Goal: Task Accomplishment & Management: Use online tool/utility

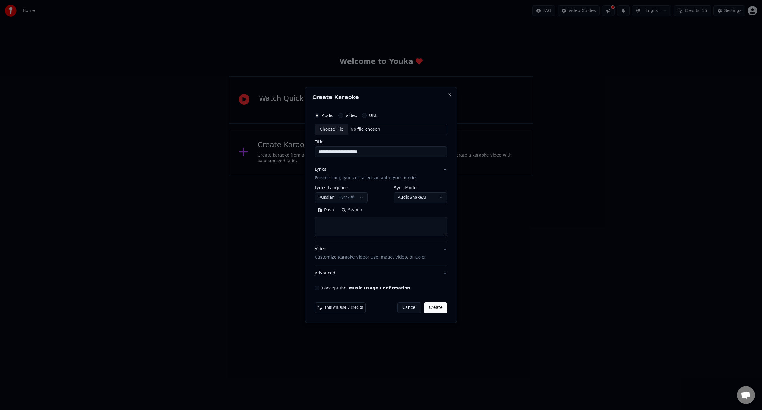
select select "**"
select select
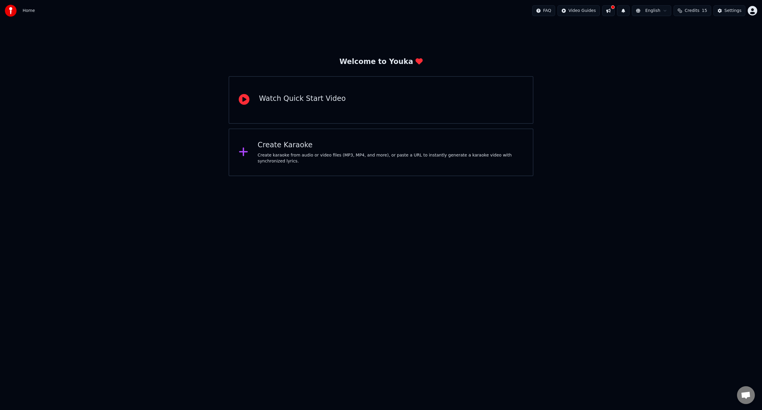
click at [306, 144] on div "Create Karaoke" at bounding box center [391, 146] width 266 height 10
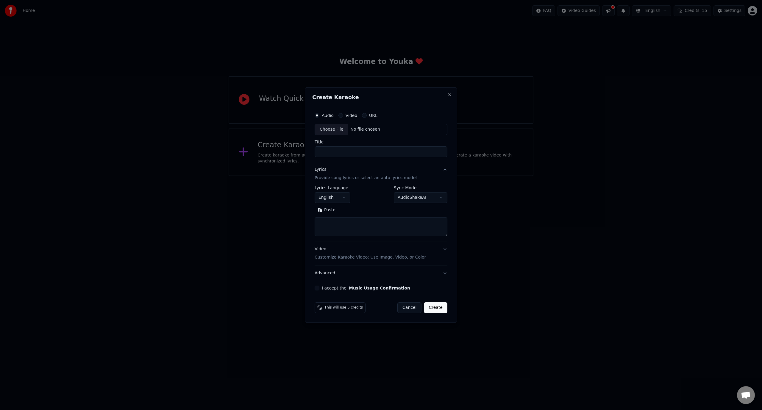
drag, startPoint x: 706, startPoint y: 142, endPoint x: 599, endPoint y: 140, distance: 107.2
select select
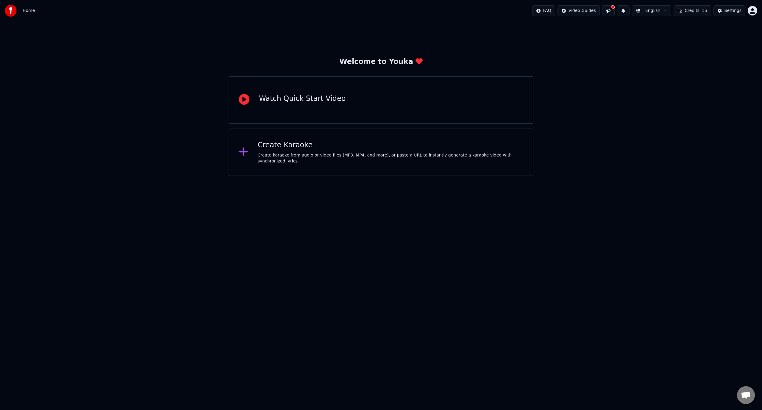
click at [301, 145] on div "Create Karaoke" at bounding box center [391, 146] width 266 height 10
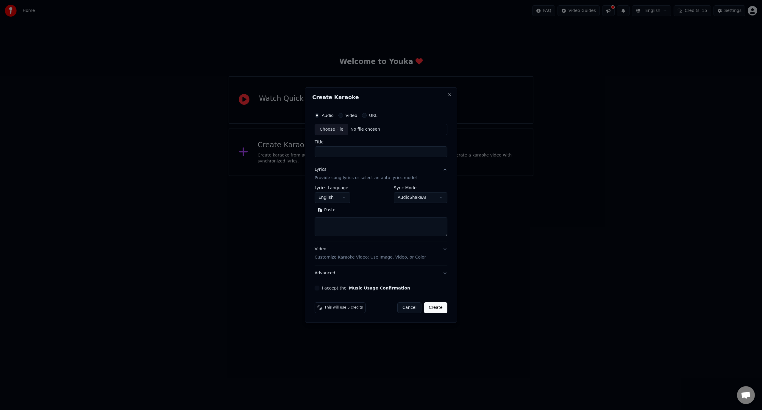
click at [333, 130] on div "Choose File" at bounding box center [331, 129] width 33 height 11
drag, startPoint x: 368, startPoint y: 152, endPoint x: 311, endPoint y: 151, distance: 56.6
click at [311, 151] on div "**********" at bounding box center [381, 205] width 152 height 236
type input "*"
type input "**********"
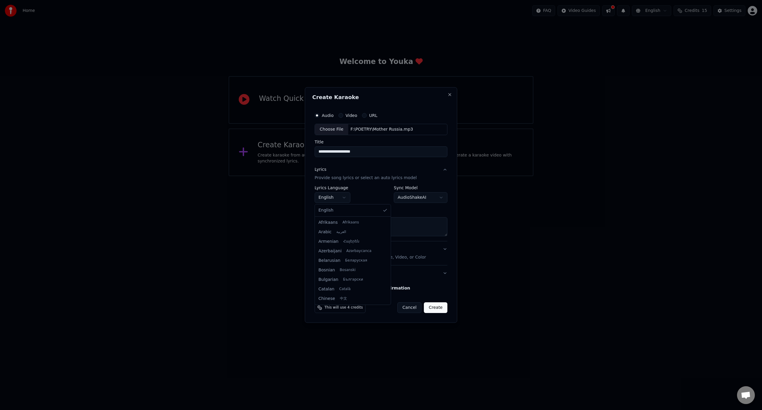
click at [344, 176] on body "**********" at bounding box center [381, 88] width 762 height 176
select select "**"
click at [440, 176] on body "**********" at bounding box center [381, 88] width 762 height 176
click at [380, 176] on body "**********" at bounding box center [381, 88] width 762 height 176
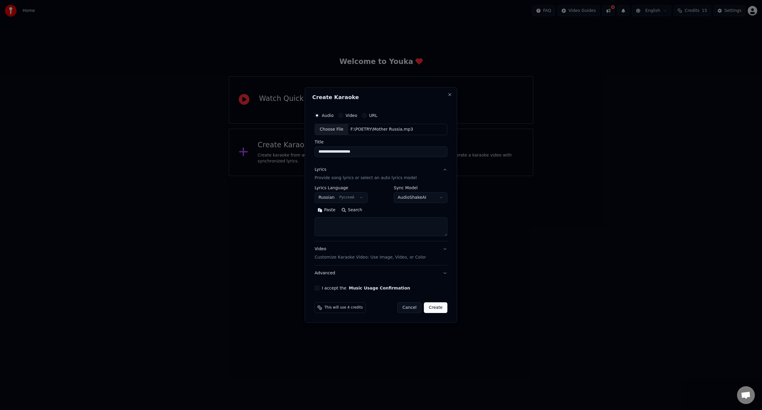
click at [445, 248] on button "Video Customize Karaoke Video: Use Image, Video, or Color" at bounding box center [381, 253] width 133 height 24
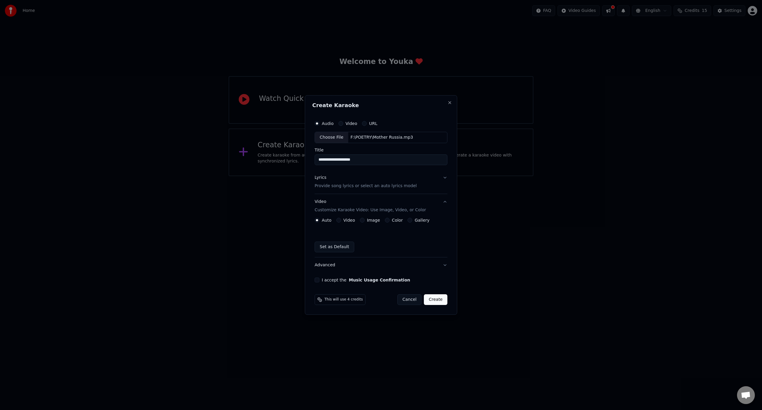
click at [373, 219] on label "Image" at bounding box center [373, 220] width 13 height 4
click at [365, 219] on button "Image" at bounding box center [362, 220] width 5 height 5
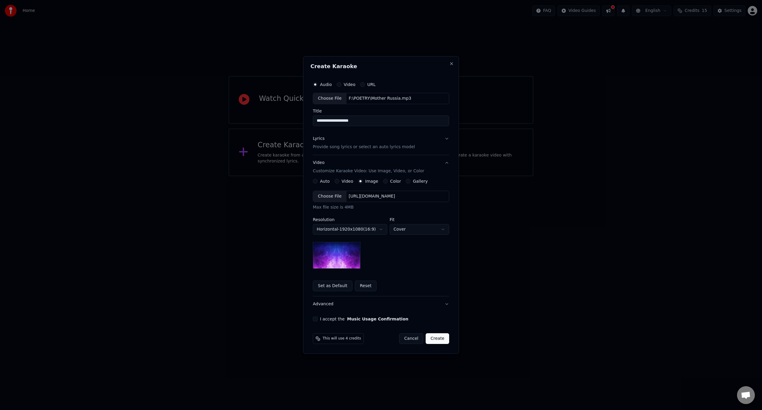
click at [382, 176] on body "**********" at bounding box center [381, 88] width 762 height 176
click at [422, 176] on body "**********" at bounding box center [381, 88] width 762 height 176
click at [442, 176] on body "**********" at bounding box center [381, 88] width 762 height 176
click at [378, 176] on body "**********" at bounding box center [381, 88] width 762 height 176
click at [329, 303] on button "Advanced" at bounding box center [381, 304] width 136 height 15
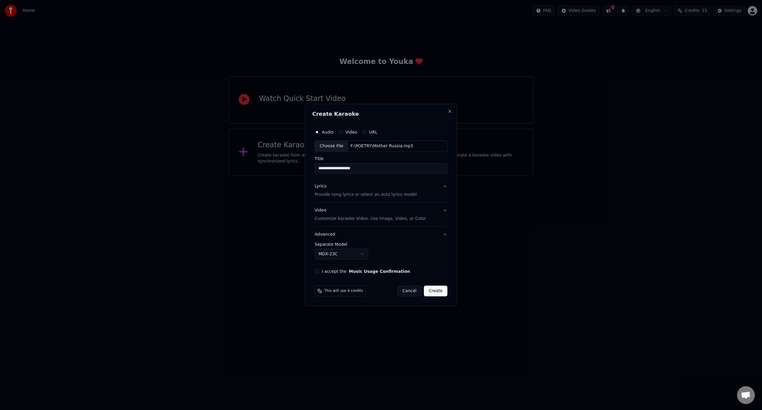
click at [361, 176] on body "**********" at bounding box center [381, 88] width 762 height 176
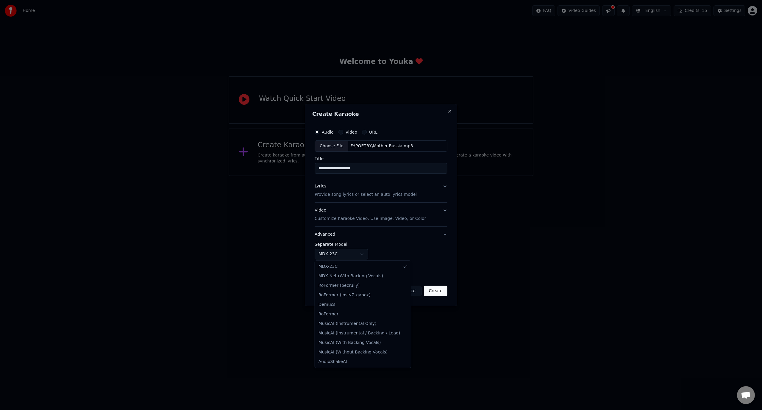
click at [434, 176] on body "**********" at bounding box center [381, 88] width 762 height 176
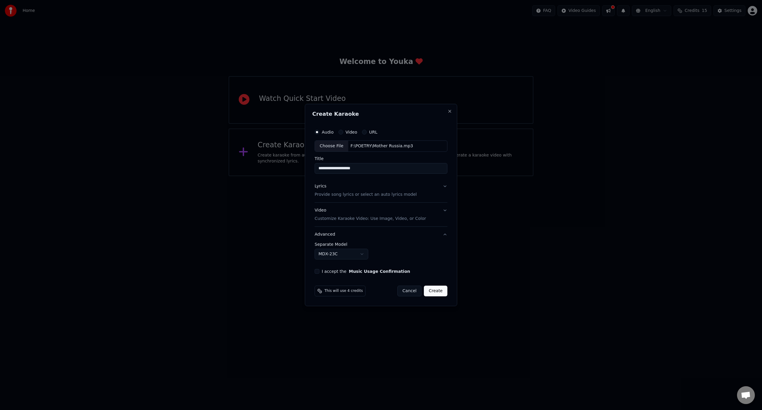
click at [443, 210] on button "Video Customize Karaoke Video: Use Image, Video, or Color" at bounding box center [381, 215] width 133 height 24
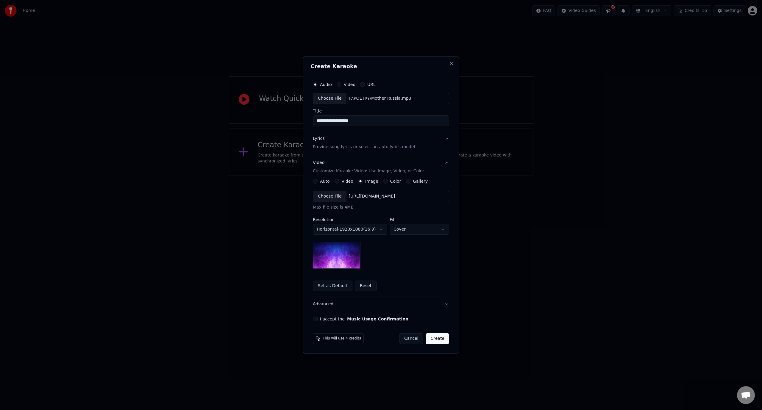
click at [382, 176] on body "**********" at bounding box center [381, 88] width 762 height 176
click at [433, 176] on body "**********" at bounding box center [381, 88] width 762 height 176
click at [447, 138] on button "Lyrics Provide song lyrics or select an auto lyrics model" at bounding box center [381, 143] width 136 height 24
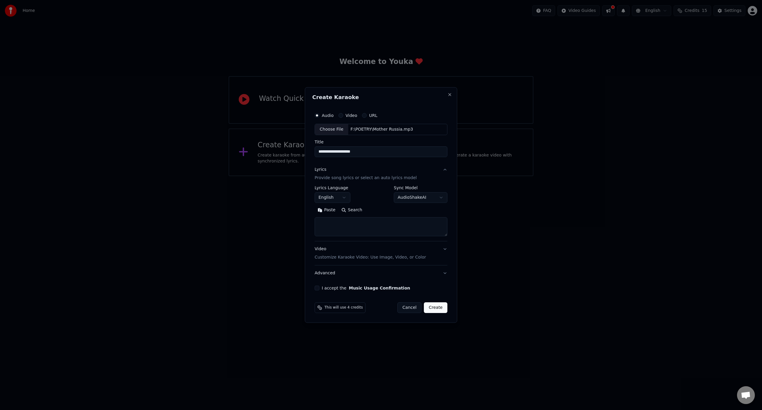
click at [364, 224] on textarea at bounding box center [381, 226] width 133 height 19
paste textarea "**********"
type textarea "**********"
click at [437, 308] on button "Create" at bounding box center [436, 307] width 24 height 11
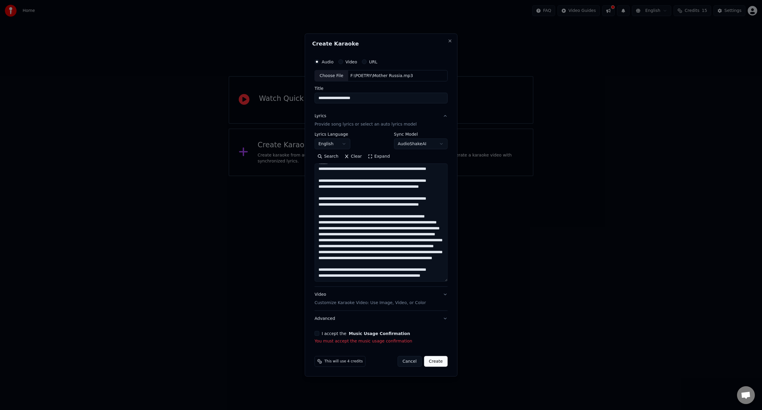
scroll to position [224, 0]
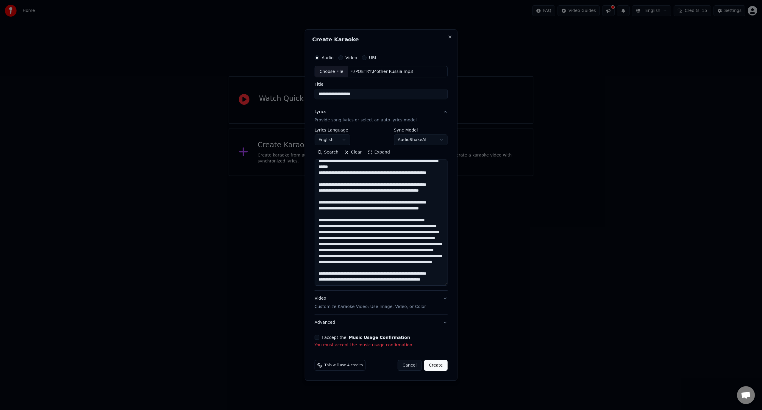
drag, startPoint x: 445, startPoint y: 231, endPoint x: 444, endPoint y: 285, distance: 53.6
click at [444, 285] on textarea at bounding box center [381, 223] width 133 height 126
click at [358, 337] on button "Music Usage Confirmation" at bounding box center [379, 338] width 61 height 4
select select "**"
click at [361, 347] on p "You must accept the music usage confirmation" at bounding box center [381, 345] width 133 height 6
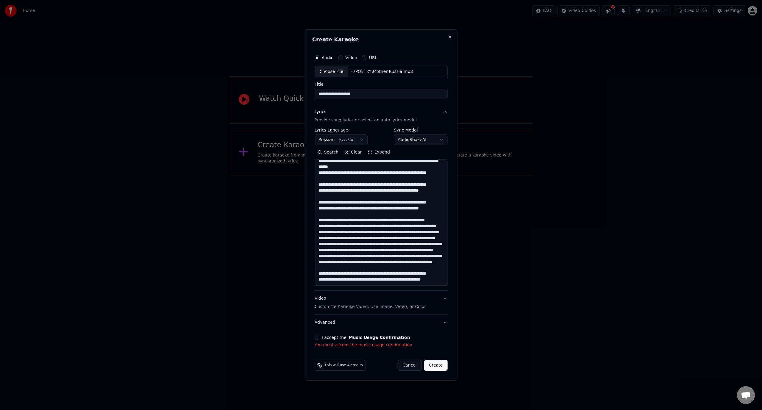
click at [326, 365] on span "This will use 4 credits" at bounding box center [344, 365] width 38 height 5
click at [444, 298] on button "Video Customize Karaoke Video: Use Image, Video, or Color" at bounding box center [381, 303] width 133 height 24
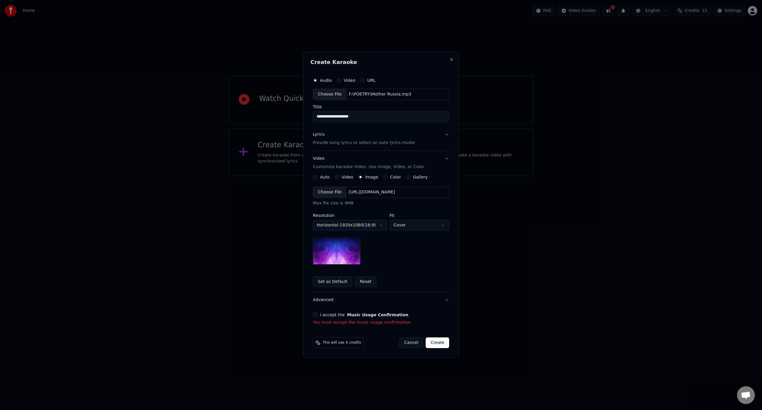
click at [448, 300] on button "Advanced" at bounding box center [381, 299] width 136 height 15
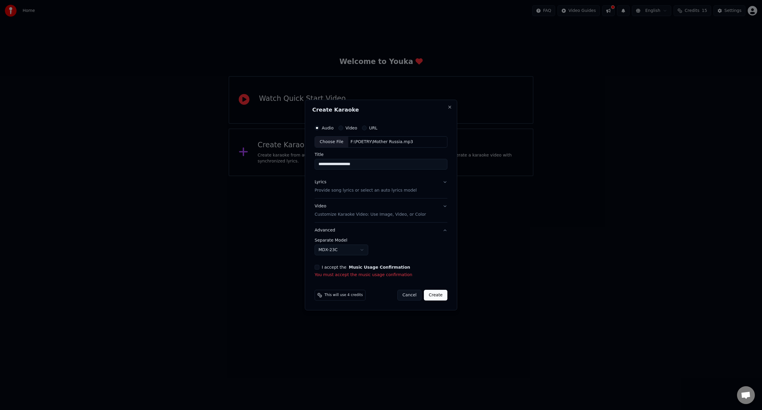
click at [362, 176] on body "**********" at bounding box center [381, 88] width 762 height 176
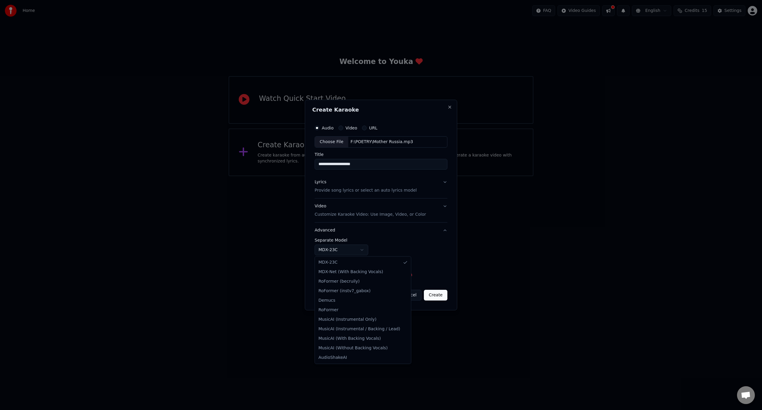
click at [445, 176] on body "**********" at bounding box center [381, 88] width 762 height 176
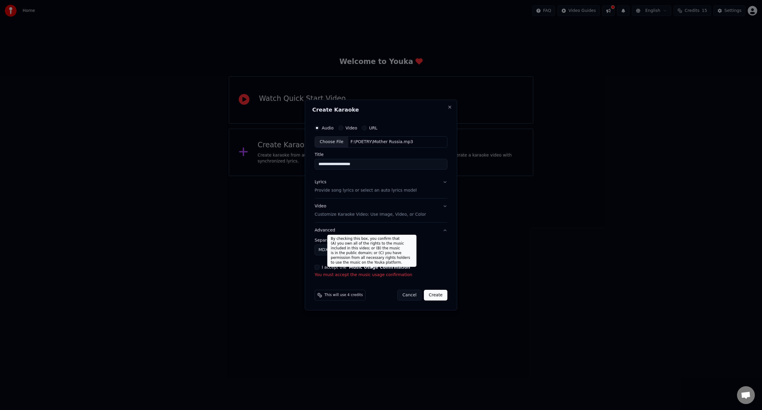
click at [381, 266] on button "Music Usage Confirmation" at bounding box center [379, 267] width 61 height 4
click at [316, 266] on button "I accept the Music Usage Confirmation" at bounding box center [317, 267] width 5 height 5
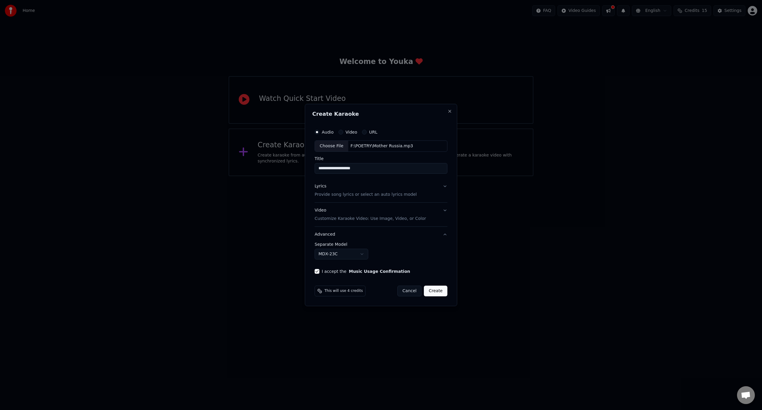
click at [437, 290] on button "Create" at bounding box center [436, 291] width 24 height 11
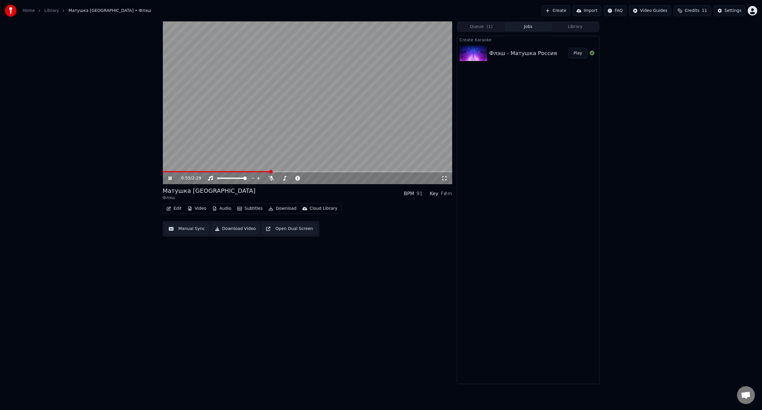
click at [166, 178] on div "0:55 / 2:29" at bounding box center [307, 178] width 285 height 6
click at [171, 177] on icon at bounding box center [170, 179] width 3 height 4
click at [163, 172] on span at bounding box center [163, 171] width 0 height 1
click at [170, 178] on icon at bounding box center [170, 178] width 4 height 4
click at [171, 178] on icon at bounding box center [170, 179] width 3 height 4
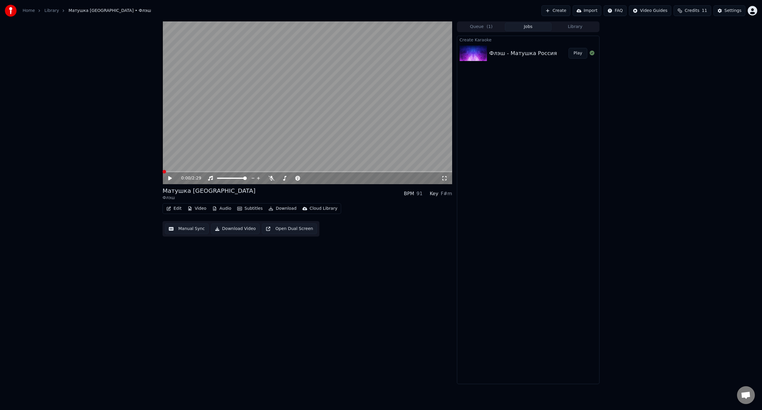
click at [163, 173] on span at bounding box center [165, 172] width 4 height 4
click at [169, 177] on icon at bounding box center [170, 178] width 4 height 4
click at [169, 177] on icon at bounding box center [170, 179] width 3 height 4
click at [163, 173] on span at bounding box center [165, 172] width 4 height 4
click at [169, 178] on icon at bounding box center [170, 178] width 4 height 4
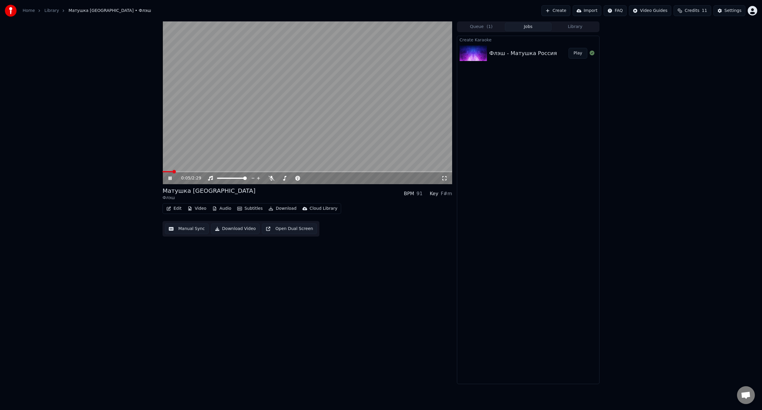
click at [172, 178] on icon at bounding box center [174, 178] width 14 height 5
click at [195, 229] on button "Manual Sync" at bounding box center [187, 229] width 44 height 11
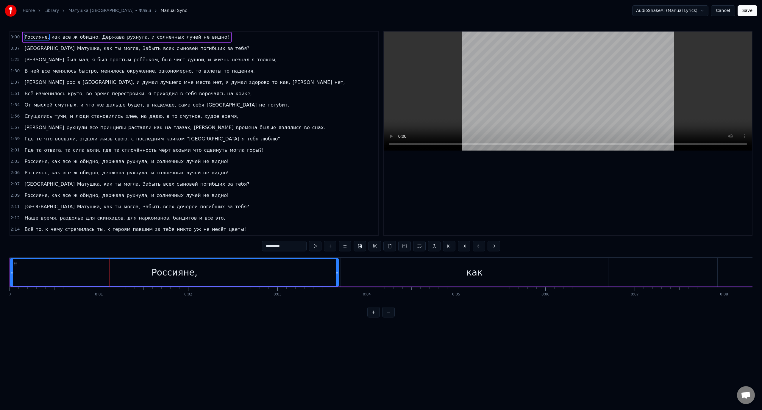
drag, startPoint x: 109, startPoint y: 273, endPoint x: 187, endPoint y: 273, distance: 78.3
click at [187, 273] on div "Россияне," at bounding box center [174, 272] width 327 height 27
click at [330, 272] on div "Россияне," at bounding box center [174, 272] width 327 height 27
click at [330, 272] on div at bounding box center [330, 272] width 0 height 29
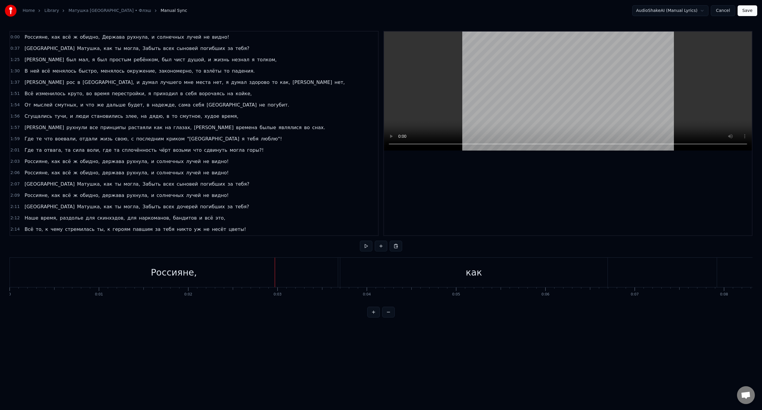
click at [386, 318] on button at bounding box center [388, 312] width 13 height 11
click at [385, 262] on div "обидно," at bounding box center [374, 272] width 30 height 29
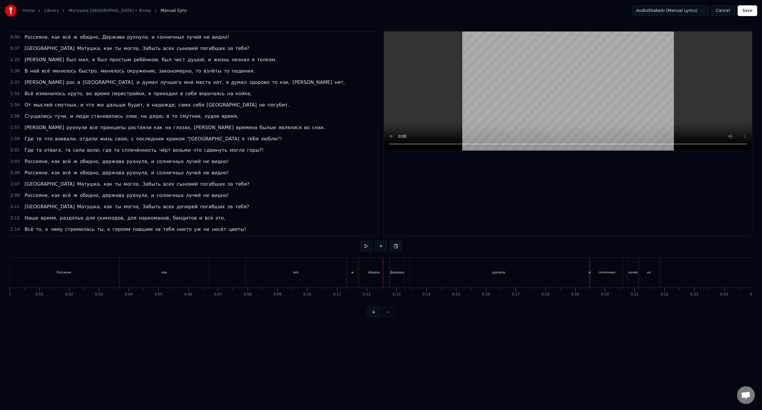
click at [373, 318] on button at bounding box center [373, 312] width 13 height 11
click at [577, 265] on div "обидно," at bounding box center [556, 272] width 45 height 29
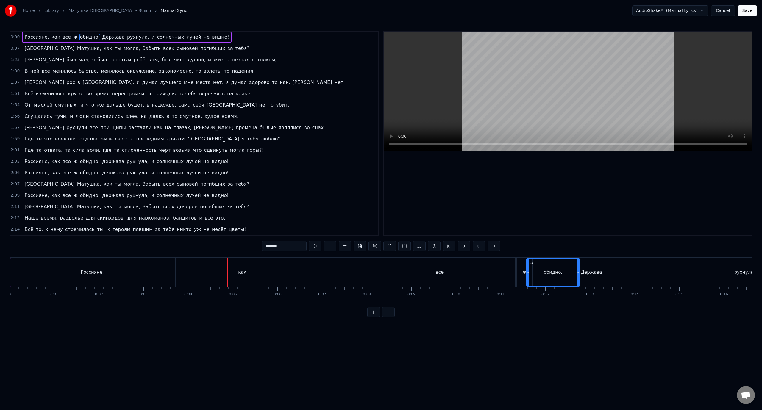
drag, startPoint x: 536, startPoint y: 272, endPoint x: 528, endPoint y: 272, distance: 8.0
click at [528, 272] on icon at bounding box center [528, 272] width 2 height 5
drag, startPoint x: 528, startPoint y: 272, endPoint x: 536, endPoint y: 272, distance: 8.0
click at [536, 272] on icon at bounding box center [536, 272] width 2 height 5
drag, startPoint x: 536, startPoint y: 272, endPoint x: 524, endPoint y: 272, distance: 11.6
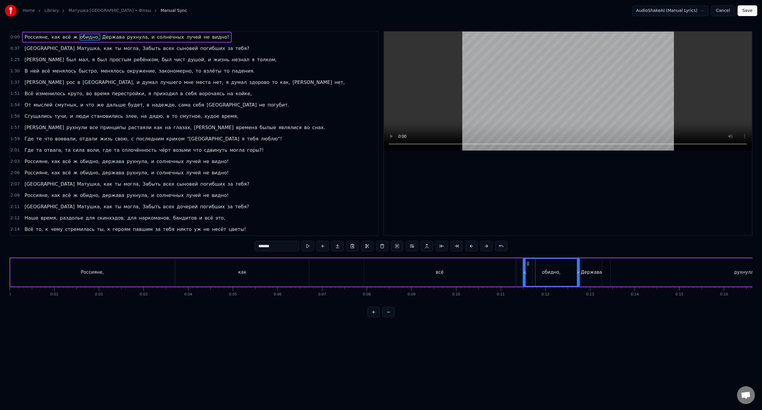
click at [524, 272] on circle at bounding box center [524, 272] width 0 height 0
drag, startPoint x: 524, startPoint y: 272, endPoint x: 542, endPoint y: 271, distance: 17.3
click at [542, 271] on icon at bounding box center [542, 272] width 2 height 5
drag, startPoint x: 578, startPoint y: 270, endPoint x: 566, endPoint y: 273, distance: 12.1
click at [566, 273] on icon at bounding box center [566, 272] width 2 height 5
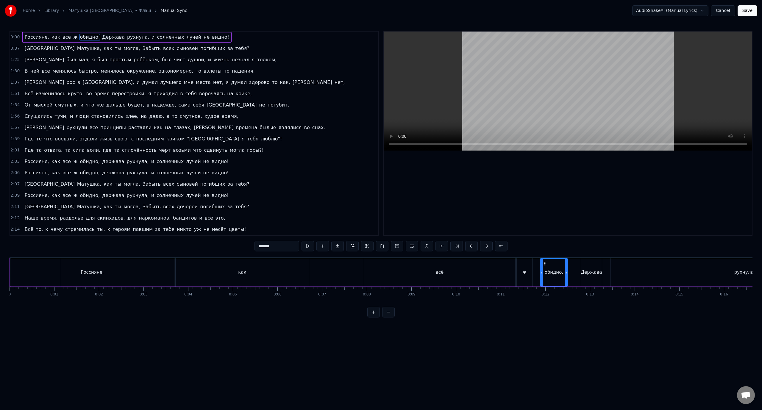
click at [166, 272] on div "Россияне," at bounding box center [92, 272] width 164 height 28
drag, startPoint x: 173, startPoint y: 272, endPoint x: 73, endPoint y: 272, distance: 100.0
click at [73, 272] on icon at bounding box center [72, 272] width 2 height 5
click at [301, 272] on div "как" at bounding box center [242, 272] width 133 height 28
drag, startPoint x: 308, startPoint y: 272, endPoint x: 209, endPoint y: 270, distance: 99.1
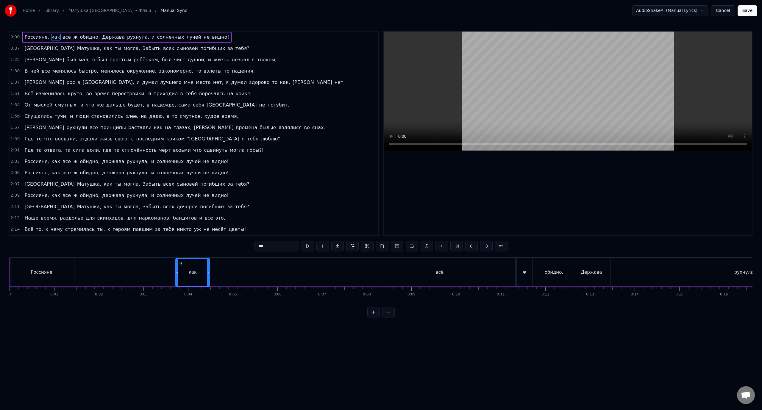
click at [209, 270] on icon at bounding box center [208, 272] width 2 height 5
drag, startPoint x: 209, startPoint y: 270, endPoint x: 228, endPoint y: 270, distance: 19.4
click at [228, 270] on icon at bounding box center [228, 272] width 2 height 5
drag, startPoint x: 228, startPoint y: 275, endPoint x: 194, endPoint y: 275, distance: 33.6
click at [194, 275] on div at bounding box center [194, 272] width 2 height 27
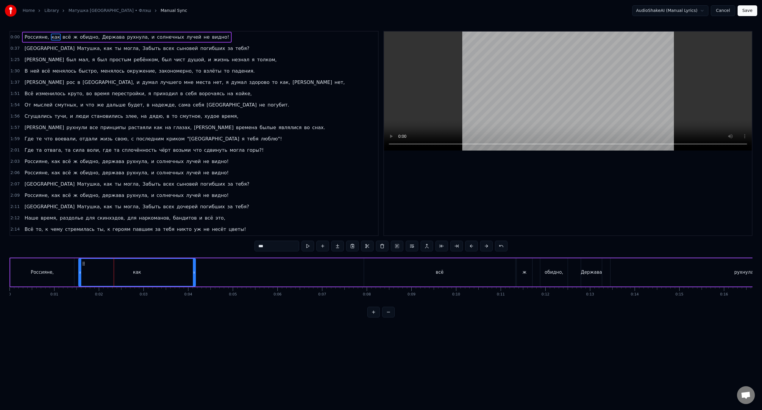
drag, startPoint x: 178, startPoint y: 272, endPoint x: 81, endPoint y: 275, distance: 97.1
click at [81, 275] on div at bounding box center [80, 272] width 2 height 27
drag, startPoint x: 194, startPoint y: 273, endPoint x: 138, endPoint y: 262, distance: 56.7
click at [126, 273] on icon at bounding box center [127, 272] width 2 height 5
drag, startPoint x: 79, startPoint y: 273, endPoint x: 63, endPoint y: 273, distance: 15.5
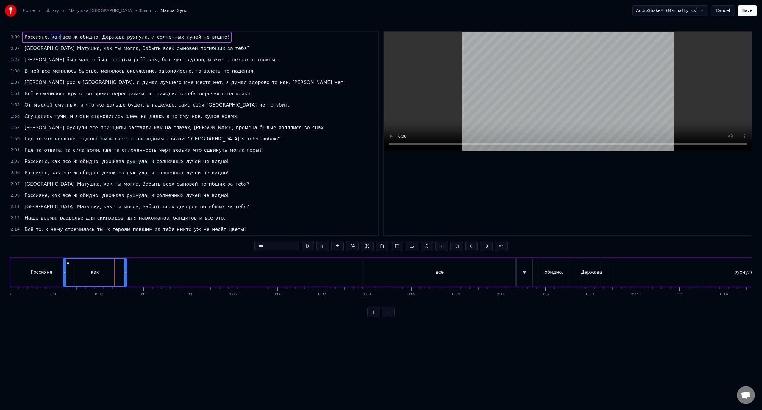
click at [63, 273] on icon at bounding box center [64, 272] width 2 height 5
drag, startPoint x: 126, startPoint y: 274, endPoint x: 88, endPoint y: 276, distance: 38.2
click at [88, 276] on div at bounding box center [87, 272] width 2 height 27
drag, startPoint x: 64, startPoint y: 272, endPoint x: 58, endPoint y: 272, distance: 6.3
click at [58, 272] on icon at bounding box center [58, 272] width 2 height 5
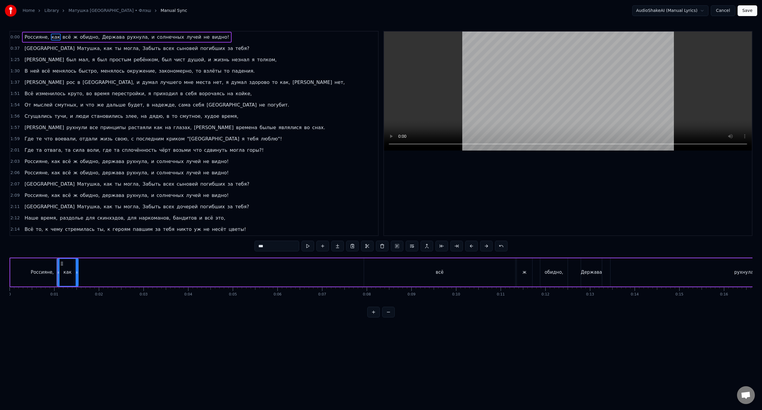
drag, startPoint x: 88, startPoint y: 273, endPoint x: 77, endPoint y: 274, distance: 10.5
click at [77, 274] on icon at bounding box center [77, 272] width 2 height 5
click at [398, 272] on div "всё" at bounding box center [439, 272] width 151 height 28
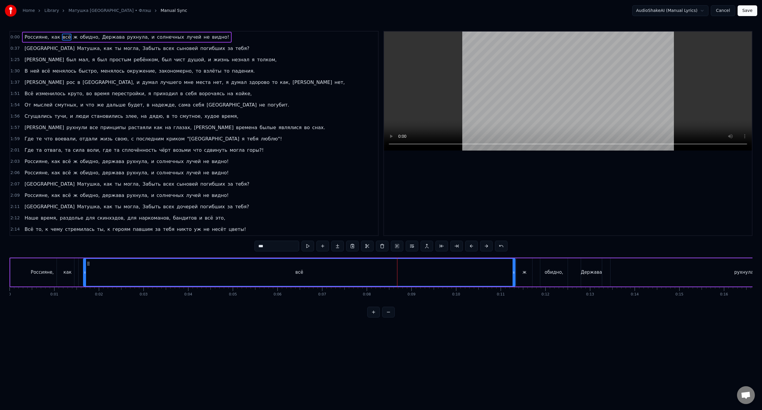
drag, startPoint x: 365, startPoint y: 273, endPoint x: 84, endPoint y: 273, distance: 280.7
click at [84, 273] on icon at bounding box center [85, 272] width 2 height 5
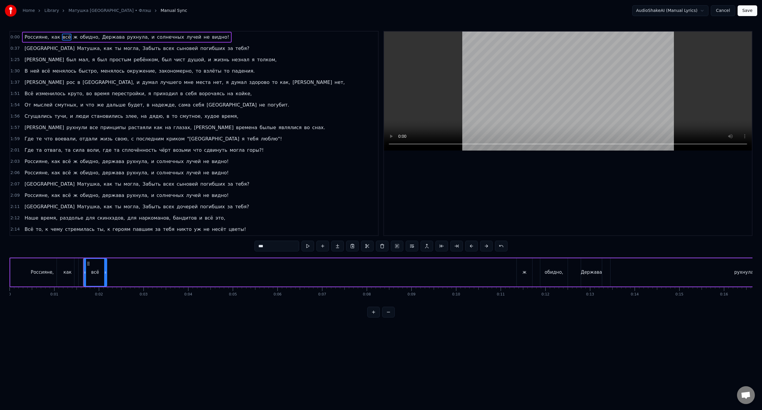
drag, startPoint x: 514, startPoint y: 273, endPoint x: 105, endPoint y: 270, distance: 408.5
click at [105, 270] on icon at bounding box center [105, 272] width 2 height 5
click at [528, 276] on div "ж" at bounding box center [524, 272] width 15 height 28
drag, startPoint x: 522, startPoint y: 264, endPoint x: 130, endPoint y: 279, distance: 391.5
click at [130, 279] on div "ж" at bounding box center [133, 272] width 15 height 27
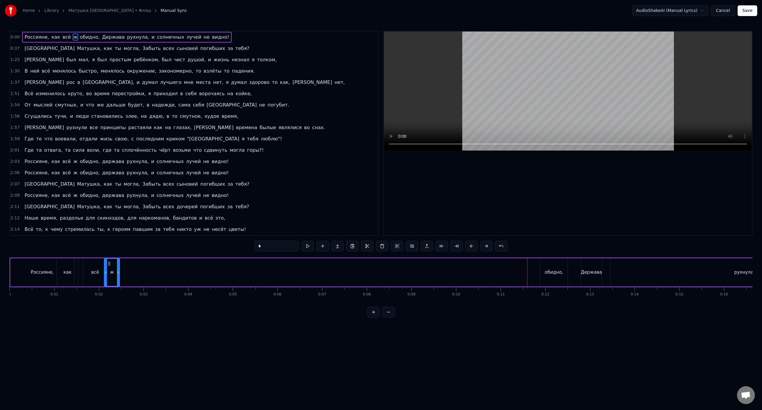
drag, startPoint x: 120, startPoint y: 264, endPoint x: 109, endPoint y: 264, distance: 11.3
click at [109, 264] on icon at bounding box center [109, 263] width 5 height 5
click at [68, 276] on div "как" at bounding box center [67, 272] width 21 height 28
click at [78, 274] on icon at bounding box center [77, 272] width 2 height 5
click at [64, 265] on icon at bounding box center [64, 263] width 5 height 5
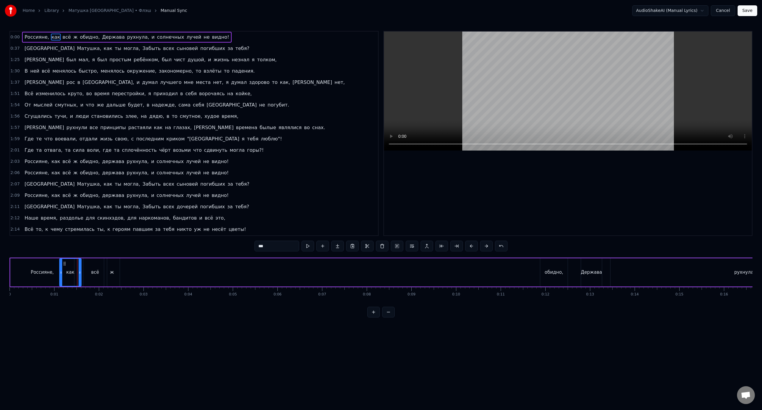
click at [46, 267] on div "Россияне," at bounding box center [42, 272] width 64 height 28
drag, startPoint x: 73, startPoint y: 267, endPoint x: 56, endPoint y: 267, distance: 16.4
click at [56, 267] on div at bounding box center [56, 272] width 2 height 27
click at [69, 267] on div "как" at bounding box center [71, 272] width 22 height 28
drag, startPoint x: 65, startPoint y: 264, endPoint x: 58, endPoint y: 264, distance: 6.9
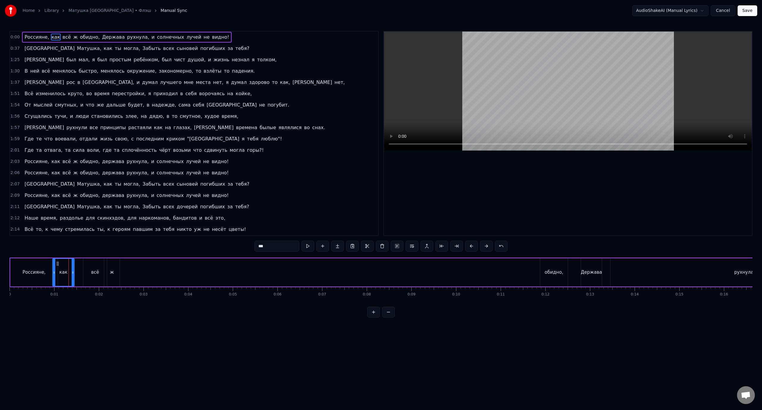
click at [58, 264] on icon at bounding box center [57, 263] width 5 height 5
click at [89, 265] on div "всё" at bounding box center [95, 272] width 24 height 28
drag, startPoint x: 88, startPoint y: 264, endPoint x: 74, endPoint y: 264, distance: 14.6
click at [74, 264] on icon at bounding box center [73, 263] width 5 height 5
click at [107, 265] on div "ж" at bounding box center [111, 272] width 15 height 28
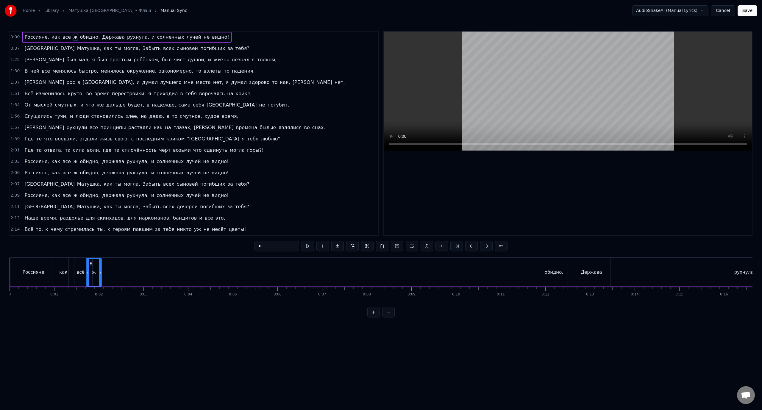
drag, startPoint x: 108, startPoint y: 264, endPoint x: 91, endPoint y: 265, distance: 17.9
click at [91, 265] on icon at bounding box center [91, 263] width 5 height 5
click at [77, 264] on div "всё" at bounding box center [81, 272] width 24 height 28
drag, startPoint x: 73, startPoint y: 263, endPoint x: 68, endPoint y: 264, distance: 4.8
click at [68, 264] on circle at bounding box center [68, 263] width 0 height 0
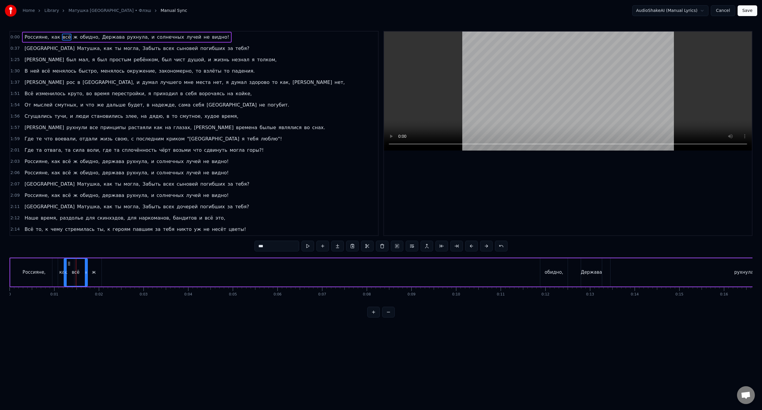
click at [93, 264] on div "ж" at bounding box center [93, 272] width 15 height 28
drag, startPoint x: 90, startPoint y: 264, endPoint x: 80, endPoint y: 267, distance: 10.4
click at [80, 267] on div "ж" at bounding box center [83, 272] width 15 height 27
click at [46, 264] on div "Россияне," at bounding box center [33, 272] width 47 height 28
drag, startPoint x: 56, startPoint y: 273, endPoint x: 44, endPoint y: 274, distance: 12.6
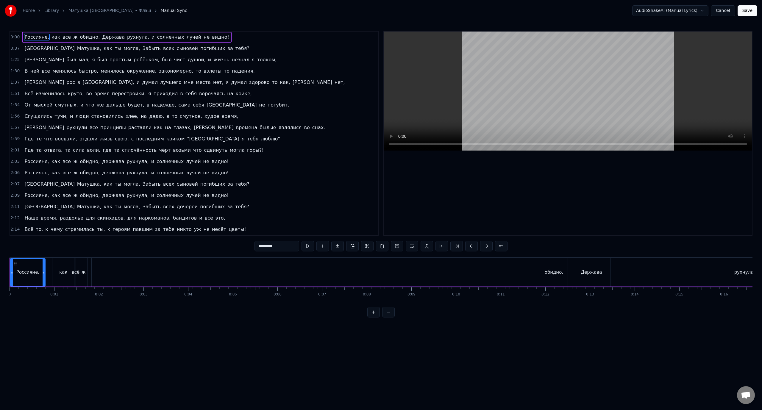
click at [44, 274] on icon at bounding box center [44, 272] width 2 height 5
click at [61, 265] on div "как" at bounding box center [63, 272] width 22 height 28
drag, startPoint x: 57, startPoint y: 264, endPoint x: 43, endPoint y: 266, distance: 14.2
click at [43, 266] on div "как" at bounding box center [49, 272] width 21 height 27
click at [68, 266] on div "всё" at bounding box center [76, 272] width 24 height 28
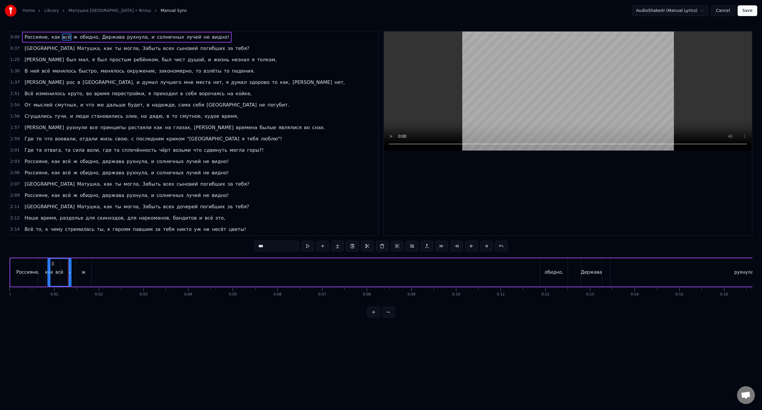
drag, startPoint x: 69, startPoint y: 264, endPoint x: 53, endPoint y: 265, distance: 16.1
click at [53, 265] on icon at bounding box center [52, 263] width 5 height 5
click at [80, 264] on div "ж" at bounding box center [83, 272] width 15 height 28
type input "*"
drag, startPoint x: 80, startPoint y: 263, endPoint x: 64, endPoint y: 265, distance: 16.4
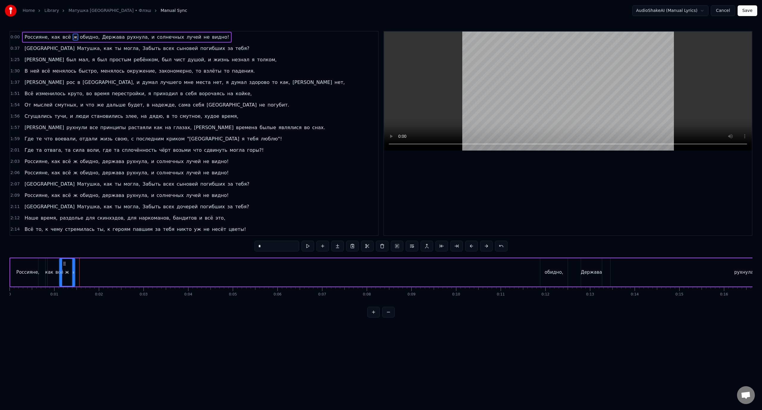
click at [64, 265] on icon at bounding box center [64, 263] width 5 height 5
click at [555, 263] on div "обидно," at bounding box center [553, 272] width 27 height 28
drag, startPoint x: 546, startPoint y: 264, endPoint x: 71, endPoint y: 258, distance: 474.9
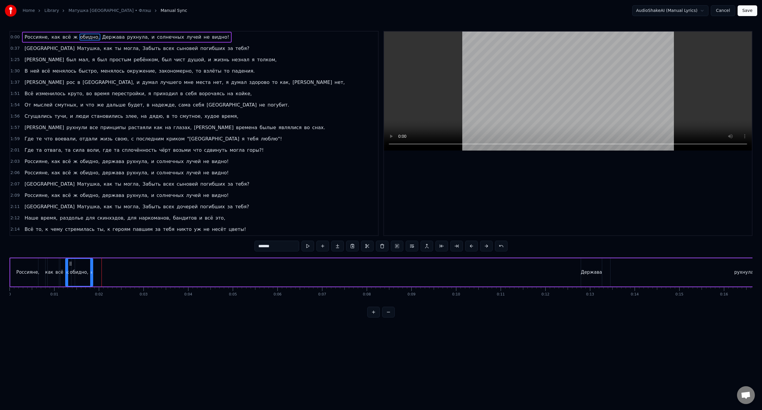
click at [85, 264] on div "обидно," at bounding box center [79, 272] width 27 height 27
click at [46, 265] on div "как" at bounding box center [49, 272] width 22 height 28
drag, startPoint x: 48, startPoint y: 265, endPoint x: 52, endPoint y: 265, distance: 4.2
click at [52, 265] on div "как" at bounding box center [49, 272] width 21 height 27
click at [46, 265] on icon at bounding box center [45, 263] width 5 height 5
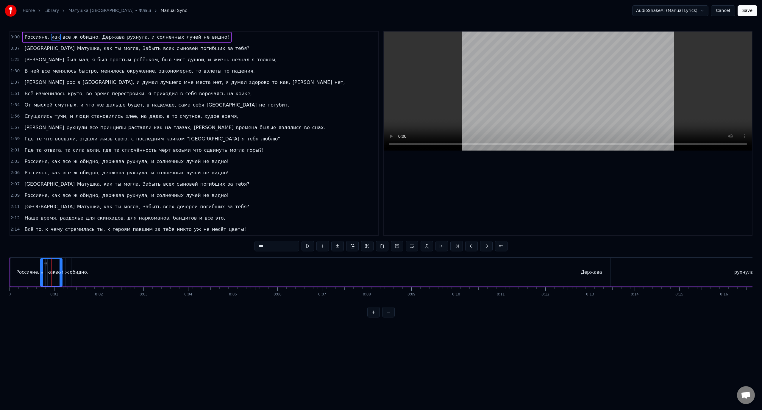
click at [63, 266] on div "ж" at bounding box center [66, 272] width 15 height 28
click at [58, 265] on div "всё" at bounding box center [60, 272] width 24 height 28
click at [53, 263] on icon at bounding box center [53, 263] width 5 height 5
click at [45, 272] on div "как" at bounding box center [51, 272] width 22 height 28
click at [47, 264] on icon at bounding box center [47, 263] width 5 height 5
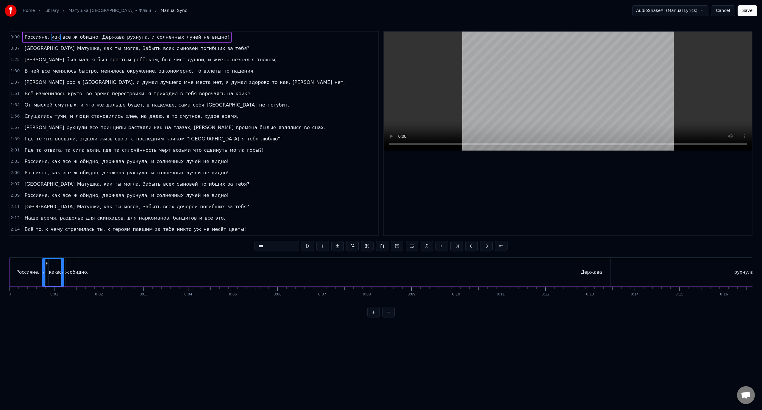
click at [376, 317] on button at bounding box center [373, 312] width 13 height 11
click at [86, 265] on div "как" at bounding box center [82, 272] width 36 height 27
click at [112, 264] on div "обидно," at bounding box center [125, 272] width 46 height 28
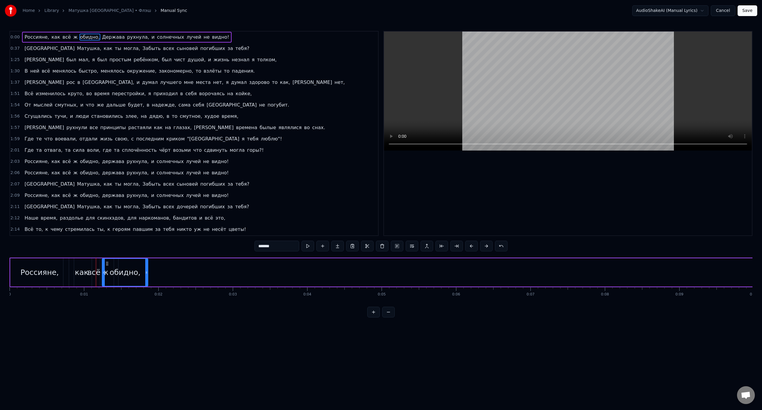
click at [50, 266] on div "Россияне," at bounding box center [39, 272] width 58 height 28
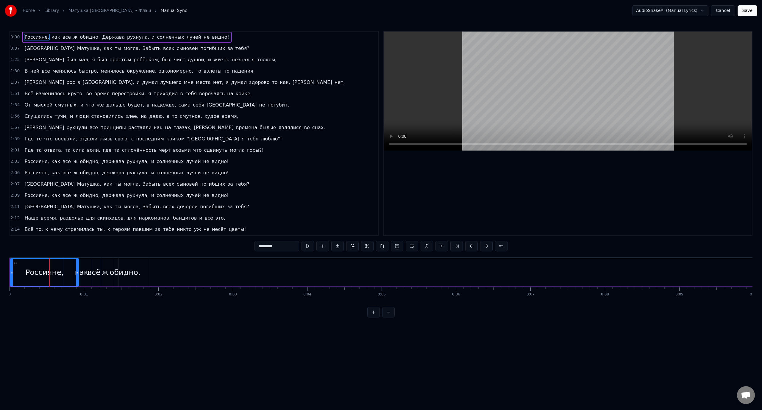
drag, startPoint x: 67, startPoint y: 271, endPoint x: 77, endPoint y: 274, distance: 10.1
click at [77, 274] on icon at bounding box center [77, 272] width 2 height 5
click at [83, 263] on div "всё" at bounding box center [94, 272] width 40 height 28
click at [95, 264] on div "всё" at bounding box center [93, 272] width 39 height 27
click at [107, 264] on div "всё" at bounding box center [93, 272] width 39 height 27
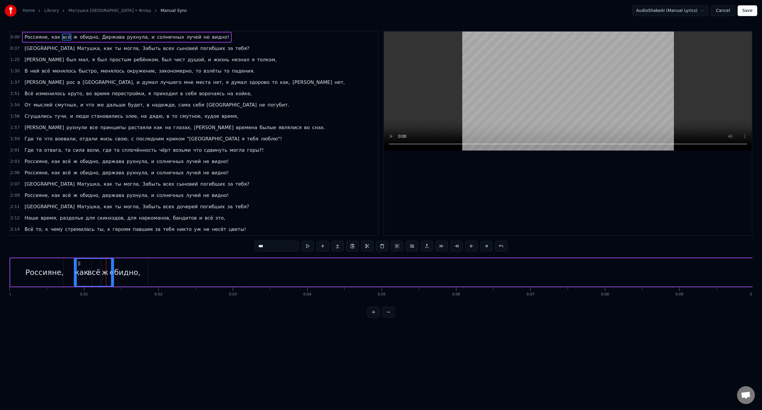
drag, startPoint x: 127, startPoint y: 266, endPoint x: 132, endPoint y: 267, distance: 6.0
click at [132, 267] on div "обидно," at bounding box center [125, 272] width 46 height 28
click at [310, 249] on button at bounding box center [308, 246] width 13 height 11
click at [24, 262] on div "Россияне," at bounding box center [44, 272] width 68 height 28
click at [131, 263] on div "обидно," at bounding box center [125, 272] width 46 height 28
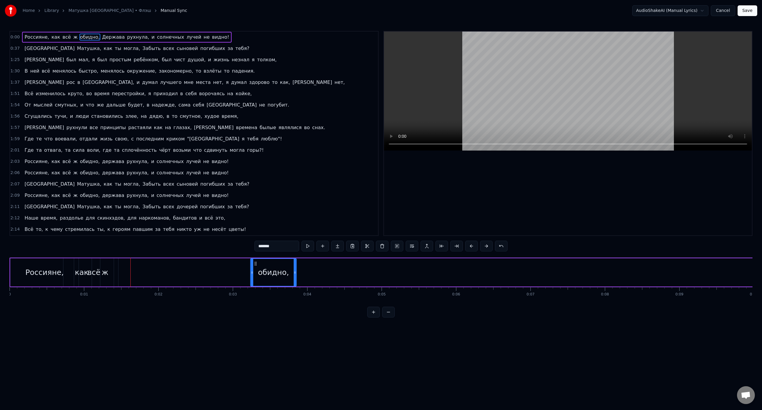
drag, startPoint x: 107, startPoint y: 263, endPoint x: 144, endPoint y: 274, distance: 38.8
click at [256, 273] on div "обидно," at bounding box center [274, 272] width 46 height 27
click at [110, 266] on div "ж" at bounding box center [105, 272] width 26 height 28
drag, startPoint x: 97, startPoint y: 264, endPoint x: 219, endPoint y: 271, distance: 122.2
click at [219, 271] on div "ж" at bounding box center [228, 272] width 26 height 27
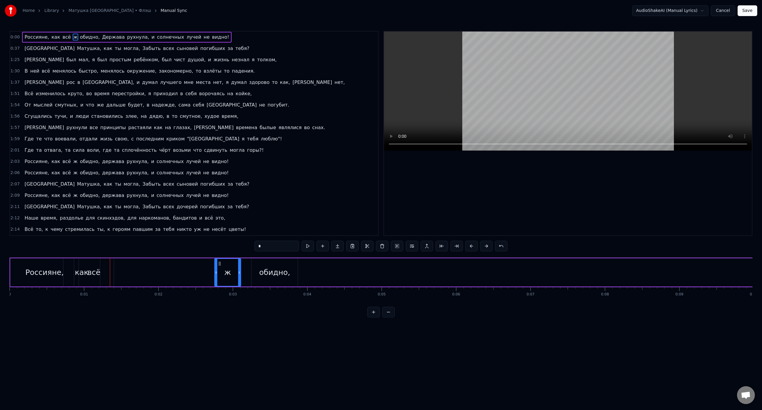
click at [92, 264] on div "всё" at bounding box center [94, 272] width 40 height 28
drag, startPoint x: 78, startPoint y: 263, endPoint x: 141, endPoint y: 267, distance: 62.9
click at [141, 267] on div "всё" at bounding box center [156, 272] width 39 height 27
click at [81, 267] on div "как" at bounding box center [82, 272] width 14 height 11
drag, startPoint x: 68, startPoint y: 263, endPoint x: 121, endPoint y: 267, distance: 52.3
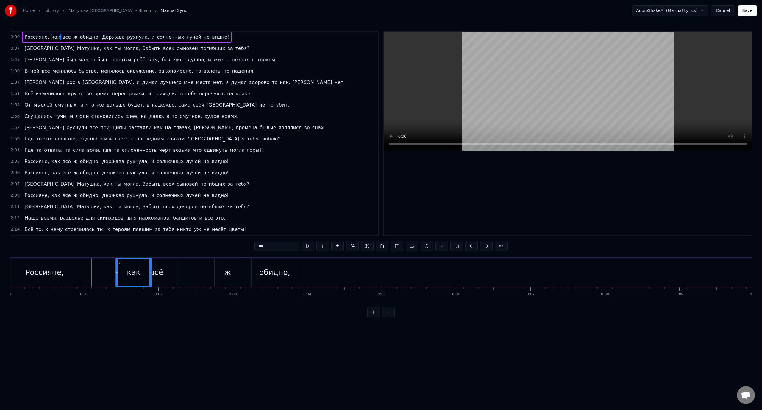
click at [121, 267] on div "как" at bounding box center [134, 272] width 36 height 27
click at [77, 268] on div "Россияне," at bounding box center [44, 272] width 68 height 28
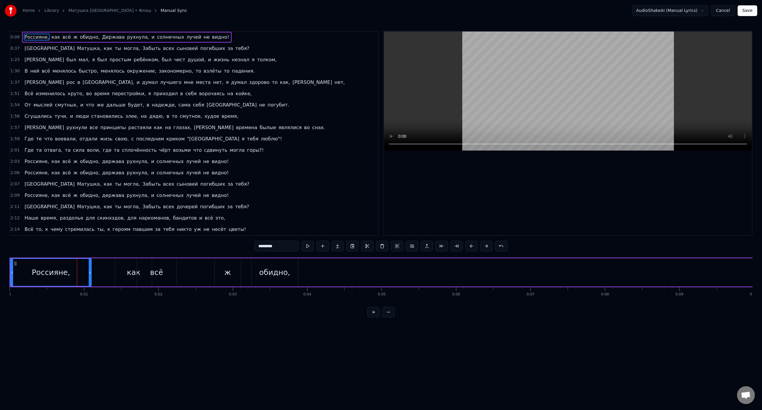
drag, startPoint x: 78, startPoint y: 272, endPoint x: 91, endPoint y: 273, distance: 12.9
click at [91, 273] on icon at bounding box center [90, 272] width 2 height 5
click at [127, 264] on div "как" at bounding box center [133, 272] width 37 height 28
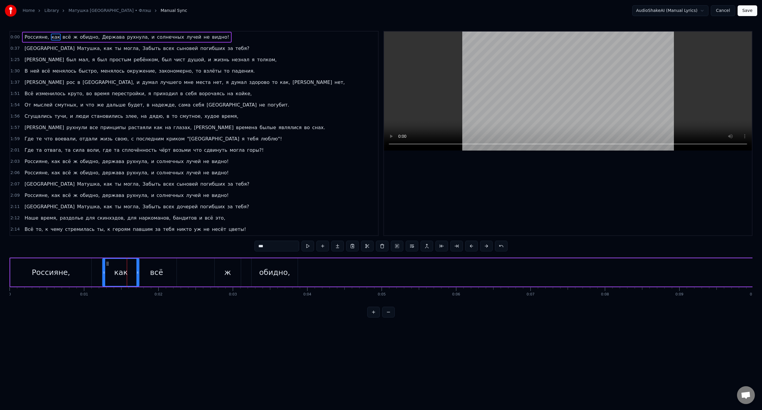
drag, startPoint x: 120, startPoint y: 263, endPoint x: 108, endPoint y: 266, distance: 12.8
click at [108, 266] on div "как" at bounding box center [121, 272] width 36 height 27
drag, startPoint x: 108, startPoint y: 264, endPoint x: 104, endPoint y: 265, distance: 3.3
click at [104, 265] on icon at bounding box center [104, 263] width 5 height 5
click at [170, 262] on div "всё" at bounding box center [157, 272] width 40 height 28
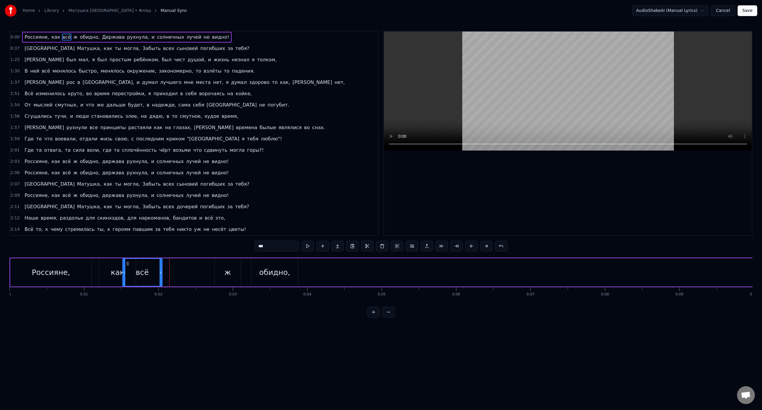
drag, startPoint x: 141, startPoint y: 264, endPoint x: 127, endPoint y: 266, distance: 14.5
click at [127, 266] on div "всё" at bounding box center [142, 272] width 39 height 27
drag, startPoint x: 161, startPoint y: 273, endPoint x: 143, endPoint y: 275, distance: 18.0
click at [143, 275] on div at bounding box center [143, 272] width 2 height 27
click at [125, 264] on icon at bounding box center [125, 263] width 5 height 5
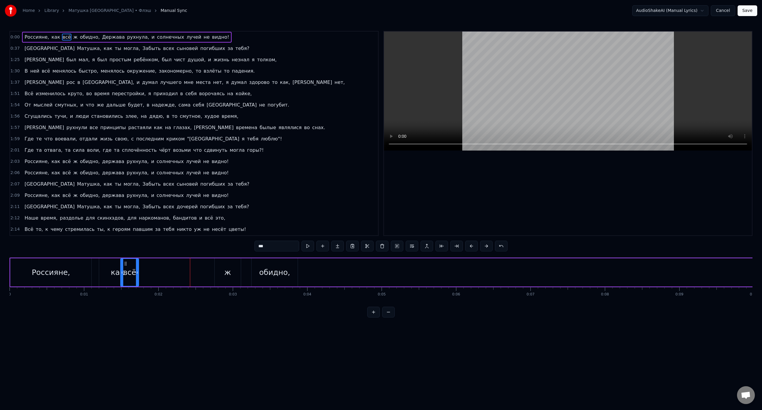
drag, startPoint x: 141, startPoint y: 270, endPoint x: 137, endPoint y: 270, distance: 3.6
click at [137, 270] on icon at bounding box center [137, 272] width 2 height 5
click at [126, 266] on icon at bounding box center [124, 263] width 5 height 5
click at [229, 264] on div "ж" at bounding box center [228, 272] width 26 height 28
drag, startPoint x: 219, startPoint y: 263, endPoint x: 130, endPoint y: 263, distance: 89.9
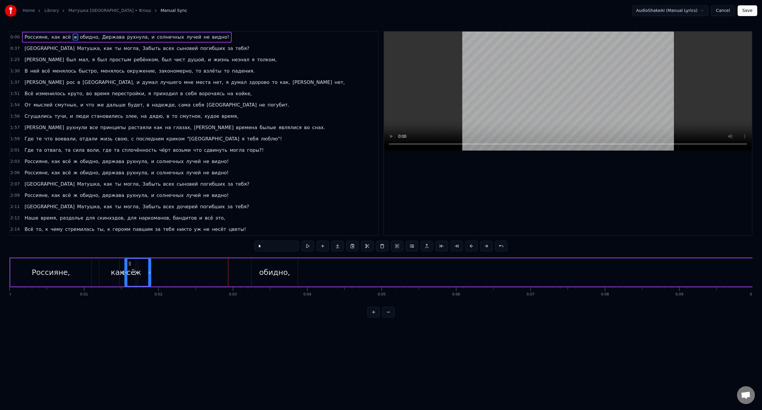
click at [130, 263] on icon at bounding box center [129, 263] width 5 height 5
drag, startPoint x: 149, startPoint y: 271, endPoint x: 144, endPoint y: 272, distance: 4.6
click at [144, 272] on icon at bounding box center [145, 272] width 2 height 5
click at [132, 265] on icon at bounding box center [131, 263] width 5 height 5
click at [141, 266] on div "ж" at bounding box center [137, 272] width 21 height 27
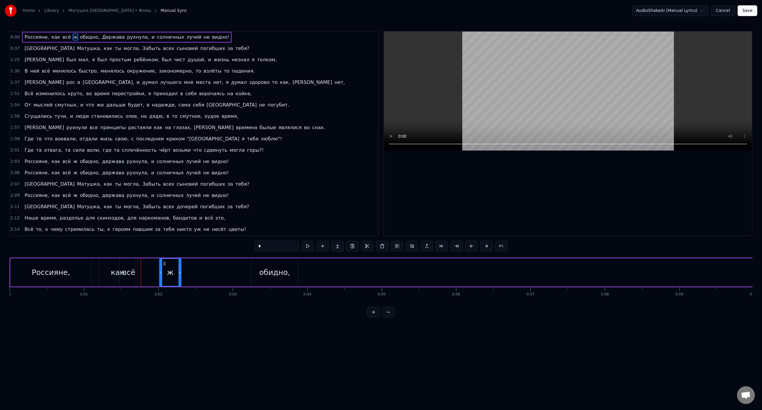
drag, startPoint x: 132, startPoint y: 264, endPoint x: 165, endPoint y: 267, distance: 33.2
click at [165, 267] on div "ж" at bounding box center [170, 272] width 21 height 27
click at [133, 262] on div "всё" at bounding box center [129, 272] width 18 height 28
drag, startPoint x: 136, startPoint y: 272, endPoint x: 132, endPoint y: 273, distance: 4.0
click at [132, 273] on icon at bounding box center [132, 272] width 2 height 5
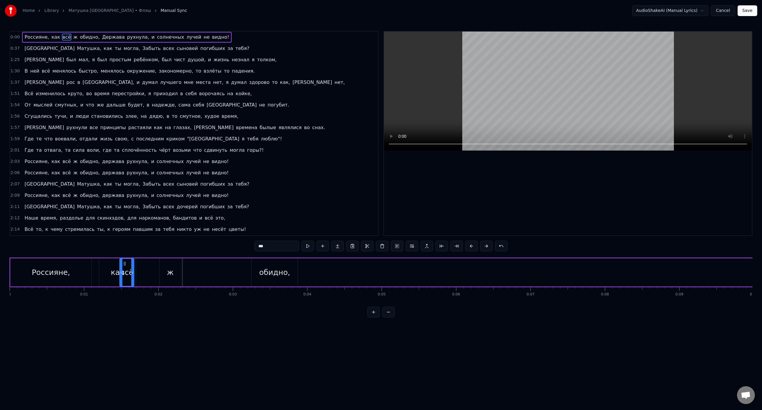
click at [170, 267] on div "ж" at bounding box center [170, 272] width 7 height 11
type input "*"
drag, startPoint x: 164, startPoint y: 263, endPoint x: 130, endPoint y: 265, distance: 34.6
click at [130, 265] on icon at bounding box center [130, 263] width 5 height 5
drag, startPoint x: 146, startPoint y: 272, endPoint x: 141, endPoint y: 272, distance: 4.8
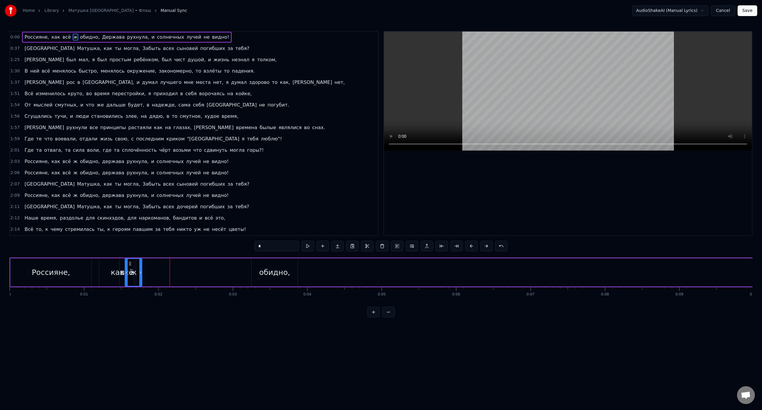
click at [141, 272] on icon at bounding box center [140, 272] width 2 height 5
drag, startPoint x: 130, startPoint y: 263, endPoint x: 153, endPoint y: 271, distance: 23.8
click at [141, 265] on icon at bounding box center [140, 263] width 5 height 5
drag, startPoint x: 152, startPoint y: 273, endPoint x: 146, endPoint y: 273, distance: 6.3
click at [146, 273] on icon at bounding box center [145, 272] width 2 height 5
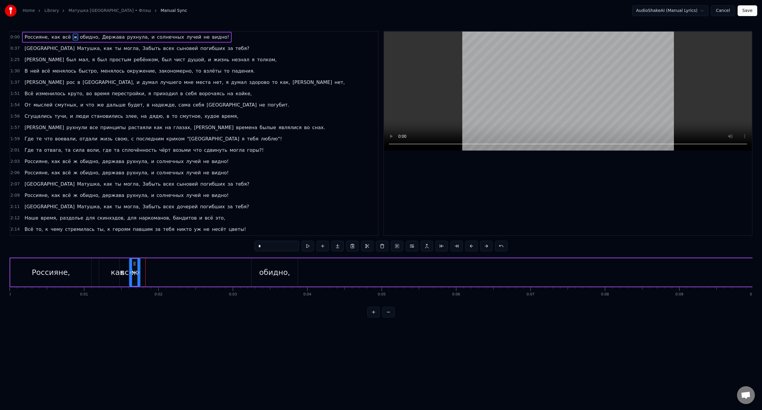
drag, startPoint x: 141, startPoint y: 265, endPoint x: 393, endPoint y: 182, distance: 265.4
click at [134, 273] on div "ж" at bounding box center [135, 272] width 7 height 11
drag, startPoint x: 134, startPoint y: 263, endPoint x: 163, endPoint y: 269, distance: 29.6
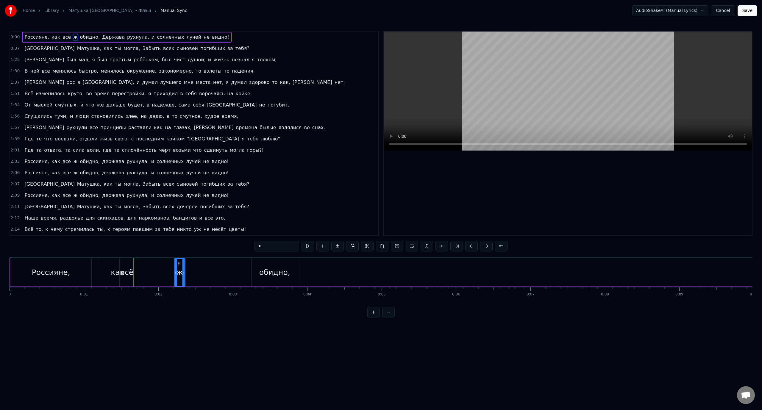
click at [179, 270] on div "ж" at bounding box center [180, 272] width 10 height 27
click at [130, 265] on div "всё" at bounding box center [127, 272] width 14 height 28
drag, startPoint x: 124, startPoint y: 264, endPoint x: 153, endPoint y: 269, distance: 29.6
click at [153, 269] on div "всё" at bounding box center [156, 272] width 14 height 27
drag, startPoint x: 161, startPoint y: 274, endPoint x: 157, endPoint y: 275, distance: 3.9
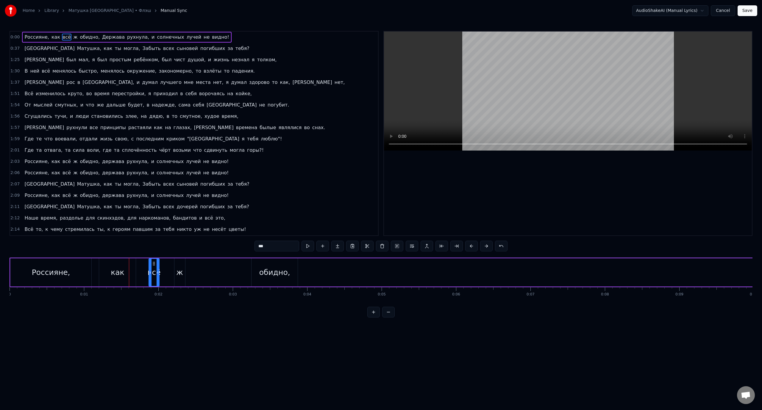
click at [157, 275] on div at bounding box center [158, 272] width 2 height 27
drag, startPoint x: 155, startPoint y: 264, endPoint x: 130, endPoint y: 266, distance: 25.4
click at [130, 266] on icon at bounding box center [128, 263] width 5 height 5
click at [180, 267] on div "ж" at bounding box center [179, 272] width 7 height 11
drag, startPoint x: 179, startPoint y: 264, endPoint x: 136, endPoint y: 265, distance: 42.9
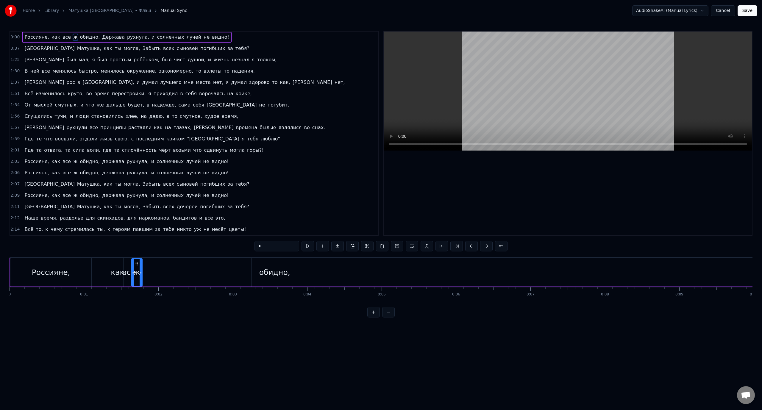
click at [136, 265] on icon at bounding box center [136, 263] width 5 height 5
click at [274, 268] on div "обидно," at bounding box center [274, 272] width 31 height 11
drag, startPoint x: 295, startPoint y: 273, endPoint x: 275, endPoint y: 274, distance: 20.0
click at [275, 274] on icon at bounding box center [276, 272] width 2 height 5
drag, startPoint x: 256, startPoint y: 265, endPoint x: 145, endPoint y: 261, distance: 111.7
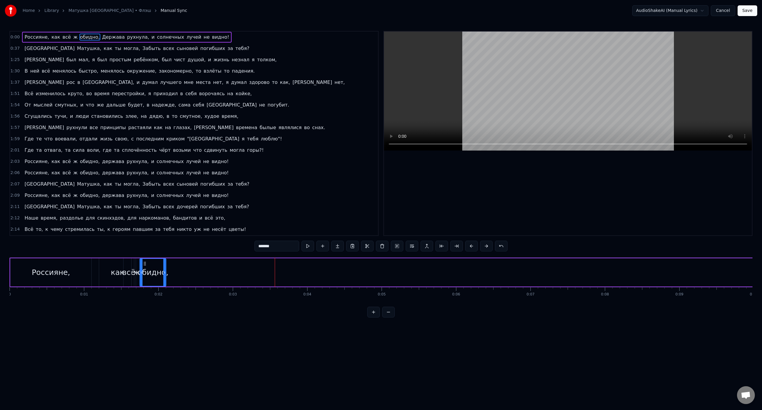
click at [145, 261] on icon at bounding box center [145, 263] width 5 height 5
drag, startPoint x: 164, startPoint y: 272, endPoint x: 160, endPoint y: 273, distance: 4.6
click at [160, 273] on icon at bounding box center [160, 272] width 2 height 5
click at [388, 316] on button at bounding box center [388, 312] width 13 height 11
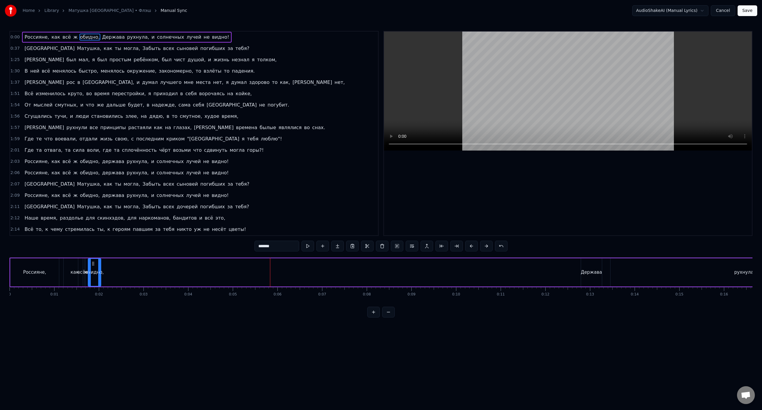
click at [388, 316] on button at bounding box center [388, 312] width 13 height 11
click at [397, 263] on div "Держава" at bounding box center [398, 272] width 14 height 28
drag, startPoint x: 395, startPoint y: 263, endPoint x: 108, endPoint y: 238, distance: 288.4
click at [108, 238] on div "0:00 Россияне, как всё ж обидно, Держава рухнула, и солнечных лучей не видно! 0…" at bounding box center [381, 174] width 743 height 287
click at [483, 275] on div "рухнула," at bounding box center [500, 272] width 179 height 28
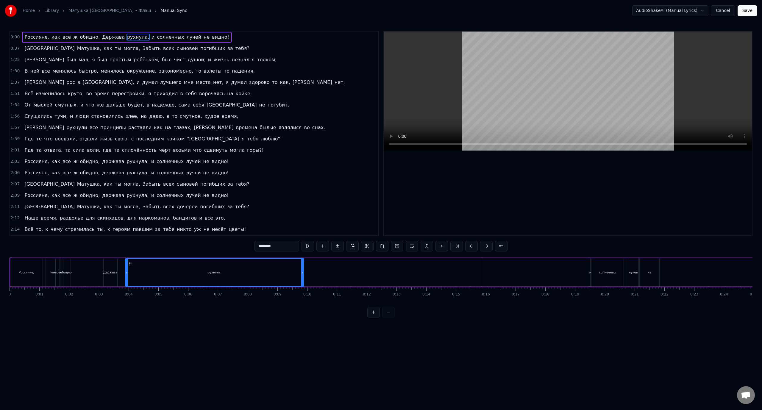
drag, startPoint x: 415, startPoint y: 264, endPoint x: 129, endPoint y: 271, distance: 286.2
click at [129, 271] on div "рухнула," at bounding box center [215, 272] width 178 height 27
click at [110, 266] on div "Держава" at bounding box center [111, 272] width 14 height 28
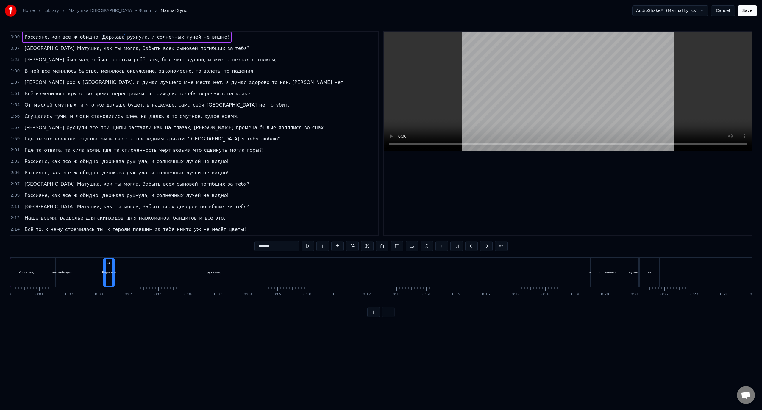
drag, startPoint x: 116, startPoint y: 274, endPoint x: 113, endPoint y: 274, distance: 3.0
click at [113, 274] on icon at bounding box center [113, 272] width 2 height 5
click at [159, 274] on div "рухнула," at bounding box center [213, 272] width 179 height 28
type input "********"
drag, startPoint x: 302, startPoint y: 273, endPoint x: 142, endPoint y: 273, distance: 159.9
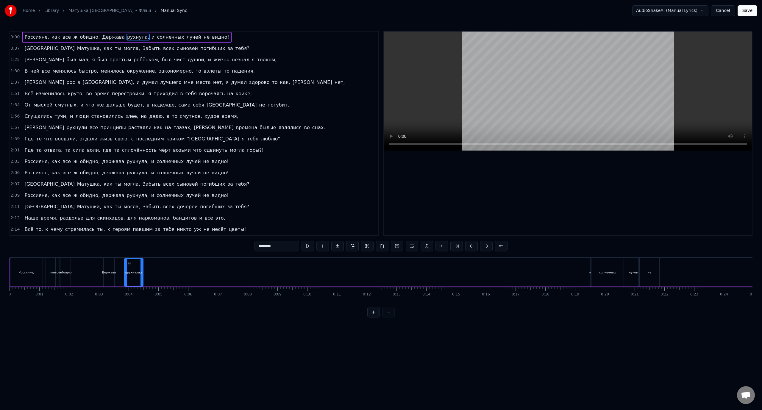
click at [142, 273] on icon at bounding box center [142, 272] width 2 height 5
drag, startPoint x: 590, startPoint y: 263, endPoint x: 542, endPoint y: 264, distance: 47.6
click at [542, 264] on div "Россияне, как всё ж обидно, Держава рухнула, и солнечных лучей не видно!" at bounding box center [575, 272] width 1130 height 29
click at [596, 263] on div "солнечных" at bounding box center [608, 272] width 32 height 28
click at [585, 270] on div "Россияне, как всё ж обидно, Держава рухнула, и солнечных лучей не видно!" at bounding box center [575, 272] width 1130 height 29
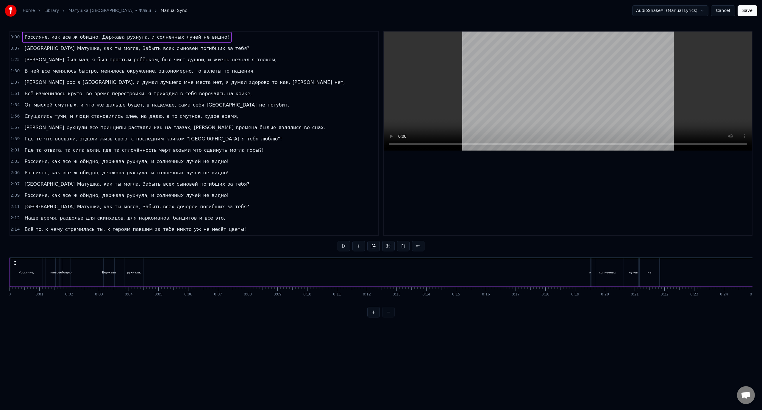
drag, startPoint x: 589, startPoint y: 274, endPoint x: 567, endPoint y: 274, distance: 22.6
click at [567, 274] on div "Россияне, как всё ж обидно, Держава рухнула, и солнечных лучей не видно!" at bounding box center [575, 272] width 1130 height 29
click at [373, 318] on button at bounding box center [373, 312] width 13 height 11
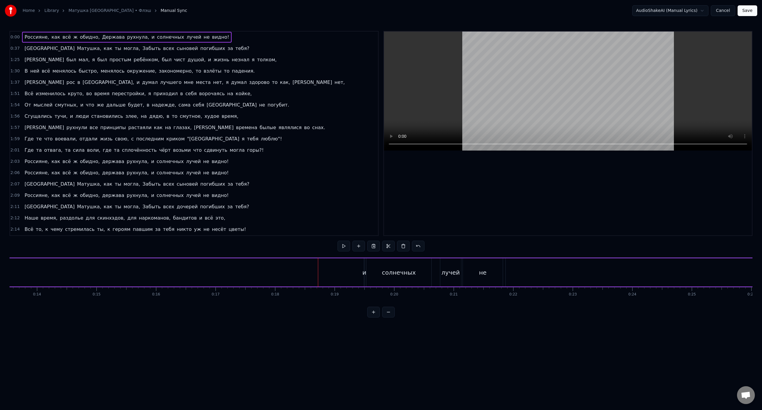
drag, startPoint x: 364, startPoint y: 266, endPoint x: 339, endPoint y: 266, distance: 24.7
click at [339, 266] on div "Россияне, как всё ж обидно, Держава рухнула, и солнечных лучей не видно!" at bounding box center [332, 272] width 2259 height 29
click at [364, 266] on div "и" at bounding box center [364, 272] width 1 height 28
drag, startPoint x: 363, startPoint y: 269, endPoint x: 344, endPoint y: 269, distance: 19.6
click at [344, 269] on div "Россияне, как всё ж обидно, Держава рухнула, и солнечных лучей не видно!" at bounding box center [332, 272] width 2259 height 29
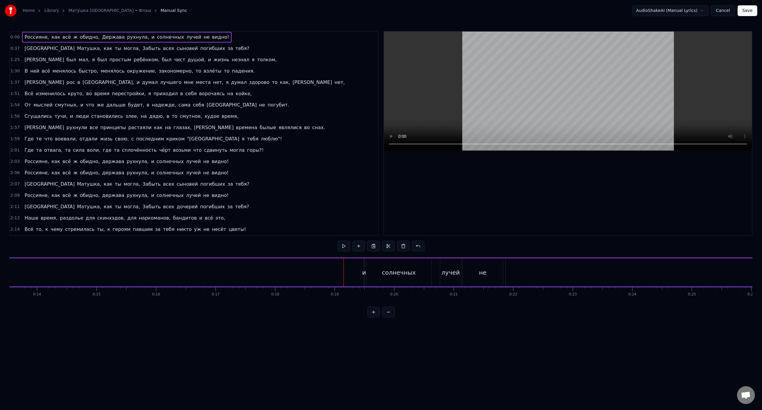
click at [357, 267] on div "Россияне, как всё ж обидно, Держава рухнула, и солнечных лучей не видно!" at bounding box center [332, 272] width 2259 height 29
click at [364, 269] on div "и" at bounding box center [364, 272] width 4 height 9
drag, startPoint x: 365, startPoint y: 272, endPoint x: 378, endPoint y: 274, distance: 12.4
click at [378, 274] on div "Россияне, как всё ж обидно, Держава рухнула, и солнечных лучей не видно!" at bounding box center [332, 272] width 2259 height 29
click at [430, 271] on div "солнечных" at bounding box center [398, 272] width 65 height 28
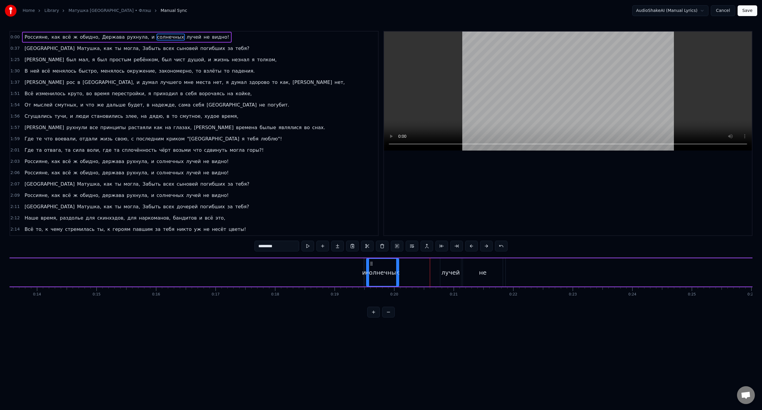
drag, startPoint x: 429, startPoint y: 272, endPoint x: 396, endPoint y: 272, distance: 32.5
click at [396, 272] on icon at bounding box center [397, 272] width 2 height 5
drag, startPoint x: 372, startPoint y: 263, endPoint x: 391, endPoint y: 266, distance: 19.9
click at [391, 266] on div "солнечных" at bounding box center [402, 272] width 32 height 27
click at [364, 269] on div "и" at bounding box center [364, 272] width 4 height 9
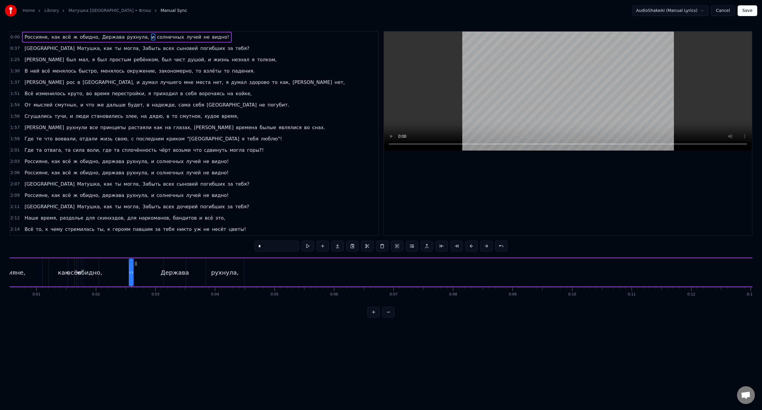
scroll to position [0, 29]
drag, startPoint x: 368, startPoint y: 264, endPoint x: 254, endPoint y: 274, distance: 114.4
click at [210, 266] on div "Держава" at bounding box center [207, 272] width 22 height 28
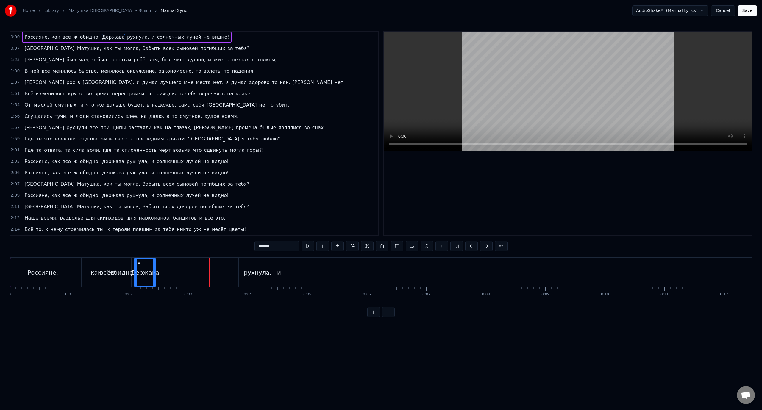
drag, startPoint x: 202, startPoint y: 264, endPoint x: 139, endPoint y: 266, distance: 62.6
click at [139, 266] on icon at bounding box center [139, 263] width 5 height 5
click at [255, 275] on div "рухнула," at bounding box center [258, 272] width 28 height 9
drag, startPoint x: 244, startPoint y: 263, endPoint x: 155, endPoint y: 265, distance: 88.1
click at [155, 265] on icon at bounding box center [155, 263] width 5 height 5
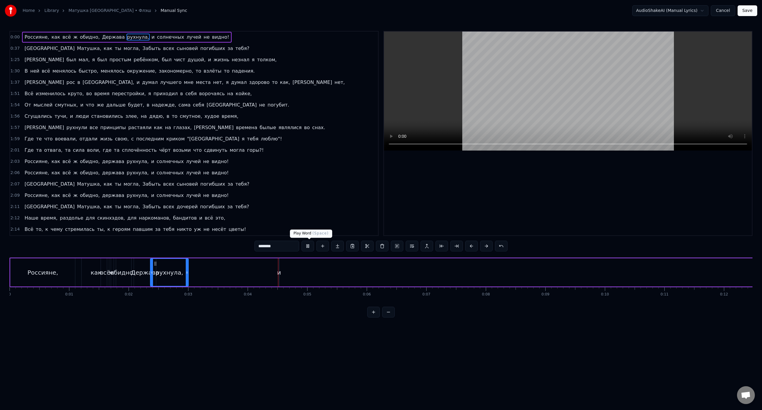
click at [307, 246] on button at bounding box center [308, 246] width 13 height 11
drag, startPoint x: 155, startPoint y: 263, endPoint x: 183, endPoint y: 267, distance: 27.8
click at [183, 267] on div "рухнула," at bounding box center [197, 272] width 38 height 27
click at [140, 265] on div "Держава" at bounding box center [145, 272] width 22 height 28
drag, startPoint x: 154, startPoint y: 272, endPoint x: 166, endPoint y: 276, distance: 12.6
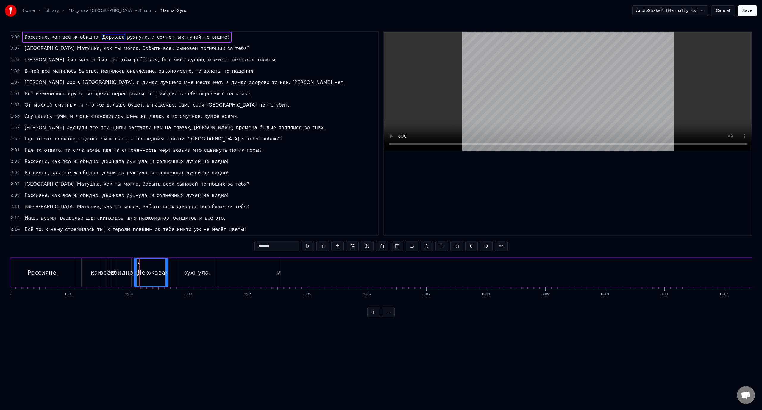
click at [166, 276] on div at bounding box center [167, 272] width 2 height 27
click at [200, 274] on div "рухнула," at bounding box center [197, 272] width 28 height 9
drag, startPoint x: 183, startPoint y: 264, endPoint x: 160, endPoint y: 264, distance: 22.3
click at [160, 264] on icon at bounding box center [160, 263] width 5 height 5
click at [174, 266] on div "рухнула," at bounding box center [175, 272] width 38 height 27
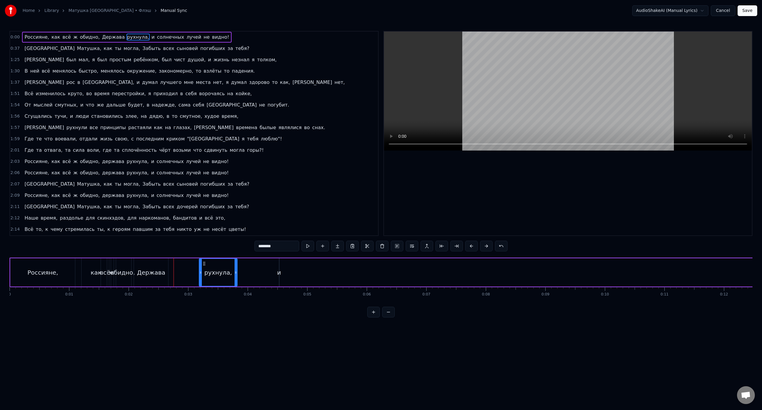
drag, startPoint x: 161, startPoint y: 263, endPoint x: 207, endPoint y: 269, distance: 46.2
click at [207, 269] on div "рухнула," at bounding box center [218, 272] width 38 height 27
drag, startPoint x: 158, startPoint y: 267, endPoint x: 172, endPoint y: 272, distance: 14.5
click at [158, 267] on div "Держава" at bounding box center [151, 272] width 34 height 28
drag, startPoint x: 167, startPoint y: 272, endPoint x: 176, endPoint y: 274, distance: 9.5
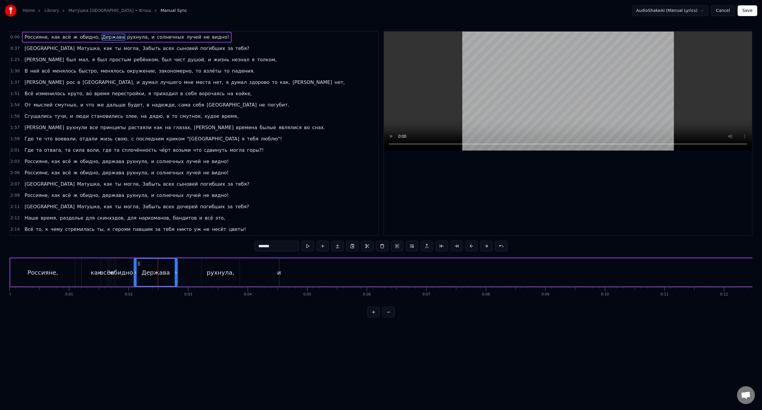
click at [176, 274] on icon at bounding box center [176, 272] width 2 height 5
click at [214, 265] on div "рухнула," at bounding box center [221, 272] width 38 height 28
drag, startPoint x: 207, startPoint y: 263, endPoint x: 167, endPoint y: 264, distance: 39.6
click at [167, 264] on icon at bounding box center [167, 263] width 5 height 5
drag, startPoint x: 167, startPoint y: 264, endPoint x: 195, endPoint y: 269, distance: 28.5
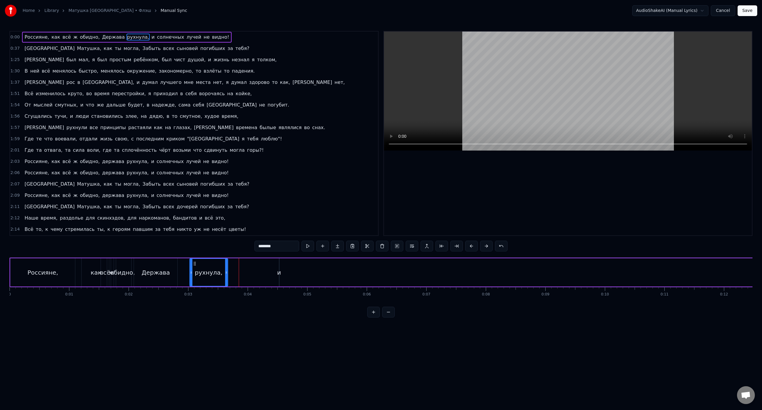
click at [195, 269] on div "рухнула," at bounding box center [209, 272] width 38 height 27
click at [155, 268] on div "Держава" at bounding box center [156, 272] width 28 height 9
drag, startPoint x: 175, startPoint y: 272, endPoint x: 209, endPoint y: 261, distance: 35.6
click at [183, 273] on icon at bounding box center [184, 272] width 2 height 5
click at [207, 262] on div "рухнула," at bounding box center [209, 272] width 38 height 28
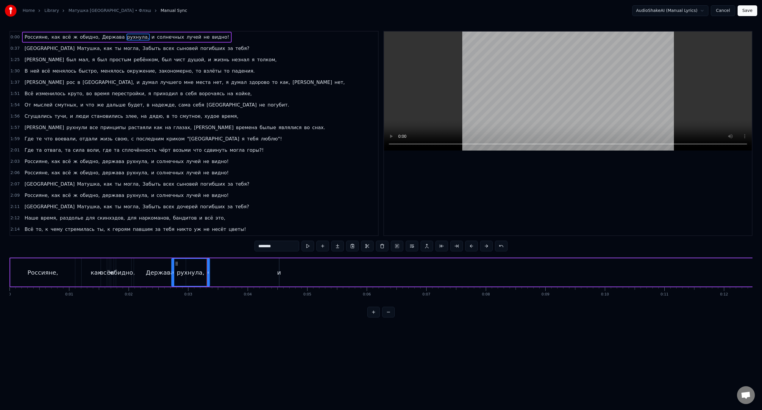
drag, startPoint x: 193, startPoint y: 263, endPoint x: 175, endPoint y: 266, distance: 18.4
click at [175, 266] on icon at bounding box center [176, 263] width 5 height 5
click at [280, 269] on div "и" at bounding box center [279, 272] width 4 height 9
drag, startPoint x: 284, startPoint y: 263, endPoint x: 209, endPoint y: 258, distance: 75.2
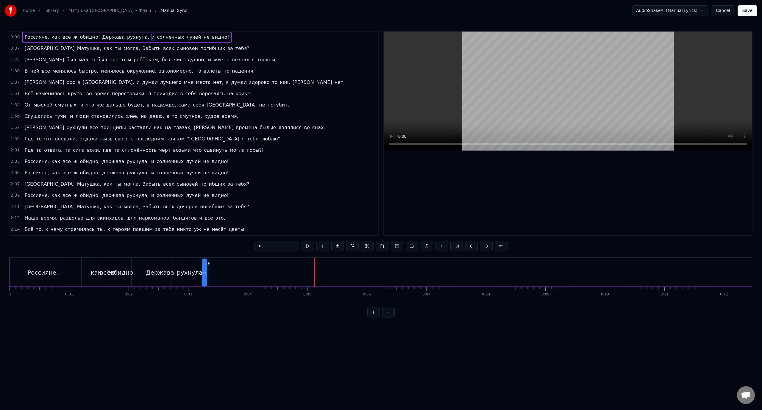
click at [390, 318] on button at bounding box center [388, 312] width 13 height 11
click at [607, 267] on div "солнечных" at bounding box center [609, 272] width 16 height 28
type input "*********"
drag, startPoint x: 578, startPoint y: 263, endPoint x: 662, endPoint y: 280, distance: 86.0
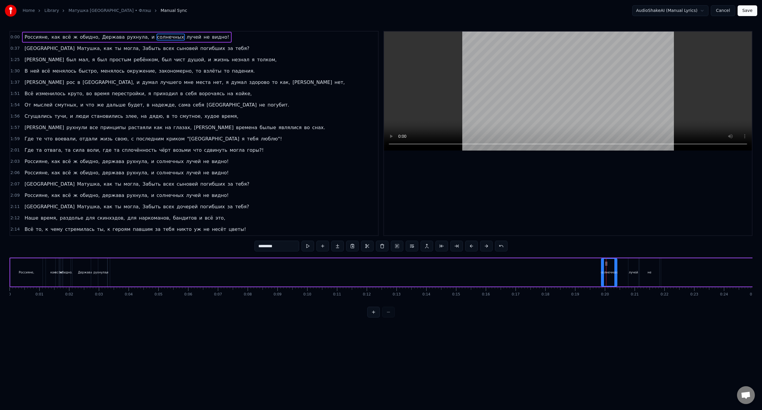
click at [662, 280] on div "Россияне, как всё ж обидно, Держава рухнула, и солнечных лучей не видно!" at bounding box center [575, 272] width 1130 height 29
click at [615, 267] on div "солнечных" at bounding box center [609, 272] width 16 height 28
click at [631, 264] on div "лучей" at bounding box center [633, 272] width 10 height 28
click at [650, 265] on div "не" at bounding box center [650, 272] width 20 height 28
drag, startPoint x: 643, startPoint y: 262, endPoint x: 605, endPoint y: 262, distance: 37.8
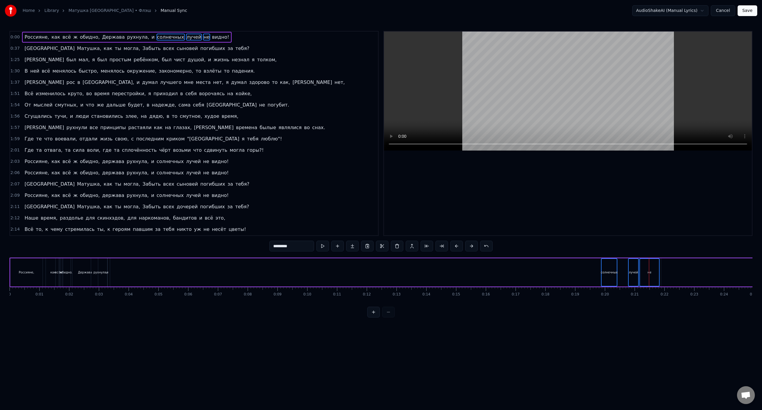
click at [605, 262] on div "Россияне, как всё ж обидно, Держава рухнула, и солнечных лучей не видно!" at bounding box center [575, 272] width 1130 height 29
click at [579, 268] on div "Россияне, как всё ж обидно, Держава рухнула, и солнечных лучей не видно!" at bounding box center [575, 272] width 1130 height 29
click at [606, 267] on div "солнечных" at bounding box center [609, 272] width 16 height 28
drag, startPoint x: 606, startPoint y: 263, endPoint x: 576, endPoint y: 263, distance: 29.8
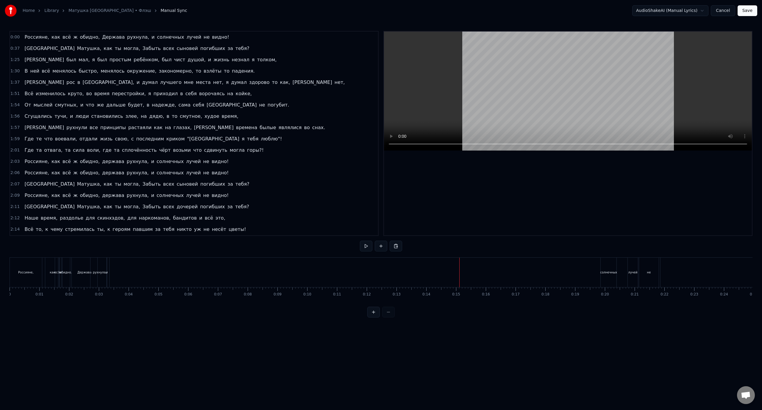
click at [608, 269] on div "солнечных" at bounding box center [609, 272] width 16 height 29
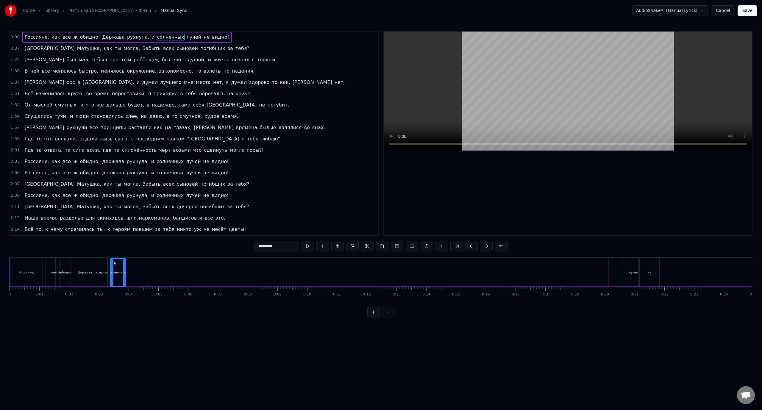
drag, startPoint x: 606, startPoint y: 264, endPoint x: 115, endPoint y: 268, distance: 491.2
click at [115, 268] on div "солнечных" at bounding box center [117, 272] width 15 height 27
click at [632, 267] on div "лучей" at bounding box center [633, 272] width 10 height 28
drag, startPoint x: 633, startPoint y: 263, endPoint x: 132, endPoint y: 270, distance: 501.1
click at [132, 270] on div "лучей" at bounding box center [133, 272] width 10 height 27
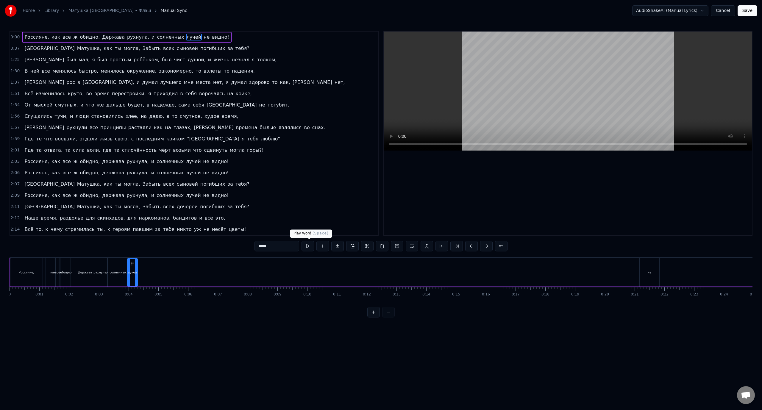
click at [310, 245] on button at bounding box center [308, 246] width 13 height 11
click at [310, 247] on button at bounding box center [308, 246] width 13 height 11
click at [644, 278] on div "не" at bounding box center [650, 272] width 20 height 28
drag, startPoint x: 645, startPoint y: 263, endPoint x: 136, endPoint y: 267, distance: 509.1
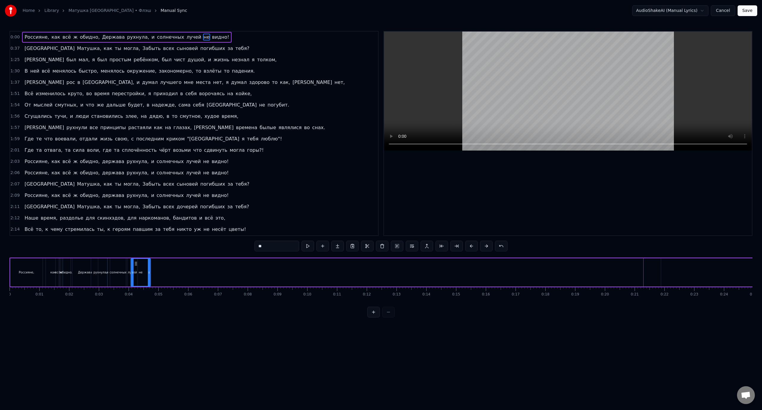
click at [136, 267] on div "не" at bounding box center [140, 272] width 19 height 27
click at [388, 318] on div at bounding box center [380, 312] width 27 height 11
click at [389, 318] on div at bounding box center [380, 312] width 27 height 11
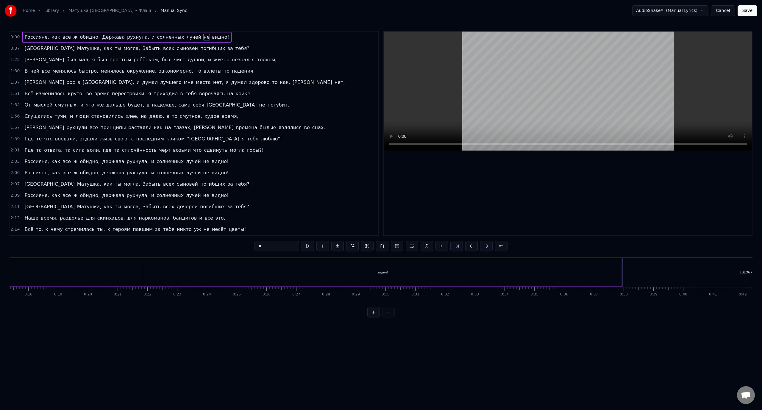
scroll to position [0, 547]
click at [379, 278] on div "видно!" at bounding box center [353, 272] width 478 height 28
drag, startPoint x: 591, startPoint y: 271, endPoint x: 144, endPoint y: 272, distance: 446.6
click at [144, 272] on icon at bounding box center [143, 272] width 2 height 5
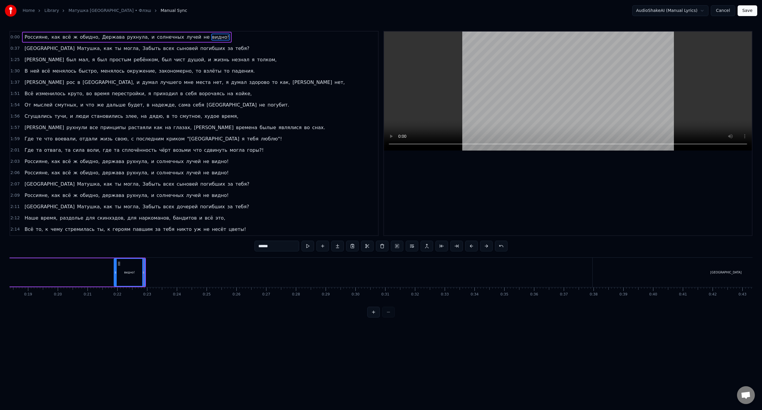
click at [685, 274] on div "[GEOGRAPHIC_DATA]" at bounding box center [726, 272] width 267 height 29
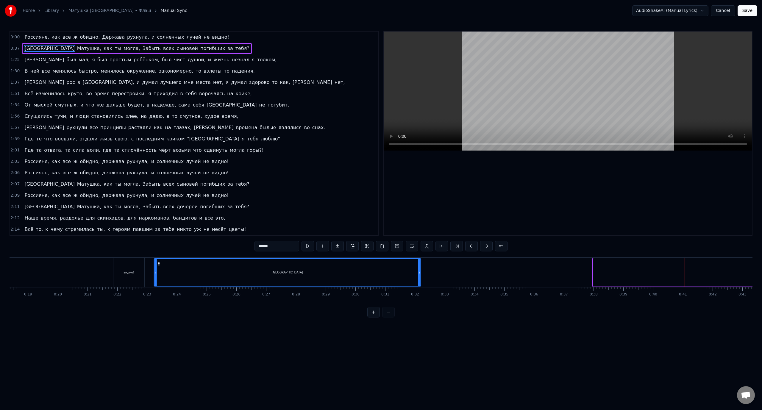
drag, startPoint x: 598, startPoint y: 264, endPoint x: 158, endPoint y: 265, distance: 439.1
click at [158, 265] on icon at bounding box center [159, 263] width 5 height 5
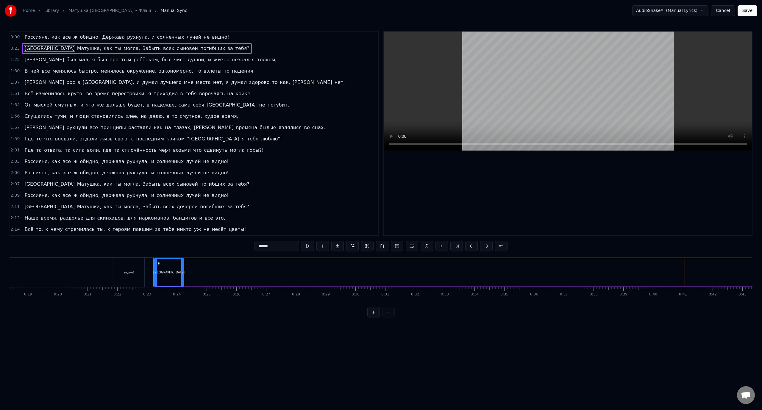
drag, startPoint x: 419, startPoint y: 272, endPoint x: 182, endPoint y: 270, distance: 237.0
click at [182, 270] on icon at bounding box center [182, 272] width 2 height 5
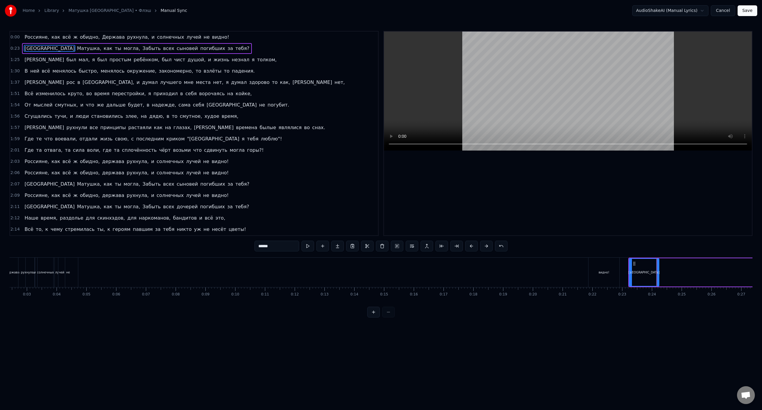
scroll to position [0, 75]
click at [606, 264] on div "видно!" at bounding box center [601, 272] width 31 height 29
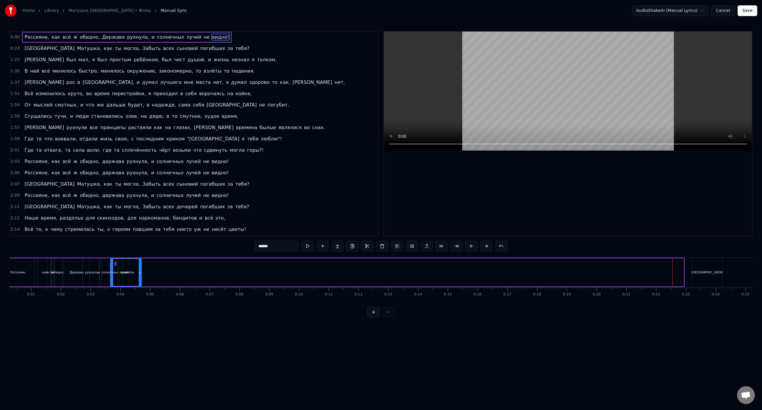
scroll to position [0, 0]
drag, startPoint x: 591, startPoint y: 264, endPoint x: 138, endPoint y: 269, distance: 453.2
click at [138, 269] on div "видно!" at bounding box center [149, 272] width 30 height 27
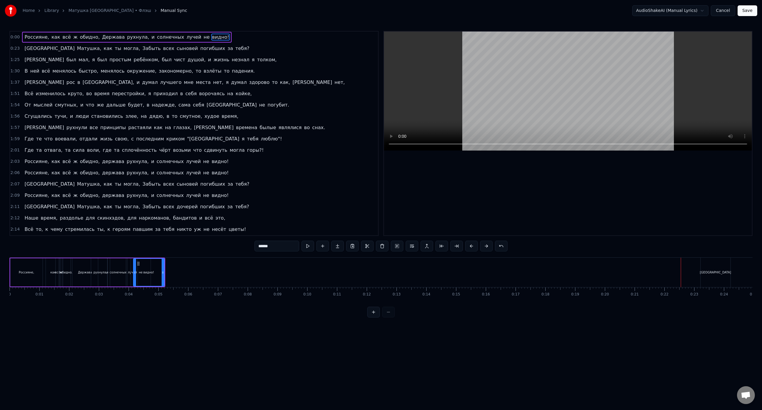
click at [713, 261] on div "[GEOGRAPHIC_DATA]" at bounding box center [716, 272] width 30 height 29
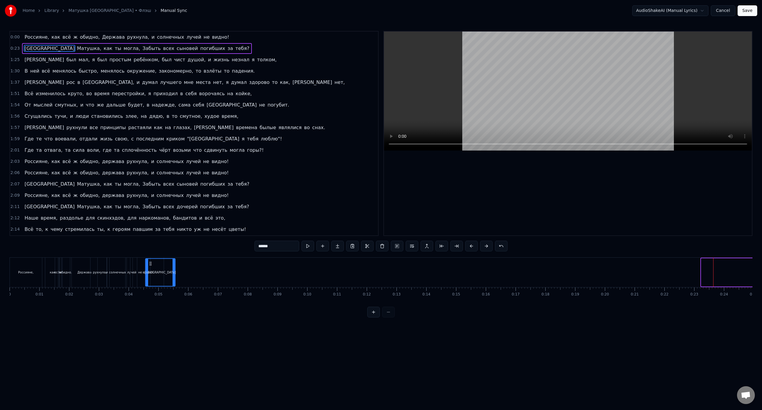
drag, startPoint x: 706, startPoint y: 263, endPoint x: 150, endPoint y: 267, distance: 555.8
click at [150, 267] on div "[GEOGRAPHIC_DATA]" at bounding box center [160, 272] width 29 height 27
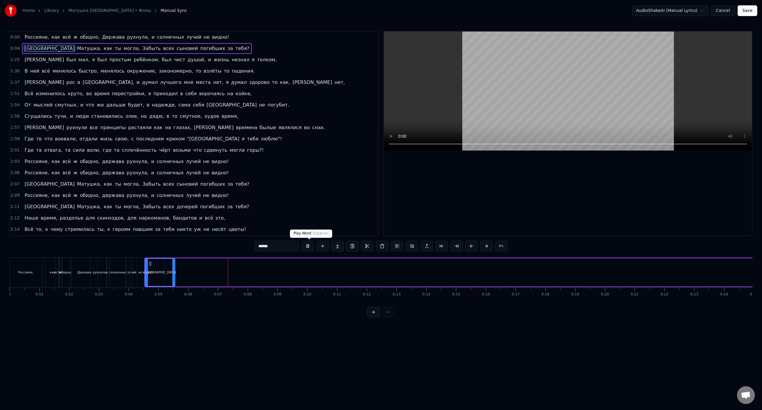
click at [309, 246] on button at bounding box center [308, 246] width 13 height 11
click at [377, 318] on button at bounding box center [373, 312] width 13 height 11
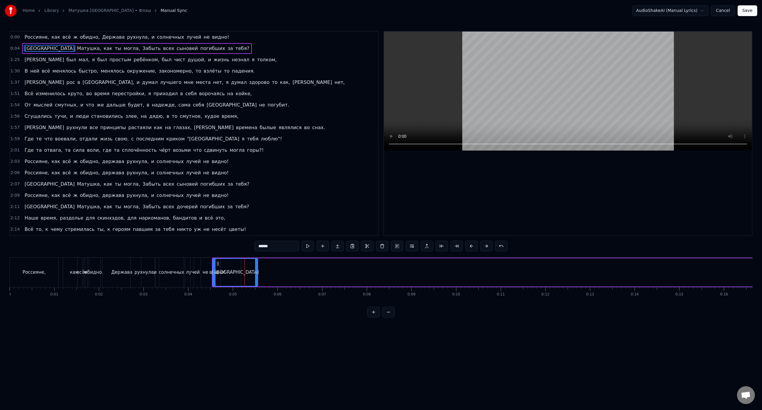
click at [377, 318] on button at bounding box center [373, 312] width 13 height 11
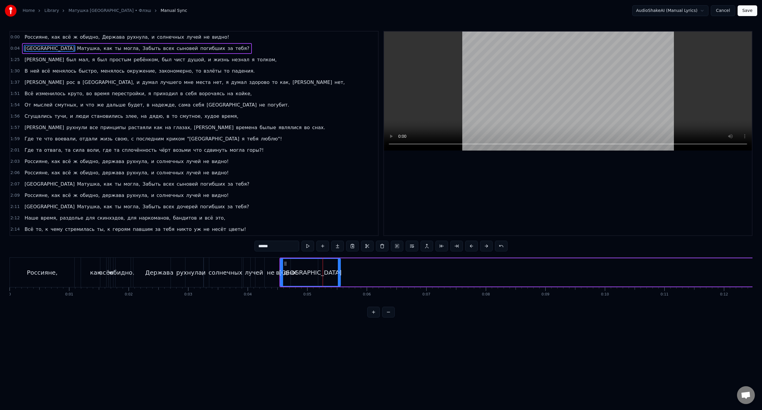
click at [275, 265] on div "видно!" at bounding box center [286, 272] width 63 height 29
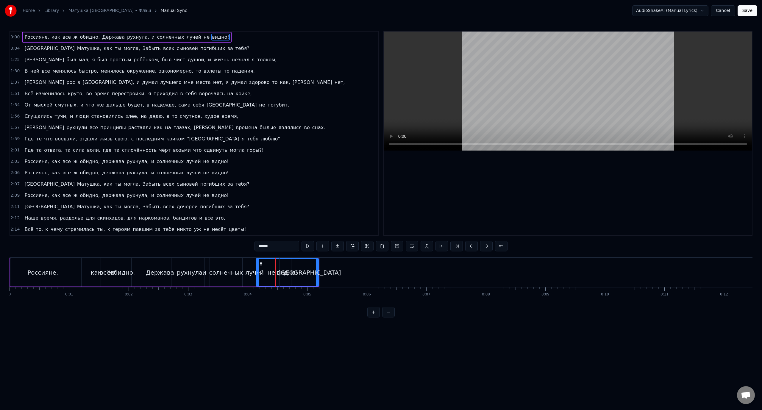
click at [299, 263] on div "[GEOGRAPHIC_DATA]" at bounding box center [310, 272] width 60 height 29
type input "******"
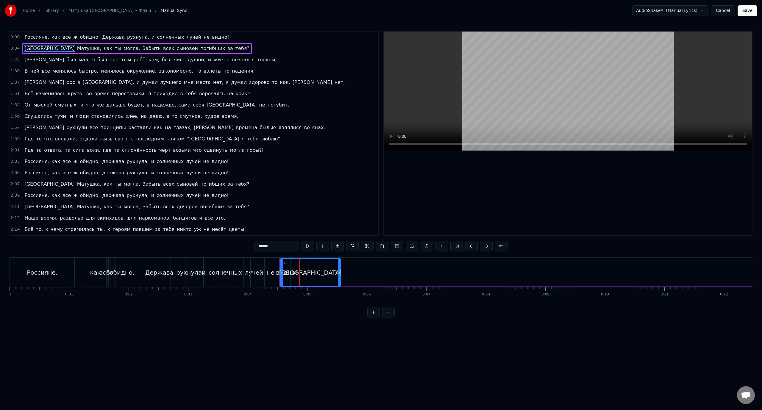
click at [191, 44] on div "Россия [PERSON_NAME], как ты могла, Забыть всех сыновей погибших за тебя?" at bounding box center [137, 48] width 230 height 11
click at [200, 48] on span "погибших" at bounding box center [213, 48] width 26 height 7
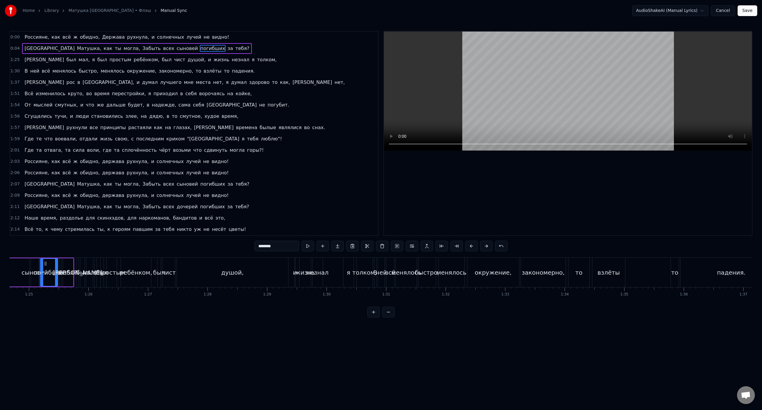
click at [235, 49] on span "тебя?" at bounding box center [242, 48] width 15 height 7
click at [227, 49] on span "за" at bounding box center [230, 48] width 7 height 7
type input "**"
click at [196, 47] on div "0:04 Россия [PERSON_NAME], как ты могла, Забыть всех сыновей погибших за тебя?" at bounding box center [194, 48] width 368 height 11
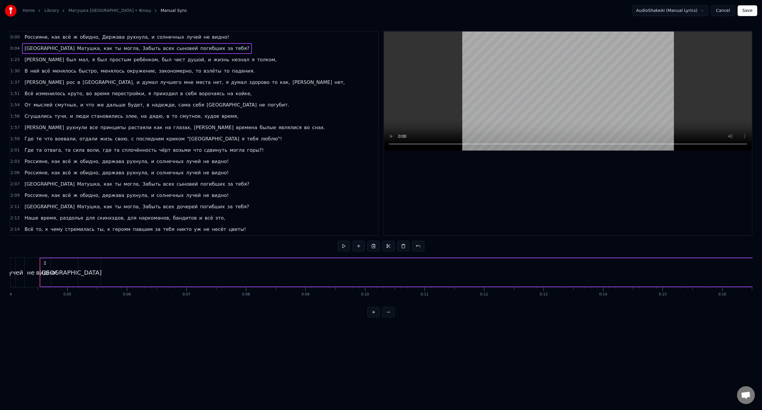
drag, startPoint x: 200, startPoint y: 49, endPoint x: 23, endPoint y: 44, distance: 177.2
click at [46, 46] on div "0:04 Россия [PERSON_NAME], как ты могла, Забыть всех сыновей погибших за тебя?" at bounding box center [194, 48] width 368 height 11
click at [31, 43] on div "Россия [PERSON_NAME], как ты могла, Забыть всех сыновей погибших за тебя?" at bounding box center [137, 48] width 230 height 11
click at [102, 36] on span "Держава" at bounding box center [114, 37] width 24 height 7
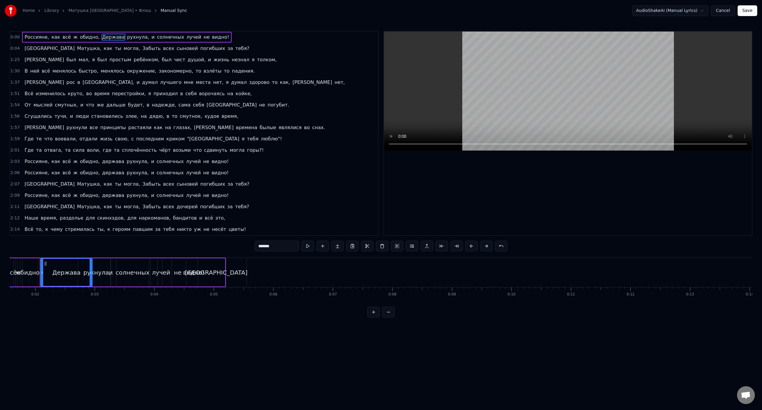
scroll to position [0, 0]
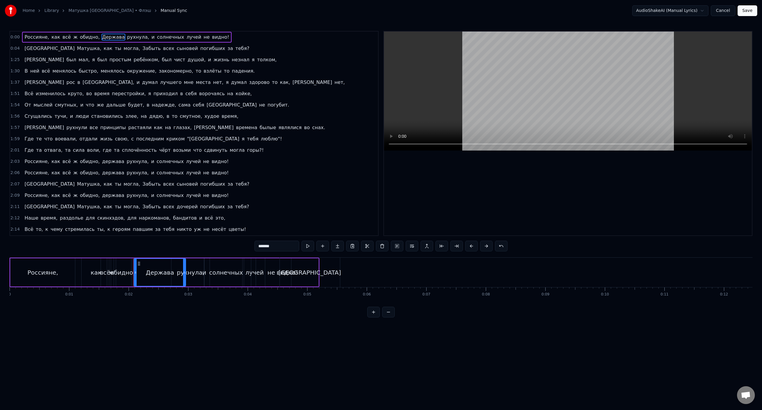
click at [271, 287] on div "Россияне, как всё ж обидно, Держава рухнула, и солнечных лучей не видно!" at bounding box center [165, 272] width 310 height 29
click at [306, 258] on div "[GEOGRAPHIC_DATA]" at bounding box center [310, 272] width 61 height 29
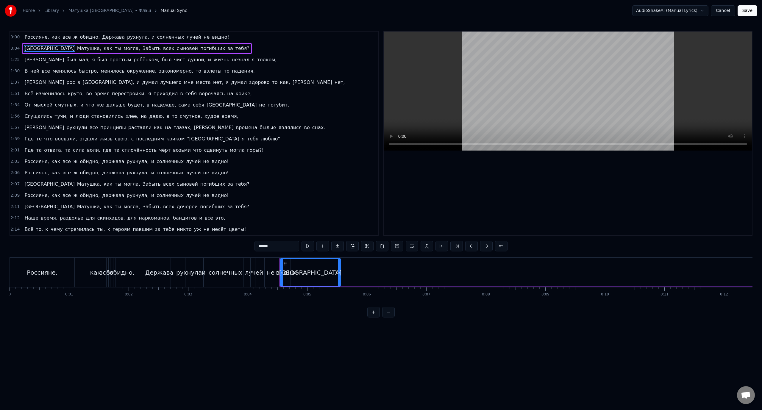
click at [204, 40] on div "Россияне, как всё ж обидно, Держава рухнула, и солнечных лучей не видно!" at bounding box center [126, 37] width 209 height 11
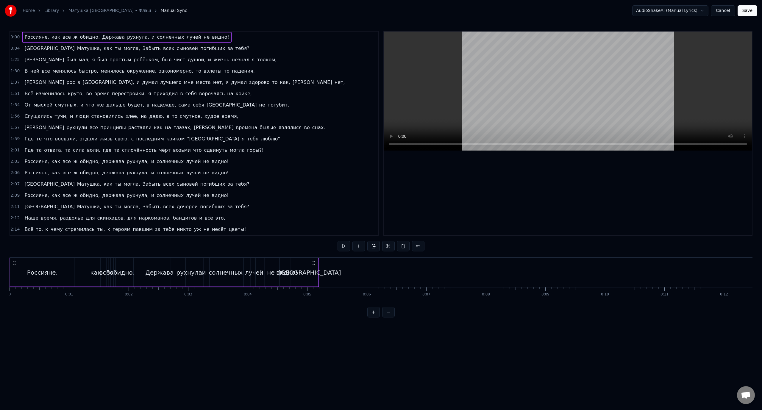
drag, startPoint x: 14, startPoint y: 263, endPoint x: 14, endPoint y: 269, distance: 6.6
click at [14, 269] on div "Россияне, как всё ж обидно, Держава рухнула, и солнечных лучей не видно!" at bounding box center [164, 272] width 310 height 29
drag, startPoint x: 93, startPoint y: 287, endPoint x: 125, endPoint y: 287, distance: 32.8
click at [125, 287] on div "Россияне, как всё ж обидно, Держава рухнула, и солнечных лучей не видно! Россия…" at bounding box center [381, 280] width 743 height 45
click at [186, 34] on span "лучей" at bounding box center [194, 37] width 16 height 7
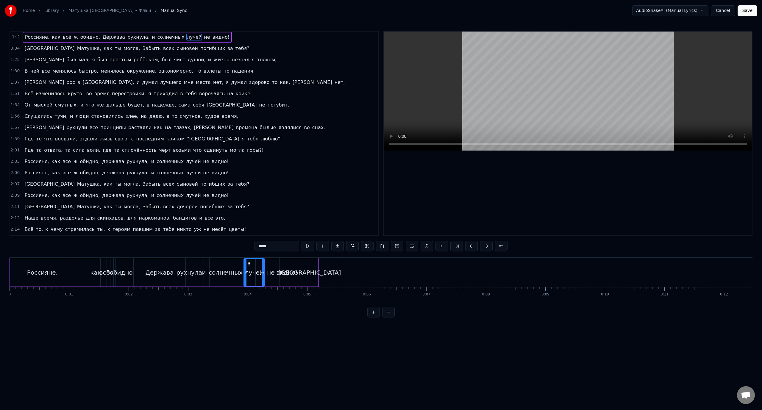
click at [502, 245] on button at bounding box center [501, 246] width 13 height 11
click at [491, 247] on button at bounding box center [494, 246] width 13 height 11
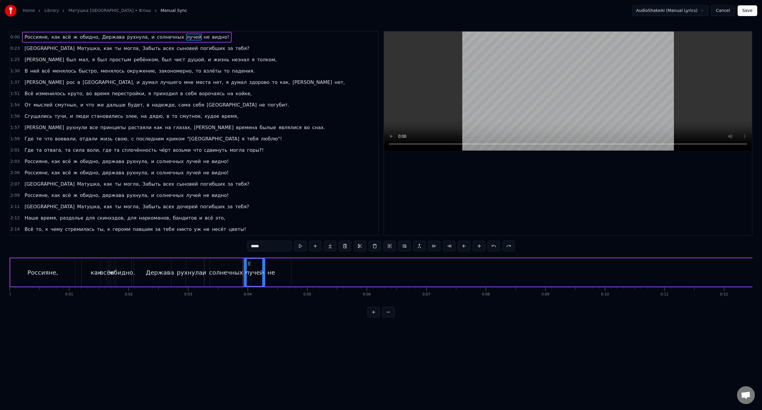
click at [491, 247] on button at bounding box center [494, 246] width 13 height 11
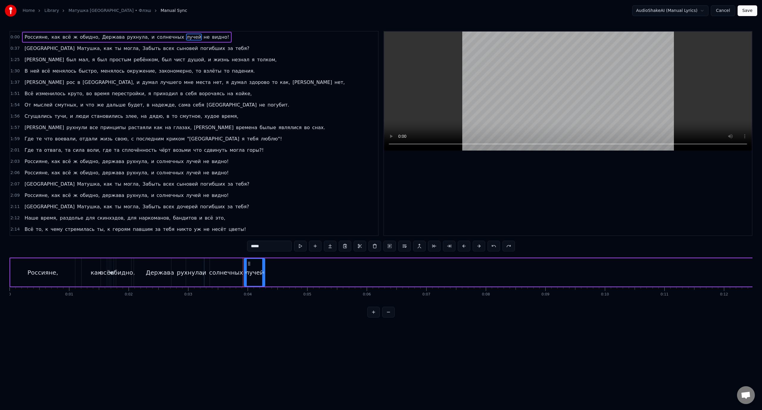
click at [491, 247] on button at bounding box center [494, 246] width 13 height 11
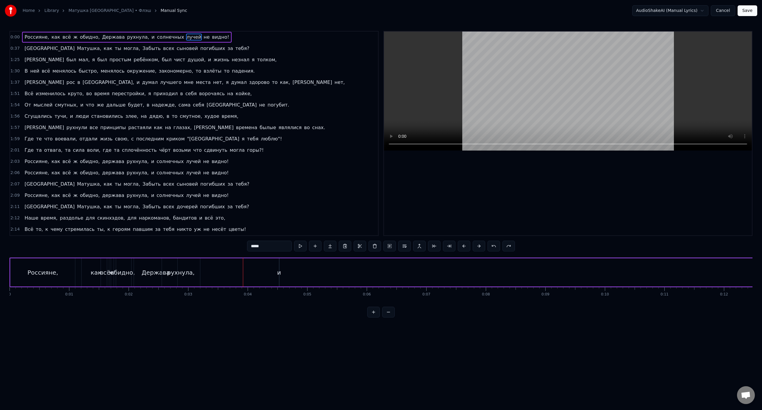
click at [491, 247] on button at bounding box center [494, 246] width 13 height 11
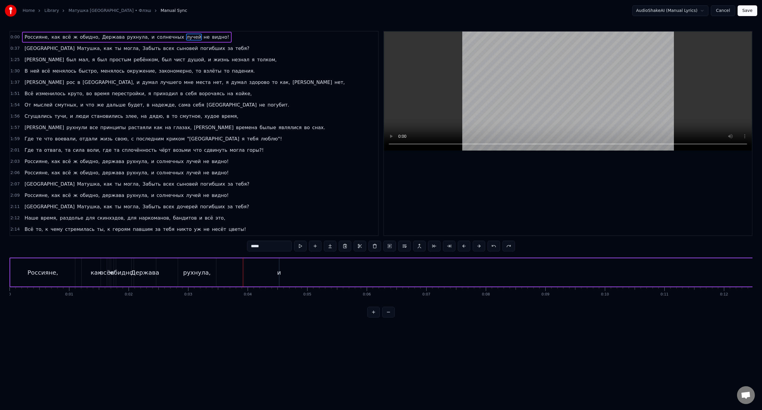
click at [491, 247] on button at bounding box center [494, 246] width 13 height 11
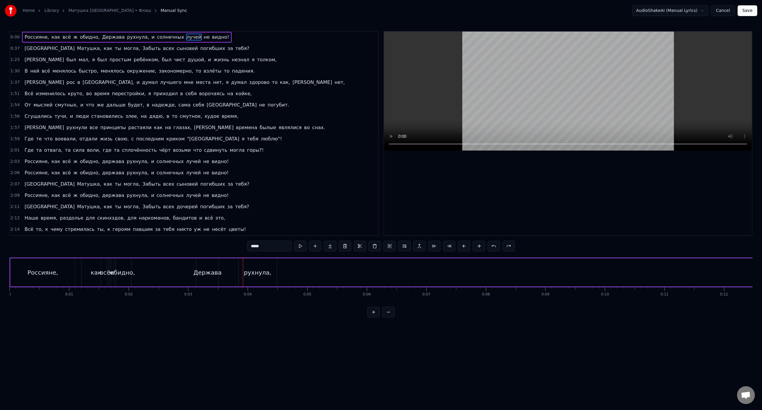
click at [491, 247] on button at bounding box center [494, 246] width 13 height 11
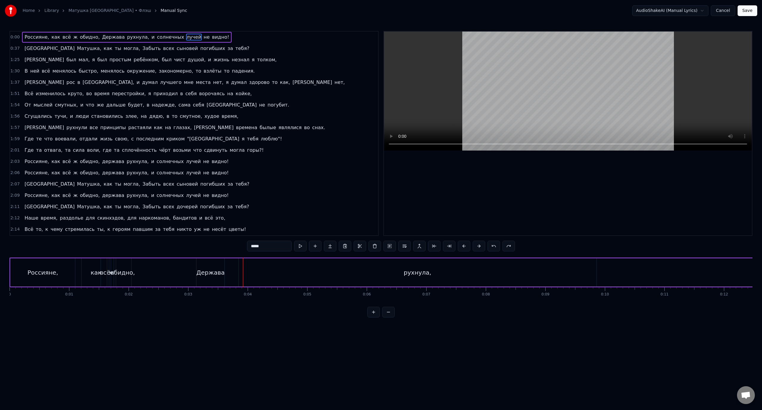
click at [491, 247] on button at bounding box center [494, 246] width 13 height 11
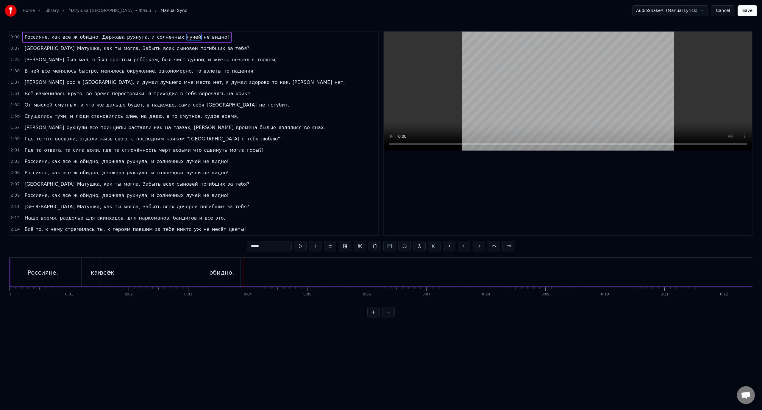
click at [491, 247] on button at bounding box center [494, 246] width 13 height 11
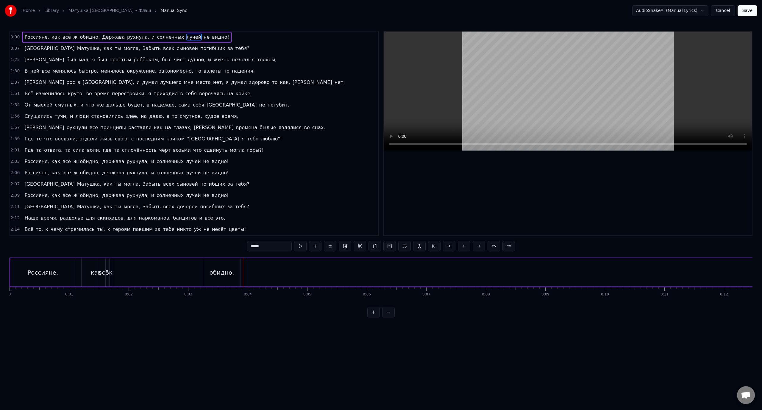
click at [491, 247] on button at bounding box center [494, 246] width 13 height 11
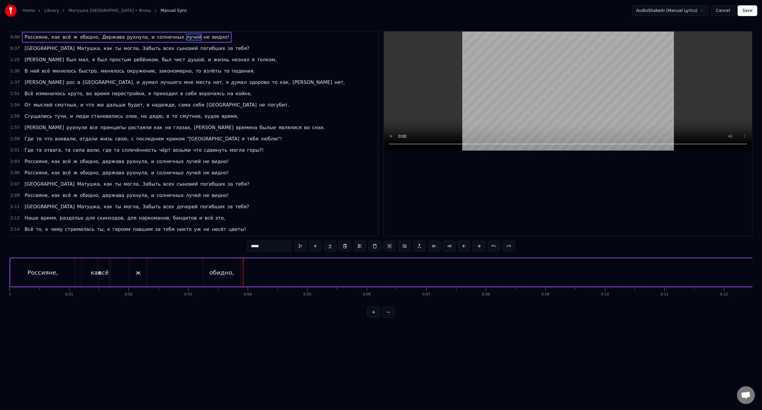
click at [491, 247] on button at bounding box center [494, 246] width 13 height 11
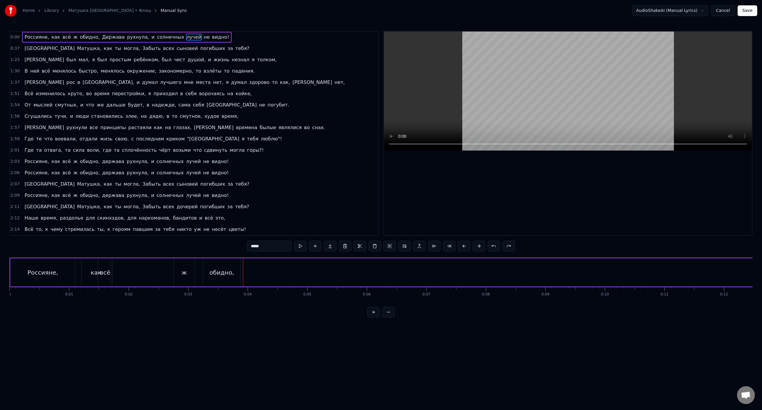
click at [491, 247] on button at bounding box center [494, 246] width 13 height 11
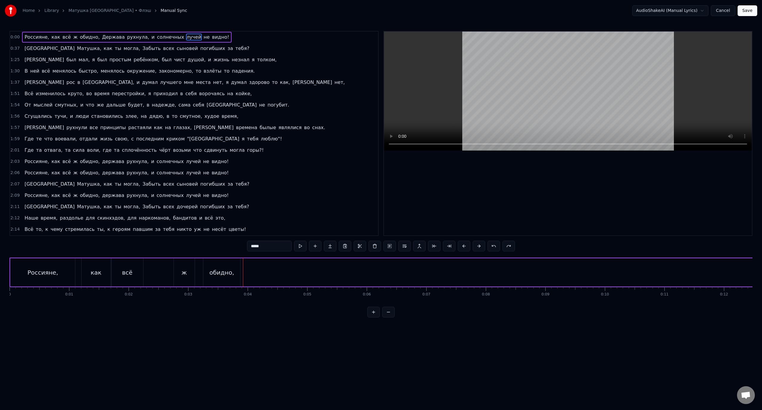
click at [491, 247] on button at bounding box center [494, 246] width 13 height 11
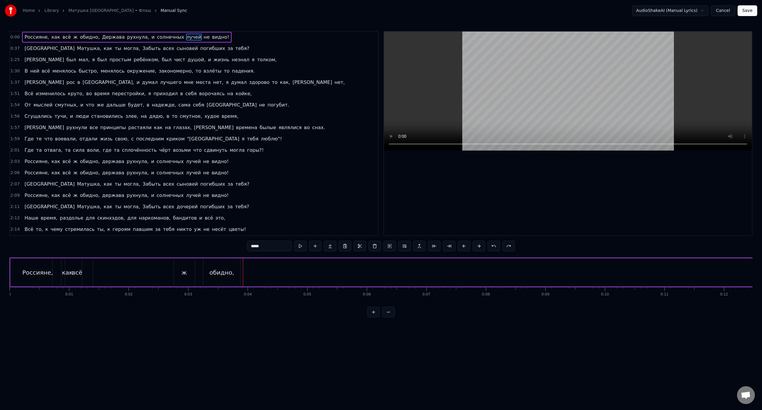
click at [491, 247] on button at bounding box center [494, 246] width 13 height 11
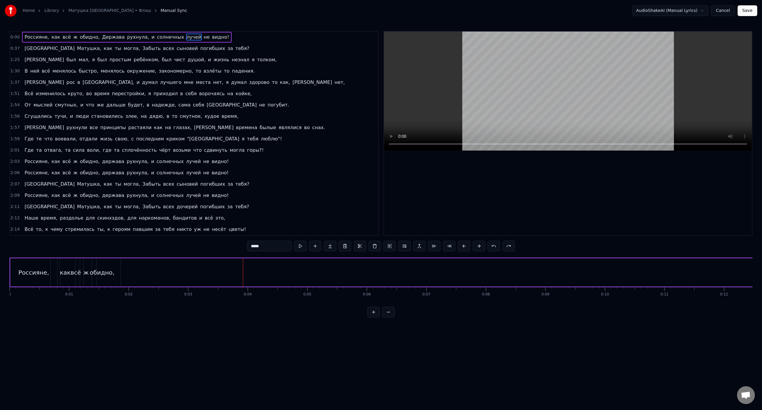
click at [491, 247] on button at bounding box center [494, 246] width 13 height 11
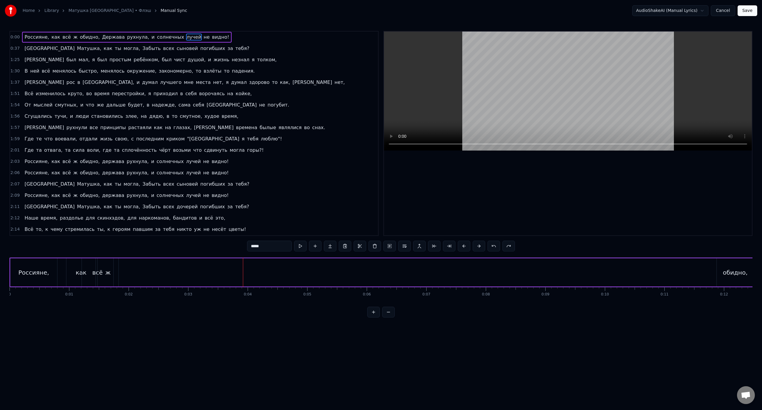
click at [491, 247] on button at bounding box center [494, 246] width 13 height 11
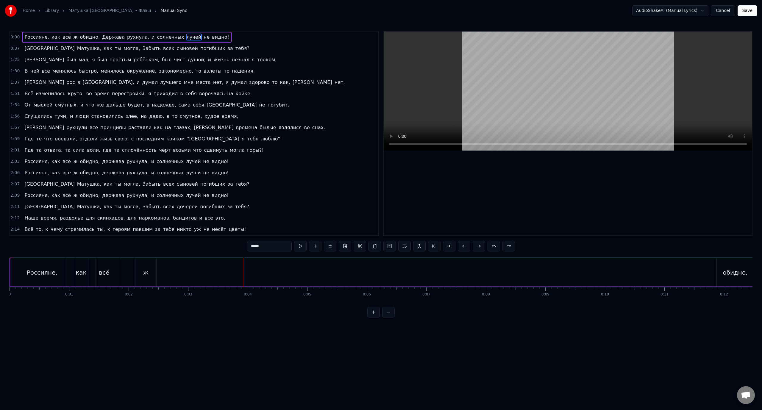
click at [491, 247] on button at bounding box center [494, 246] width 13 height 11
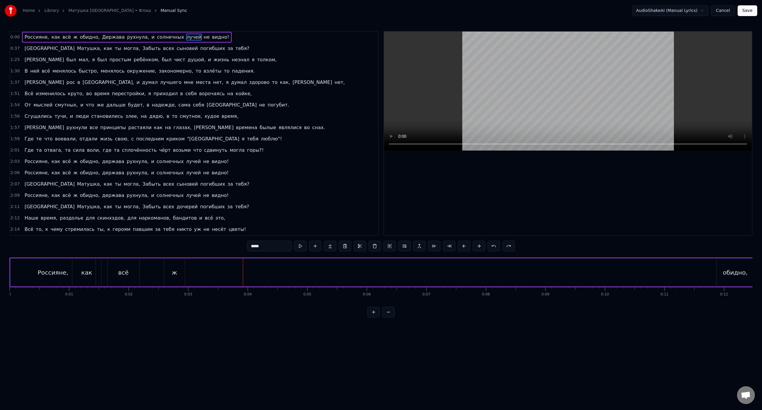
click at [491, 247] on button at bounding box center [494, 246] width 13 height 11
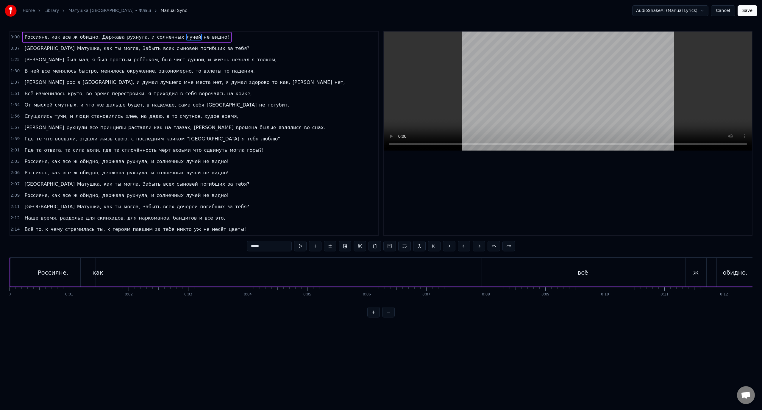
click at [491, 247] on button at bounding box center [494, 246] width 13 height 11
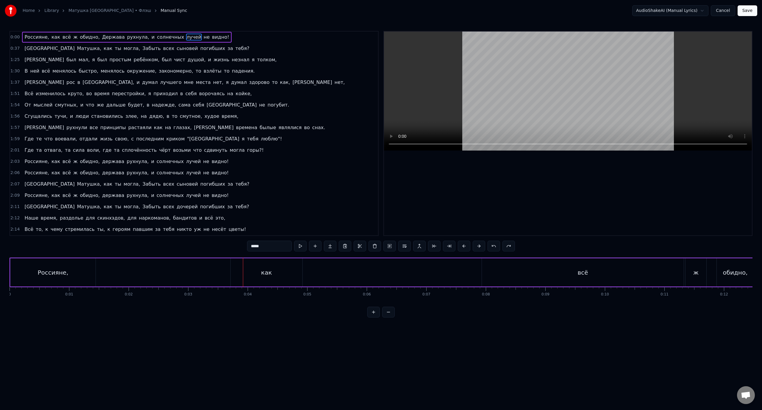
click at [491, 247] on button at bounding box center [494, 246] width 13 height 11
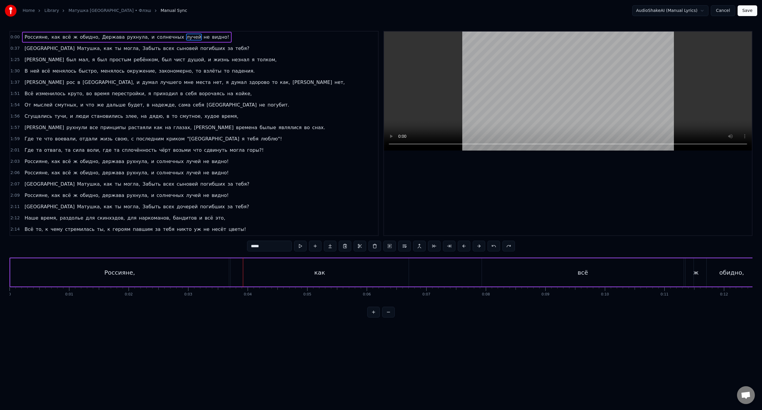
click at [491, 247] on button at bounding box center [494, 246] width 13 height 11
click at [725, 13] on button "Cancel" at bounding box center [723, 10] width 24 height 11
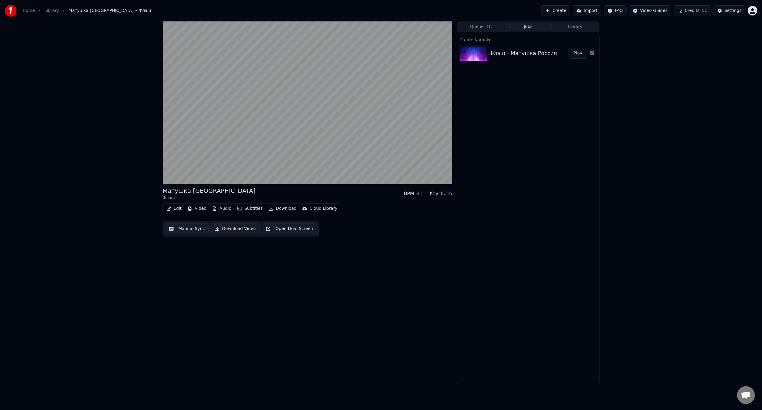
click at [238, 229] on button "Download Video" at bounding box center [235, 229] width 49 height 11
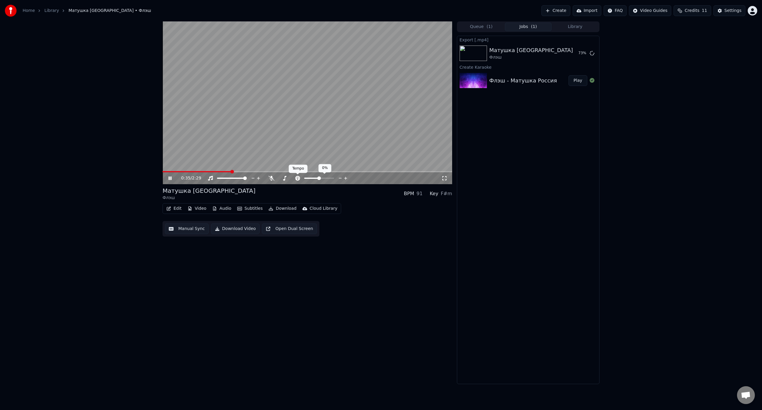
click at [297, 178] on icon at bounding box center [298, 178] width 6 height 5
click at [298, 179] on icon at bounding box center [297, 178] width 5 height 5
click at [247, 180] on span at bounding box center [245, 179] width 4 height 4
click at [578, 54] on button "Show" at bounding box center [576, 53] width 21 height 11
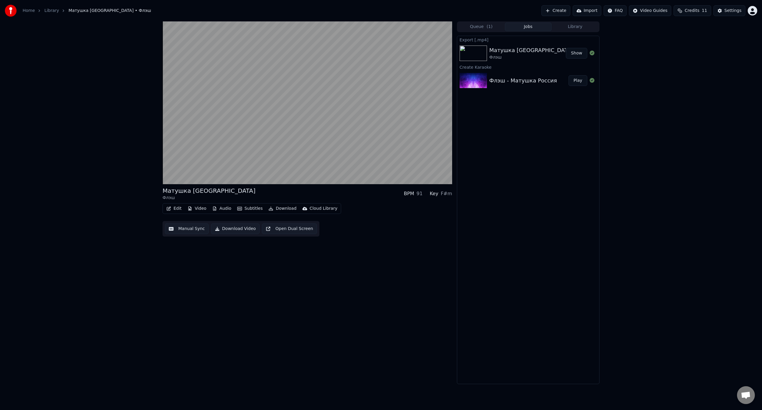
drag, startPoint x: 648, startPoint y: 176, endPoint x: 464, endPoint y: 156, distance: 185.1
click at [648, 176] on div "Матушка Россия Флэш BPM 91 Key F#m Edit Video Audio Subtitles Download Cloud Li…" at bounding box center [381, 202] width 762 height 363
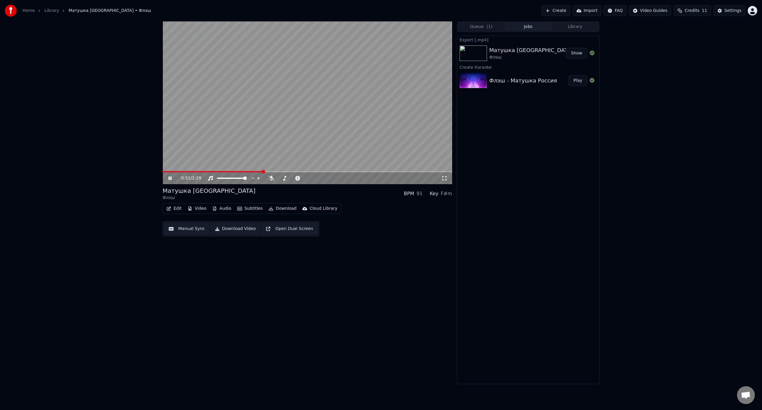
click at [170, 178] on icon at bounding box center [174, 178] width 14 height 5
click at [298, 177] on icon at bounding box center [297, 178] width 5 height 5
click at [284, 179] on icon at bounding box center [285, 178] width 6 height 5
click at [297, 177] on icon at bounding box center [297, 178] width 5 height 5
click at [310, 178] on span at bounding box center [312, 179] width 4 height 4
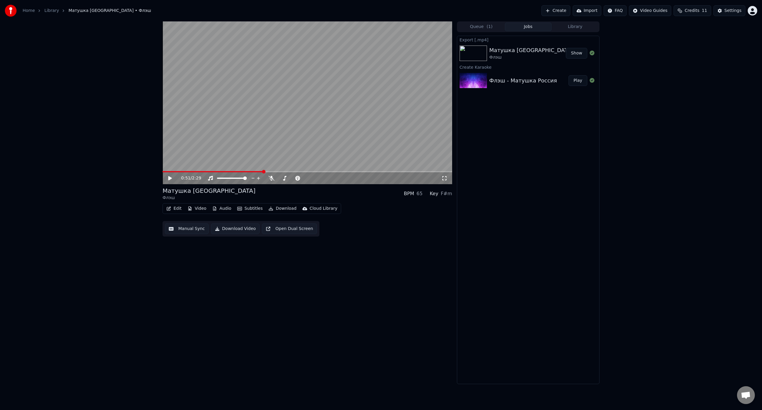
click at [169, 176] on icon at bounding box center [174, 178] width 14 height 5
click at [169, 178] on icon at bounding box center [170, 179] width 3 height 4
click at [319, 179] on span at bounding box center [319, 179] width 4 height 4
click at [170, 179] on icon at bounding box center [170, 178] width 4 height 4
click at [170, 179] on icon at bounding box center [174, 178] width 14 height 5
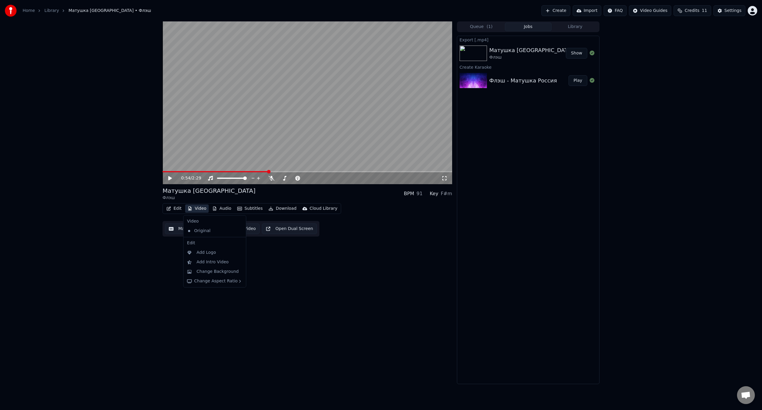
click at [197, 209] on button "Video" at bounding box center [197, 209] width 24 height 8
click at [208, 272] on div "Change Background" at bounding box center [217, 272] width 42 height 6
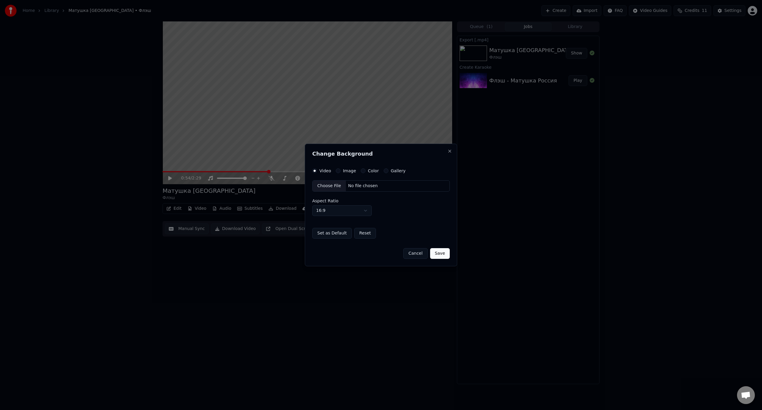
click at [414, 255] on button "Cancel" at bounding box center [415, 253] width 24 height 11
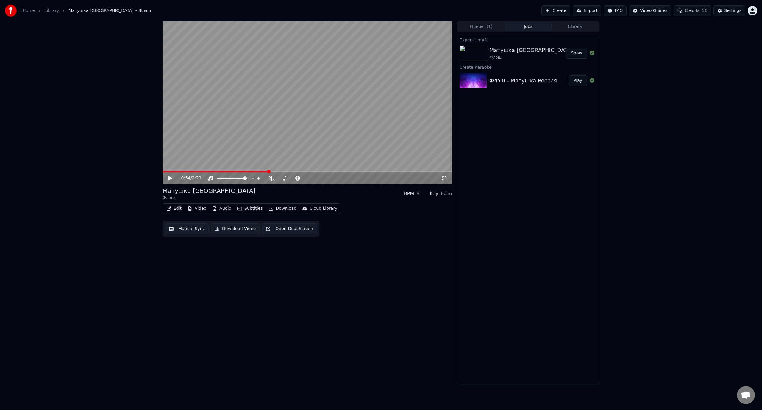
click at [127, 250] on div "0:54 / 2:29 Матушка Россия Флэш BPM 91 Key F#m Edit Video Audio Subtitles Downl…" at bounding box center [381, 202] width 762 height 363
click at [192, 229] on button "Manual Sync" at bounding box center [187, 229] width 44 height 11
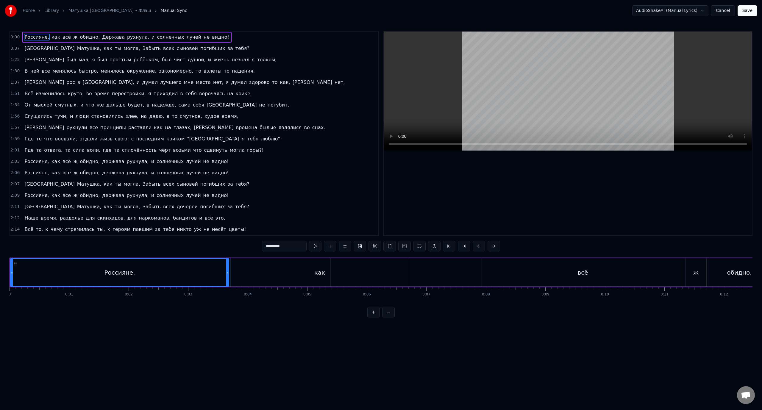
click at [388, 317] on button at bounding box center [388, 312] width 13 height 11
click at [388, 317] on div at bounding box center [380, 312] width 27 height 11
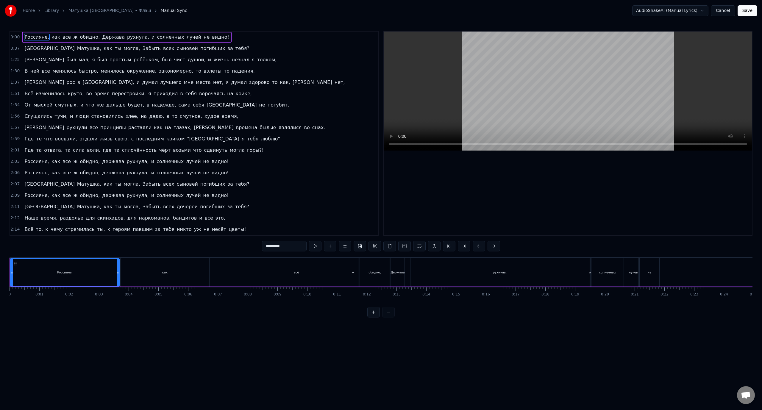
click at [388, 317] on div at bounding box center [380, 312] width 27 height 11
click at [406, 247] on button at bounding box center [404, 246] width 13 height 11
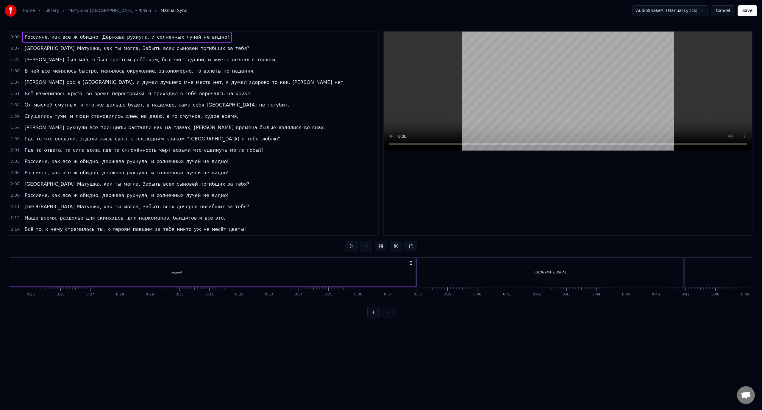
scroll to position [0, 773]
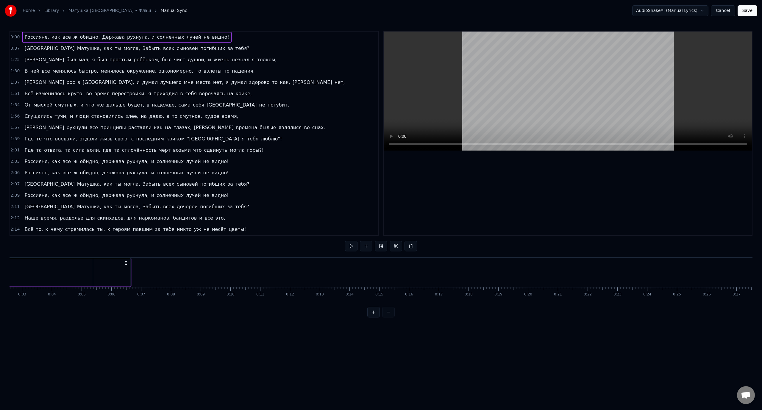
drag, startPoint x: 361, startPoint y: 263, endPoint x: 74, endPoint y: 266, distance: 287.6
drag, startPoint x: 83, startPoint y: 307, endPoint x: 59, endPoint y: 306, distance: 24.5
click at [59, 306] on div "-1:-34 Россияне, как всё ж обидно, Держава рухнула, и солнечных лучей не видно!…" at bounding box center [381, 174] width 743 height 287
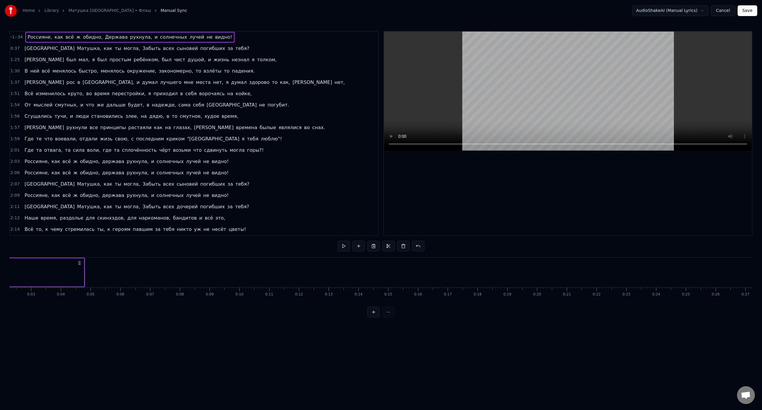
scroll to position [0, 0]
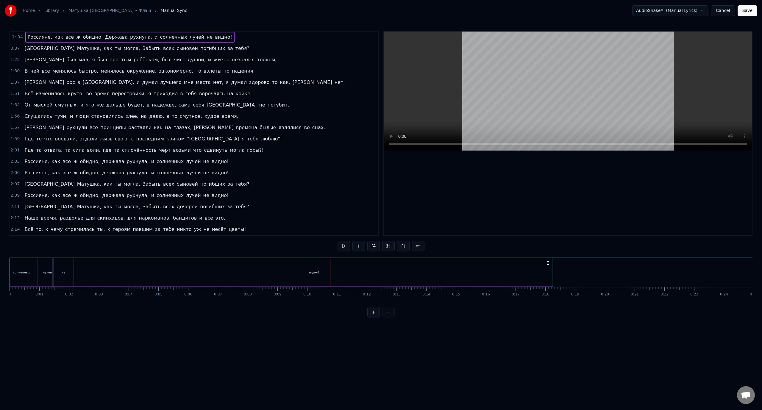
drag, startPoint x: 148, startPoint y: 262, endPoint x: 549, endPoint y: 276, distance: 401.0
click at [419, 247] on button at bounding box center [418, 246] width 13 height 11
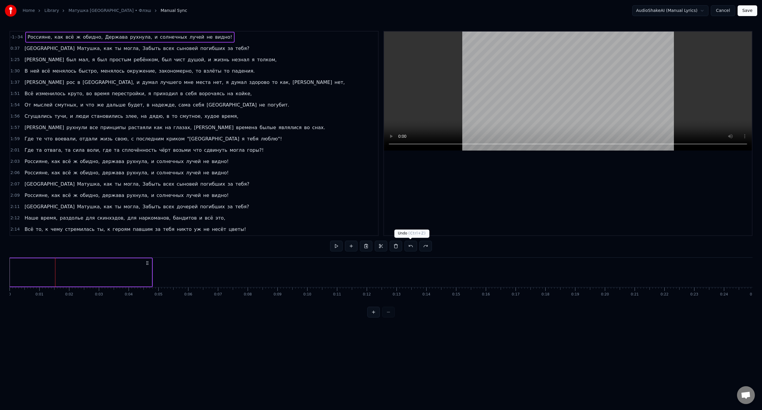
click at [411, 247] on button at bounding box center [411, 246] width 13 height 11
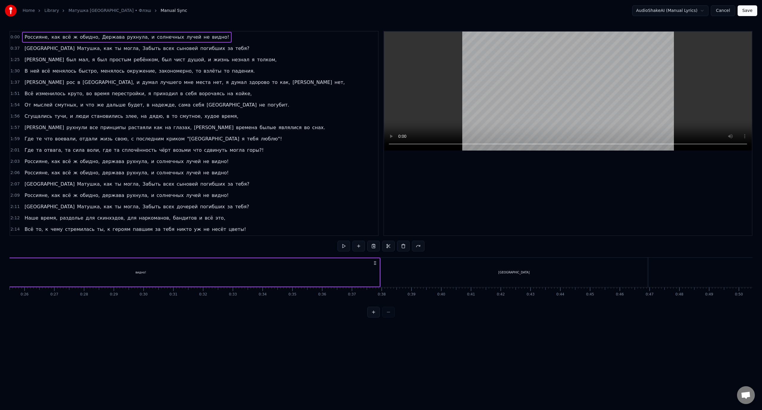
scroll to position [0, 762]
drag, startPoint x: 372, startPoint y: 263, endPoint x: 249, endPoint y: 276, distance: 123.1
click at [270, 263] on circle at bounding box center [270, 263] width 0 height 0
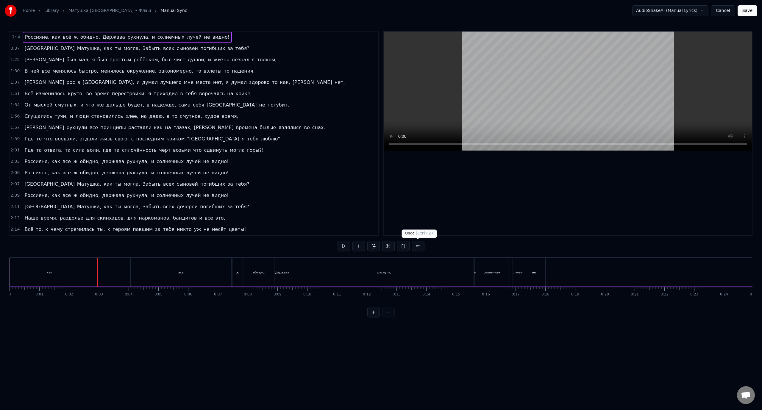
click at [417, 245] on button at bounding box center [418, 246] width 13 height 11
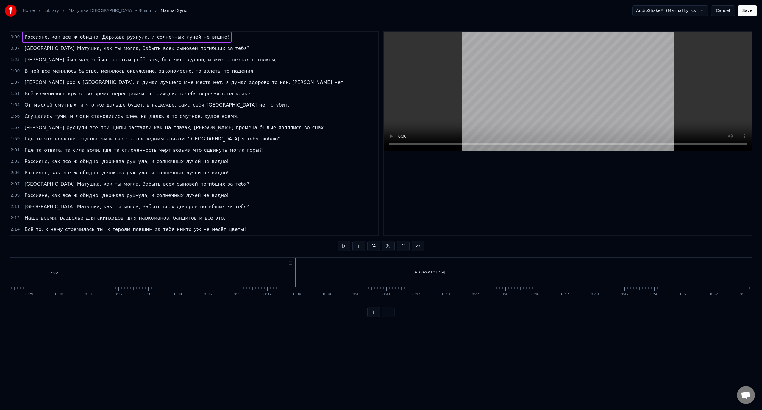
scroll to position [0, 853]
drag, startPoint x: 285, startPoint y: 273, endPoint x: 276, endPoint y: 274, distance: 9.2
click at [276, 274] on div "видно!" at bounding box center [47, 272] width 478 height 28
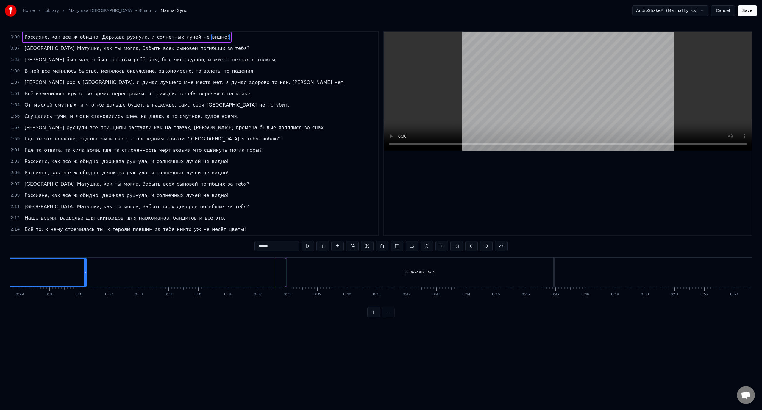
drag, startPoint x: 284, startPoint y: 272, endPoint x: 85, endPoint y: 270, distance: 198.9
click at [85, 270] on icon at bounding box center [85, 272] width 2 height 5
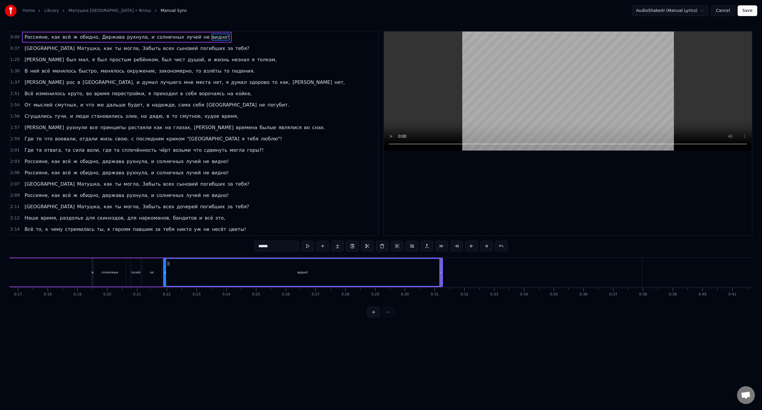
scroll to position [0, 448]
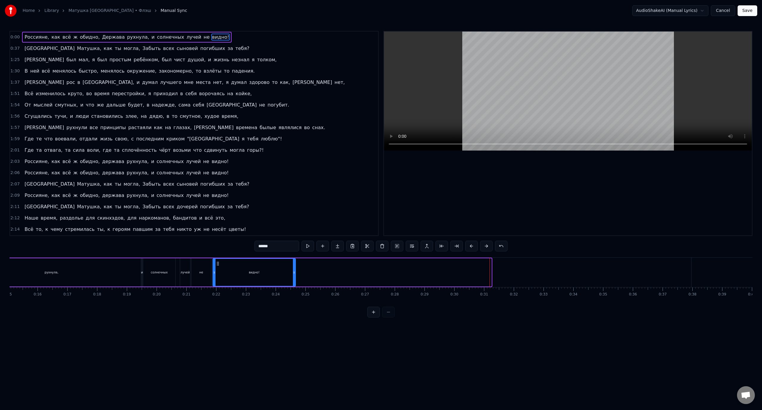
drag, startPoint x: 491, startPoint y: 272, endPoint x: 295, endPoint y: 274, distance: 195.9
click at [295, 274] on icon at bounding box center [294, 272] width 2 height 5
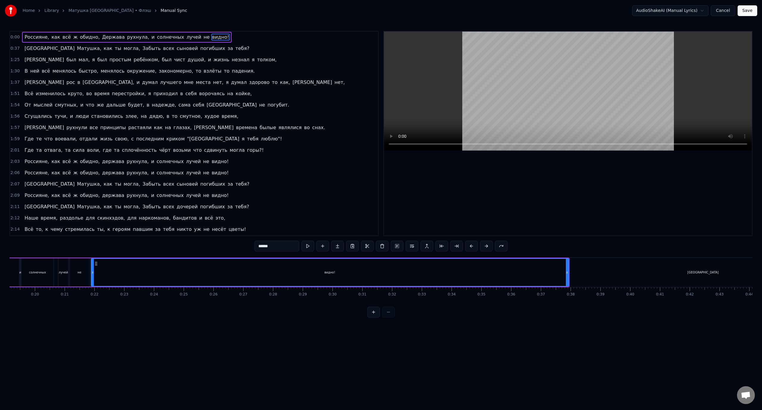
scroll to position [0, 495]
drag, startPoint x: 167, startPoint y: 272, endPoint x: 88, endPoint y: 273, distance: 78.6
click at [88, 273] on icon at bounding box center [89, 272] width 2 height 5
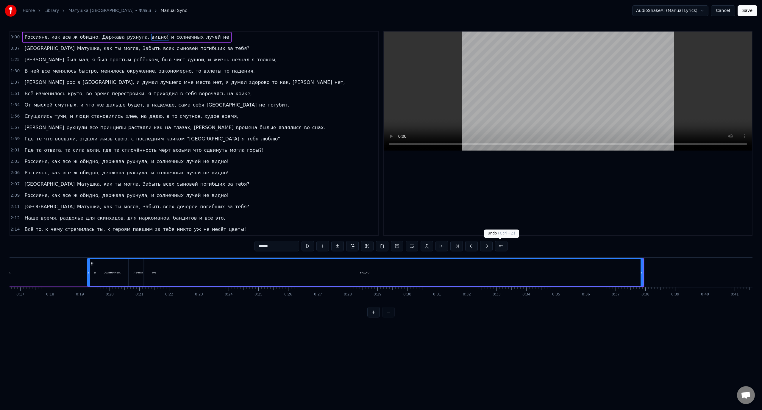
click at [499, 245] on button at bounding box center [501, 246] width 13 height 11
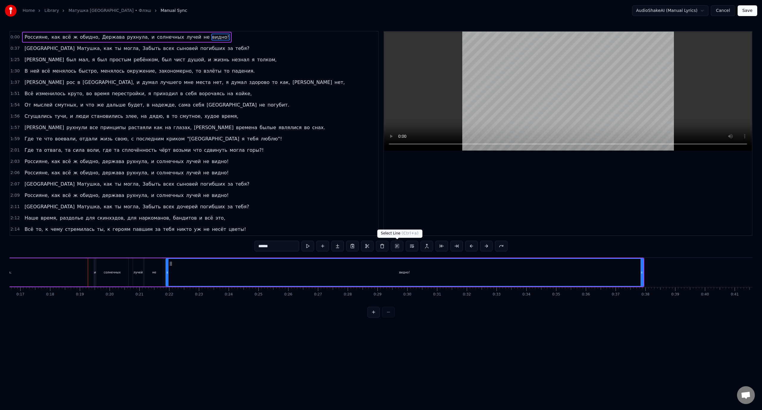
click at [397, 248] on button at bounding box center [397, 246] width 13 height 11
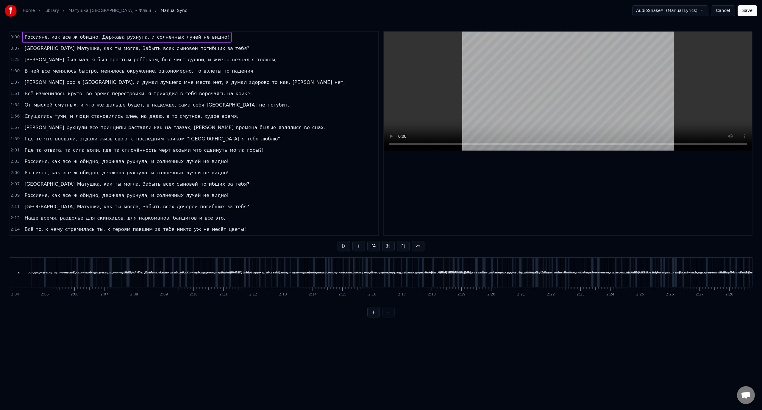
scroll to position [0, 3709]
click at [493, 260] on div "твоих" at bounding box center [495, 272] width 4 height 29
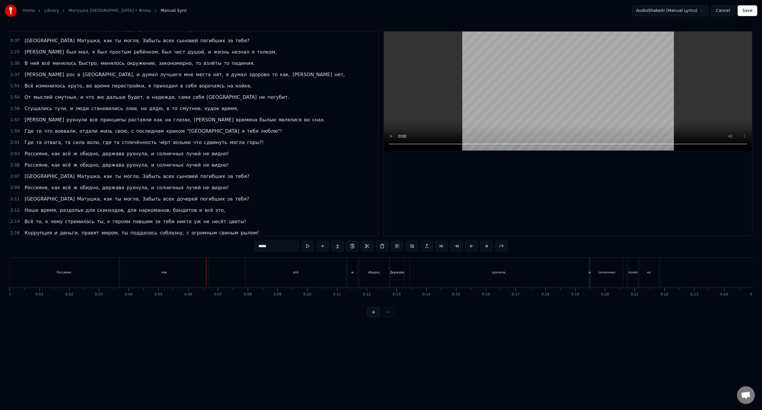
scroll to position [0, 0]
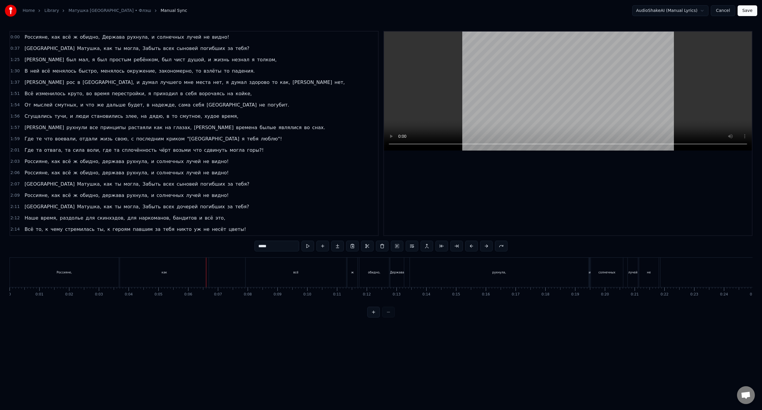
click at [204, 40] on div "Россияне, как всё ж обидно, Держава рухнула, и солнечных лучей не видно!" at bounding box center [126, 37] width 209 height 11
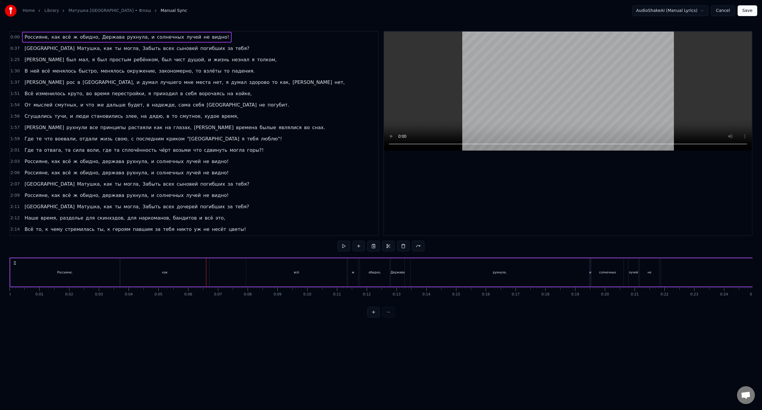
click at [98, 274] on div "Россияне," at bounding box center [64, 272] width 109 height 28
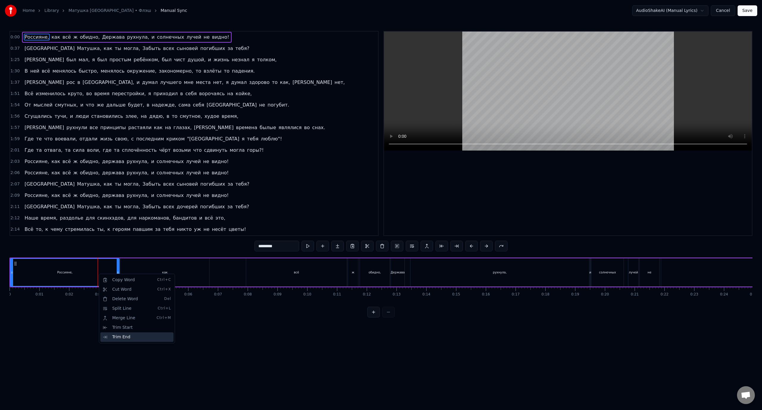
click at [118, 336] on div "Trim End" at bounding box center [136, 338] width 73 height 10
click at [116, 332] on div "Trim End" at bounding box center [123, 331] width 73 height 10
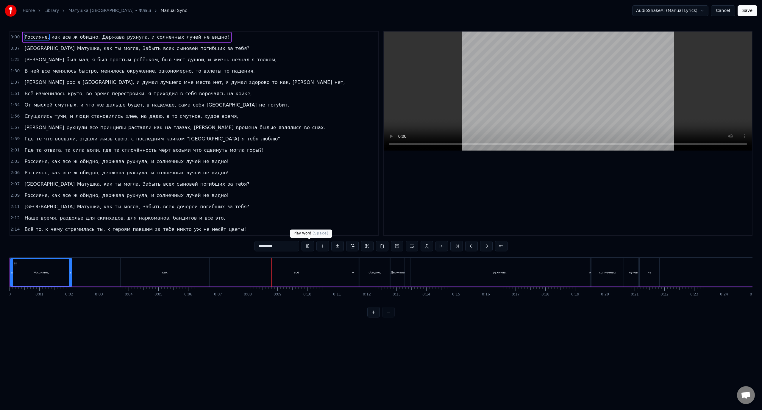
click at [308, 247] on button at bounding box center [308, 246] width 13 height 11
click at [145, 267] on div "как" at bounding box center [165, 272] width 89 height 28
type input "***"
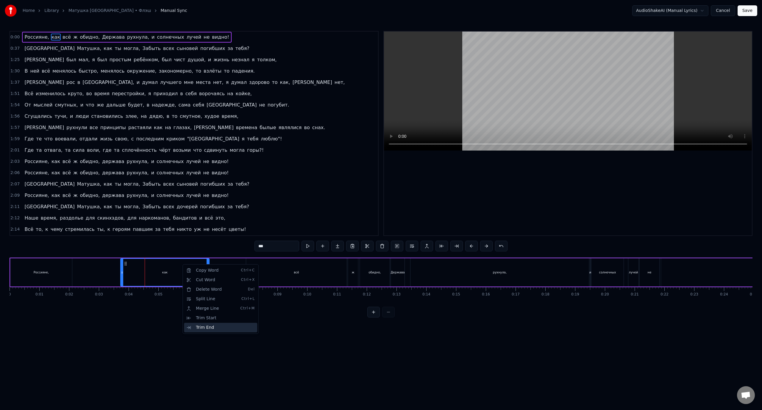
click at [211, 329] on div "Trim End" at bounding box center [220, 328] width 73 height 10
click at [94, 272] on div "Россияне, как всё ж обидно, Держава рухнула, и солнечных лучей не видно!" at bounding box center [575, 272] width 1130 height 29
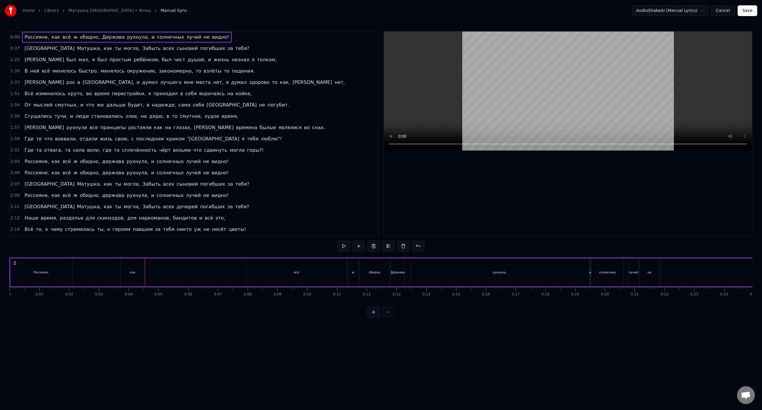
click at [65, 271] on div "Россияне," at bounding box center [41, 272] width 62 height 28
click at [104, 271] on div "Россияне, как всё ж обидно, Держава рухнула, и солнечных лучей не видно!" at bounding box center [575, 272] width 1130 height 29
click at [135, 266] on div "как" at bounding box center [133, 272] width 24 height 28
drag, startPoint x: 126, startPoint y: 264, endPoint x: 68, endPoint y: 264, distance: 57.8
click at [68, 264] on icon at bounding box center [67, 263] width 5 height 5
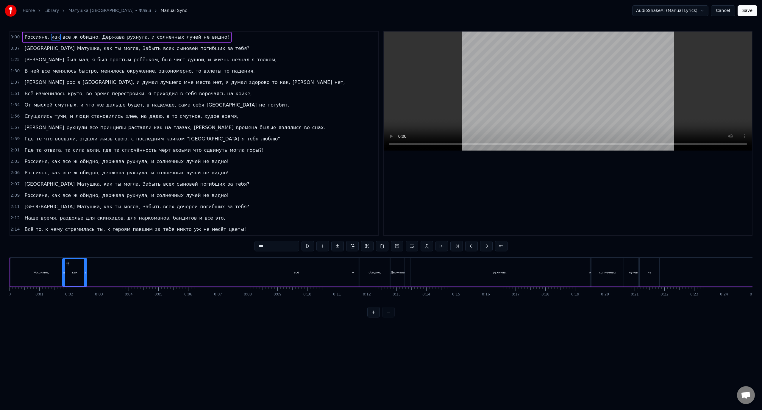
click at [381, 145] on div "0:00 Россияне, как всё ж обидно, Держава рухнула, и солнечных лучей не видно! 0…" at bounding box center [381, 133] width 743 height 205
click at [85, 331] on div "Trim End" at bounding box center [93, 330] width 73 height 10
drag, startPoint x: 68, startPoint y: 263, endPoint x: 149, endPoint y: 266, distance: 81.0
click at [149, 266] on icon at bounding box center [148, 263] width 5 height 5
click at [60, 267] on div "Россияне," at bounding box center [41, 272] width 62 height 28
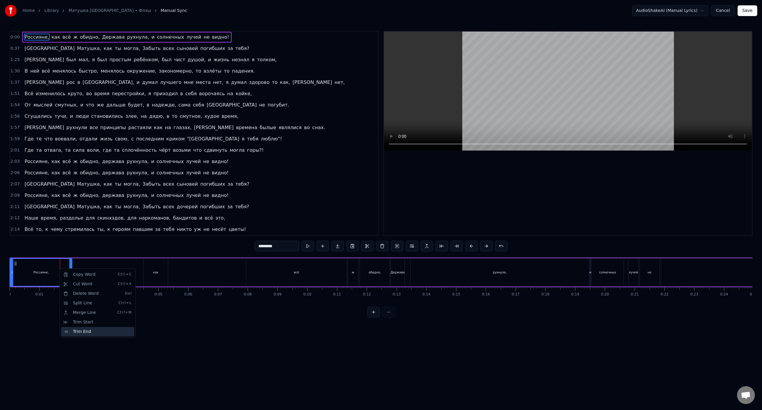
click at [83, 331] on div "Trim End" at bounding box center [97, 332] width 73 height 10
click at [77, 331] on div "Trim End" at bounding box center [89, 331] width 73 height 10
click at [155, 266] on div "как" at bounding box center [155, 272] width 24 height 28
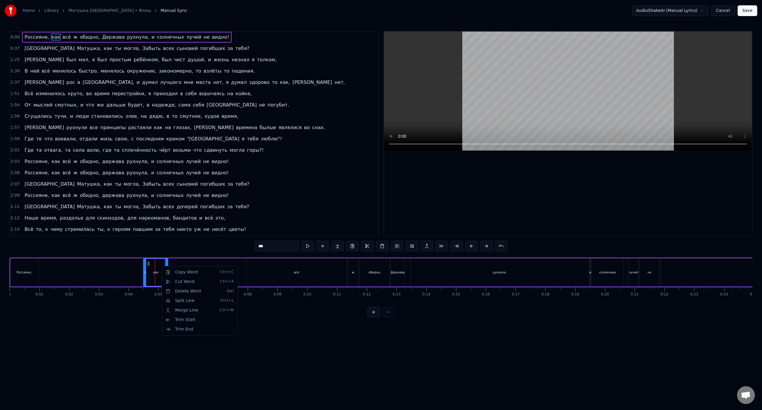
click at [192, 245] on html "Home Library Матушка [GEOGRAPHIC_DATA] • Флэш Manual Sync AudioShakeAI (Manual …" at bounding box center [381, 163] width 762 height 327
click at [159, 265] on div "как" at bounding box center [156, 272] width 24 height 27
drag, startPoint x: 148, startPoint y: 264, endPoint x: 55, endPoint y: 264, distance: 93.5
click at [55, 264] on icon at bounding box center [55, 263] width 5 height 5
drag, startPoint x: 55, startPoint y: 264, endPoint x: 43, endPoint y: 264, distance: 11.9
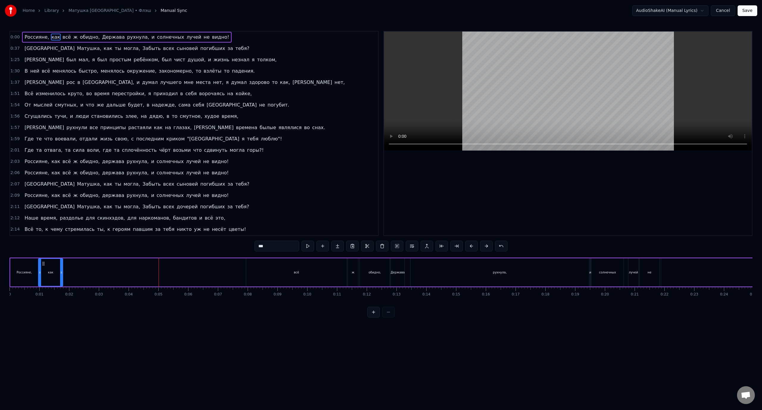
click at [43, 264] on icon at bounding box center [43, 263] width 5 height 5
click at [33, 265] on div "Россияне," at bounding box center [24, 272] width 28 height 28
click at [48, 266] on div "как" at bounding box center [50, 272] width 24 height 28
drag, startPoint x: 82, startPoint y: 331, endPoint x: 152, endPoint y: 273, distance: 90.3
click at [82, 331] on div "Trim End" at bounding box center [93, 330] width 73 height 10
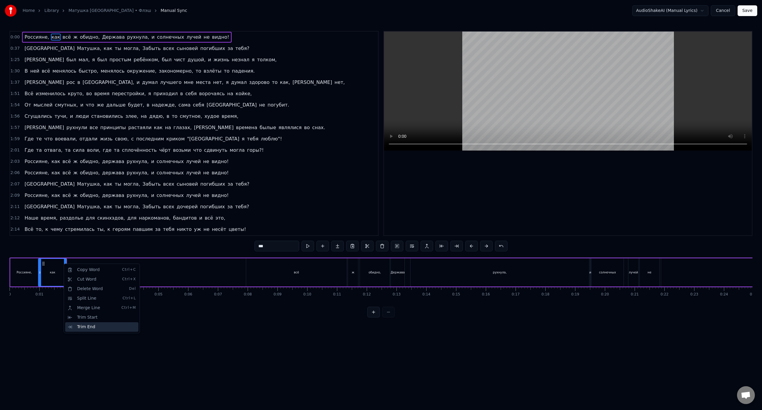
click at [84, 328] on div "Trim End" at bounding box center [101, 327] width 73 height 10
click at [313, 267] on div "всё" at bounding box center [296, 272] width 101 height 28
type input "***"
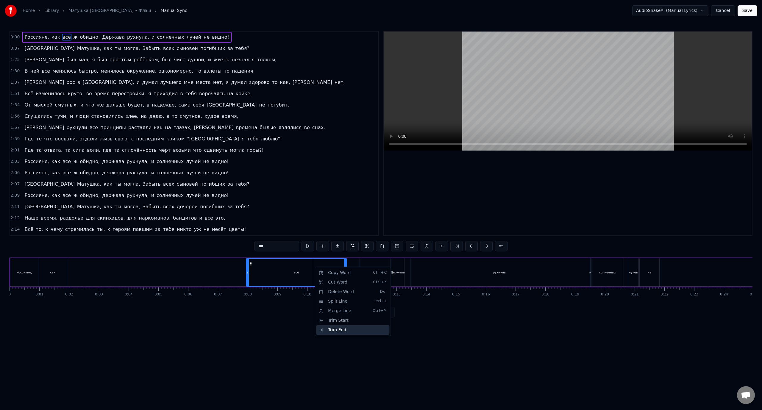
click at [342, 330] on div "Trim End" at bounding box center [352, 330] width 73 height 10
click at [311, 328] on div "Trim End" at bounding box center [328, 330] width 73 height 10
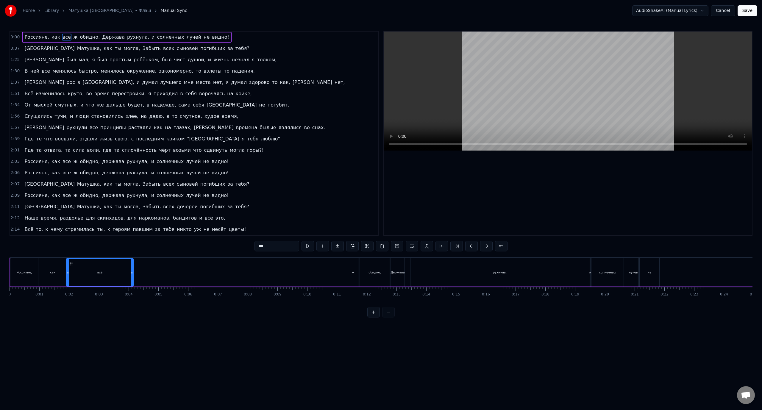
drag, startPoint x: 251, startPoint y: 264, endPoint x: 71, endPoint y: 270, distance: 179.9
click at [71, 270] on div "всё" at bounding box center [100, 272] width 66 height 27
click at [500, 246] on button at bounding box center [501, 246] width 13 height 11
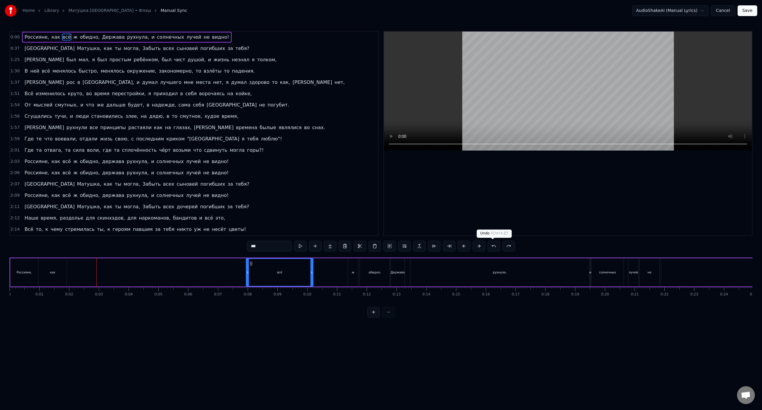
click at [500, 246] on div "***" at bounding box center [381, 246] width 268 height 11
click at [489, 245] on button at bounding box center [494, 246] width 13 height 11
click at [491, 246] on button at bounding box center [494, 246] width 13 height 11
drag, startPoint x: 491, startPoint y: 246, endPoint x: 495, endPoint y: 248, distance: 5.0
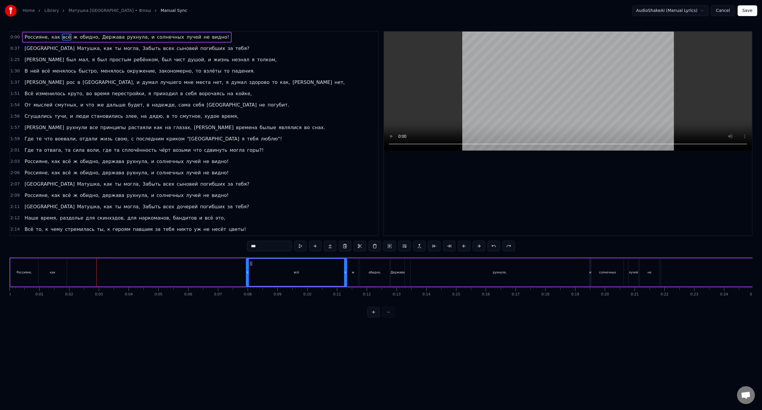
click at [491, 246] on button at bounding box center [494, 246] width 13 height 11
click at [495, 248] on button at bounding box center [494, 246] width 13 height 11
click at [491, 245] on button at bounding box center [494, 246] width 13 height 11
click at [491, 246] on button at bounding box center [494, 246] width 13 height 11
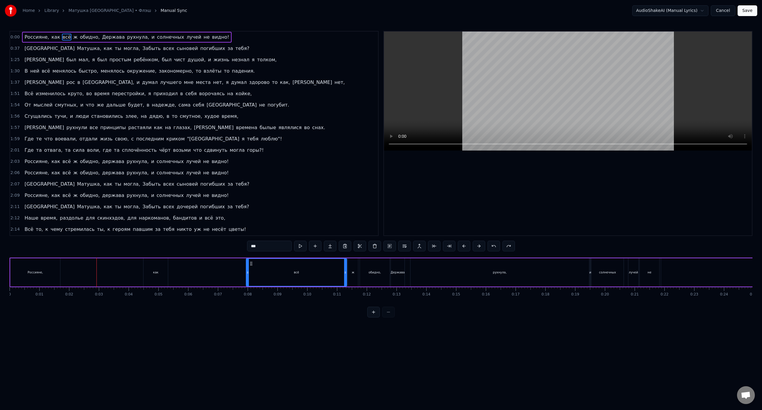
click at [491, 246] on button at bounding box center [494, 246] width 13 height 11
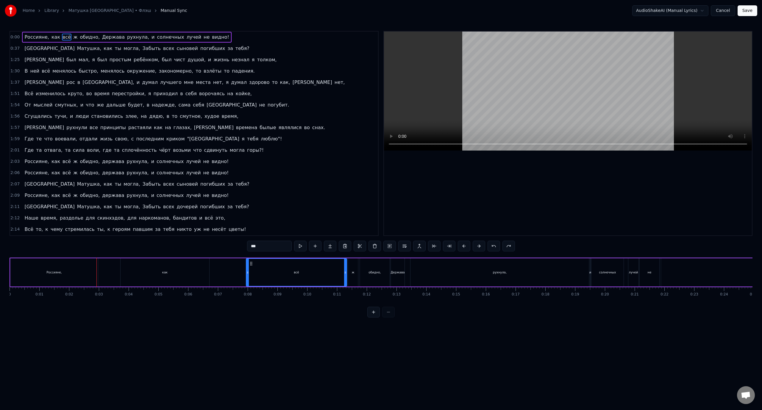
click at [491, 246] on button at bounding box center [494, 246] width 13 height 11
click at [491, 246] on button at bounding box center [486, 246] width 13 height 11
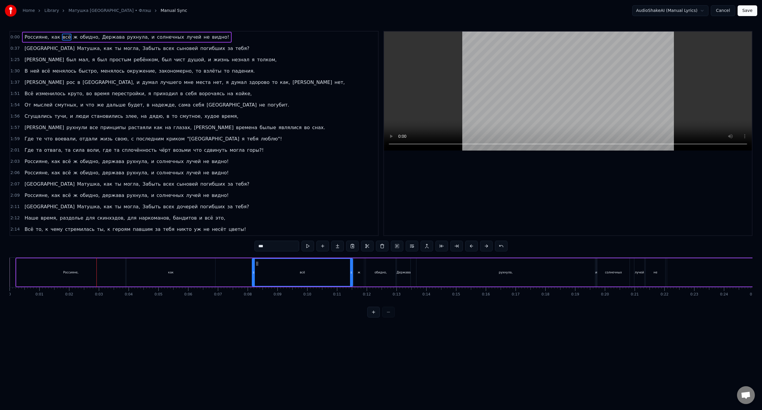
click at [491, 246] on button at bounding box center [486, 246] width 13 height 11
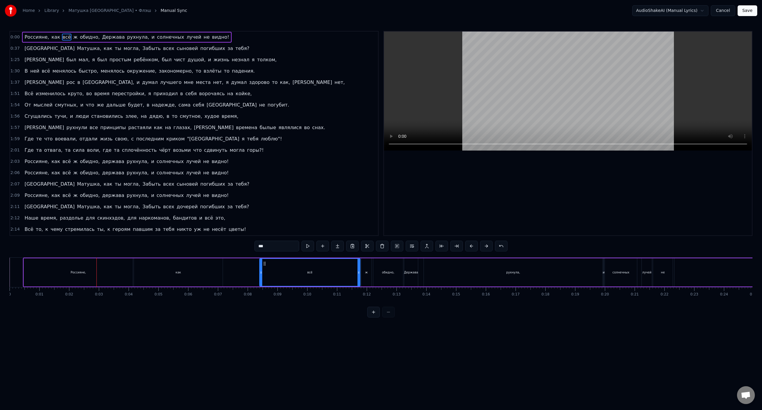
click at [491, 246] on button at bounding box center [486, 246] width 13 height 11
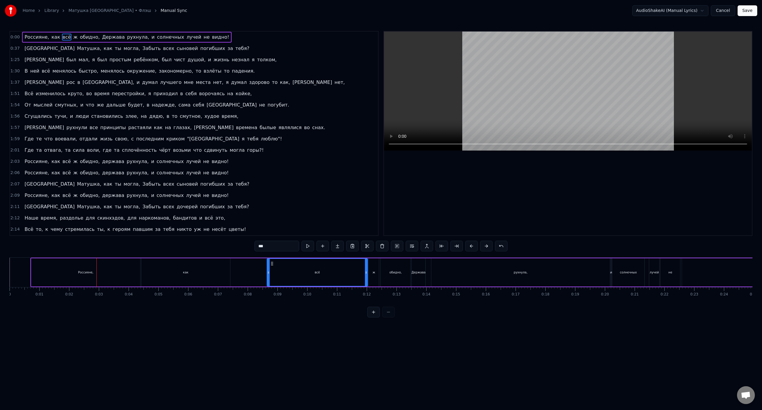
click at [491, 246] on button at bounding box center [486, 246] width 13 height 11
click at [500, 247] on button at bounding box center [501, 246] width 13 height 11
click at [500, 247] on div "***" at bounding box center [381, 246] width 268 height 11
click at [492, 246] on button at bounding box center [494, 246] width 13 height 11
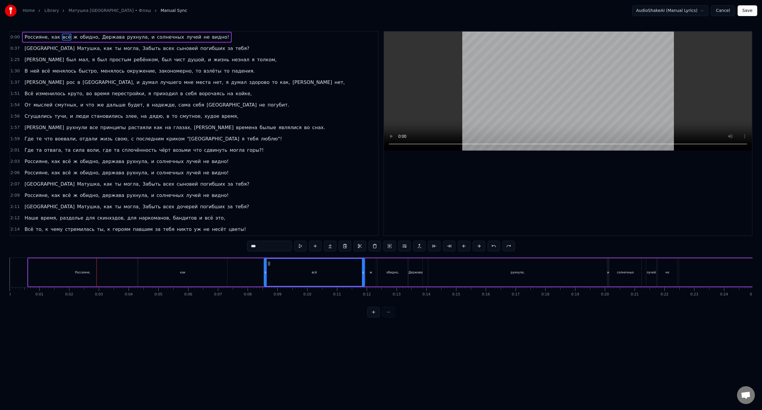
click at [492, 246] on button at bounding box center [494, 246] width 13 height 11
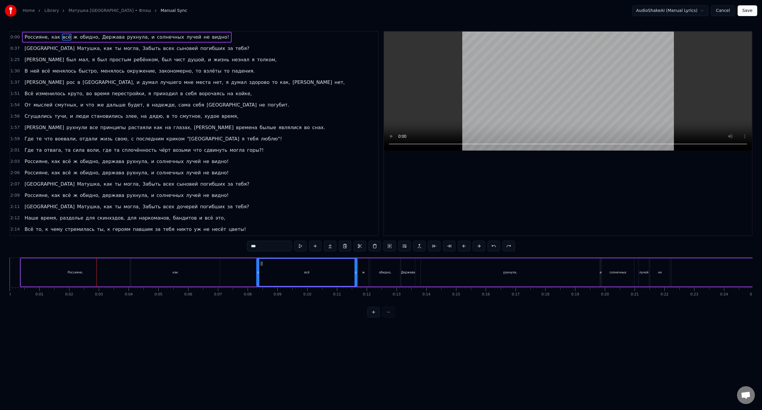
click at [492, 246] on button at bounding box center [494, 246] width 13 height 11
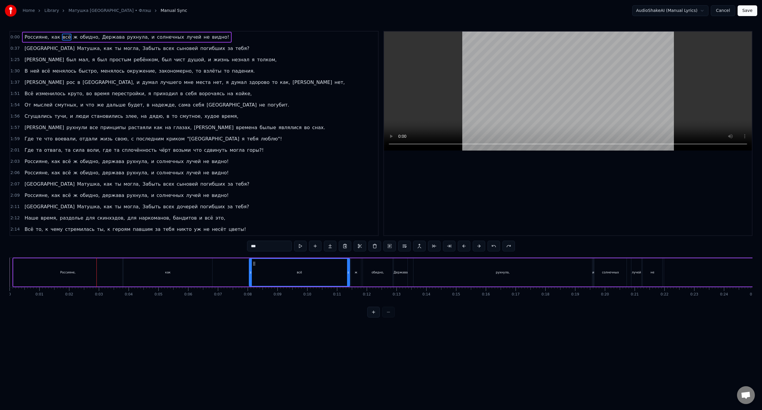
click at [492, 246] on button at bounding box center [494, 246] width 13 height 11
click at [492, 246] on div "***" at bounding box center [381, 246] width 253 height 11
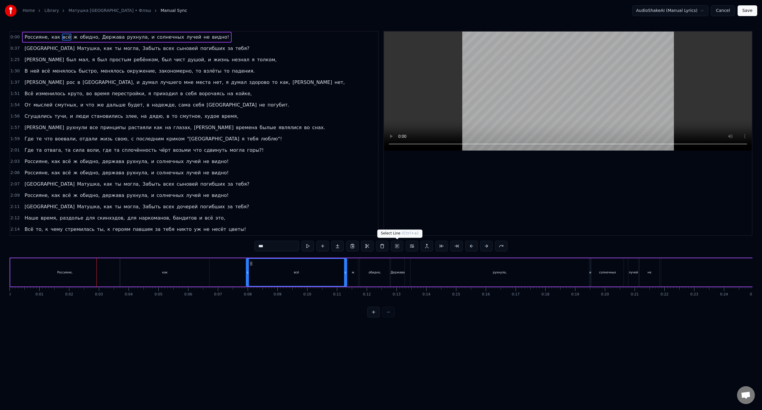
click at [397, 245] on button at bounding box center [397, 246] width 13 height 11
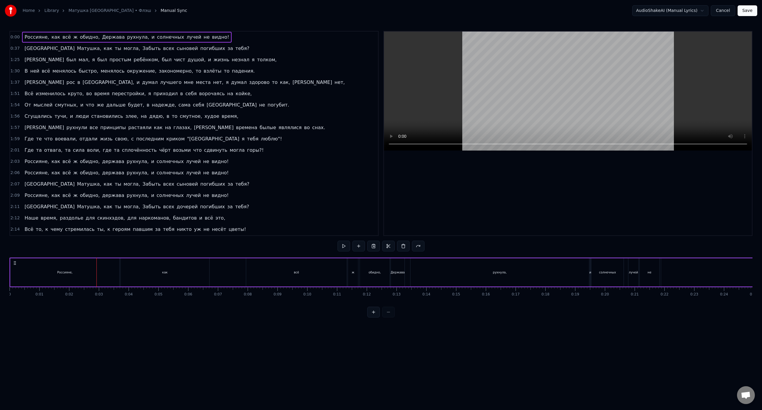
click at [199, 273] on div "как" at bounding box center [165, 272] width 89 height 28
click at [99, 274] on div "Россияне," at bounding box center [64, 272] width 109 height 28
type input "*********"
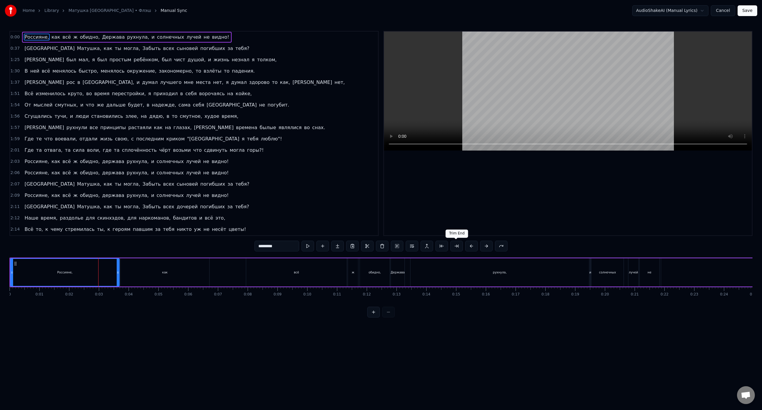
click at [456, 247] on button at bounding box center [456, 246] width 13 height 11
click at [441, 247] on button at bounding box center [442, 246] width 13 height 11
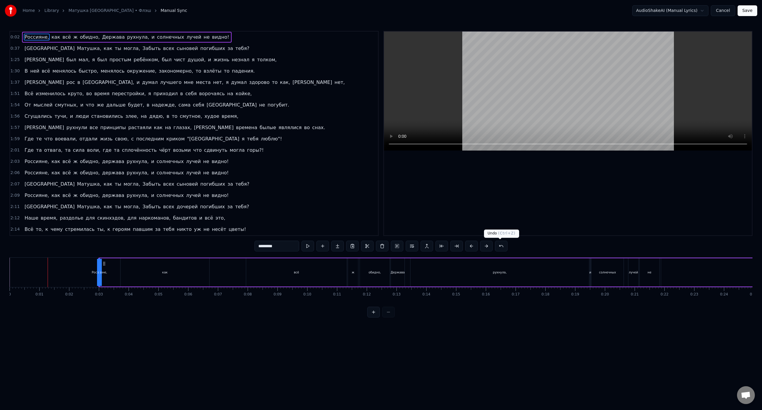
click at [501, 247] on button at bounding box center [501, 246] width 13 height 11
click at [492, 245] on button at bounding box center [494, 246] width 13 height 11
click at [493, 247] on button at bounding box center [494, 246] width 13 height 11
click at [387, 318] on div at bounding box center [380, 312] width 27 height 11
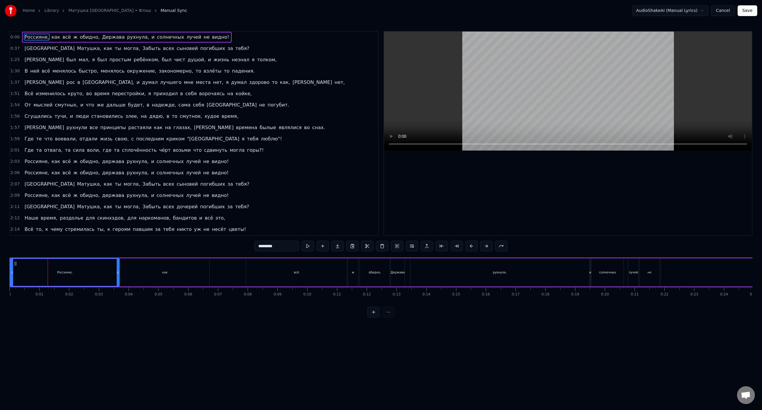
click at [723, 11] on button "Cancel" at bounding box center [723, 10] width 24 height 11
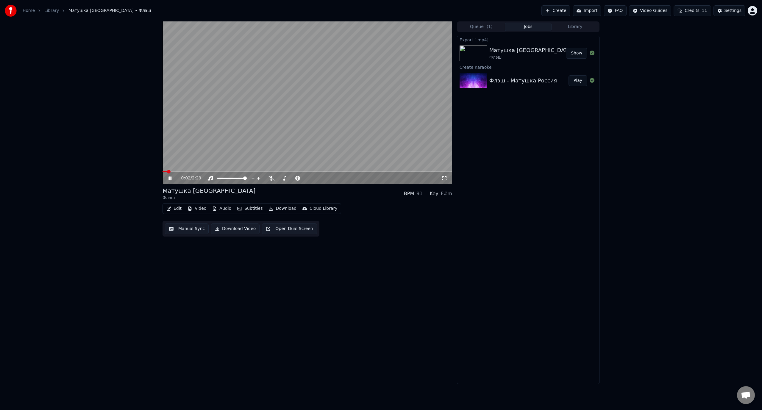
click at [171, 177] on icon at bounding box center [174, 178] width 14 height 5
click at [175, 209] on button "Edit" at bounding box center [174, 209] width 20 height 8
click at [190, 272] on div "Manual Sync (Legacy)" at bounding box center [199, 272] width 46 height 6
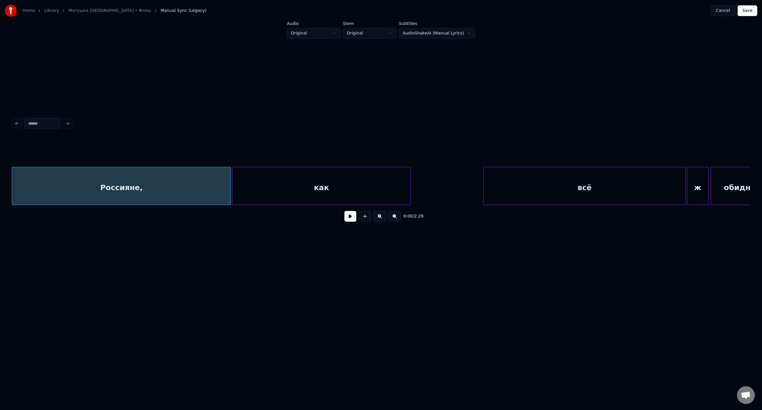
click at [352, 219] on button at bounding box center [350, 216] width 12 height 11
click at [21, 173] on div "Россияне," at bounding box center [121, 187] width 219 height 40
click at [17, 121] on div at bounding box center [381, 123] width 743 height 13
click at [464, 33] on html "Home Library Матушка [GEOGRAPHIC_DATA] • Флэш Manual Sync (Legacy) Cancel Save …" at bounding box center [381, 152] width 762 height 304
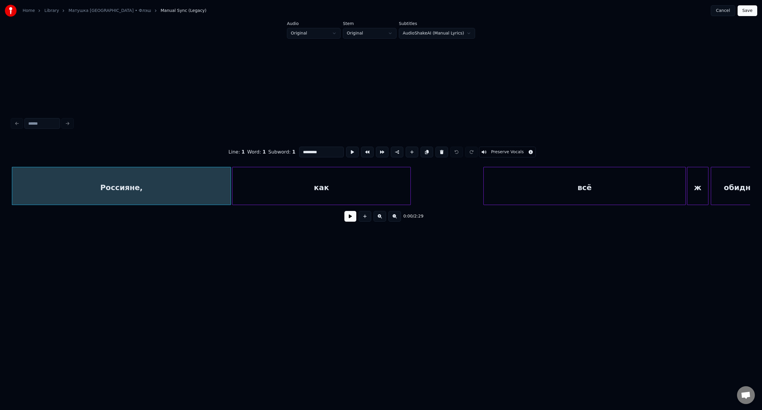
click at [355, 82] on html "Home Library Матушка [GEOGRAPHIC_DATA] • Флэш Manual Sync (Legacy) Cancel Save …" at bounding box center [381, 152] width 762 height 304
click at [394, 35] on html "Home Library Матушка [GEOGRAPHIC_DATA] • Флэш Manual Sync (Legacy) Cancel Save …" at bounding box center [381, 152] width 762 height 304
click at [375, 78] on html "Home Library Матушка [GEOGRAPHIC_DATA] • Флэш Manual Sync (Legacy) Cancel Save …" at bounding box center [381, 152] width 762 height 304
click at [350, 218] on button at bounding box center [350, 216] width 12 height 11
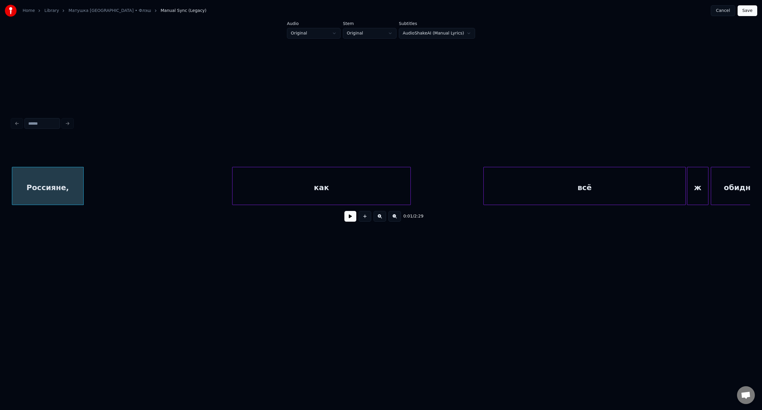
click at [82, 183] on div at bounding box center [83, 186] width 2 height 38
click at [348, 219] on button at bounding box center [350, 216] width 12 height 11
click at [75, 184] on div at bounding box center [75, 186] width 2 height 38
click at [353, 219] on button at bounding box center [350, 216] width 12 height 11
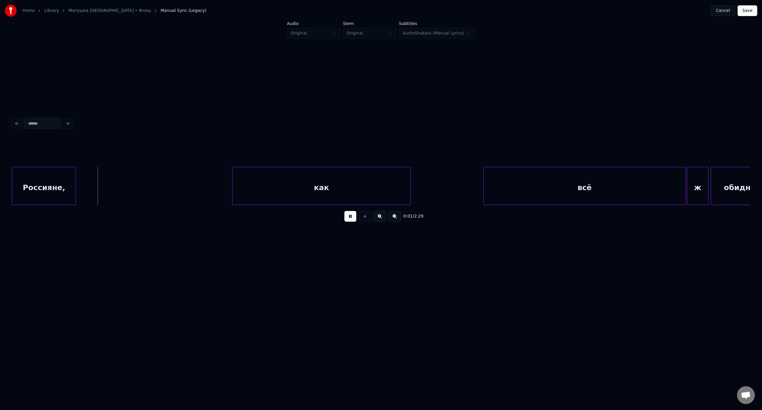
click at [353, 219] on button at bounding box center [350, 216] width 12 height 11
click at [167, 178] on div "как" at bounding box center [166, 187] width 178 height 40
click at [93, 183] on div at bounding box center [94, 186] width 2 height 38
click at [352, 219] on button at bounding box center [350, 216] width 12 height 11
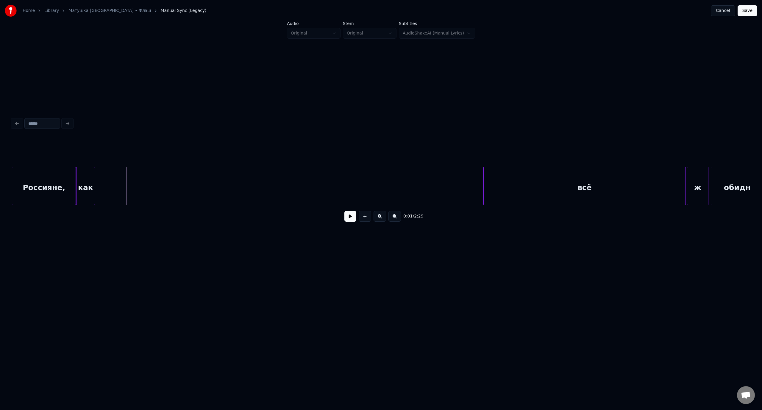
click at [395, 219] on button at bounding box center [395, 216] width 13 height 11
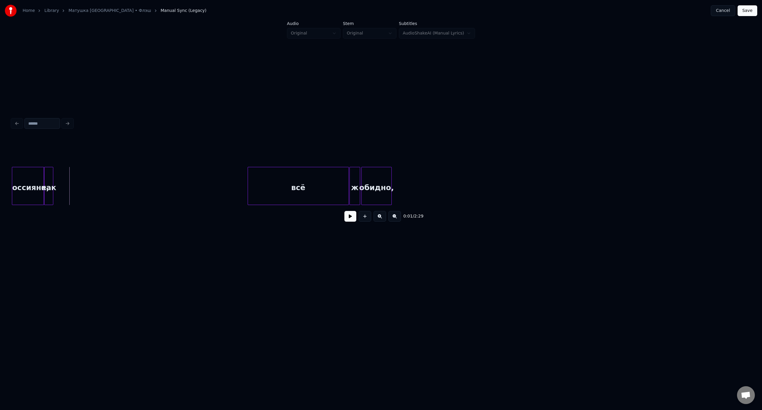
click at [378, 219] on button at bounding box center [380, 216] width 13 height 11
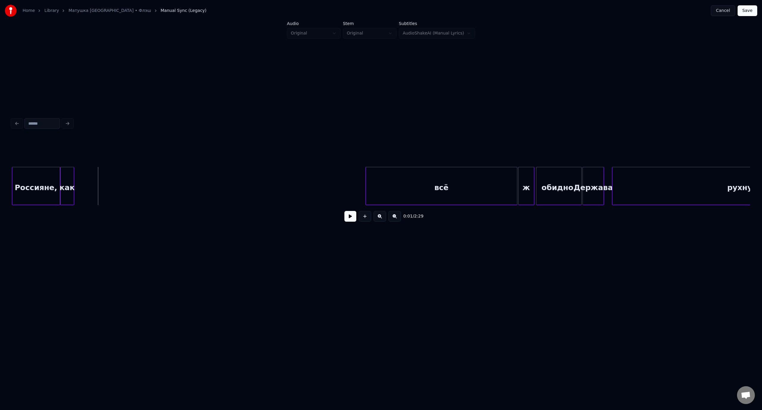
click at [15, 169] on div "Россияне," at bounding box center [36, 187] width 48 height 40
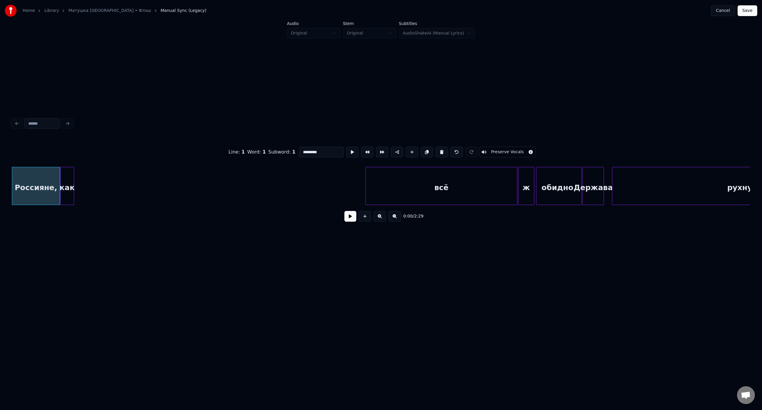
click at [355, 220] on button at bounding box center [350, 216] width 12 height 11
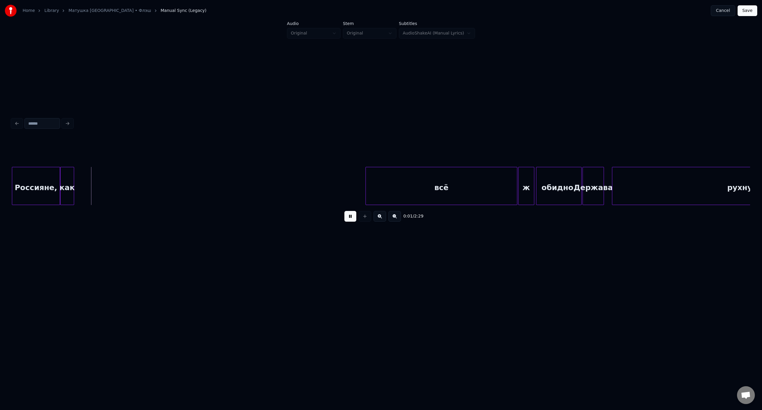
click at [355, 220] on button at bounding box center [350, 216] width 12 height 11
click at [170, 182] on div "всё" at bounding box center [149, 187] width 151 height 40
click at [88, 183] on div at bounding box center [88, 186] width 2 height 38
click at [33, 173] on div "Россияне," at bounding box center [36, 187] width 48 height 40
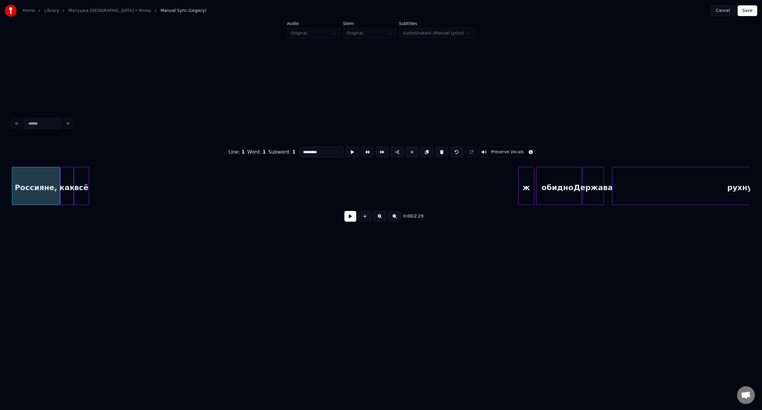
click at [351, 219] on button at bounding box center [350, 216] width 12 height 11
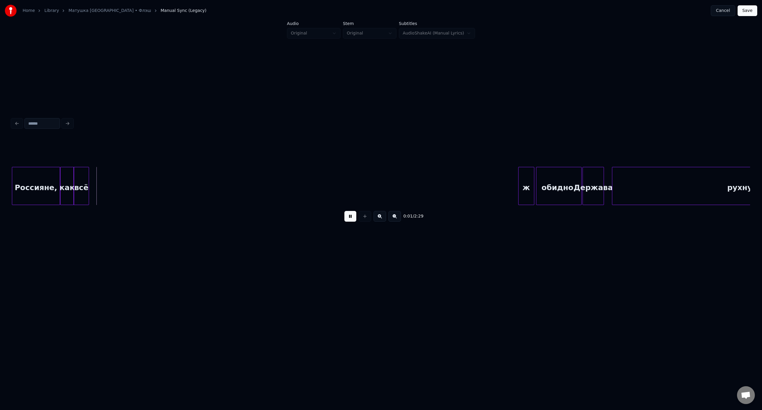
click at [351, 219] on button at bounding box center [350, 216] width 12 height 11
click at [96, 183] on div "ж" at bounding box center [97, 187] width 15 height 40
click at [45, 180] on div "Россияне," at bounding box center [36, 187] width 48 height 40
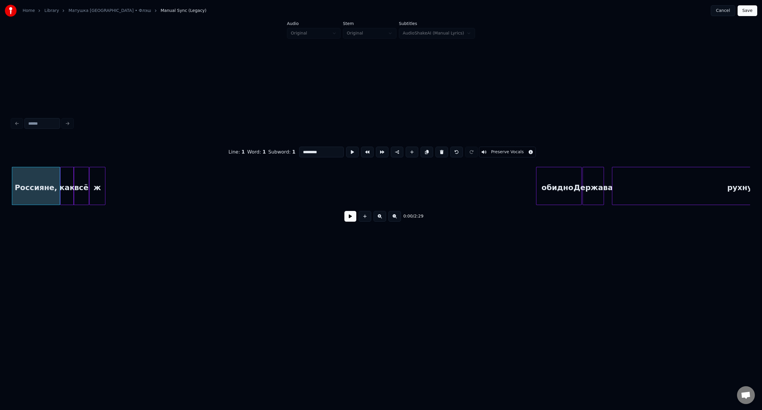
click at [348, 218] on button at bounding box center [350, 216] width 12 height 11
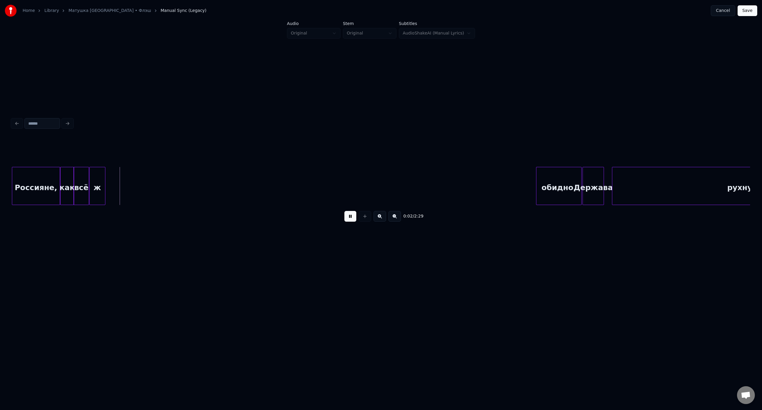
click at [347, 220] on button at bounding box center [350, 216] width 12 height 11
click at [68, 171] on div "как" at bounding box center [66, 187] width 13 height 40
click at [349, 218] on button at bounding box center [350, 216] width 12 height 11
click at [96, 179] on div at bounding box center [96, 186] width 2 height 38
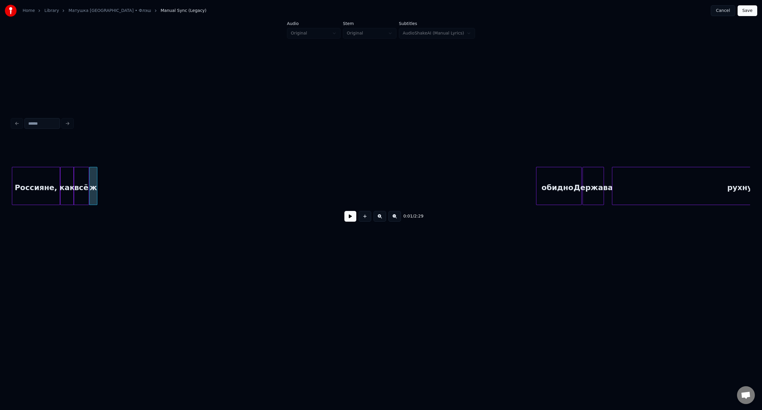
click at [84, 176] on div "всё" at bounding box center [81, 187] width 15 height 40
click at [87, 176] on div at bounding box center [87, 186] width 2 height 38
click at [93, 176] on div "ж" at bounding box center [91, 187] width 7 height 40
click at [38, 180] on div "Россияне," at bounding box center [36, 187] width 48 height 40
type input "*********"
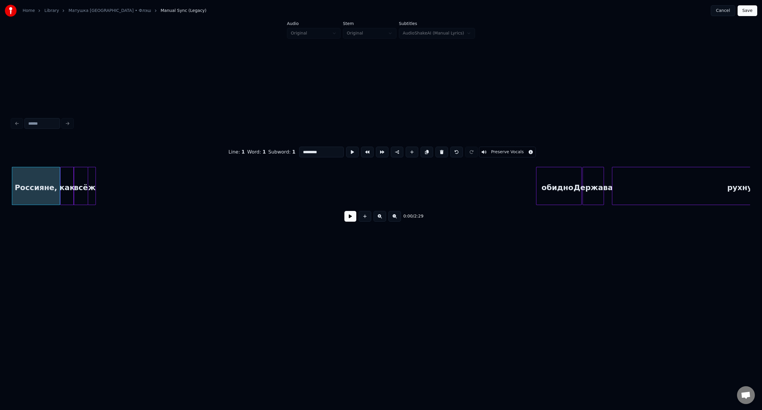
click at [349, 219] on button at bounding box center [350, 216] width 12 height 11
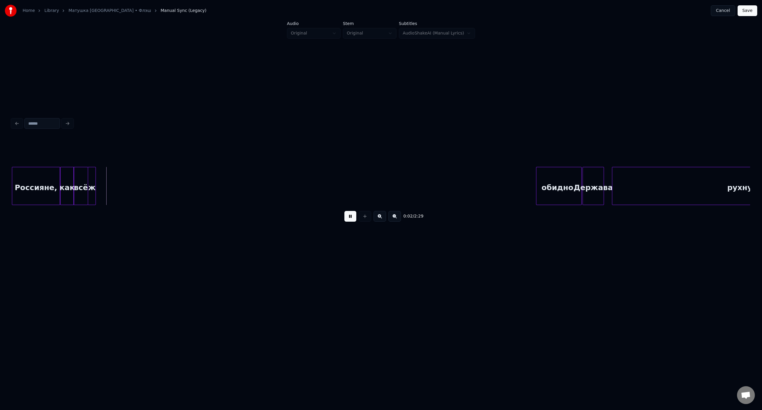
click at [349, 219] on button at bounding box center [350, 216] width 12 height 11
click at [143, 179] on div "обидно," at bounding box center [141, 187] width 45 height 40
click at [117, 176] on div "обидно," at bounding box center [118, 187] width 45 height 40
click at [112, 179] on div at bounding box center [112, 186] width 2 height 38
click at [50, 176] on div "Россияне," at bounding box center [36, 187] width 48 height 40
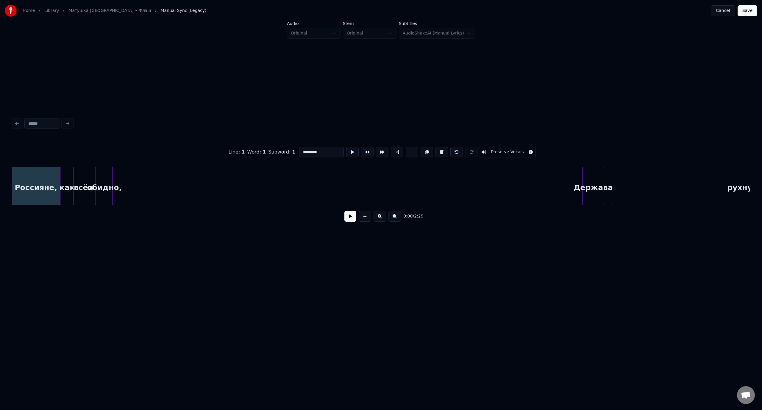
click at [350, 219] on button at bounding box center [350, 216] width 12 height 11
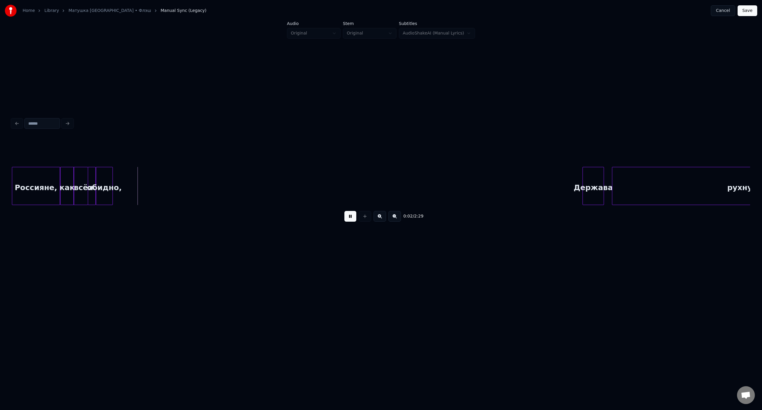
click at [349, 220] on button at bounding box center [350, 216] width 12 height 11
click at [139, 176] on div "Держава" at bounding box center [141, 187] width 21 height 40
click at [31, 177] on div "Россияне," at bounding box center [36, 187] width 48 height 40
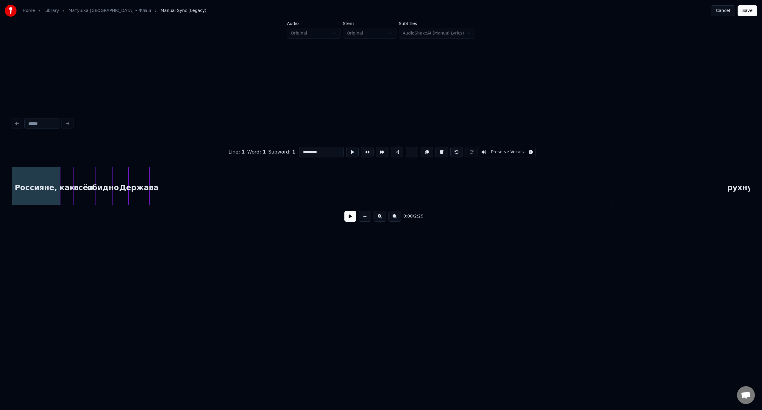
click at [352, 218] on button at bounding box center [350, 216] width 12 height 11
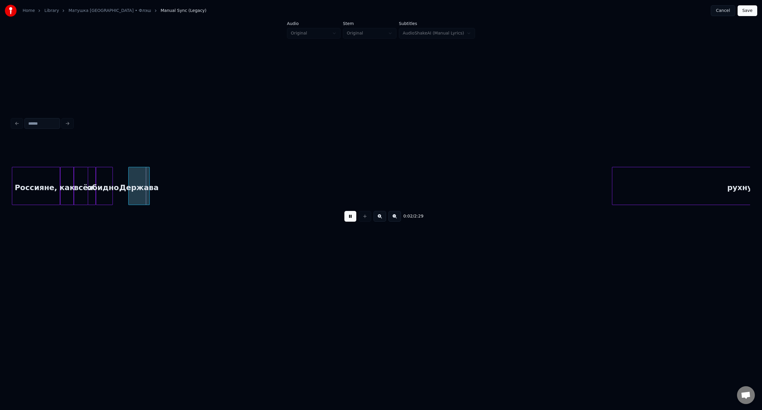
click at [352, 218] on button at bounding box center [350, 216] width 12 height 11
click at [43, 174] on div "Россияне," at bounding box center [36, 187] width 48 height 40
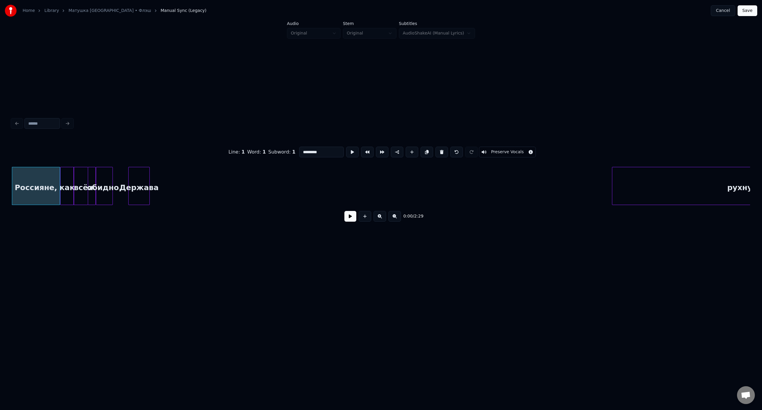
click at [350, 218] on button at bounding box center [350, 216] width 12 height 11
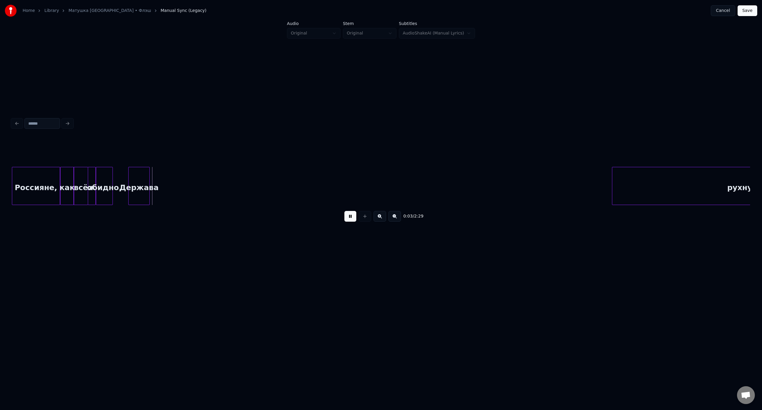
click at [350, 218] on button at bounding box center [350, 216] width 12 height 11
click at [110, 177] on div at bounding box center [109, 186] width 2 height 38
click at [39, 174] on div "Россияне," at bounding box center [36, 187] width 48 height 40
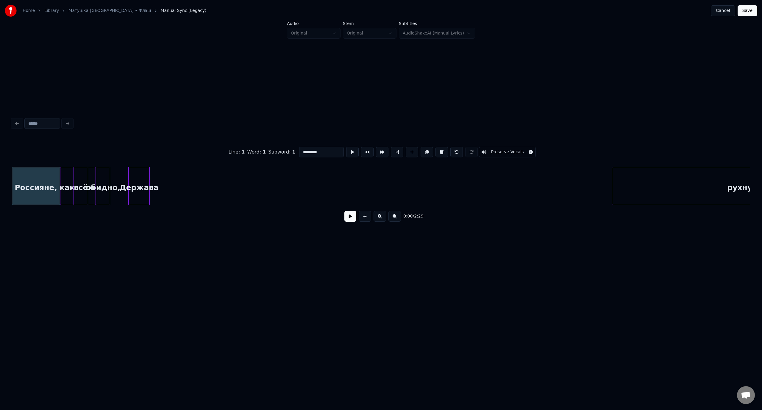
click at [355, 219] on button at bounding box center [350, 216] width 12 height 11
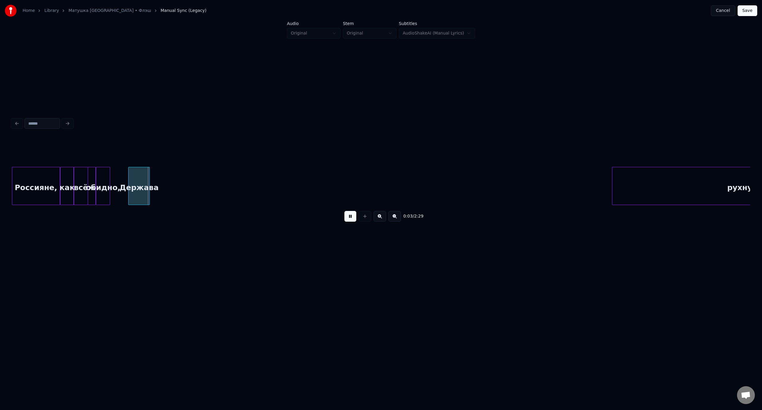
click at [352, 217] on button at bounding box center [350, 216] width 12 height 11
click at [123, 177] on div "Держава" at bounding box center [120, 187] width 21 height 40
click at [40, 175] on div "Россияне," at bounding box center [36, 187] width 48 height 40
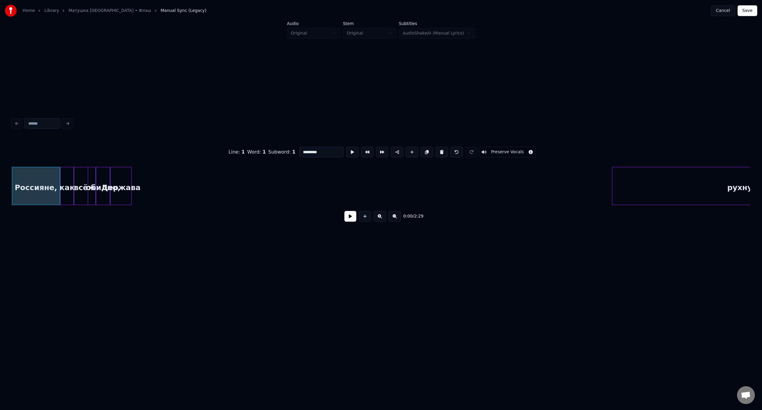
click at [353, 220] on button at bounding box center [350, 216] width 12 height 11
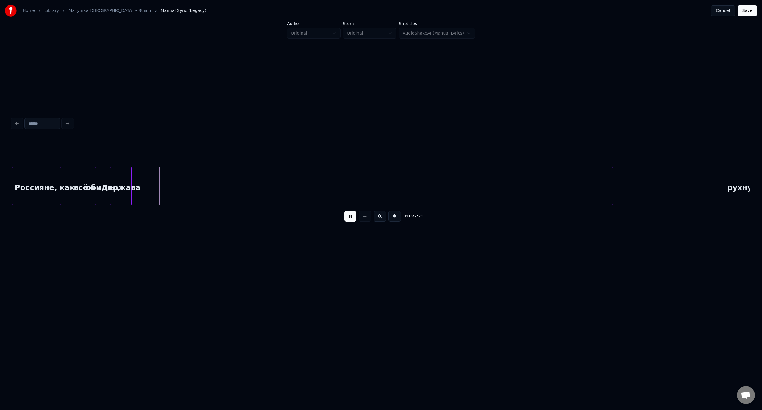
click at [351, 219] on button at bounding box center [350, 216] width 12 height 11
click at [45, 175] on div "Россияне," at bounding box center [36, 187] width 48 height 40
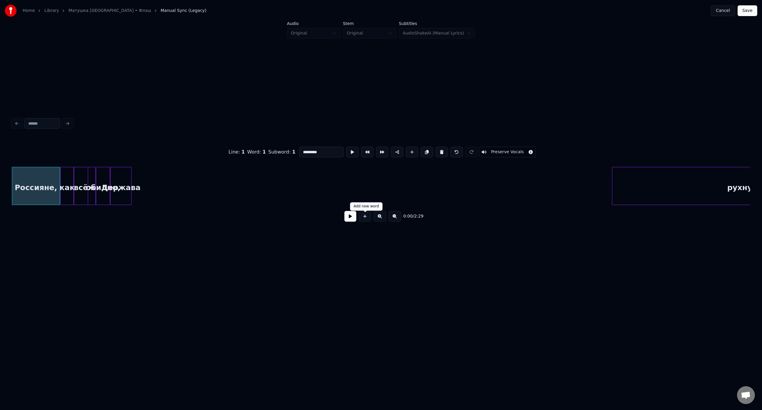
click at [347, 217] on button at bounding box center [350, 216] width 12 height 11
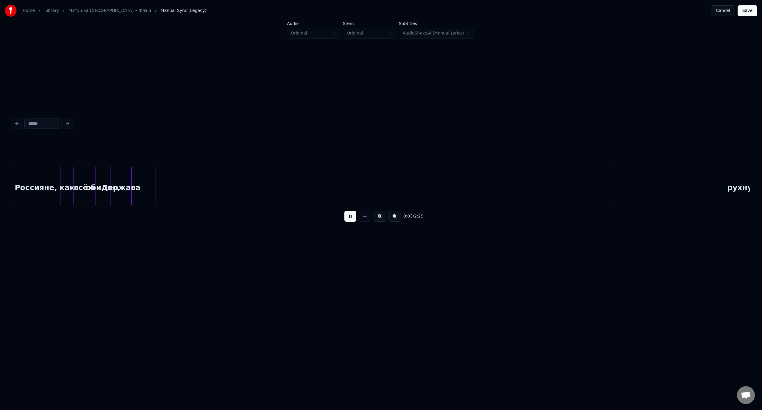
click at [116, 175] on div "Держава" at bounding box center [120, 187] width 21 height 40
click at [133, 180] on div "Держава" at bounding box center [131, 187] width 21 height 40
click at [30, 174] on div "Россияне," at bounding box center [36, 187] width 48 height 40
type input "*********"
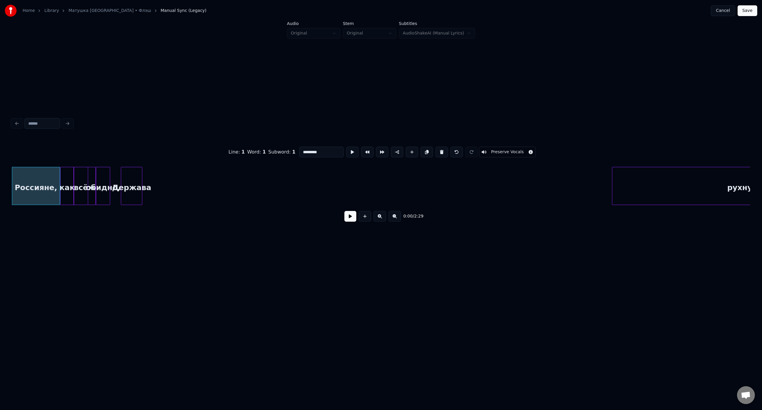
click at [351, 216] on button at bounding box center [350, 216] width 12 height 11
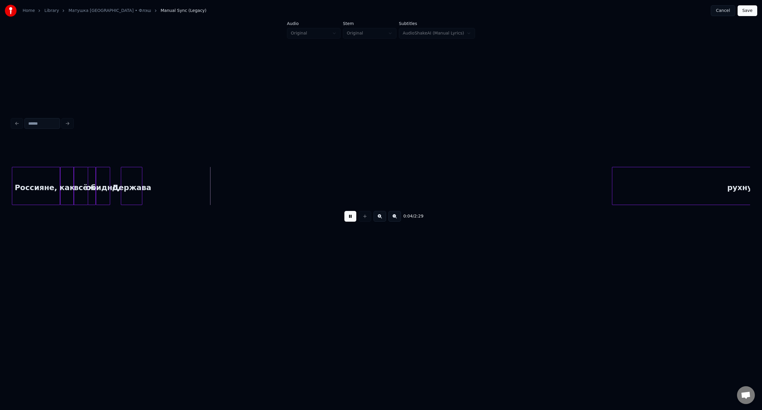
click at [351, 218] on button at bounding box center [350, 216] width 12 height 11
click at [134, 176] on div "Держава" at bounding box center [134, 187] width 21 height 40
click at [40, 176] on div "Россияне," at bounding box center [36, 187] width 48 height 40
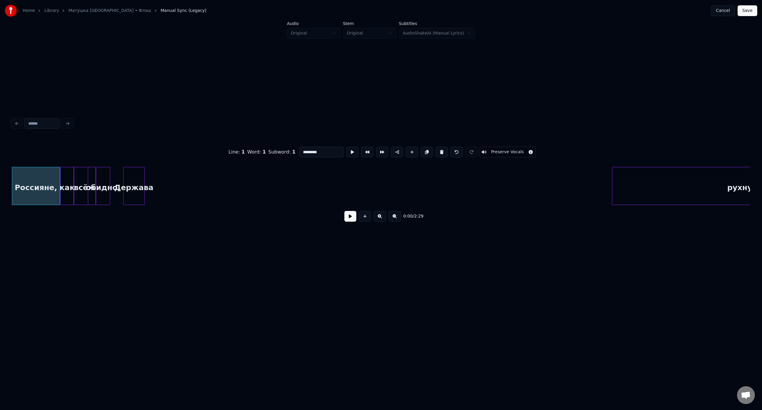
click at [347, 220] on button at bounding box center [350, 216] width 12 height 11
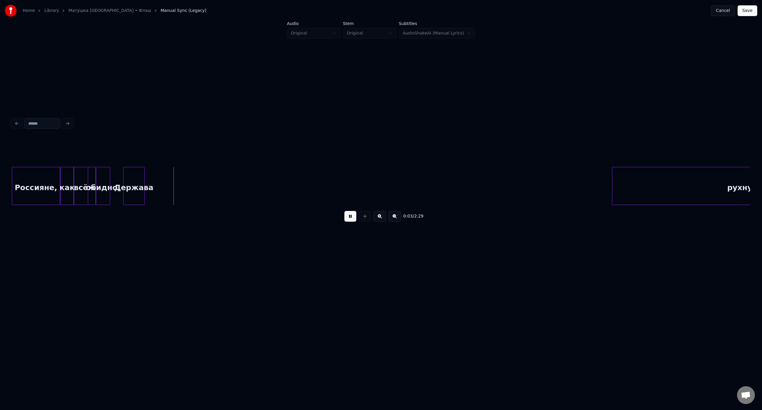
click at [347, 218] on button at bounding box center [350, 216] width 12 height 11
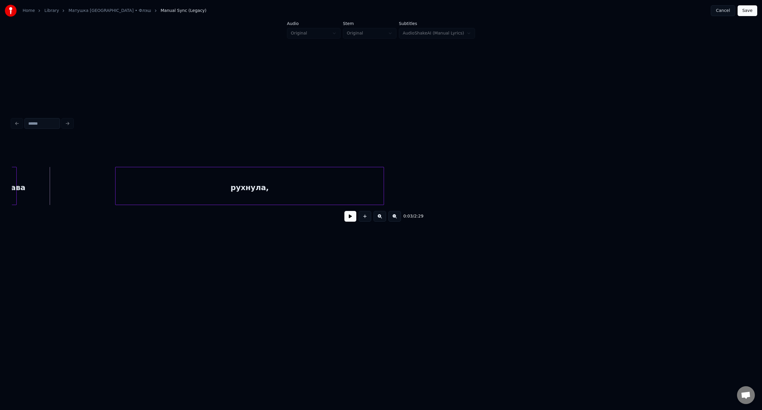
click at [310, 185] on div "рухнула," at bounding box center [250, 187] width 268 height 40
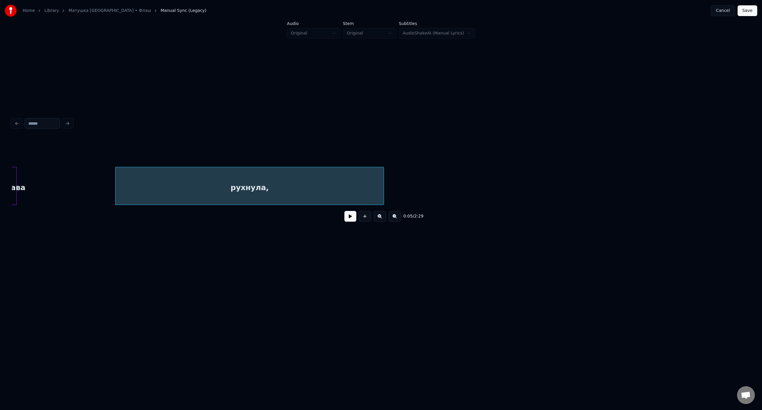
scroll to position [0, 0]
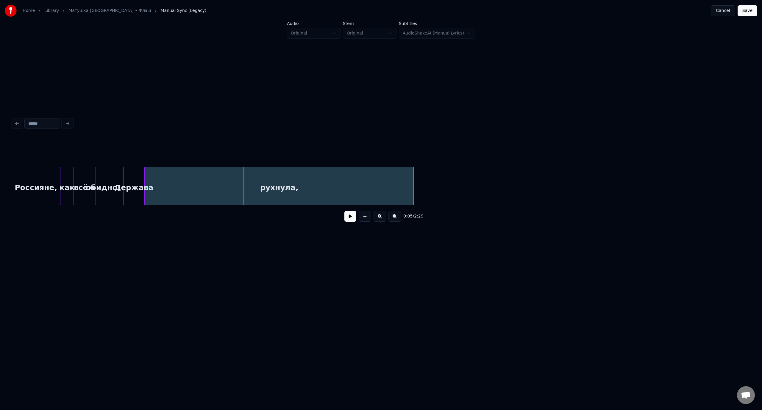
click at [246, 184] on div "рухнула," at bounding box center [279, 187] width 268 height 40
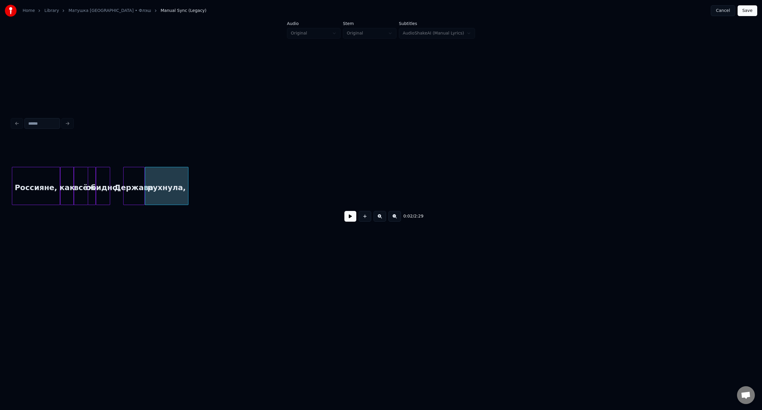
click at [186, 183] on div at bounding box center [187, 186] width 2 height 38
click at [42, 172] on div "Россияне," at bounding box center [36, 187] width 48 height 40
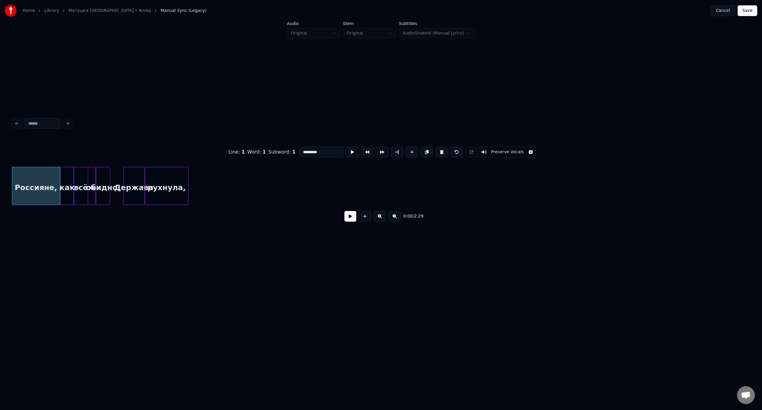
click at [353, 217] on button at bounding box center [350, 216] width 12 height 11
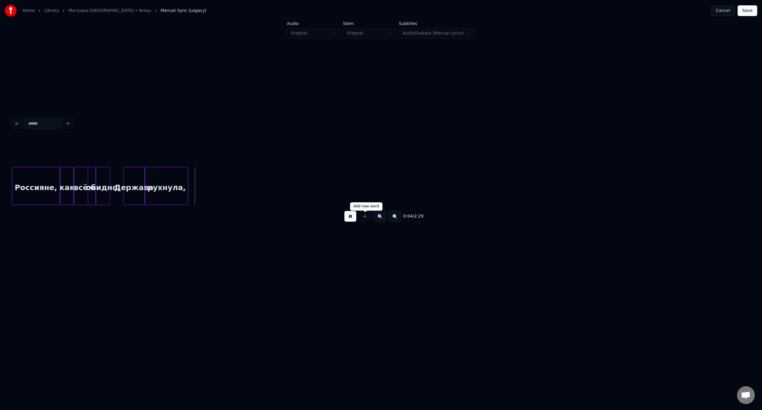
click at [346, 220] on button at bounding box center [350, 216] width 12 height 11
click at [164, 183] on div at bounding box center [164, 186] width 2 height 38
click at [21, 177] on div "Россияне," at bounding box center [36, 187] width 48 height 40
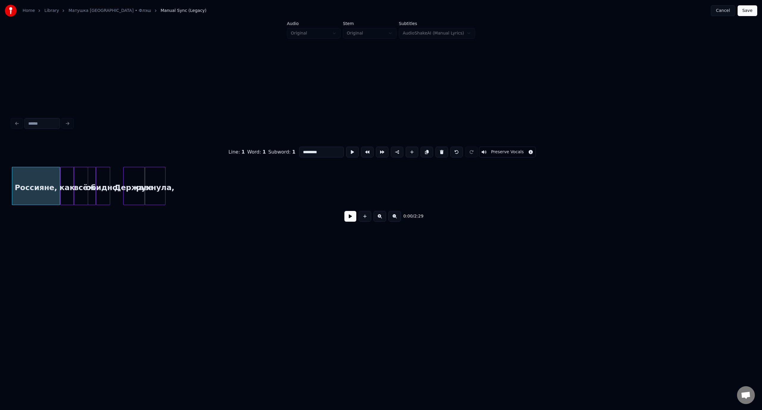
click at [352, 219] on button at bounding box center [350, 216] width 12 height 11
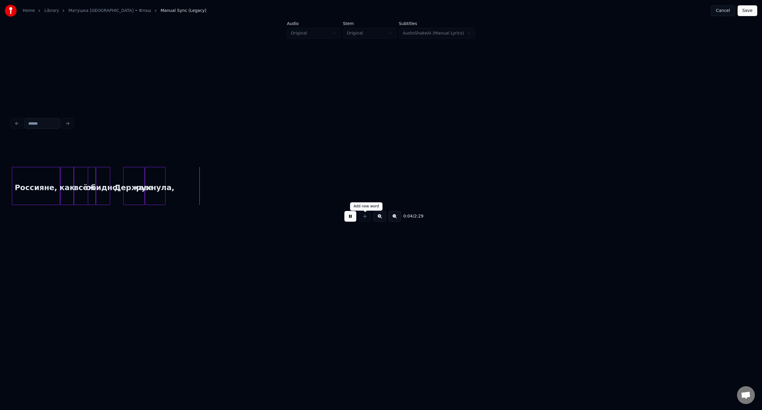
click at [352, 217] on button at bounding box center [350, 216] width 12 height 11
click at [161, 11] on span "Manual Sync (Legacy)" at bounding box center [184, 11] width 46 height 6
click at [746, 10] on button "Save" at bounding box center [748, 10] width 20 height 11
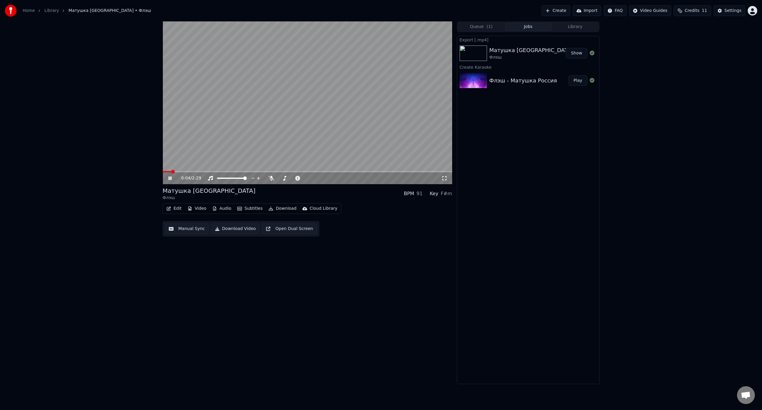
click at [171, 179] on icon at bounding box center [170, 179] width 3 height 4
click at [198, 230] on button "Manual Sync" at bounding box center [187, 229] width 44 height 11
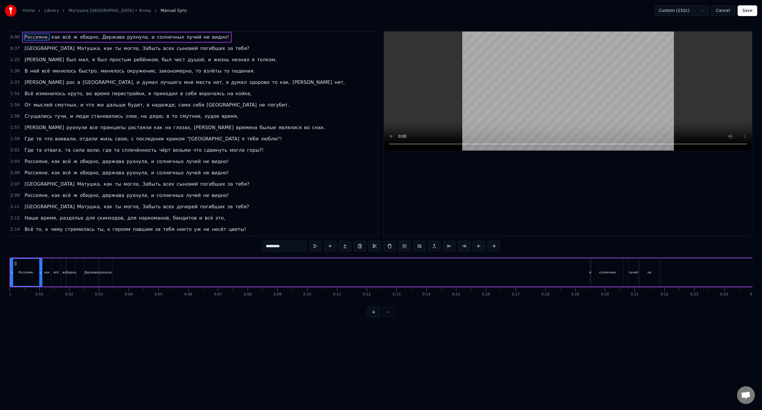
click at [725, 9] on button "Cancel" at bounding box center [723, 10] width 24 height 11
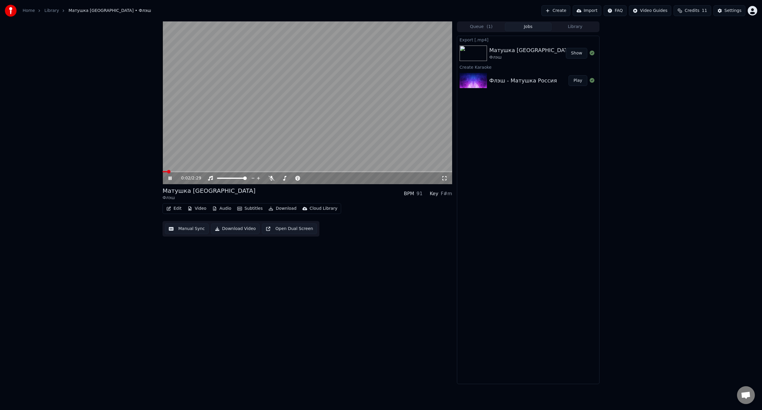
click at [175, 208] on button "Edit" at bounding box center [174, 209] width 20 height 8
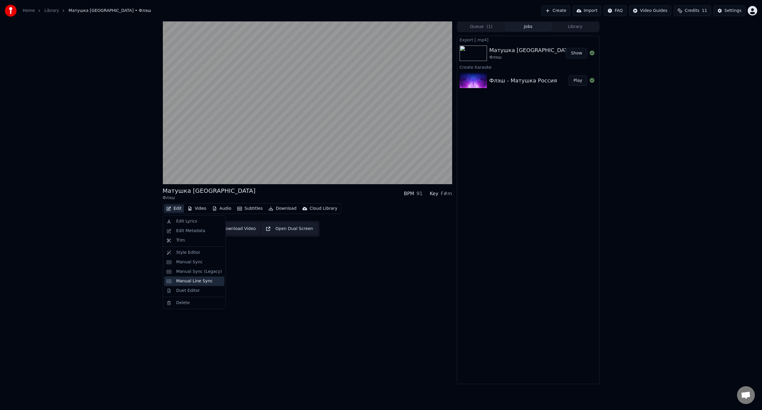
click at [196, 282] on div "Manual Line Sync" at bounding box center [194, 281] width 37 height 6
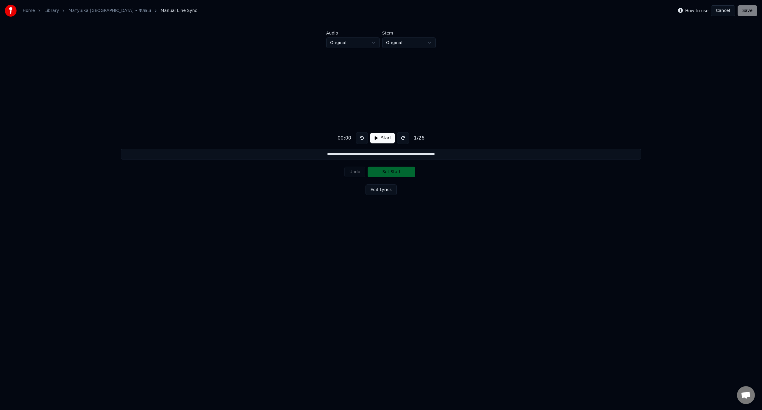
click at [380, 139] on button "Start" at bounding box center [382, 138] width 24 height 11
click at [380, 139] on button "Pause" at bounding box center [382, 138] width 26 height 11
click at [725, 13] on button "Cancel" at bounding box center [723, 10] width 24 height 11
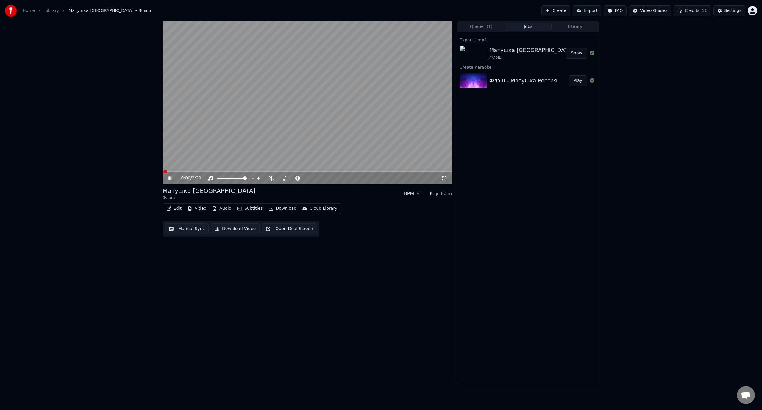
click at [181, 210] on button "Edit" at bounding box center [174, 209] width 20 height 8
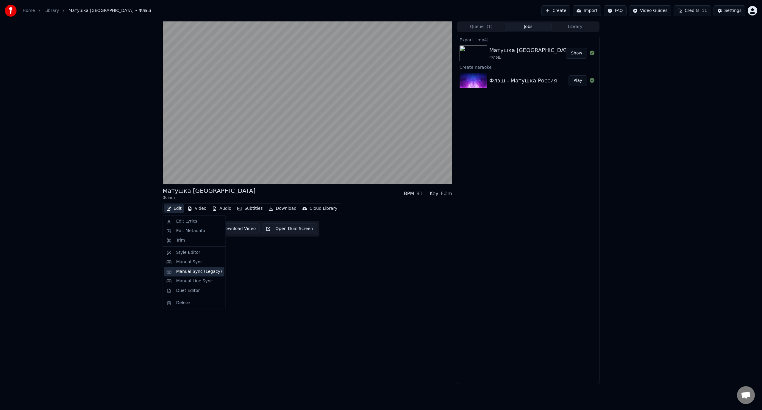
click at [194, 272] on div "Manual Sync (Legacy)" at bounding box center [199, 272] width 46 height 6
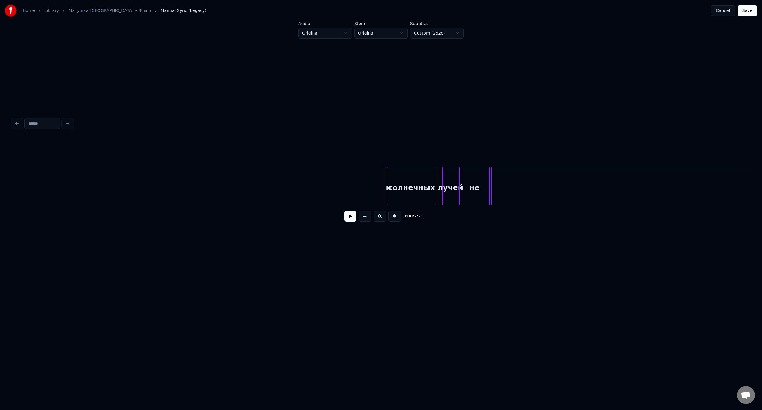
scroll to position [0, 551]
drag, startPoint x: 317, startPoint y: 136, endPoint x: 453, endPoint y: 196, distance: 148.6
click at [453, 196] on div "0:00 / 2:29" at bounding box center [381, 182] width 738 height 91
click at [277, 182] on div "солнечных" at bounding box center [268, 187] width 49 height 40
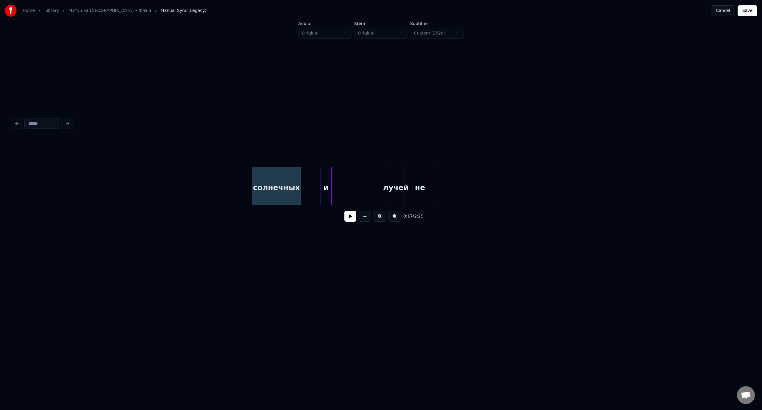
click at [321, 177] on div at bounding box center [322, 186] width 2 height 38
click at [18, 173] on div "и" at bounding box center [20, 187] width 10 height 40
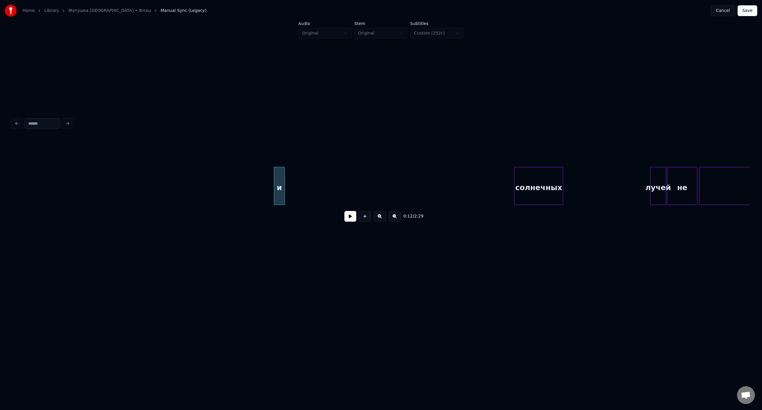
scroll to position [0, 189]
click at [45, 178] on div "и" at bounding box center [45, 187] width 10 height 40
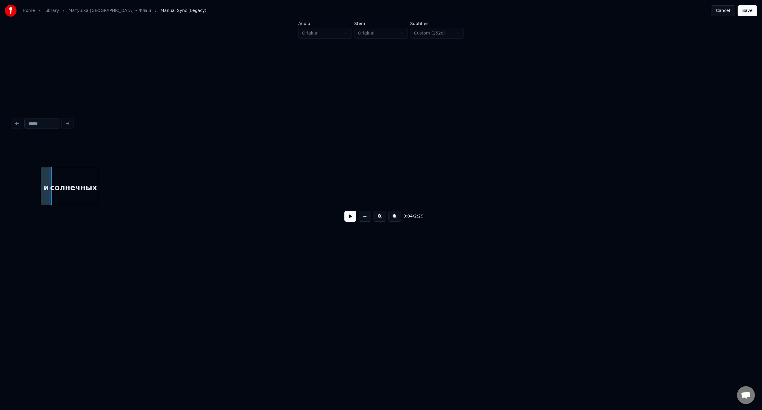
click at [71, 180] on div "солнечных" at bounding box center [73, 187] width 49 height 40
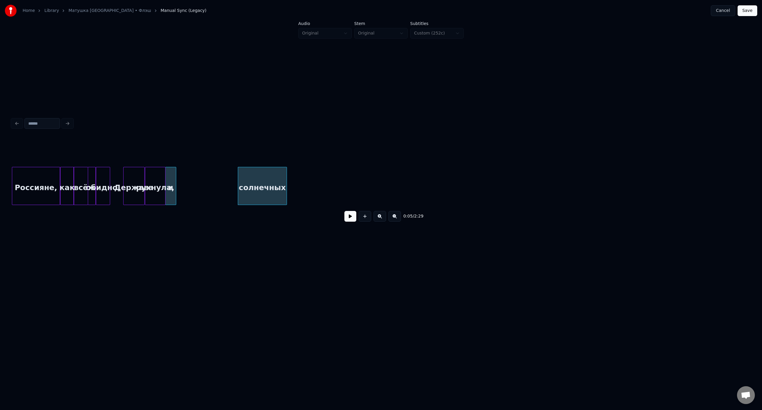
click at [170, 174] on div "и" at bounding box center [171, 187] width 10 height 40
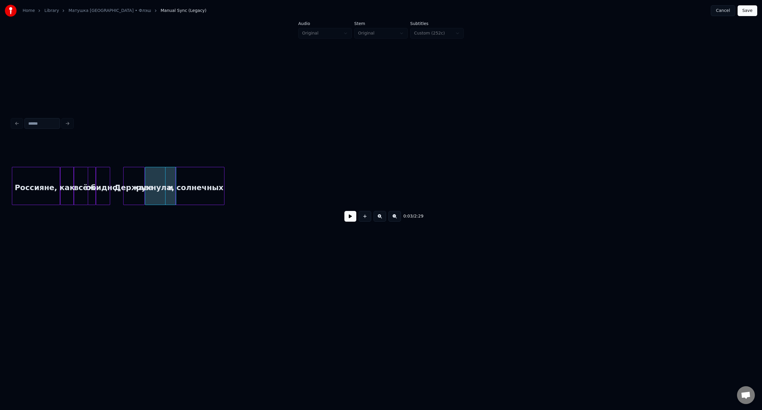
click at [210, 175] on div "солнечных" at bounding box center [200, 187] width 49 height 40
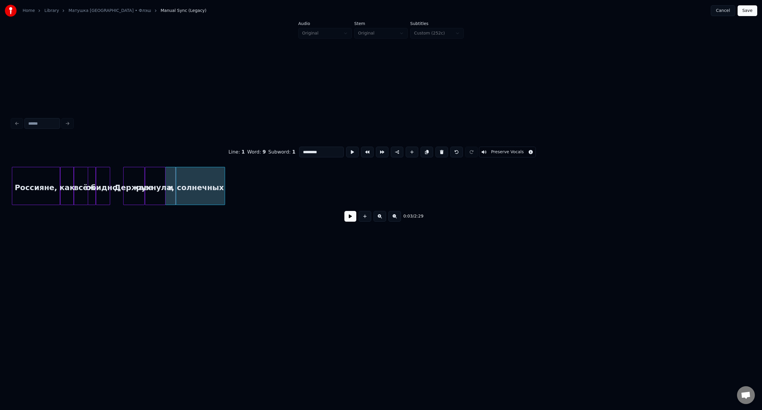
click at [205, 177] on div "солнечных" at bounding box center [200, 187] width 49 height 40
click at [45, 179] on div "Россияне," at bounding box center [36, 187] width 48 height 40
type input "*********"
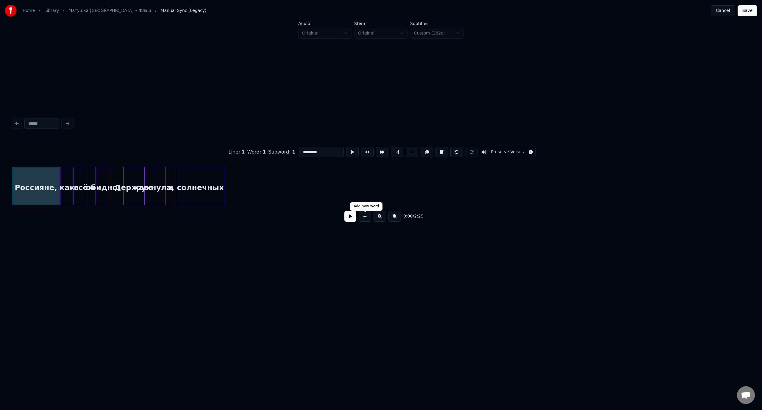
click at [354, 220] on button at bounding box center [350, 216] width 12 height 11
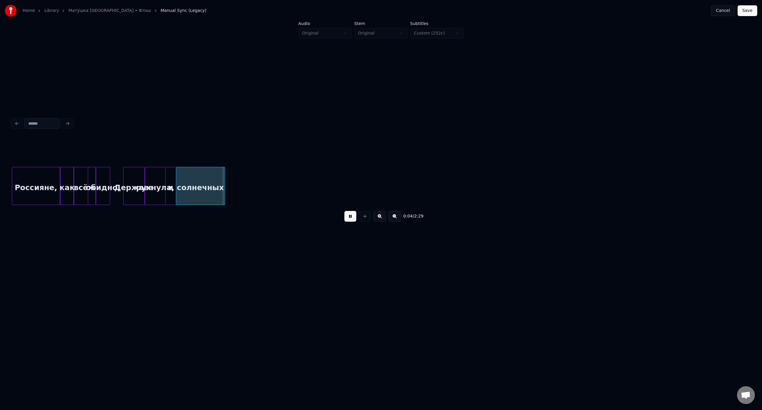
click at [346, 218] on button at bounding box center [350, 216] width 12 height 11
click at [224, 177] on div at bounding box center [224, 186] width 2 height 38
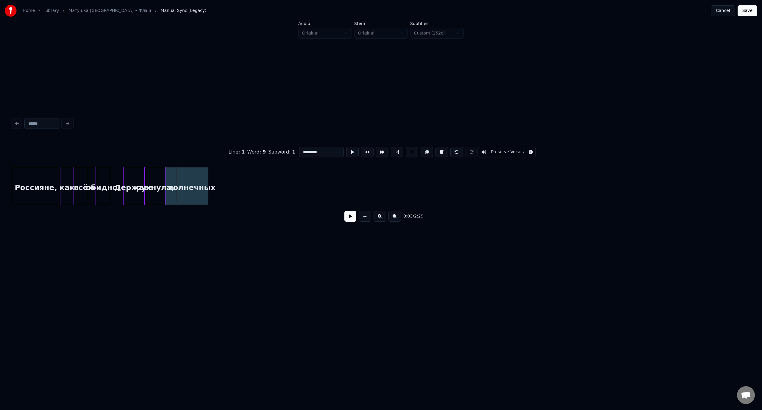
click at [207, 178] on div at bounding box center [207, 186] width 2 height 38
click at [46, 173] on div "Россияне," at bounding box center [36, 187] width 48 height 40
type input "*********"
click at [350, 220] on button at bounding box center [350, 216] width 12 height 11
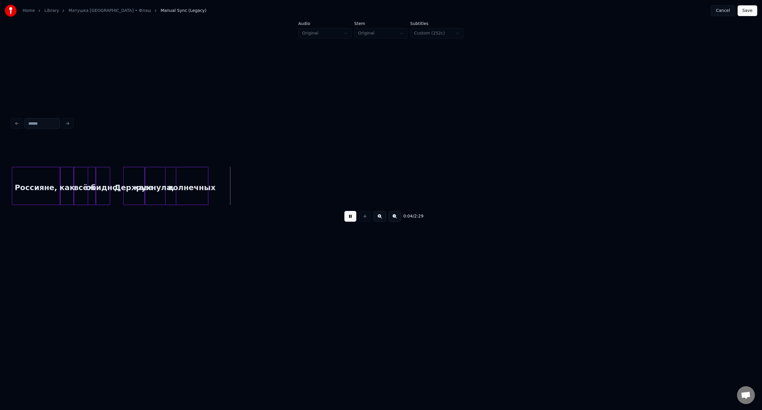
drag, startPoint x: 354, startPoint y: 220, endPoint x: 266, endPoint y: 204, distance: 89.0
click at [354, 220] on button at bounding box center [350, 216] width 12 height 11
click at [196, 177] on div at bounding box center [197, 186] width 2 height 38
click at [35, 181] on div "Россияне," at bounding box center [36, 187] width 48 height 40
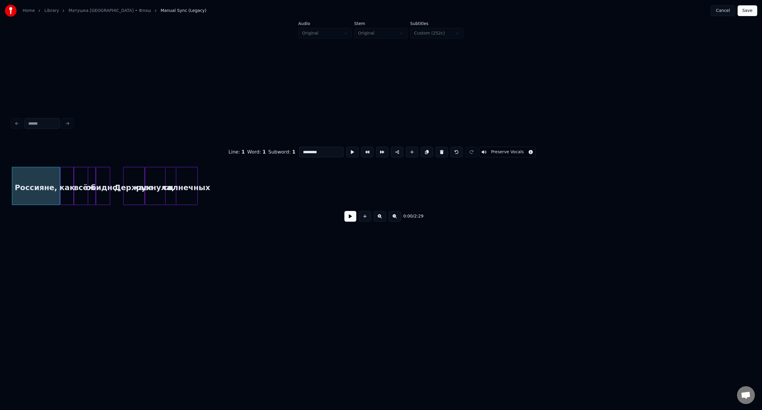
drag, startPoint x: 353, startPoint y: 217, endPoint x: 227, endPoint y: 233, distance: 126.7
click at [353, 217] on button at bounding box center [350, 216] width 12 height 11
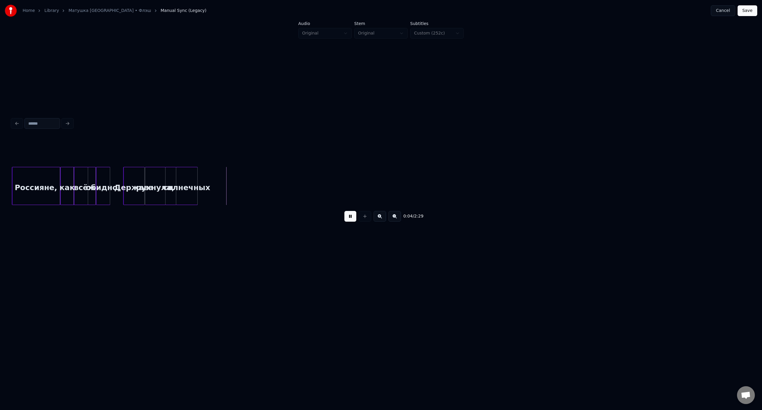
click at [349, 218] on button at bounding box center [350, 216] width 12 height 11
click at [161, 171] on div "рухнула," at bounding box center [155, 187] width 20 height 40
click at [349, 217] on button at bounding box center [350, 216] width 12 height 11
click at [47, 177] on div "Россияне," at bounding box center [36, 187] width 48 height 40
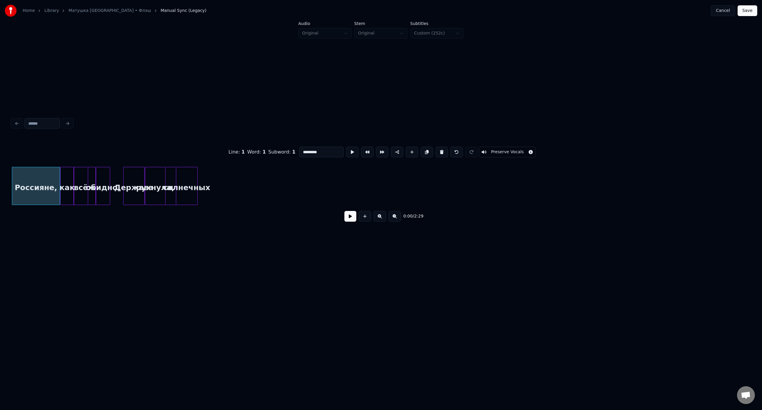
click at [354, 221] on button at bounding box center [350, 216] width 12 height 11
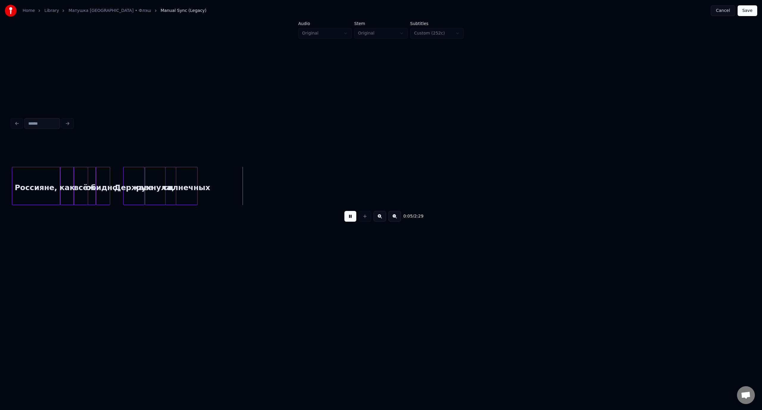
click at [354, 218] on button at bounding box center [350, 216] width 12 height 11
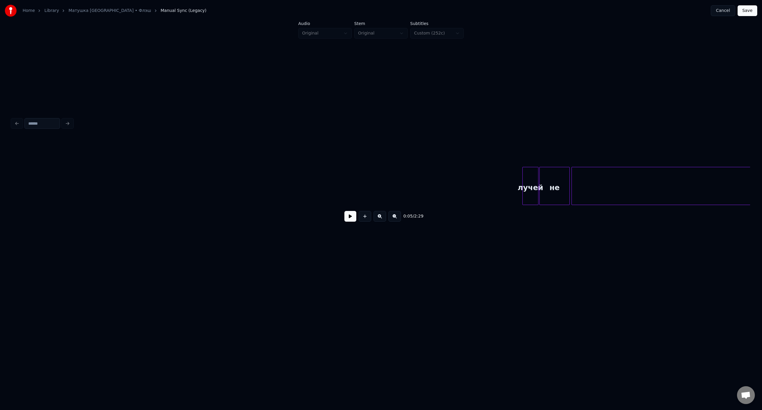
scroll to position [0, 431]
click at [38, 178] on div "лучей" at bounding box center [35, 187] width 15 height 40
click at [63, 169] on div "не" at bounding box center [62, 187] width 30 height 40
click at [312, 184] on div "видно!" at bounding box center [371, 187] width 717 height 40
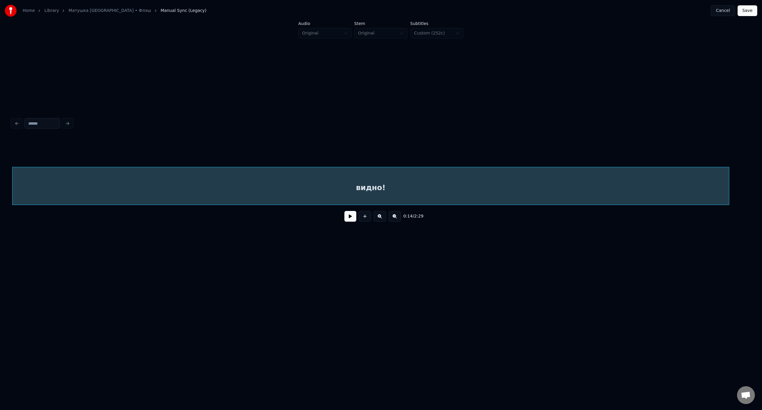
click at [304, 183] on div "видно!" at bounding box center [371, 187] width 717 height 40
click at [713, 183] on div "видно!" at bounding box center [371, 187] width 717 height 40
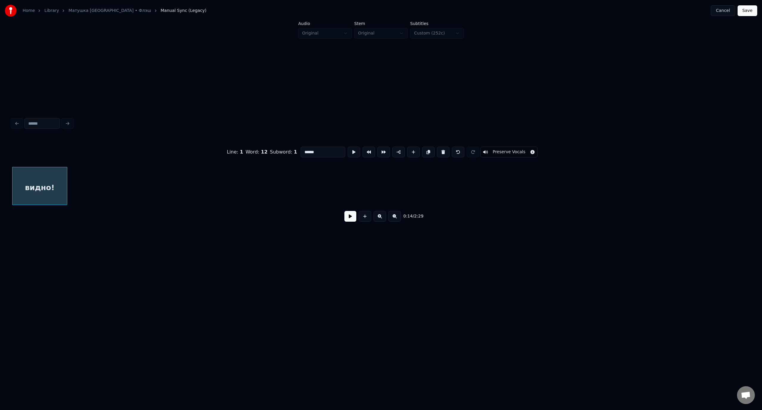
click at [65, 183] on div at bounding box center [66, 186] width 2 height 38
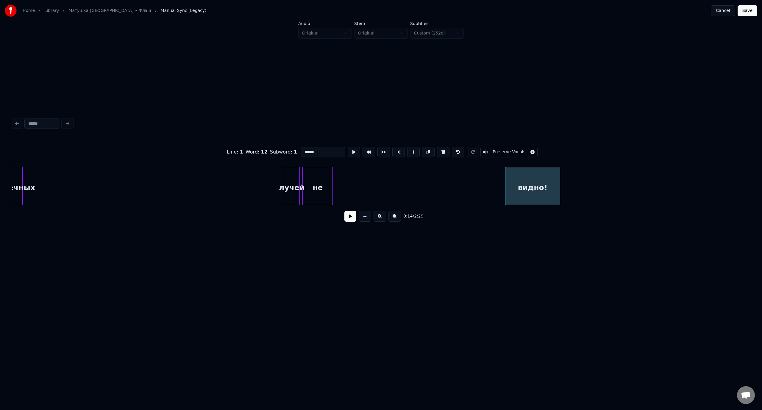
scroll to position [0, 81]
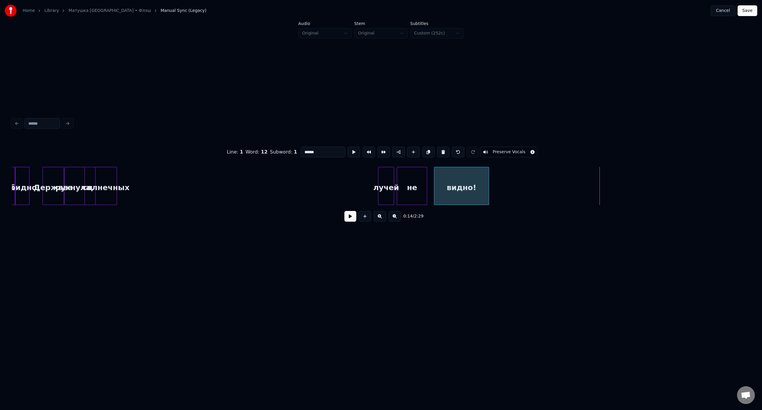
click at [450, 182] on div "видно!" at bounding box center [461, 187] width 54 height 40
click at [122, 177] on div "лучей" at bounding box center [124, 187] width 15 height 40
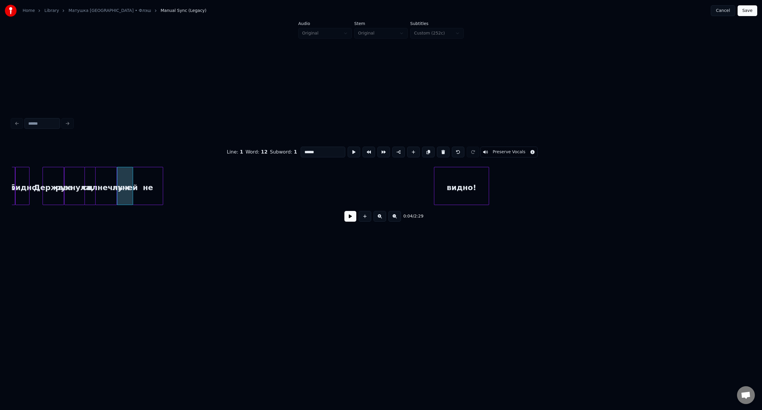
click at [139, 178] on div "не" at bounding box center [148, 187] width 30 height 40
click at [144, 176] on div at bounding box center [143, 186] width 2 height 38
click at [457, 168] on div "видно!" at bounding box center [461, 187] width 54 height 40
click at [177, 177] on div "видно!" at bounding box center [171, 187] width 54 height 40
click at [155, 179] on div at bounding box center [155, 186] width 2 height 38
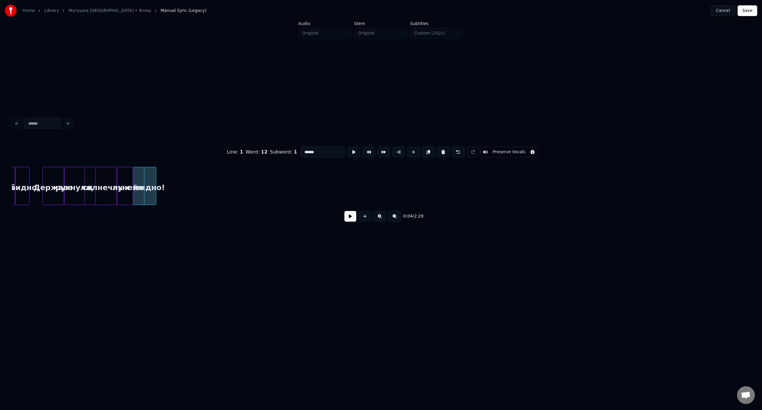
scroll to position [0, 0]
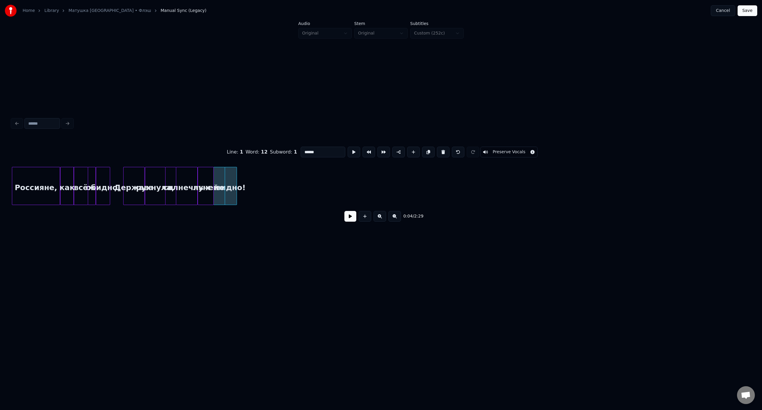
click at [42, 177] on div "Россияне," at bounding box center [36, 187] width 48 height 40
type input "*********"
click at [349, 219] on button at bounding box center [350, 216] width 12 height 11
click at [352, 220] on button at bounding box center [350, 216] width 12 height 11
click at [749, 10] on button "Save" at bounding box center [748, 10] width 20 height 11
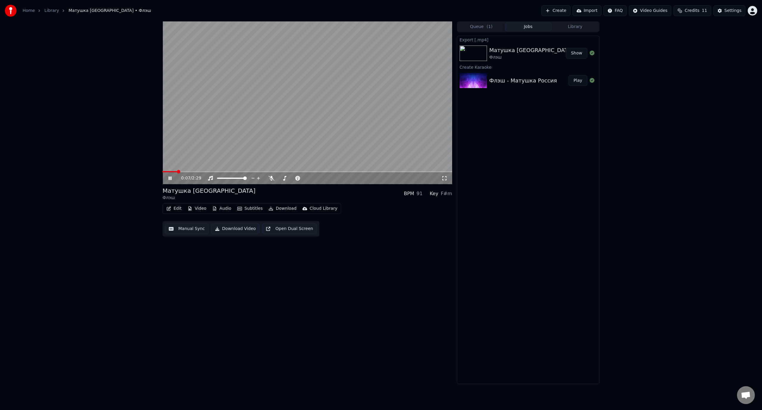
click at [171, 178] on icon at bounding box center [170, 179] width 3 height 4
click at [179, 207] on button "Edit" at bounding box center [174, 209] width 20 height 8
click at [753, 10] on html "Home Library Матушка [GEOGRAPHIC_DATA] • Флэш Create Import FAQ Video Guides Cr…" at bounding box center [381, 205] width 762 height 410
click at [568, 212] on html "Home Library Матушка [GEOGRAPHIC_DATA] • Флэш Create Import FAQ Video Guides Cr…" at bounding box center [381, 205] width 762 height 410
click at [178, 207] on button "Edit" at bounding box center [174, 209] width 20 height 8
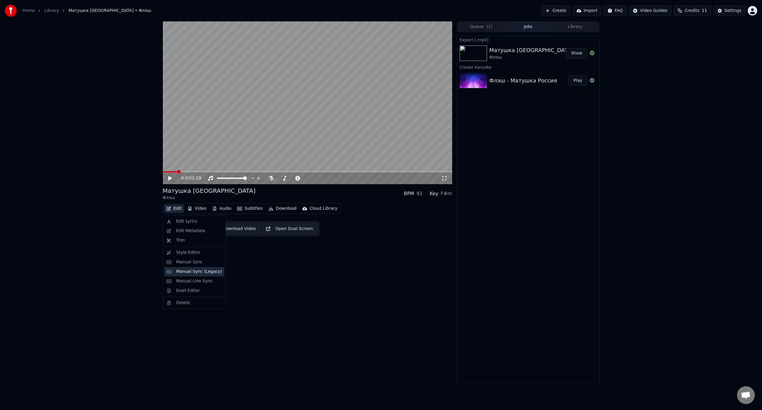
click at [193, 272] on div "Manual Sync (Legacy)" at bounding box center [199, 272] width 46 height 6
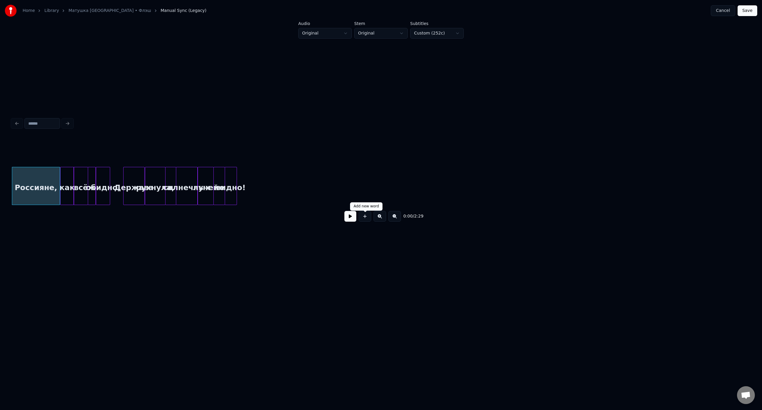
click at [365, 219] on button at bounding box center [365, 216] width 13 height 11
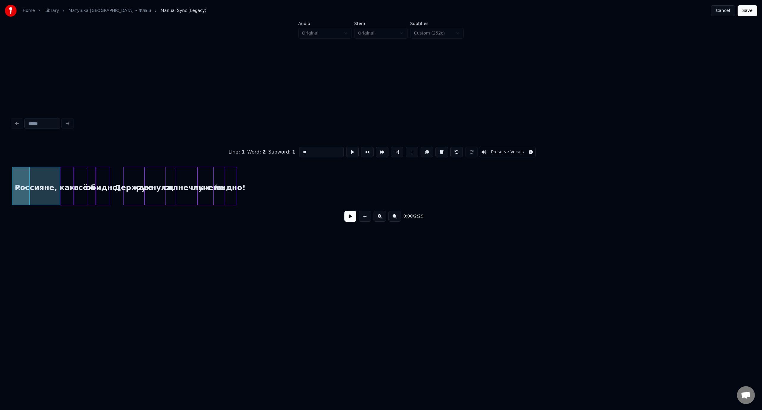
click at [365, 219] on button at bounding box center [365, 216] width 13 height 11
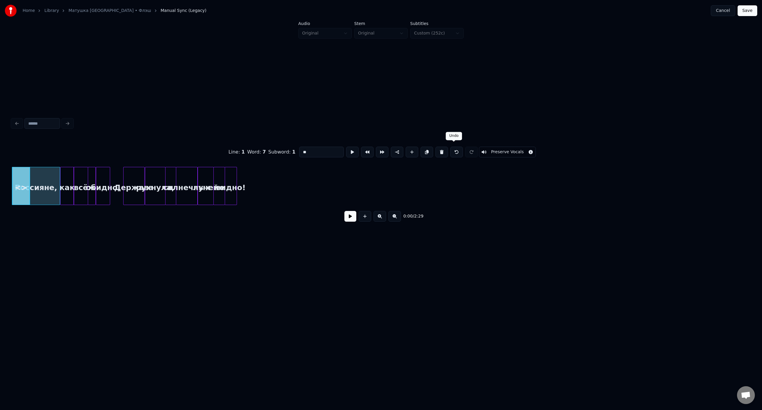
click at [454, 149] on button at bounding box center [456, 152] width 13 height 11
type input "*********"
click at [454, 149] on button at bounding box center [456, 152] width 13 height 11
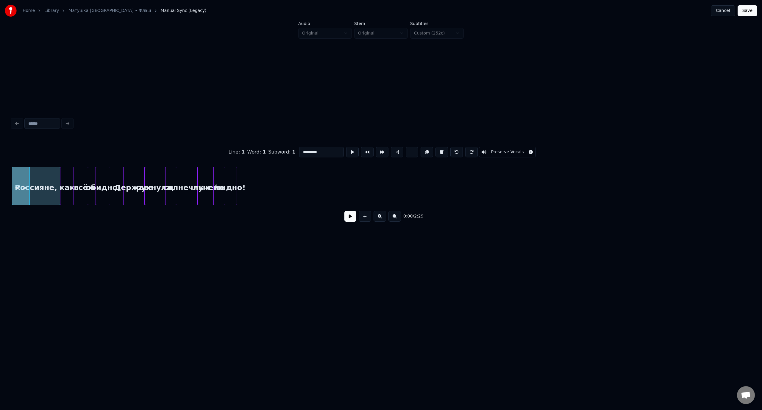
click at [454, 149] on button at bounding box center [456, 152] width 13 height 11
click at [40, 178] on div "Россияне," at bounding box center [36, 187] width 48 height 40
click at [352, 218] on button at bounding box center [350, 216] width 12 height 11
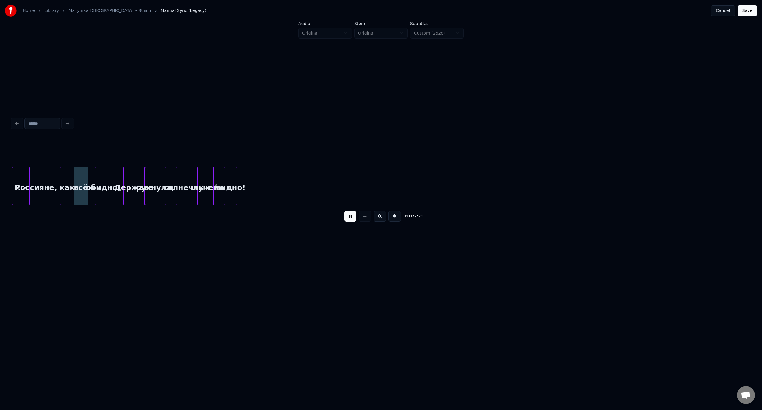
click at [352, 218] on button at bounding box center [350, 216] width 12 height 11
click at [726, 10] on button "Cancel" at bounding box center [723, 10] width 24 height 11
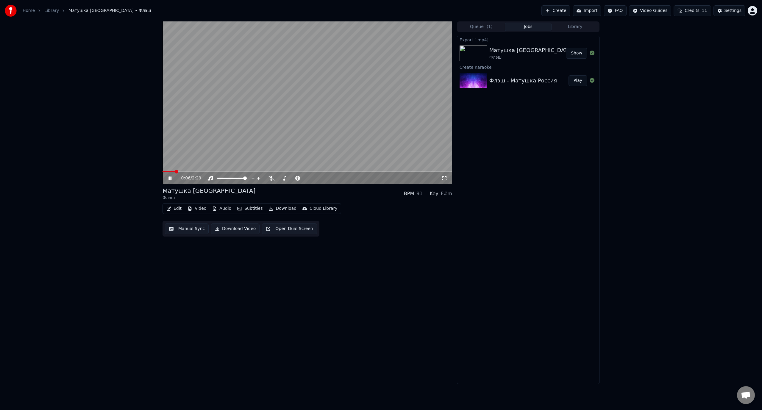
click at [170, 179] on icon at bounding box center [170, 179] width 3 height 4
click at [177, 211] on button "Edit" at bounding box center [174, 209] width 20 height 8
click at [198, 272] on div "Manual Sync (Legacy)" at bounding box center [199, 272] width 46 height 6
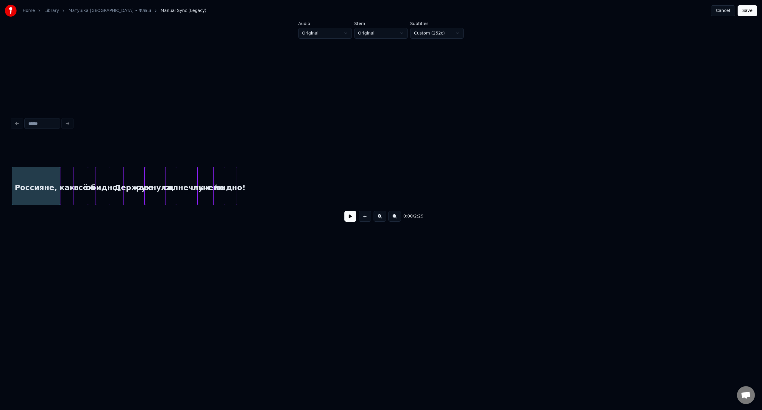
click at [394, 219] on button at bounding box center [395, 216] width 13 height 11
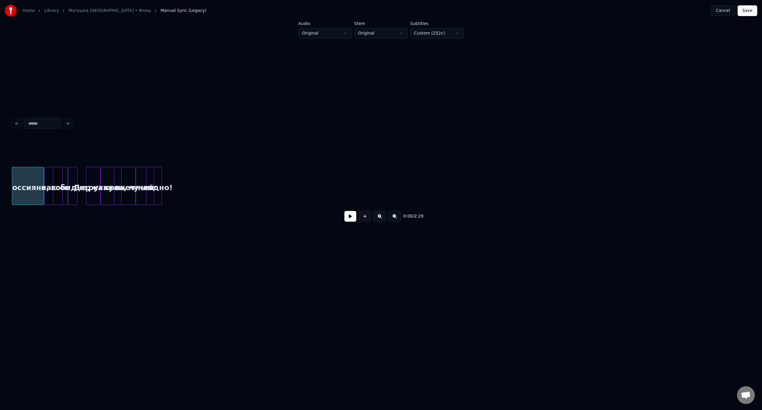
click at [394, 219] on button at bounding box center [395, 216] width 13 height 11
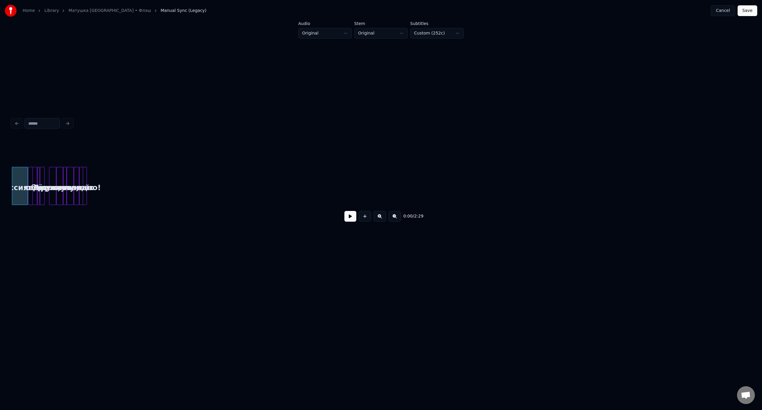
click at [394, 219] on button at bounding box center [395, 216] width 13 height 11
click at [394, 218] on div "0:00 / 2:29" at bounding box center [381, 216] width 729 height 13
click at [379, 218] on button at bounding box center [380, 216] width 13 height 11
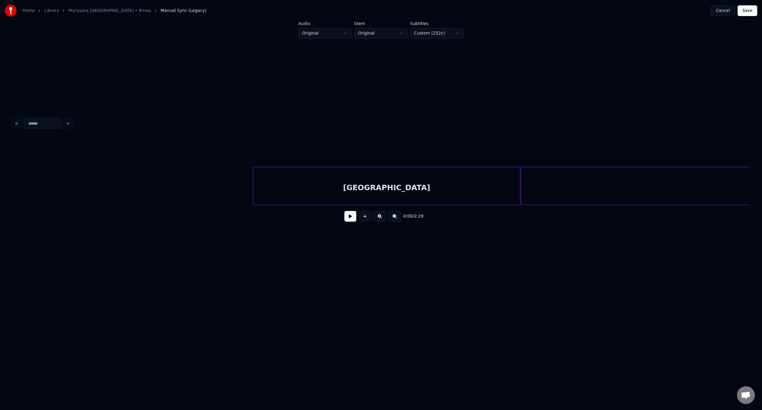
scroll to position [0, 912]
click at [436, 192] on div "[GEOGRAPHIC_DATA]" at bounding box center [363, 187] width 267 height 40
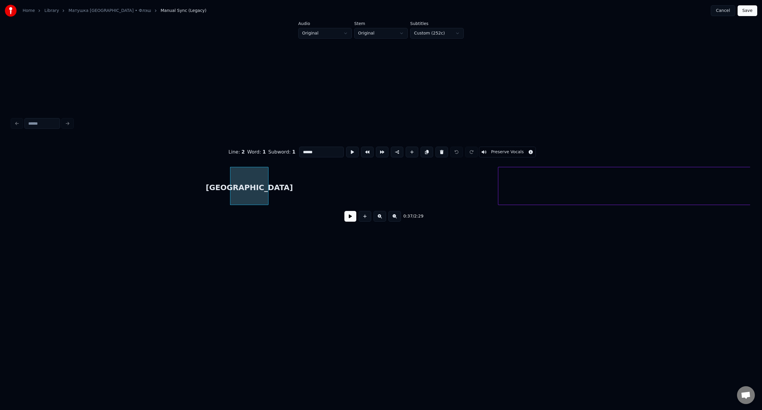
click at [268, 188] on div at bounding box center [267, 186] width 2 height 38
type input "********"
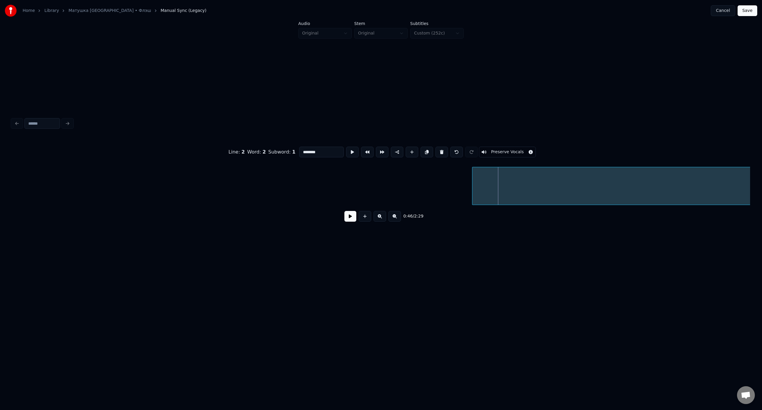
scroll to position [0, 1279]
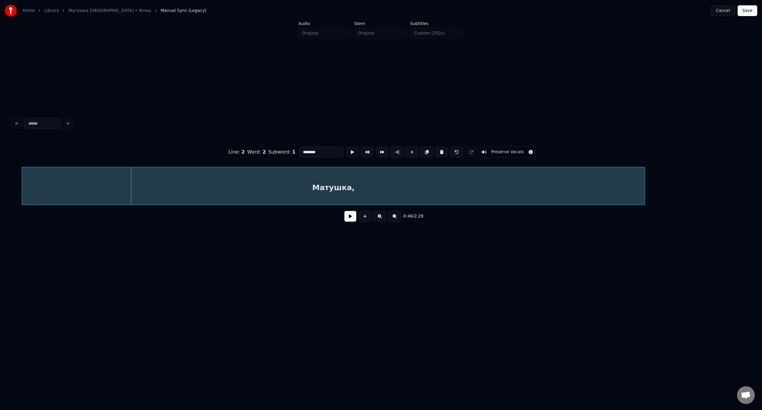
click at [532, 192] on div "Матушка," at bounding box center [333, 187] width 623 height 40
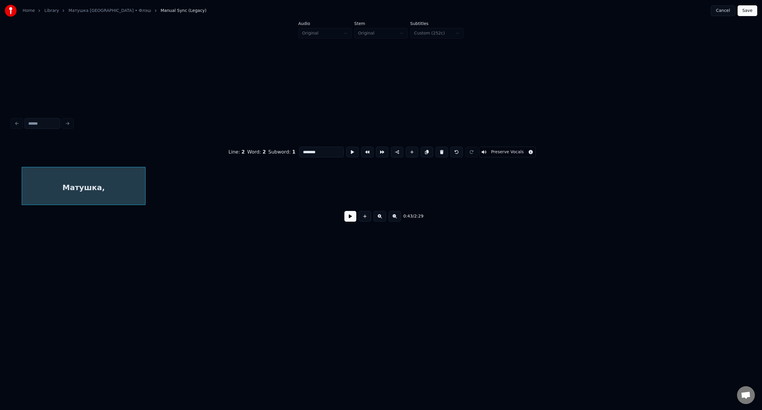
click at [144, 192] on div at bounding box center [144, 186] width 2 height 38
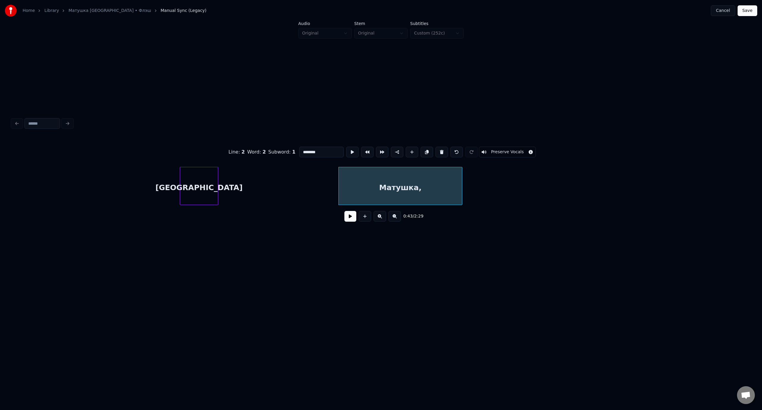
scroll to position [0, 916]
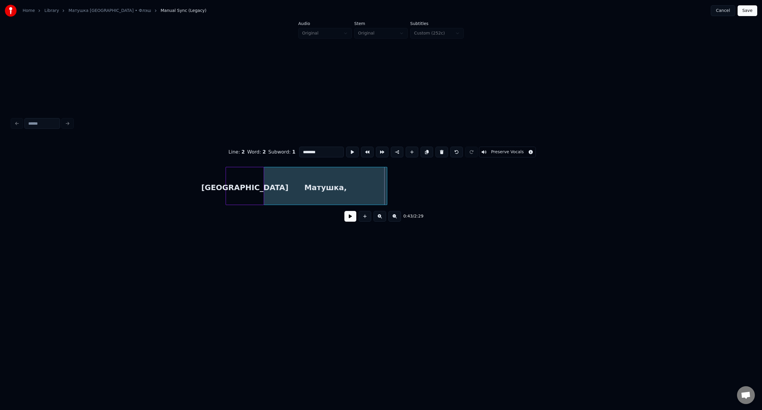
click at [333, 176] on div "Матушка," at bounding box center [325, 187] width 123 height 40
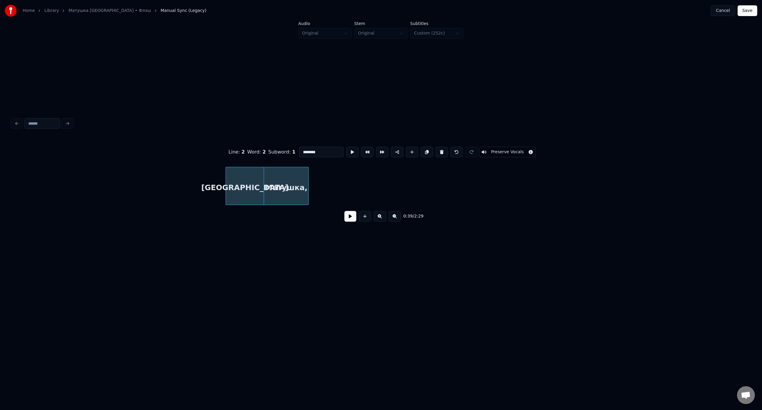
click at [308, 180] on div at bounding box center [308, 186] width 2 height 38
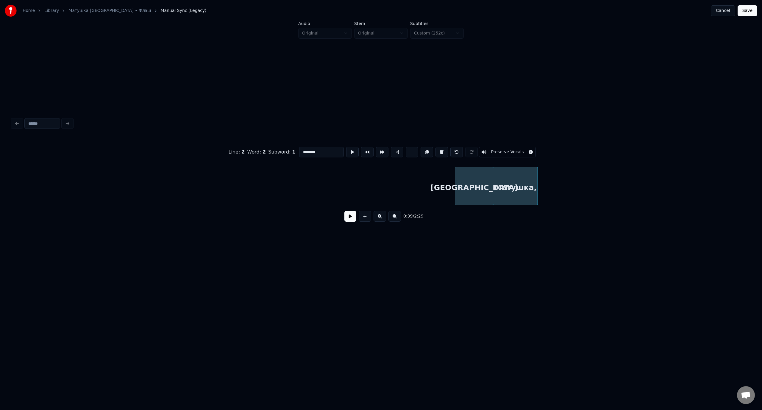
scroll to position [0, 664]
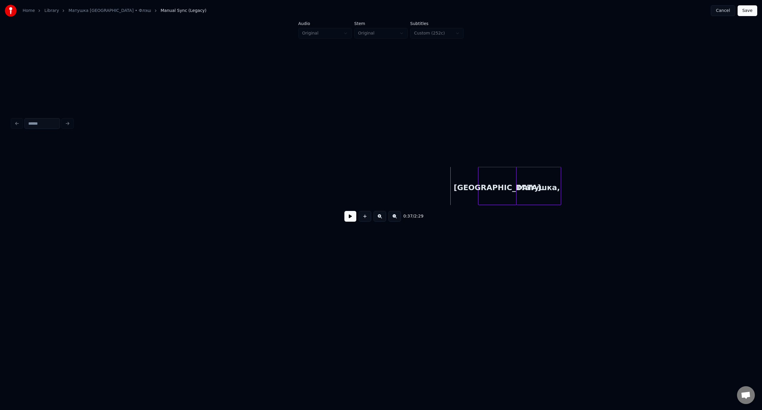
click at [543, 179] on div "Матушка," at bounding box center [539, 187] width 44 height 40
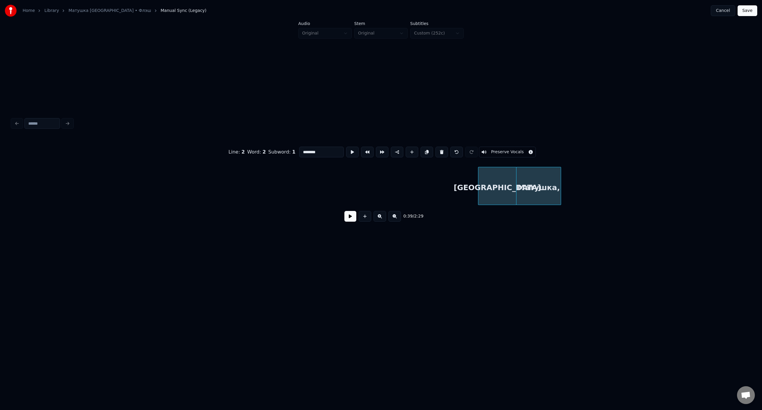
click at [496, 179] on div "[GEOGRAPHIC_DATA]" at bounding box center [497, 187] width 38 height 40
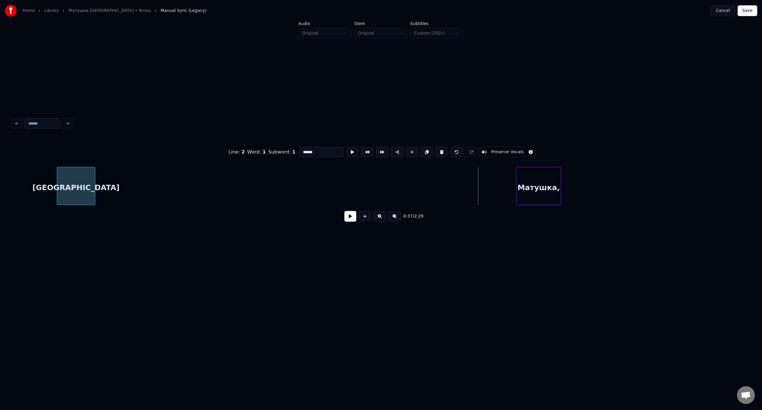
click at [77, 183] on div "[GEOGRAPHIC_DATA]" at bounding box center [76, 187] width 38 height 40
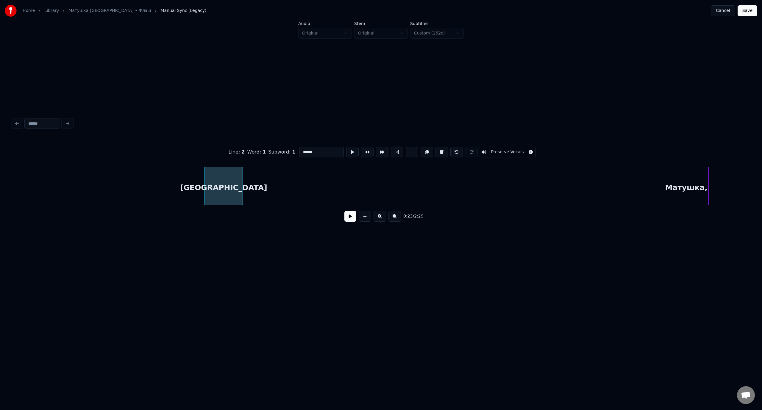
scroll to position [0, 520]
click at [256, 180] on div "Матушка," at bounding box center [261, 187] width 44 height 40
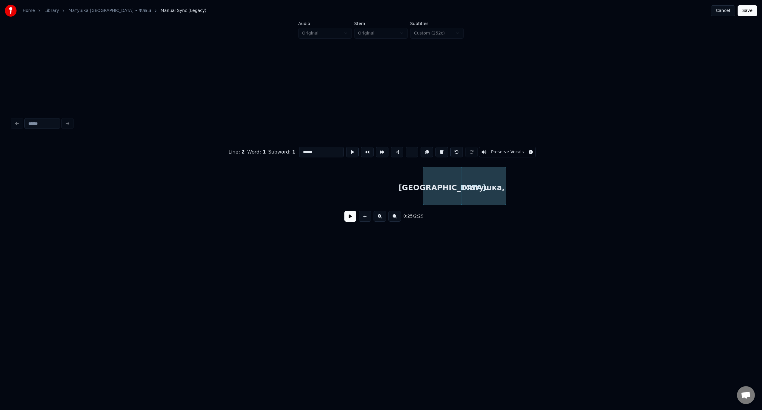
scroll to position [0, 281]
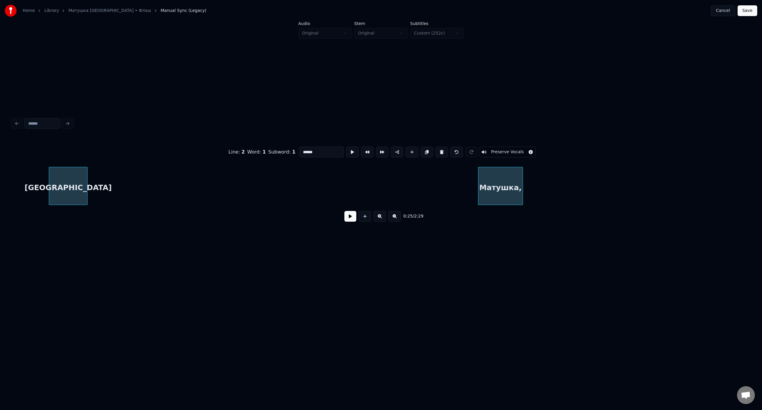
click at [65, 180] on div "[GEOGRAPHIC_DATA]" at bounding box center [68, 187] width 38 height 40
click at [114, 178] on div "Матушка," at bounding box center [112, 187] width 44 height 40
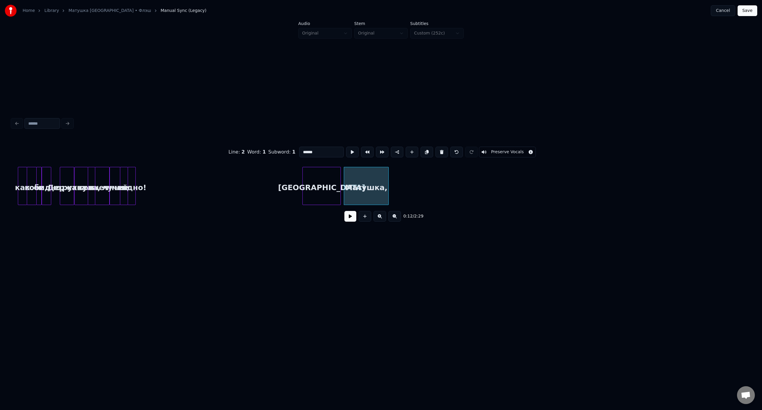
scroll to position [0, 0]
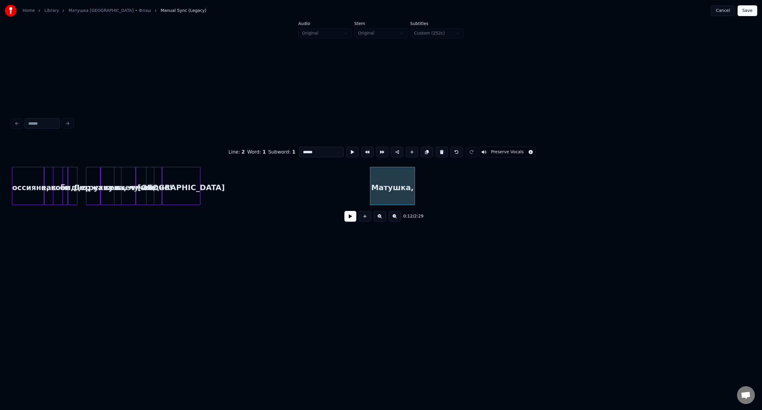
click at [182, 183] on div "[GEOGRAPHIC_DATA]" at bounding box center [181, 187] width 38 height 40
click at [177, 183] on div at bounding box center [178, 186] width 2 height 38
click at [193, 177] on div "Матушка," at bounding box center [201, 187] width 44 height 40
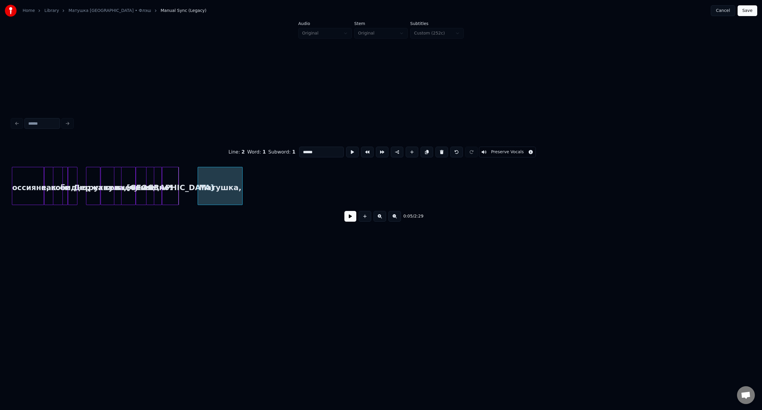
click at [242, 179] on div "Матушка," at bounding box center [220, 186] width 45 height 38
click at [200, 179] on div "Матушка," at bounding box center [200, 187] width 44 height 40
click at [194, 181] on div at bounding box center [194, 186] width 2 height 38
click at [26, 176] on div "Россияне," at bounding box center [28, 187] width 32 height 40
type input "*********"
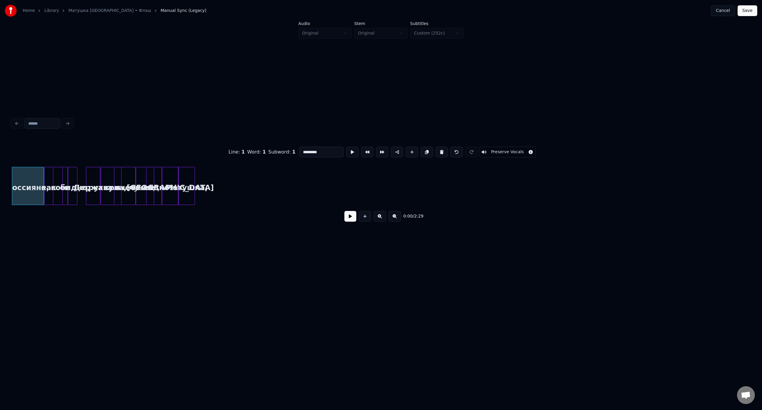
click at [350, 219] on button at bounding box center [350, 216] width 12 height 11
click at [352, 219] on button at bounding box center [350, 216] width 12 height 11
click at [749, 11] on button "Save" at bounding box center [748, 10] width 20 height 11
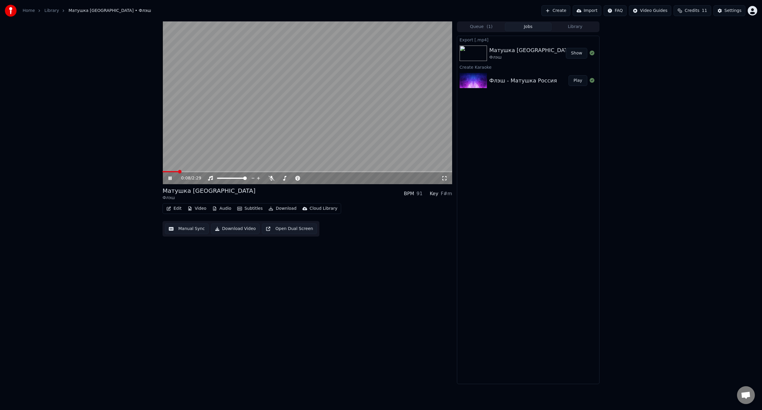
click at [171, 180] on icon at bounding box center [170, 179] width 3 height 4
click at [177, 209] on button "Edit" at bounding box center [174, 209] width 20 height 8
click at [200, 272] on div "Manual Sync (Legacy)" at bounding box center [199, 272] width 46 height 6
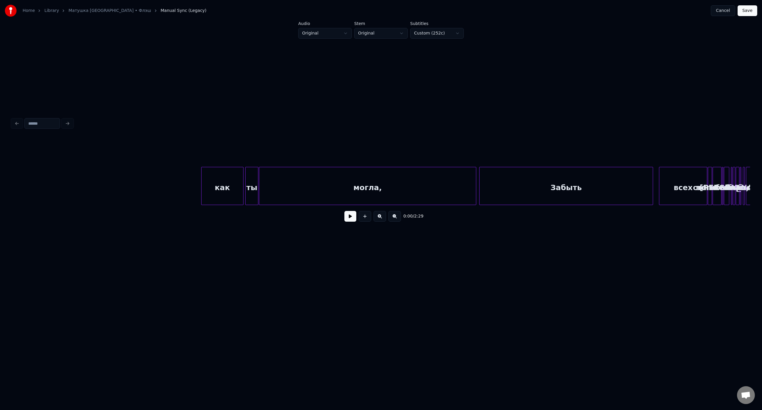
scroll to position [0, 1733]
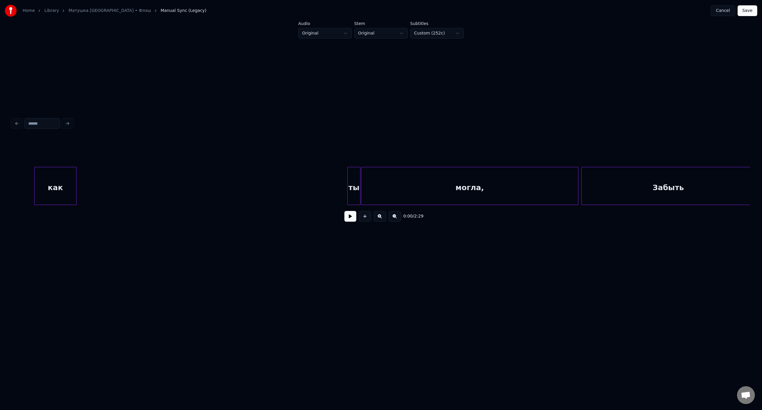
click at [58, 173] on div "как" at bounding box center [56, 187] width 42 height 40
click at [40, 180] on div at bounding box center [41, 186] width 2 height 38
click at [51, 176] on div "ты" at bounding box center [49, 187] width 13 height 40
click at [49, 177] on div at bounding box center [49, 186] width 2 height 38
click at [410, 179] on div "могла," at bounding box center [469, 187] width 217 height 40
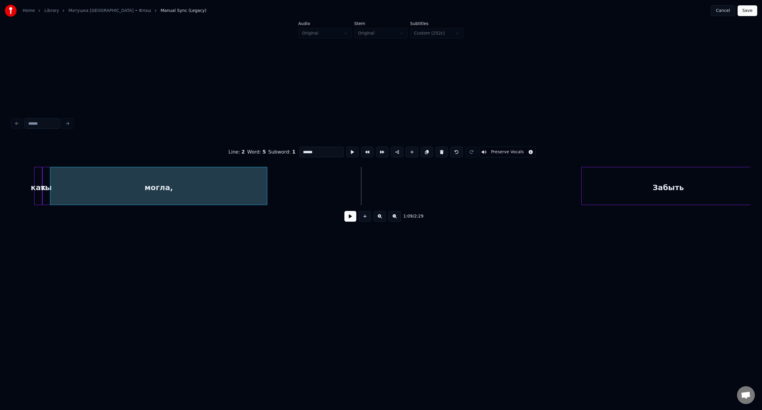
click at [118, 183] on div "могла," at bounding box center [158, 187] width 217 height 40
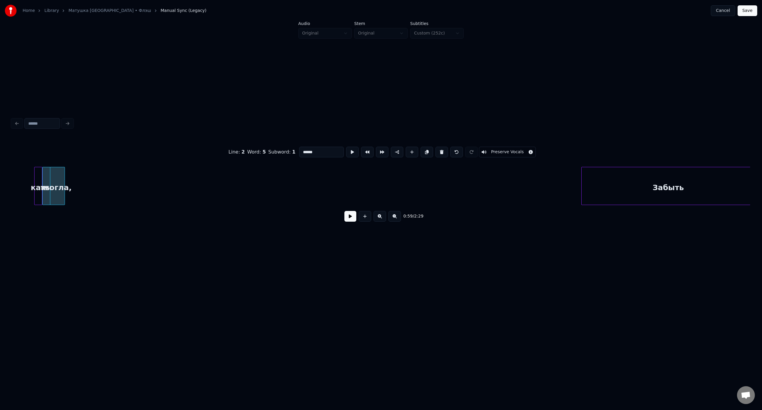
click at [64, 173] on div at bounding box center [64, 186] width 2 height 38
click at [635, 183] on div "Забыть" at bounding box center [668, 187] width 173 height 40
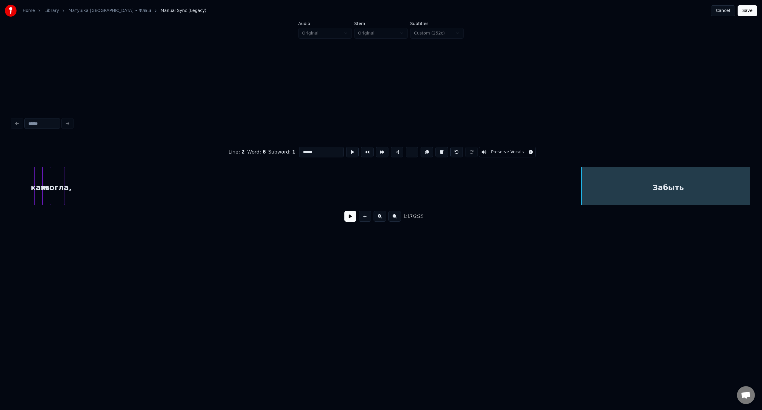
scroll to position [0, 1735]
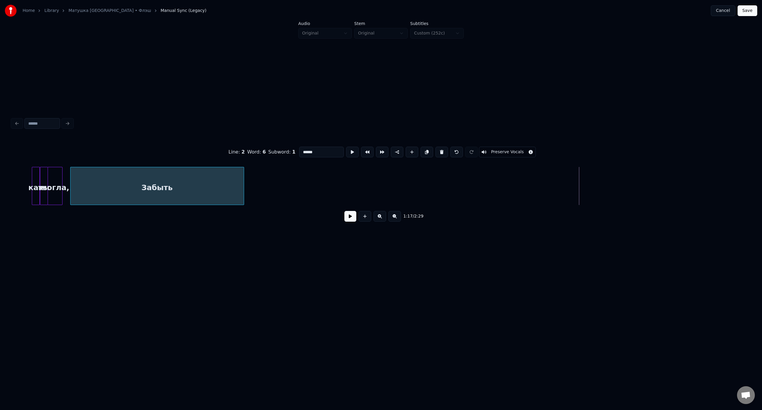
click at [130, 186] on div "Забыть" at bounding box center [157, 187] width 173 height 40
click at [103, 177] on div "Забыть" at bounding box center [149, 187] width 173 height 40
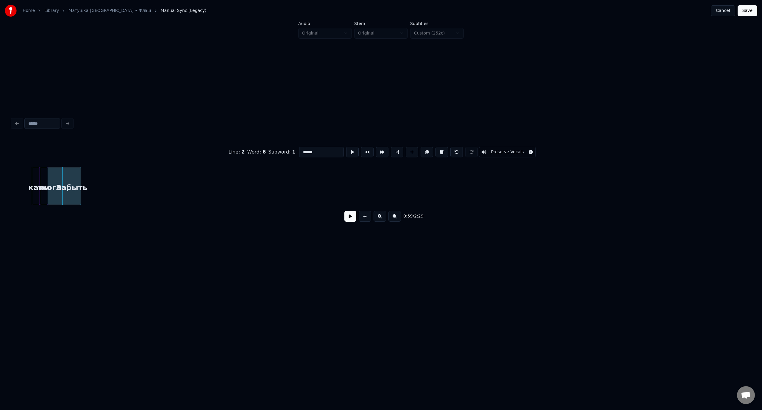
click at [80, 179] on div at bounding box center [80, 186] width 2 height 38
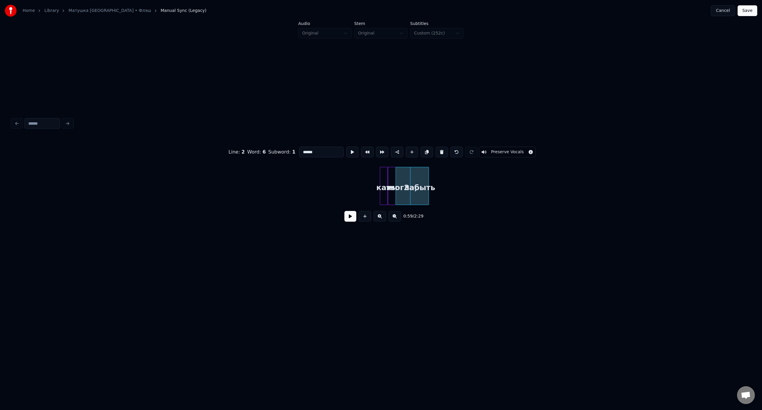
scroll to position [0, 1297]
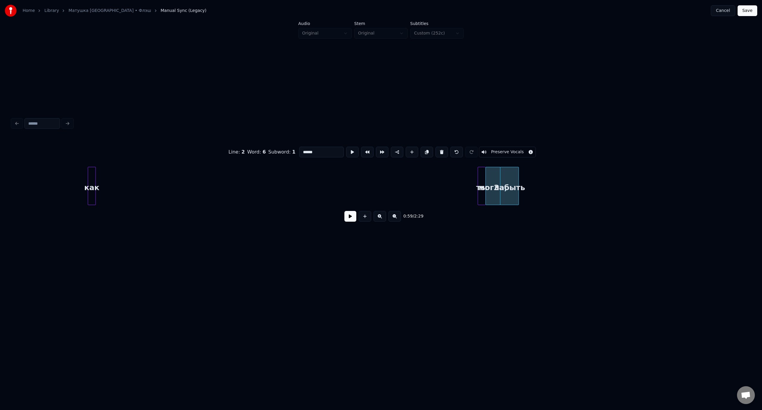
click at [91, 174] on div "как" at bounding box center [91, 187] width 7 height 40
click at [392, 219] on button at bounding box center [395, 216] width 13 height 11
click at [378, 219] on button at bounding box center [380, 216] width 13 height 11
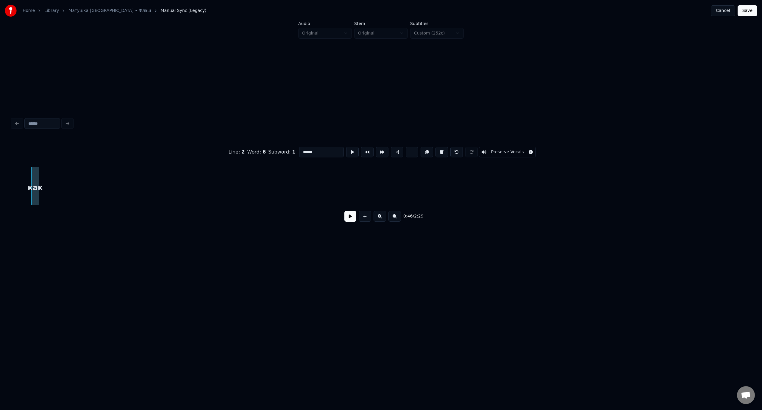
click at [35, 175] on div "как" at bounding box center [35, 187] width 7 height 40
click at [502, 171] on div "ты" at bounding box center [501, 187] width 7 height 40
click at [45, 177] on div "ты" at bounding box center [43, 187] width 7 height 40
click at [514, 174] on div "могла," at bounding box center [513, 187] width 14 height 40
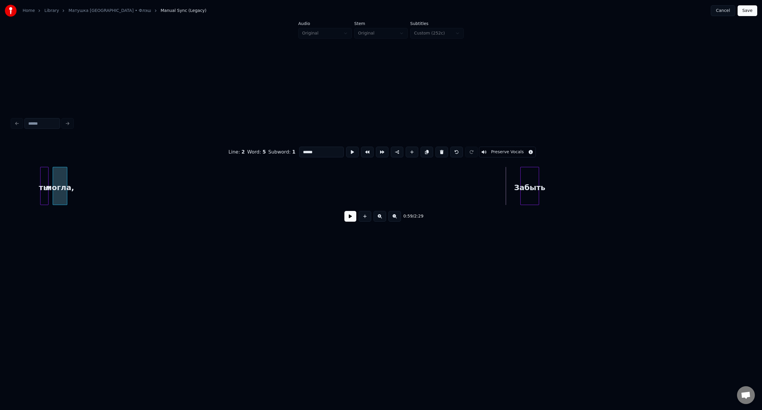
click at [61, 176] on div "могла," at bounding box center [60, 187] width 14 height 40
click at [529, 172] on div "Забыть" at bounding box center [530, 187] width 18 height 40
click at [82, 173] on div "Забыть" at bounding box center [80, 187] width 18 height 40
click at [553, 174] on div "как" at bounding box center [553, 187] width 7 height 40
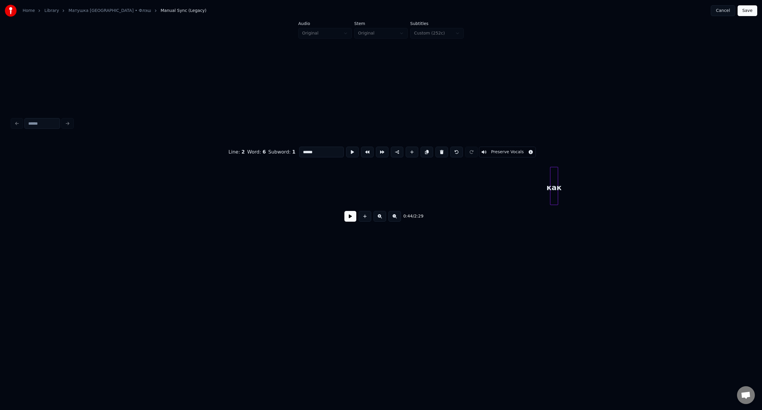
type input "***"
click at [24, 182] on div "как" at bounding box center [26, 187] width 7 height 40
click at [23, 185] on div "ты" at bounding box center [26, 187] width 7 height 40
click at [39, 171] on div "могла," at bounding box center [37, 187] width 14 height 40
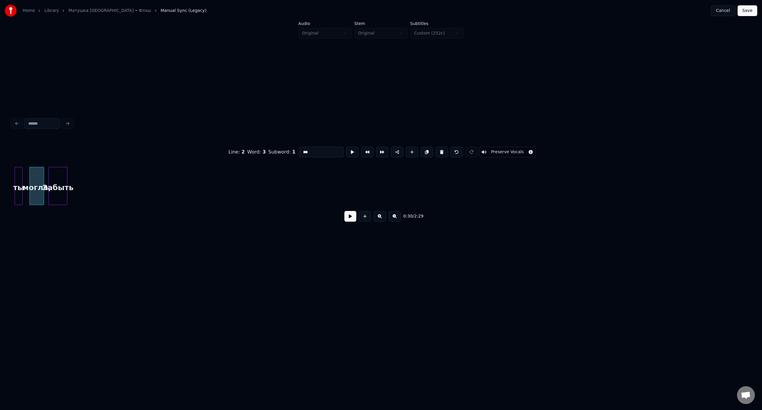
click at [58, 170] on div "Забыть" at bounding box center [58, 187] width 18 height 40
click at [147, 176] on div "как" at bounding box center [147, 187] width 7 height 40
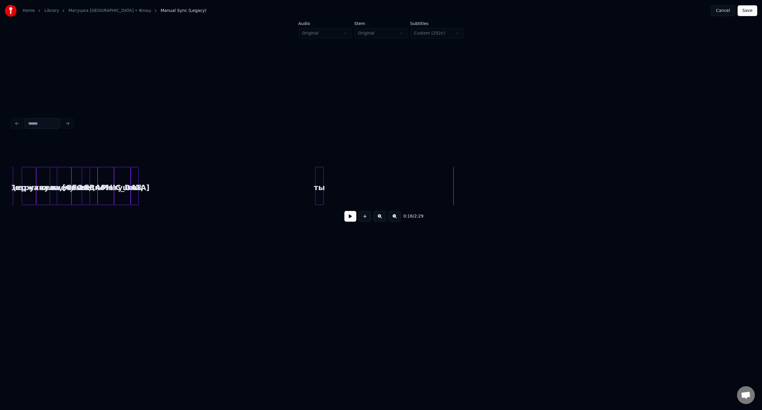
scroll to position [0, 0]
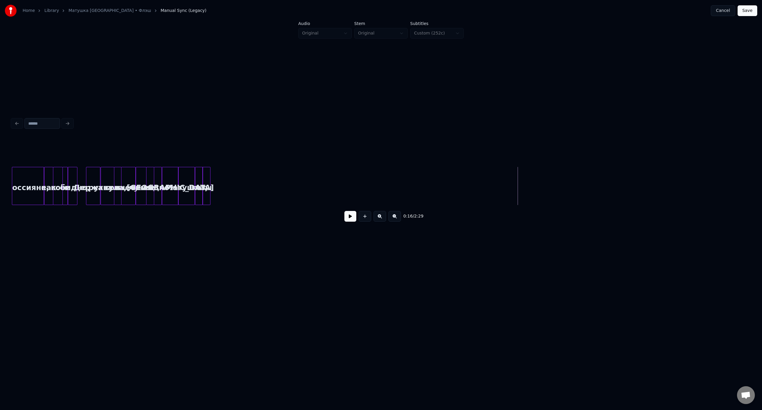
click at [207, 180] on div "ты" at bounding box center [206, 187] width 7 height 40
click at [26, 177] on div "Россияне," at bounding box center [28, 187] width 32 height 40
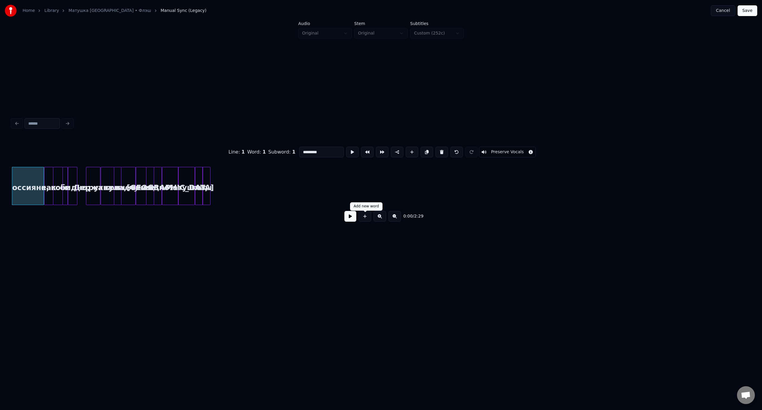
click at [351, 217] on button at bounding box center [350, 216] width 12 height 11
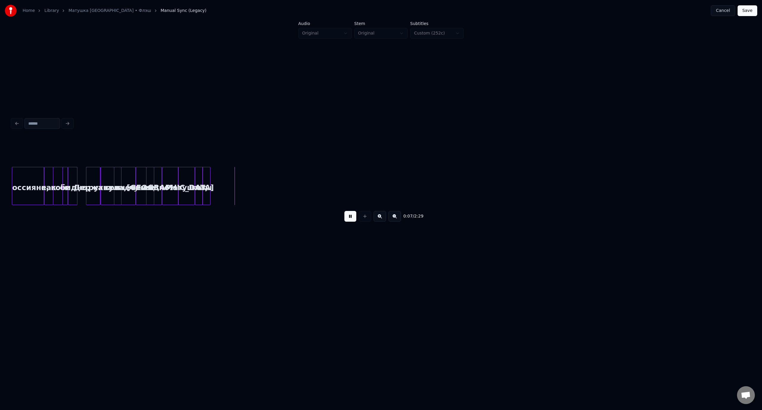
click at [353, 214] on button at bounding box center [350, 216] width 12 height 11
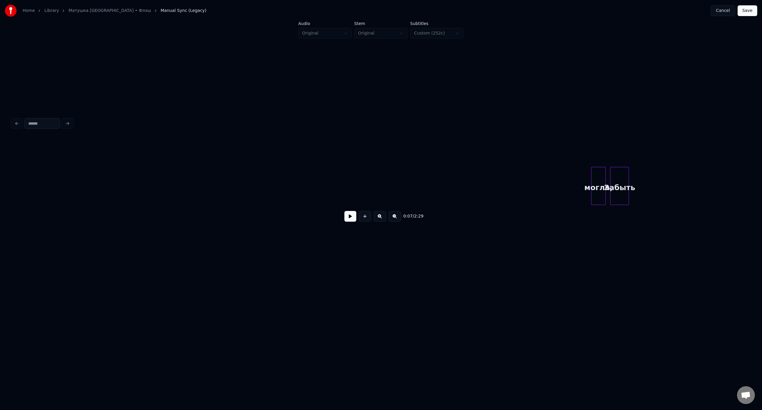
scroll to position [0, 339]
click at [54, 174] on div "могла," at bounding box center [53, 187] width 14 height 40
click at [79, 175] on div "Забыть" at bounding box center [80, 187] width 18 height 40
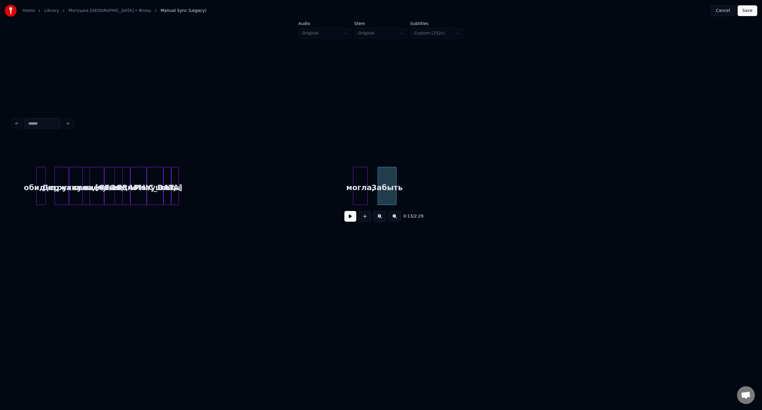
scroll to position [0, 0]
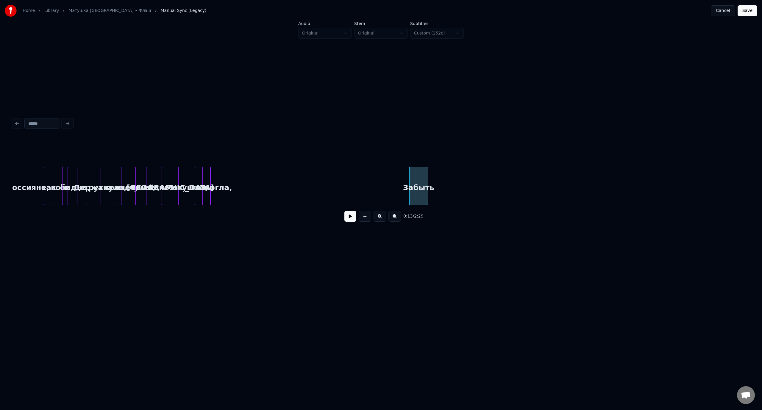
click at [217, 180] on div "могла," at bounding box center [218, 187] width 14 height 40
click at [172, 176] on div "[GEOGRAPHIC_DATA]" at bounding box center [170, 187] width 16 height 40
click at [350, 219] on button at bounding box center [350, 216] width 12 height 11
click at [238, 182] on div "Забыть" at bounding box center [235, 187] width 18 height 40
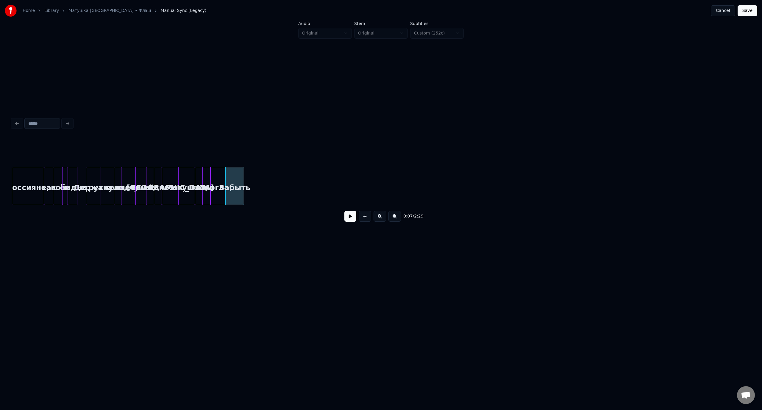
click at [162, 179] on div "видно!" at bounding box center [157, 187] width 7 height 40
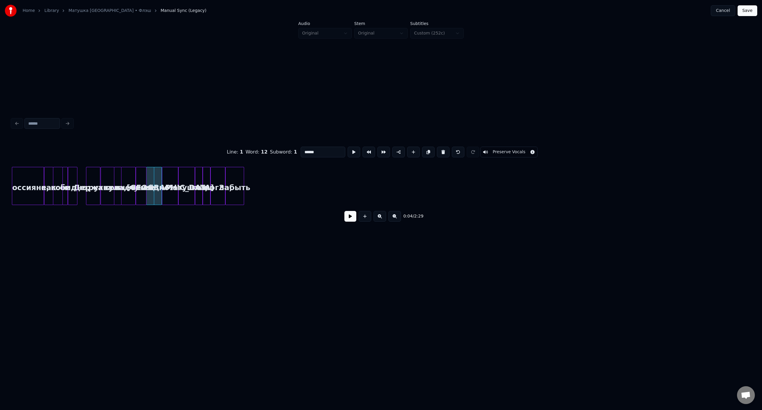
click at [349, 221] on button at bounding box center [350, 216] width 12 height 11
click at [353, 219] on button at bounding box center [350, 216] width 12 height 11
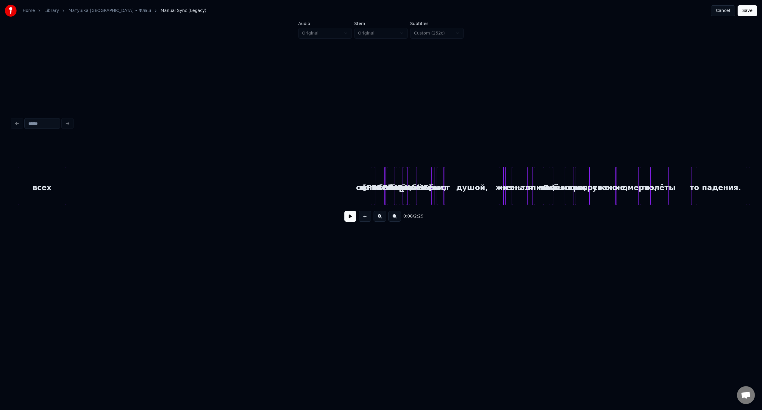
scroll to position [0, 2162]
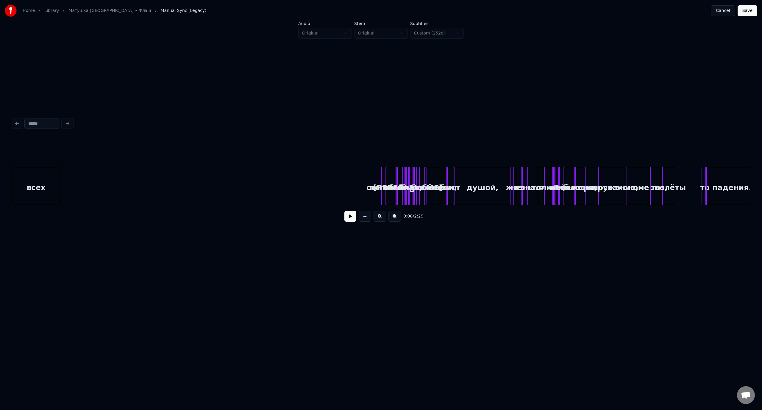
click at [32, 177] on div "всех" at bounding box center [36, 187] width 48 height 40
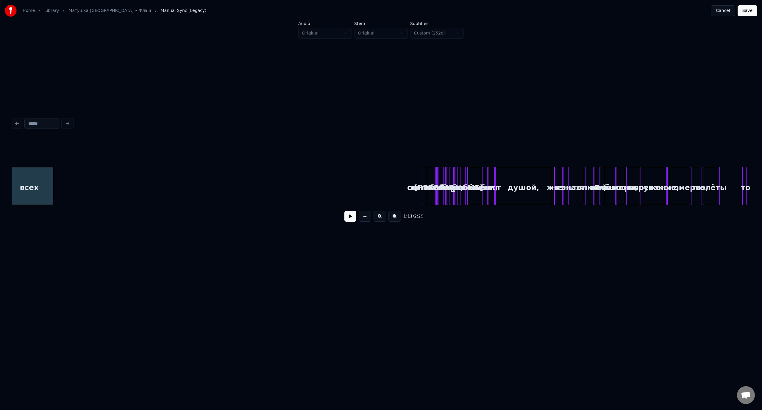
scroll to position [0, 2114]
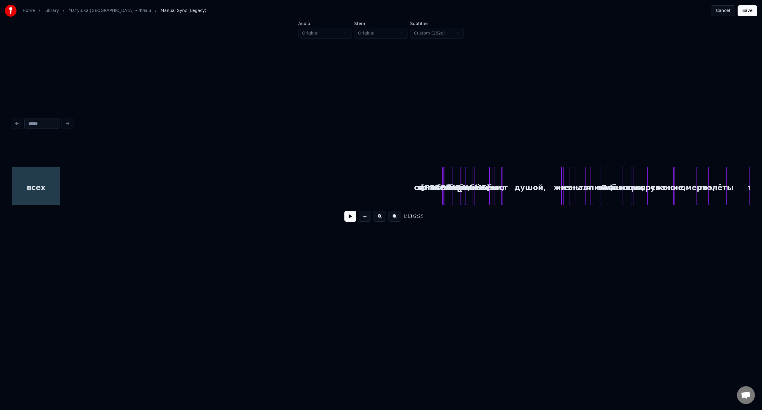
click at [61, 177] on div "всех сыновей погибших за тебя? Я был мал, я был простым ребёнком, был чист душо…" at bounding box center [123, 186] width 4451 height 38
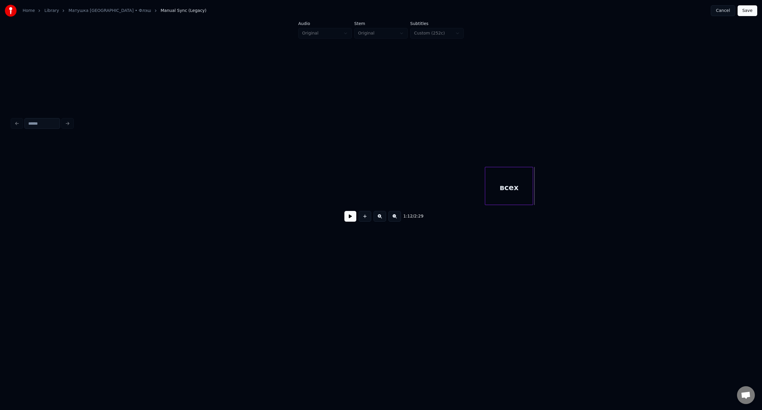
scroll to position [0, 1573]
click at [77, 176] on div "всех" at bounding box center [69, 187] width 48 height 40
click at [96, 181] on div "всех" at bounding box center [120, 187] width 48 height 40
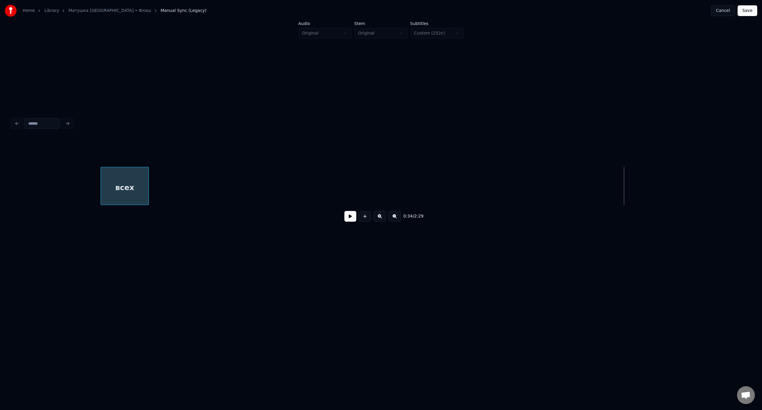
click at [101, 176] on div "всех" at bounding box center [125, 187] width 48 height 40
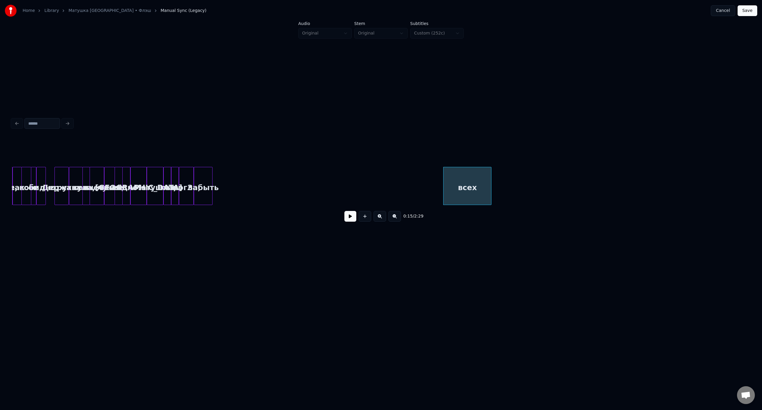
scroll to position [0, 30]
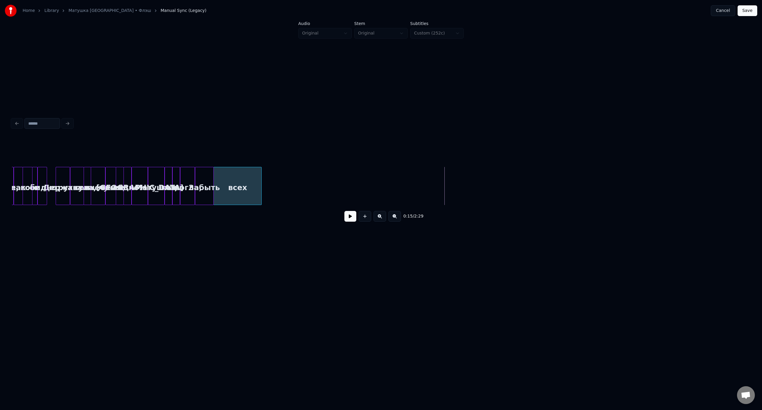
click at [244, 175] on div "всех" at bounding box center [238, 187] width 48 height 40
click at [219, 177] on div at bounding box center [220, 186] width 2 height 38
click at [80, 178] on div "рухнула," at bounding box center [77, 187] width 13 height 40
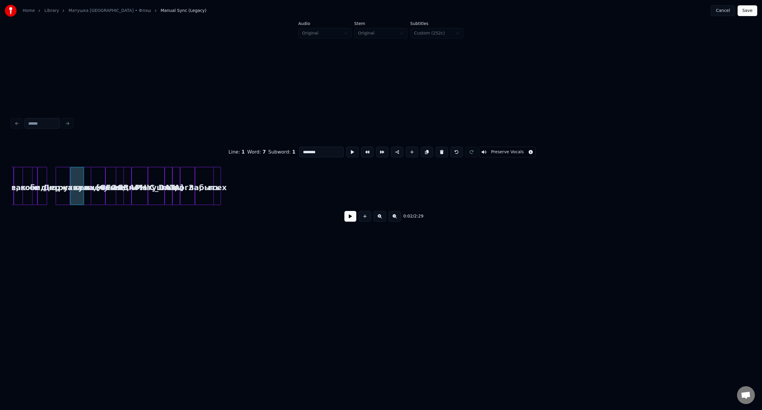
click at [350, 220] on button at bounding box center [350, 216] width 12 height 11
click at [344, 220] on div "0:08 / 2:29" at bounding box center [381, 216] width 729 height 13
click at [351, 219] on button at bounding box center [350, 216] width 12 height 11
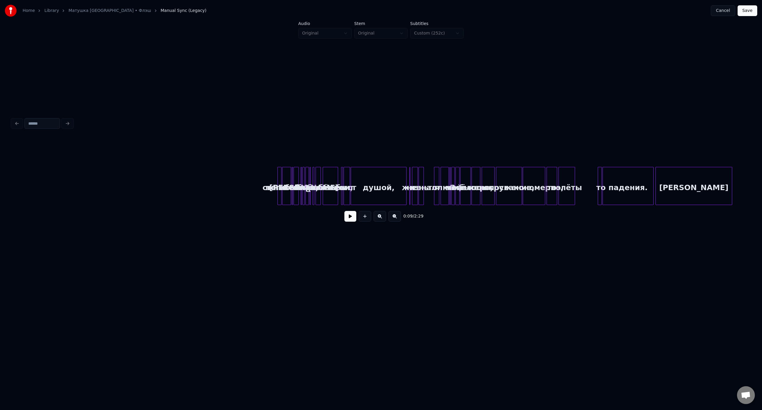
scroll to position [0, 2197]
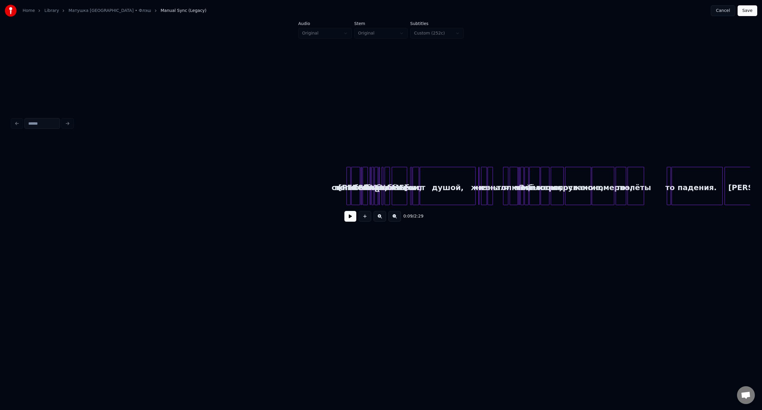
click at [378, 219] on button at bounding box center [380, 216] width 13 height 11
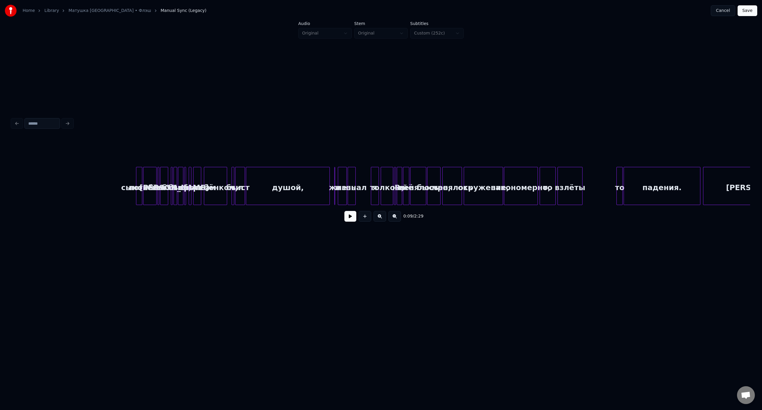
scroll to position [0, 3509]
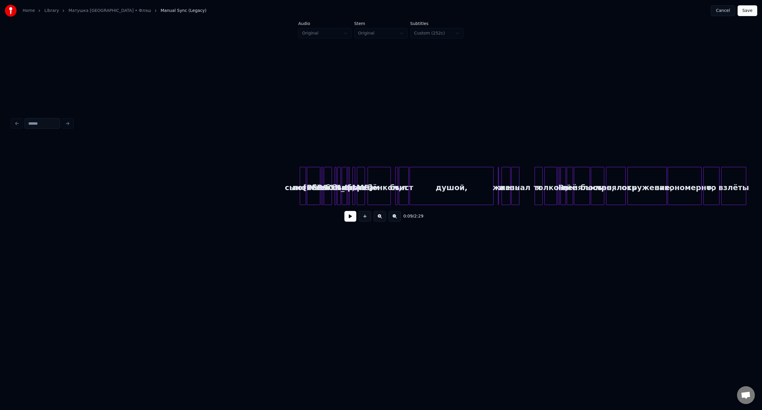
click at [304, 176] on div "сыновей" at bounding box center [303, 187] width 6 height 40
click at [32, 173] on div "сыновей" at bounding box center [34, 187] width 6 height 40
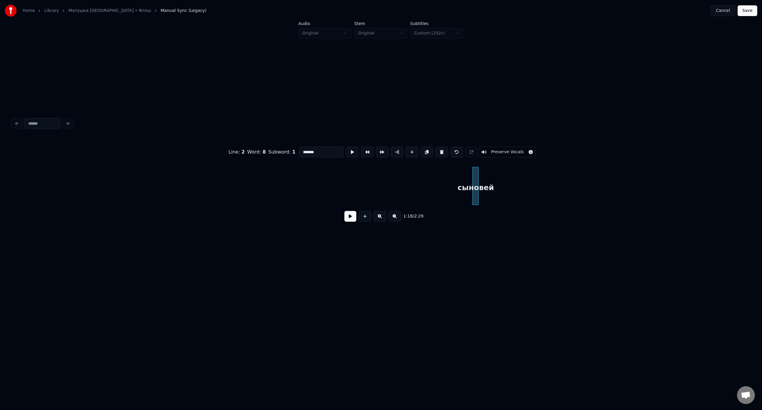
scroll to position [0, 2947]
click at [35, 170] on div "сыновей" at bounding box center [38, 187] width 6 height 40
click at [371, 207] on div "Add new word" at bounding box center [366, 206] width 25 height 5
click at [23, 175] on div "сыновей" at bounding box center [26, 187] width 6 height 40
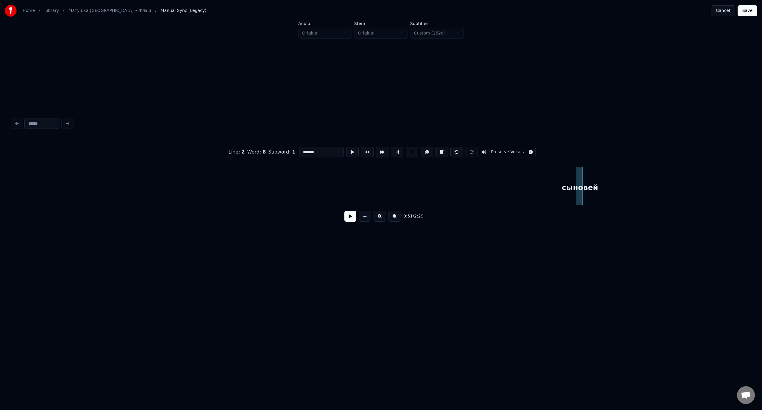
scroll to position [0, 1732]
click at [65, 174] on div "сыновей" at bounding box center [68, 187] width 6 height 40
click at [59, 174] on div "сыновей" at bounding box center [62, 187] width 6 height 40
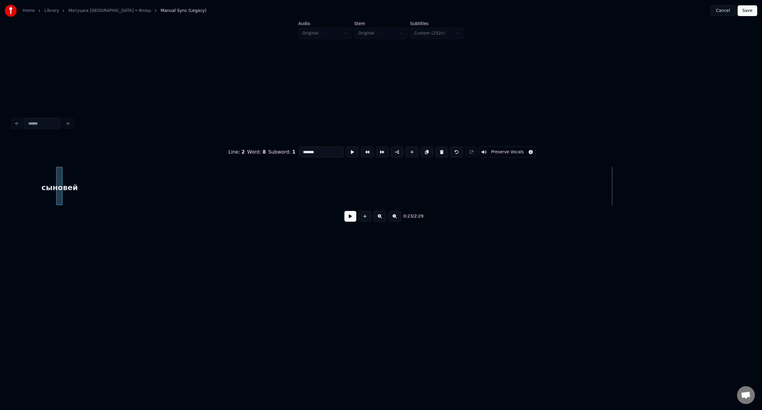
click at [60, 169] on div "сыновей" at bounding box center [60, 187] width 6 height 40
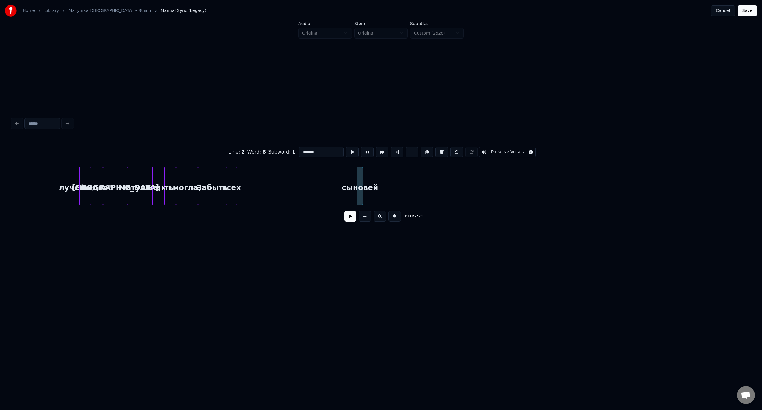
scroll to position [0, 125]
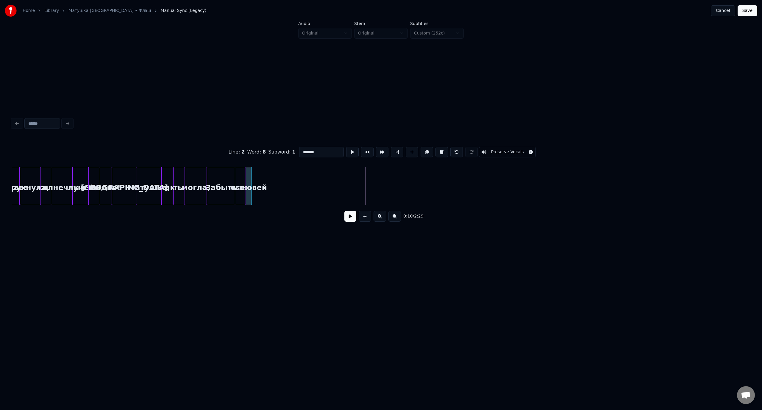
click at [249, 178] on div "сыновей" at bounding box center [249, 187] width 6 height 40
click at [745, 9] on button "Save" at bounding box center [748, 10] width 20 height 11
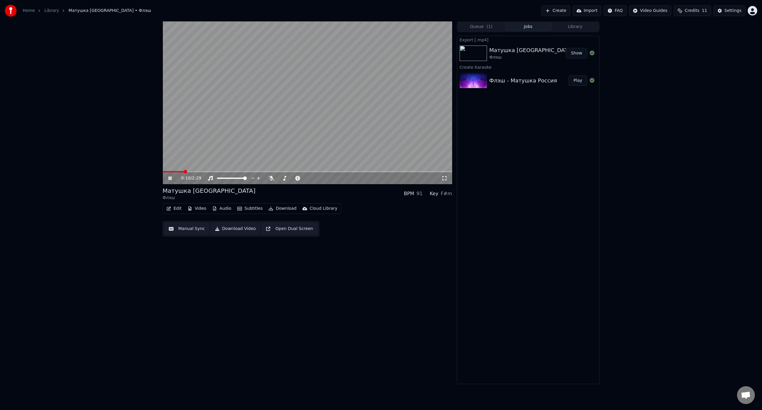
click at [170, 179] on icon at bounding box center [174, 178] width 14 height 5
click at [175, 209] on button "Edit" at bounding box center [174, 209] width 20 height 8
click at [188, 232] on div "Edit Metadata" at bounding box center [190, 231] width 29 height 6
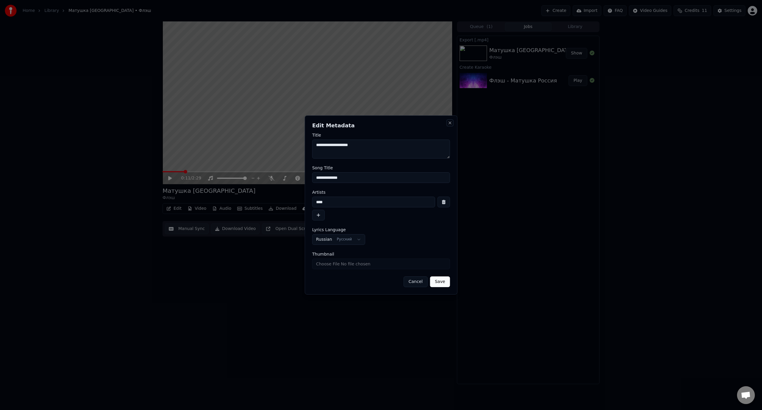
click at [449, 123] on button "Close" at bounding box center [449, 123] width 5 height 5
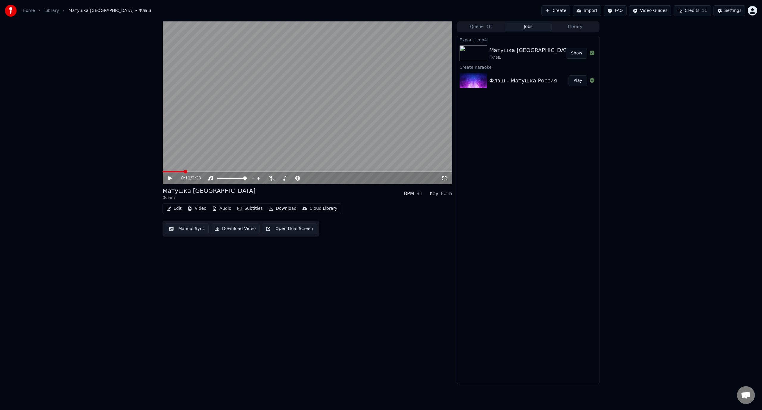
click at [178, 209] on button "Edit" at bounding box center [174, 209] width 20 height 8
click at [192, 281] on div "Manual Line Sync" at bounding box center [194, 281] width 37 height 6
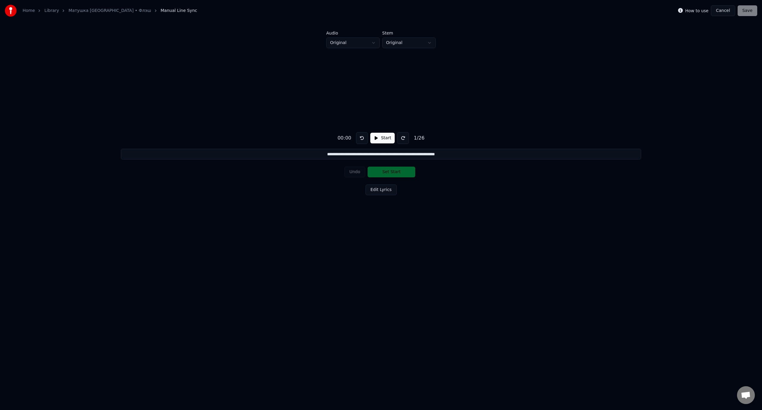
click at [394, 155] on input "**********" at bounding box center [381, 154] width 520 height 11
click at [382, 138] on button "Start" at bounding box center [382, 138] width 24 height 11
click at [396, 153] on input "**********" at bounding box center [381, 154] width 520 height 11
type input "**********"
click at [360, 138] on button at bounding box center [361, 138] width 12 height 12
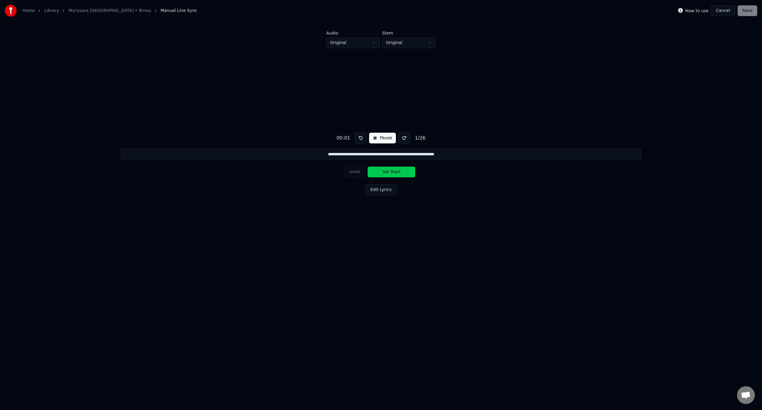
click at [383, 139] on button "Pause" at bounding box center [382, 138] width 26 height 11
click at [397, 156] on input "**********" at bounding box center [381, 154] width 520 height 11
click at [726, 11] on button "Cancel" at bounding box center [723, 10] width 24 height 11
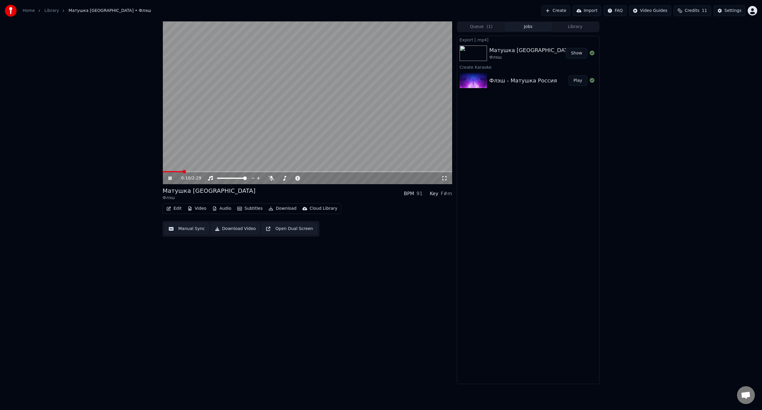
click at [171, 178] on icon at bounding box center [170, 179] width 3 height 4
click at [179, 210] on button "Edit" at bounding box center [174, 209] width 20 height 8
click at [193, 271] on div "Manual Sync (Legacy)" at bounding box center [199, 272] width 46 height 6
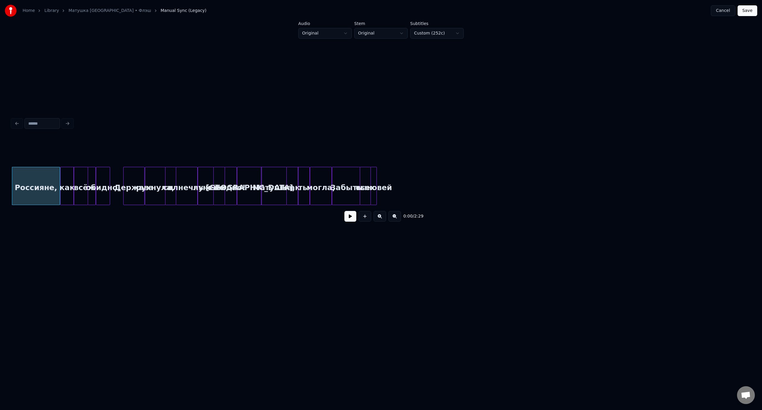
click at [379, 219] on button at bounding box center [380, 216] width 13 height 11
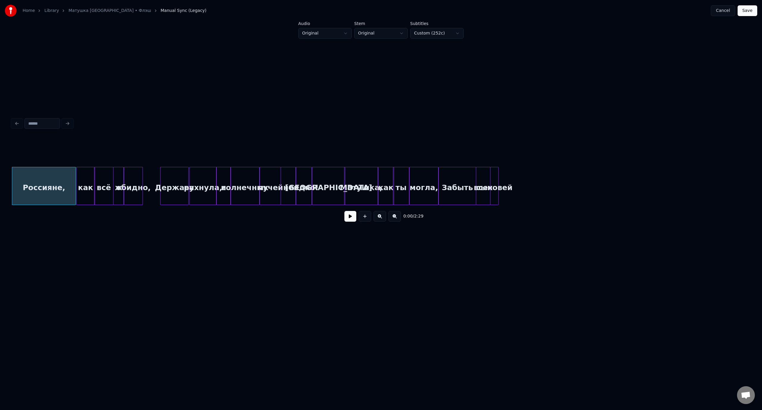
click at [379, 219] on button at bounding box center [380, 216] width 13 height 11
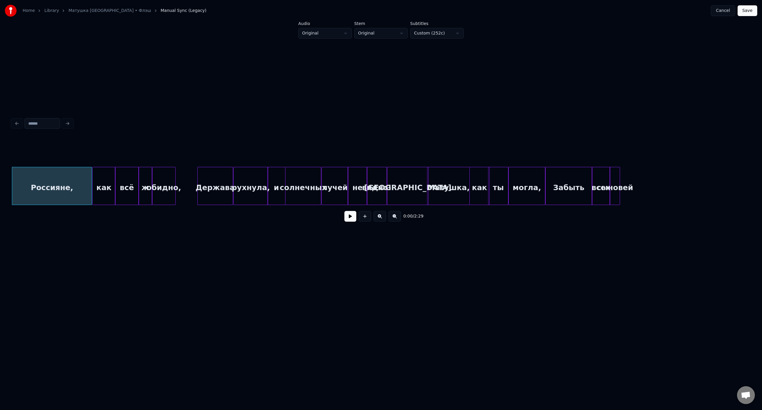
click at [350, 220] on button at bounding box center [350, 216] width 12 height 11
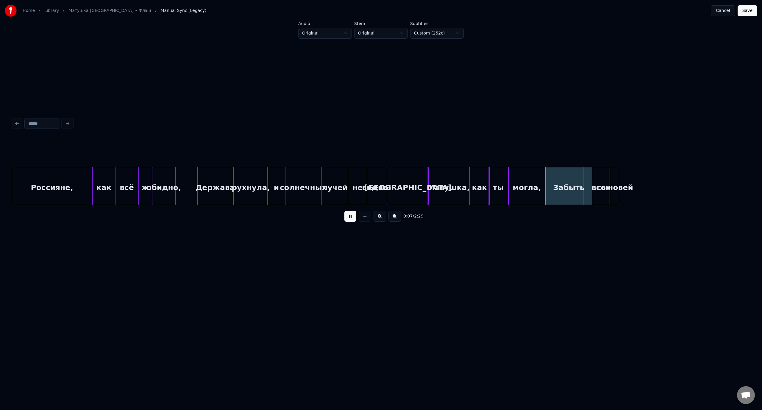
drag, startPoint x: 352, startPoint y: 217, endPoint x: 399, endPoint y: 211, distance: 47.4
click at [353, 217] on button at bounding box center [350, 216] width 12 height 11
click at [693, 176] on div "сыновей" at bounding box center [692, 187] width 10 height 40
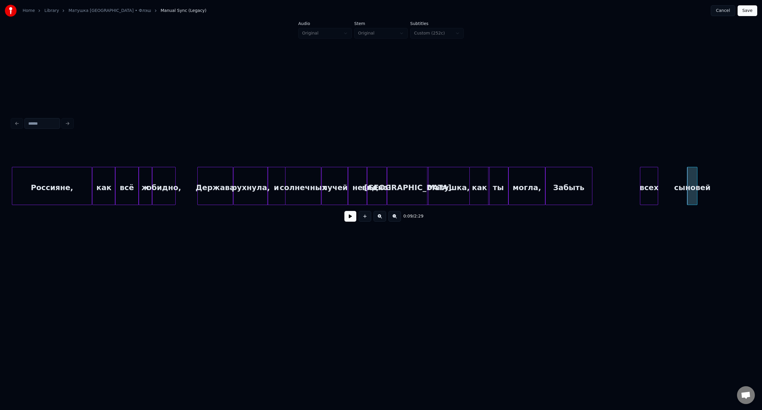
click at [658, 180] on div "всех" at bounding box center [649, 187] width 18 height 40
click at [624, 177] on div "Забыть" at bounding box center [603, 187] width 46 height 40
click at [564, 176] on div "могла," at bounding box center [569, 187] width 36 height 40
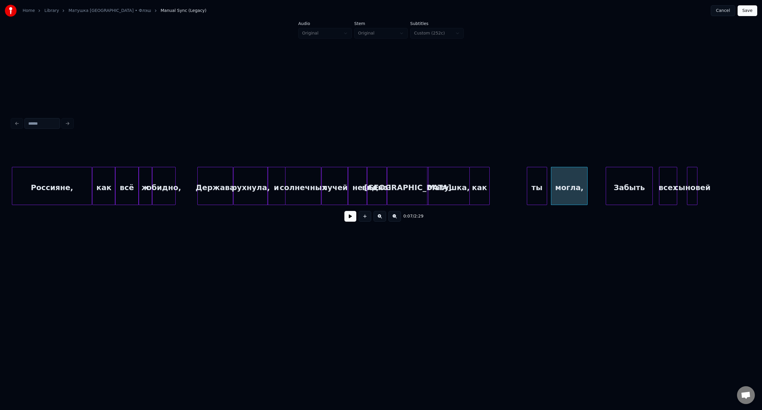
click at [536, 179] on div "ты" at bounding box center [537, 187] width 20 height 40
click at [480, 180] on div "как" at bounding box center [483, 187] width 20 height 40
click at [332, 177] on div "лучей" at bounding box center [335, 187] width 26 height 40
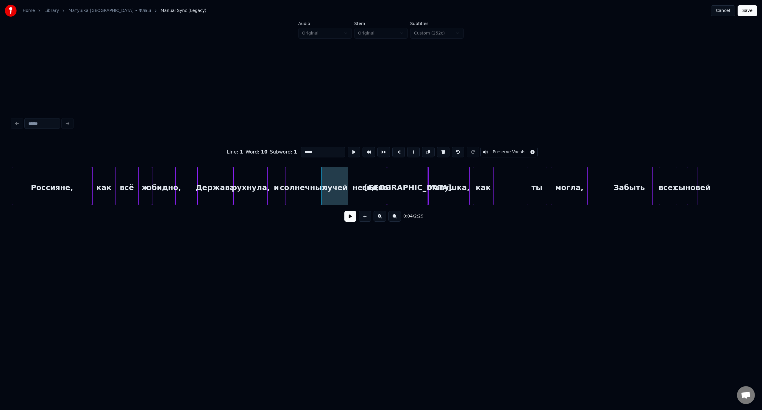
click at [353, 221] on button at bounding box center [350, 216] width 12 height 11
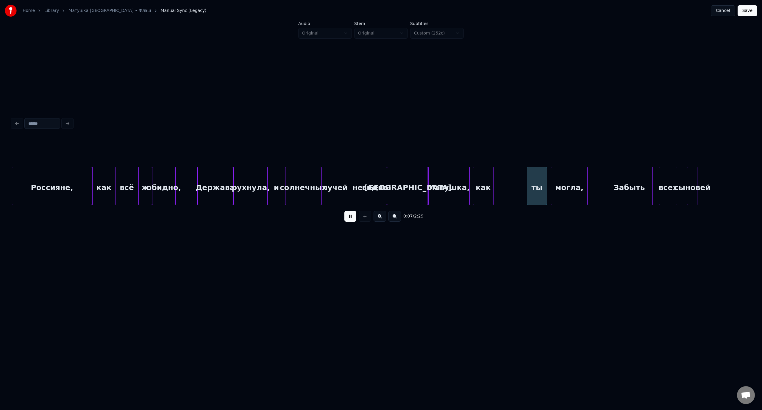
click at [353, 221] on button at bounding box center [350, 216] width 12 height 11
click at [503, 182] on div "ты" at bounding box center [504, 187] width 20 height 40
click at [442, 178] on div "Матушка," at bounding box center [449, 187] width 42 height 40
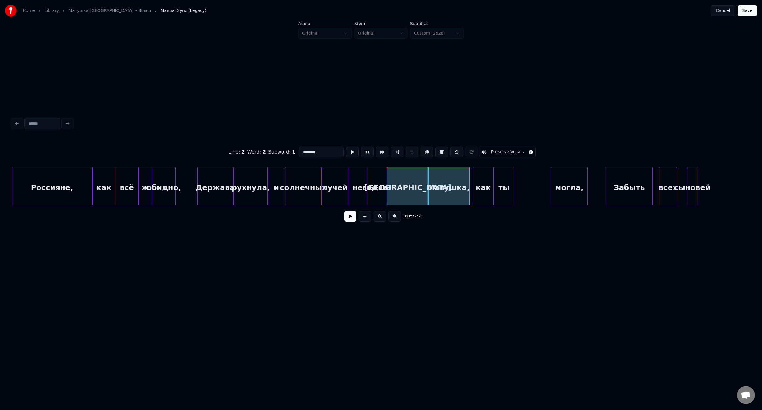
click at [352, 217] on button at bounding box center [350, 216] width 12 height 11
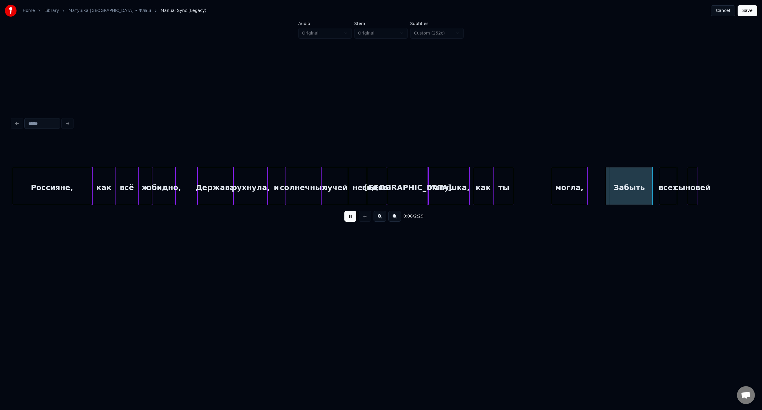
click at [309, 177] on div "солнечных" at bounding box center [304, 187] width 36 height 40
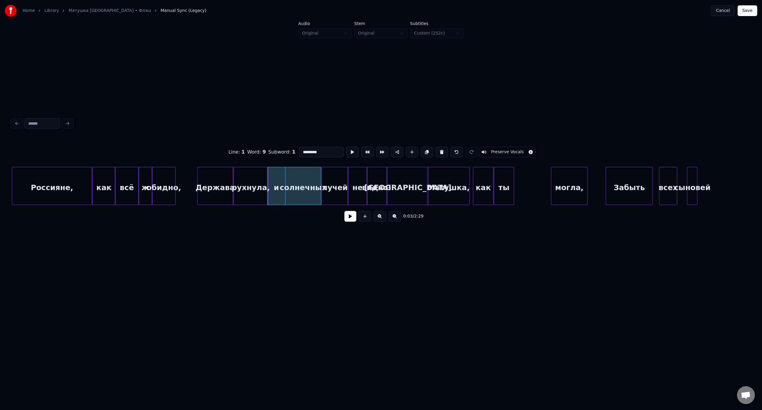
click at [353, 221] on button at bounding box center [350, 216] width 12 height 11
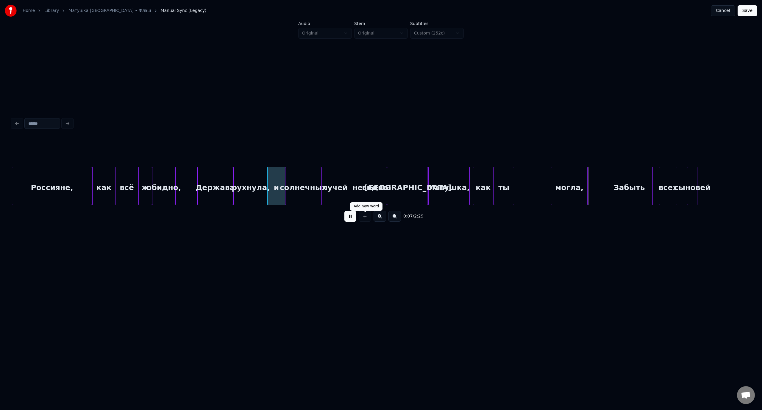
click at [356, 219] on button at bounding box center [350, 216] width 12 height 11
click at [513, 178] on div "ты" at bounding box center [511, 187] width 20 height 40
click at [490, 178] on div "как" at bounding box center [490, 187] width 20 height 40
click at [537, 178] on div "могла," at bounding box center [539, 187] width 36 height 40
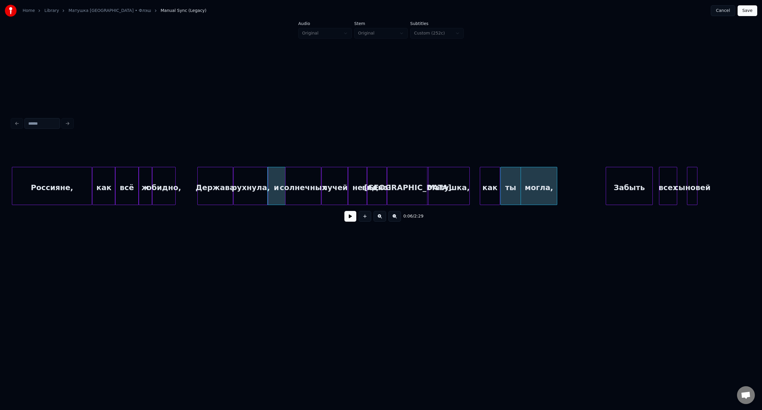
click at [300, 176] on div "солнечных" at bounding box center [304, 187] width 36 height 40
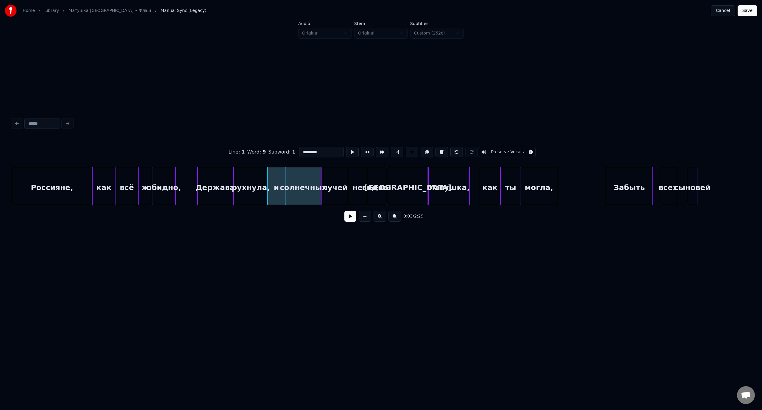
click at [348, 220] on button at bounding box center [350, 216] width 12 height 11
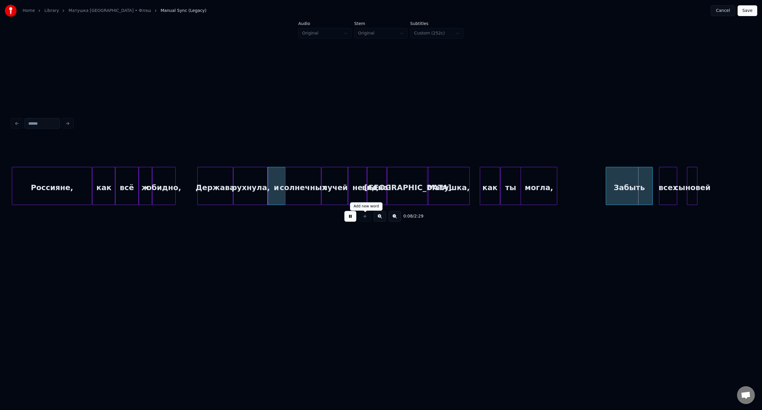
click at [348, 215] on button at bounding box center [350, 216] width 12 height 11
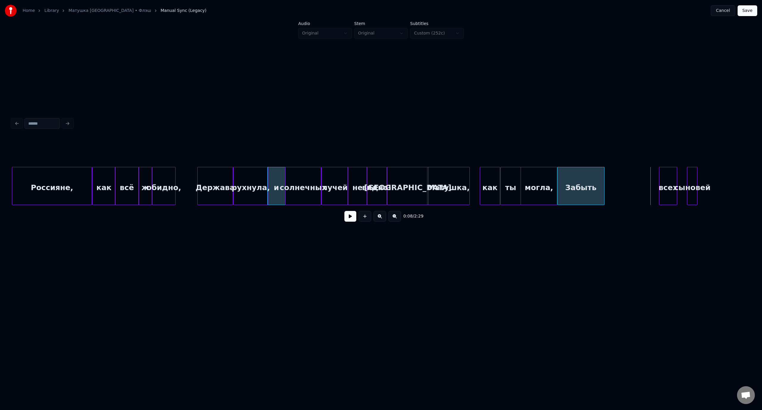
click at [576, 177] on div "Забыть" at bounding box center [581, 187] width 46 height 40
click at [614, 178] on div "всех" at bounding box center [614, 187] width 18 height 40
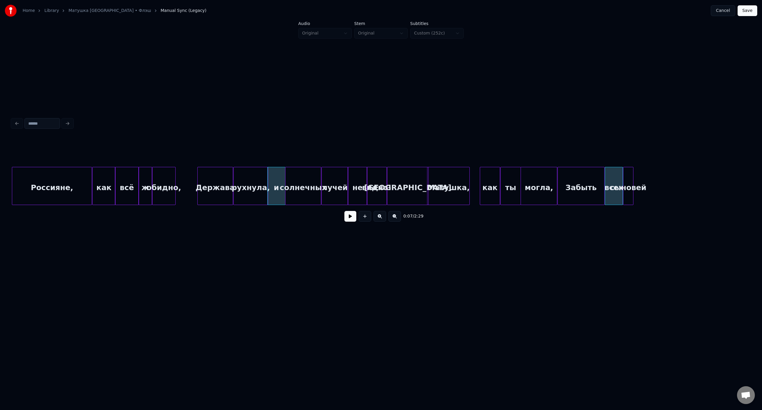
click at [628, 177] on div "сыновей" at bounding box center [628, 187] width 10 height 40
click at [46, 182] on div "Россияне," at bounding box center [51, 187] width 79 height 40
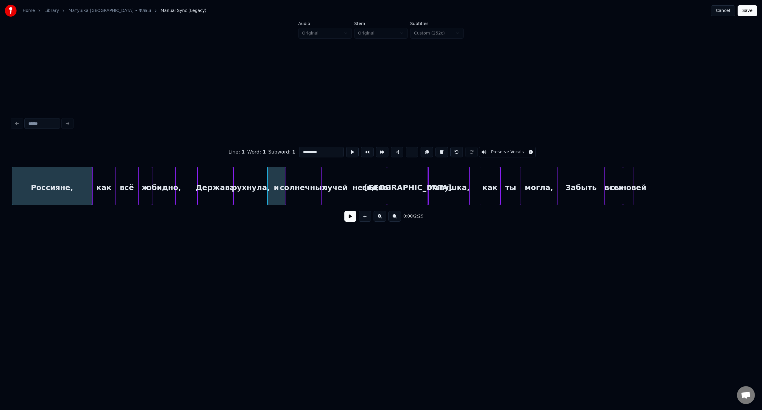
click at [346, 221] on button at bounding box center [350, 216] width 12 height 11
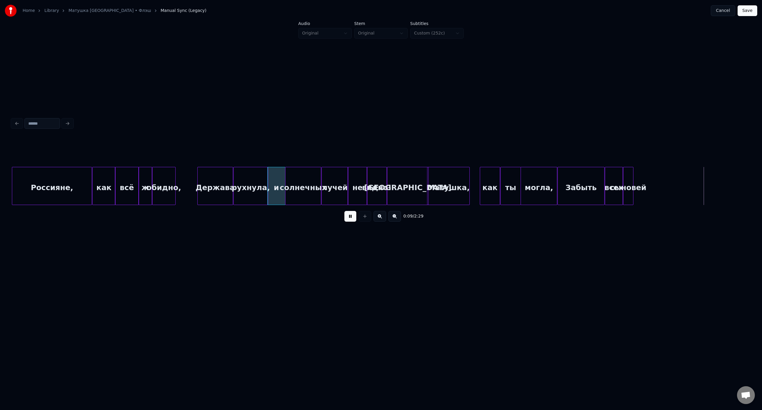
click at [354, 219] on button at bounding box center [350, 216] width 12 height 11
click at [752, 8] on button "Save" at bounding box center [748, 10] width 20 height 11
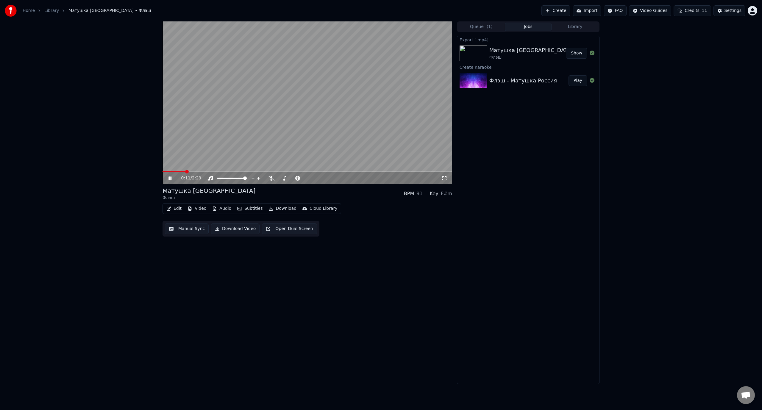
click at [172, 177] on icon at bounding box center [174, 178] width 14 height 5
click at [163, 174] on span at bounding box center [165, 172] width 4 height 4
drag, startPoint x: 170, startPoint y: 178, endPoint x: 66, endPoint y: 225, distance: 113.8
click at [169, 179] on icon at bounding box center [170, 178] width 4 height 4
click at [169, 178] on icon at bounding box center [170, 179] width 3 height 4
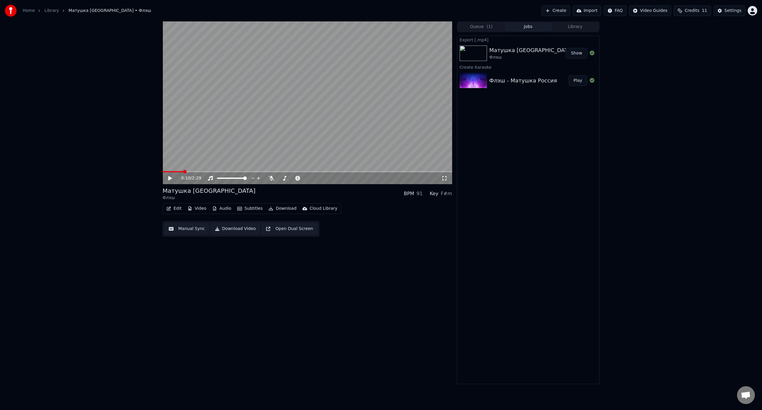
click at [170, 180] on icon at bounding box center [174, 178] width 14 height 5
click at [163, 172] on span at bounding box center [165, 172] width 4 height 4
click at [169, 178] on icon at bounding box center [170, 179] width 3 height 4
click at [173, 208] on button "Edit" at bounding box center [174, 209] width 20 height 8
click at [168, 173] on span at bounding box center [170, 172] width 4 height 4
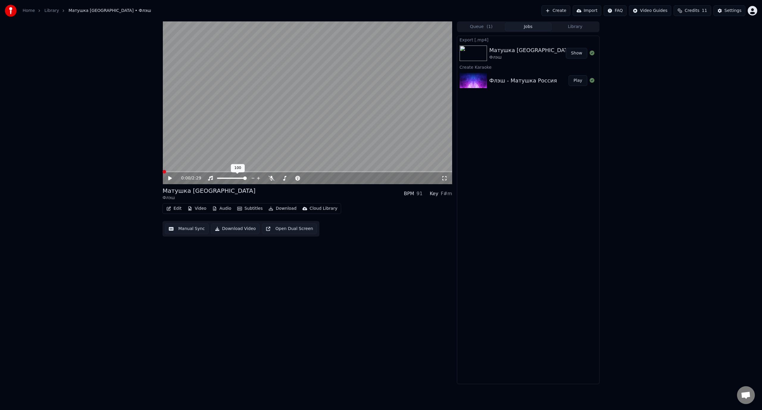
click at [163, 174] on span at bounding box center [165, 172] width 4 height 4
drag, startPoint x: 170, startPoint y: 177, endPoint x: 79, endPoint y: 225, distance: 102.5
click at [169, 177] on icon at bounding box center [170, 178] width 4 height 4
click at [170, 177] on icon at bounding box center [174, 178] width 14 height 5
click at [163, 173] on span at bounding box center [165, 172] width 4 height 4
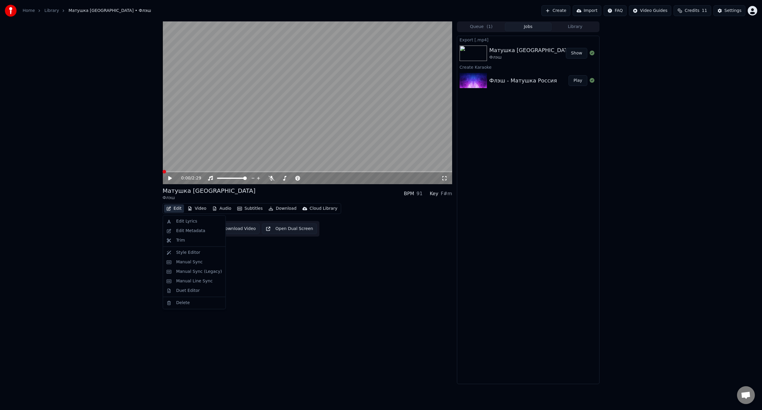
click at [171, 210] on button "Edit" at bounding box center [174, 209] width 20 height 8
click at [205, 272] on div "Manual Sync (Legacy)" at bounding box center [199, 272] width 46 height 6
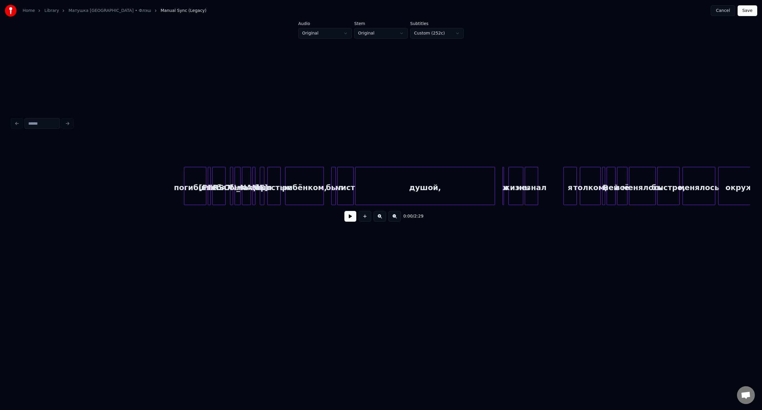
scroll to position [0, 6064]
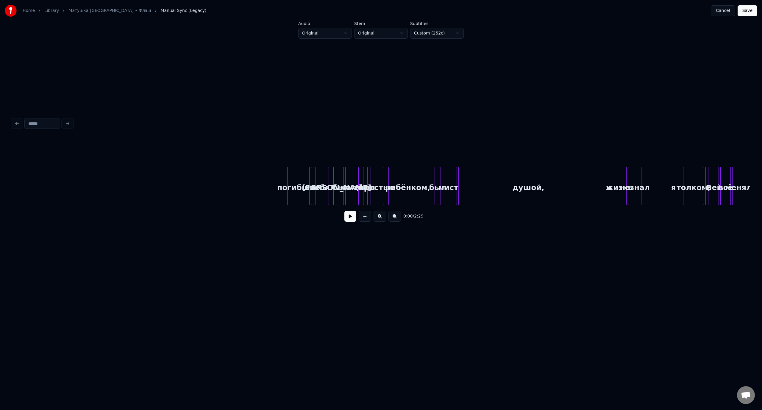
click at [297, 176] on div "погибших" at bounding box center [299, 187] width 22 height 40
click at [323, 176] on div "тебя?" at bounding box center [322, 187] width 13 height 40
click at [296, 178] on div "погибших" at bounding box center [299, 187] width 22 height 40
click at [323, 176] on div "тебя?" at bounding box center [322, 187] width 13 height 40
click at [301, 176] on div "погибших" at bounding box center [299, 187] width 22 height 40
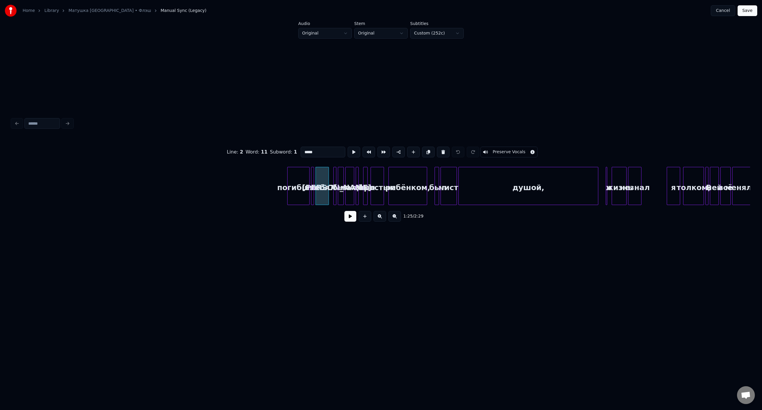
type input "********"
drag, startPoint x: 266, startPoint y: 177, endPoint x: 422, endPoint y: 184, distance: 156.2
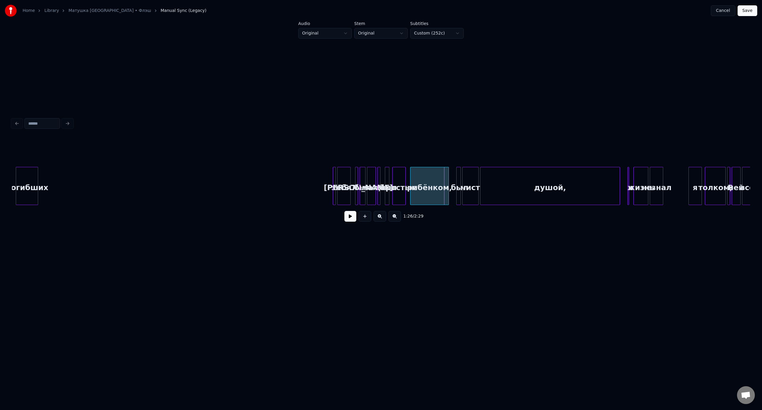
scroll to position [0, 6042]
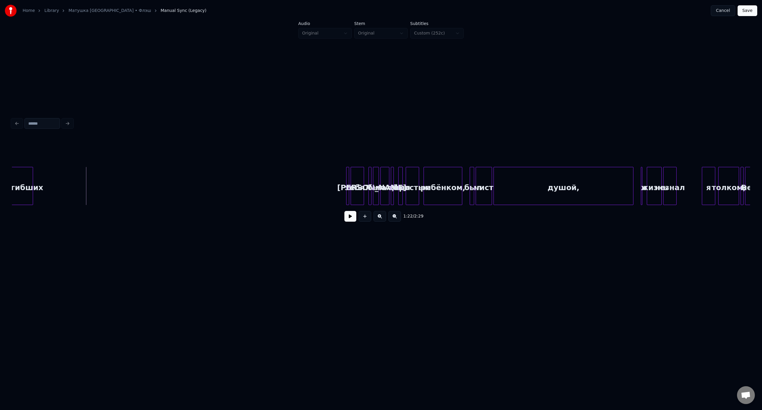
scroll to position [0, 6024]
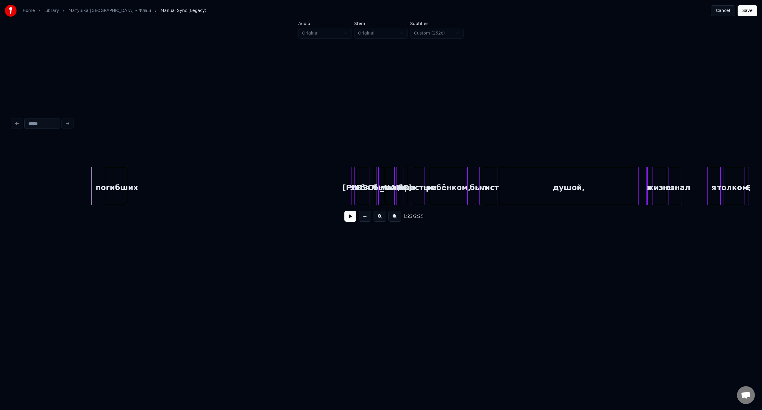
click at [106, 182] on div "погибших" at bounding box center [117, 187] width 22 height 40
click at [64, 179] on div "погибших" at bounding box center [63, 187] width 22 height 40
click at [394, 219] on button at bounding box center [395, 216] width 13 height 11
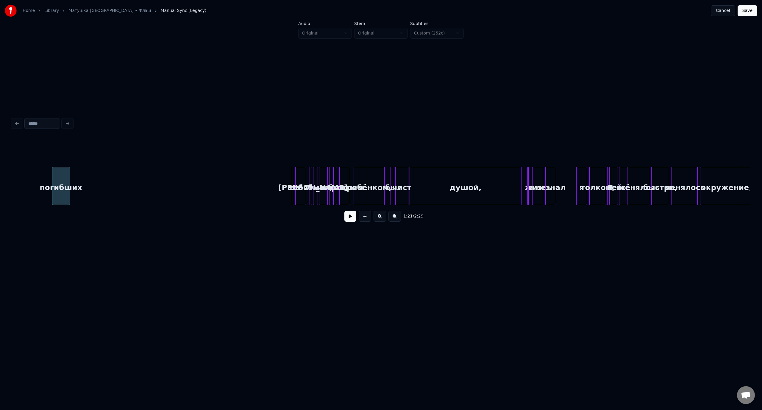
click at [394, 219] on button at bounding box center [395, 216] width 13 height 11
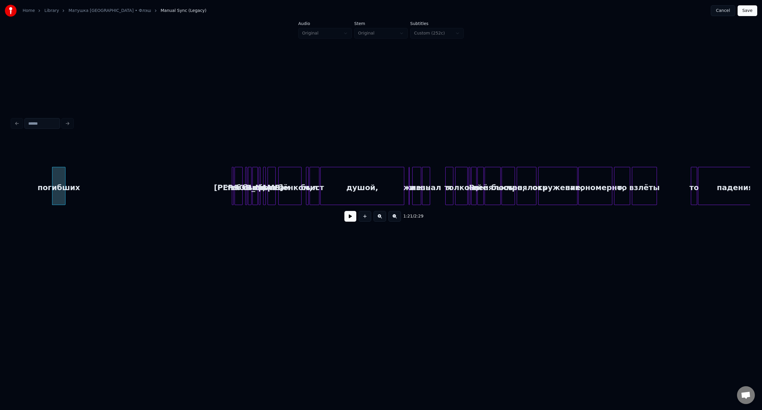
click at [394, 219] on button at bounding box center [395, 216] width 13 height 11
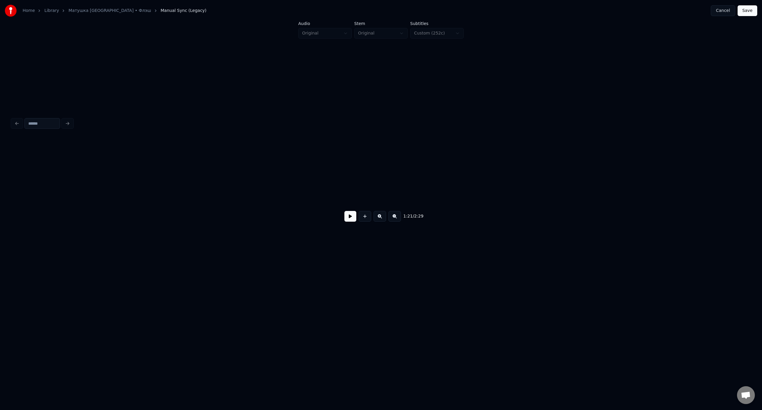
click at [394, 219] on button at bounding box center [395, 216] width 13 height 11
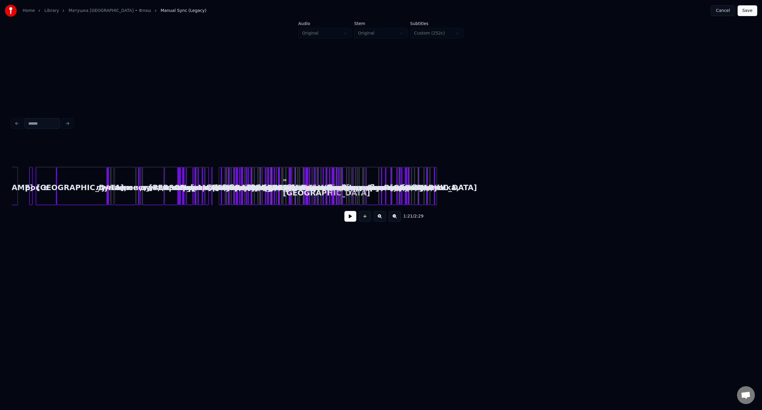
scroll to position [0, 1172]
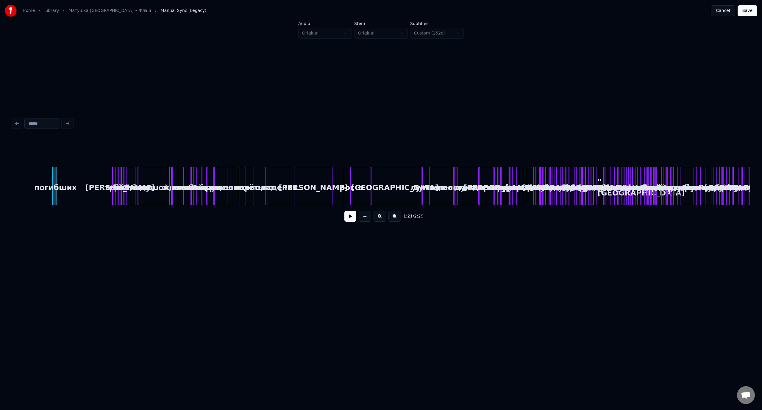
click at [394, 219] on button at bounding box center [395, 216] width 13 height 11
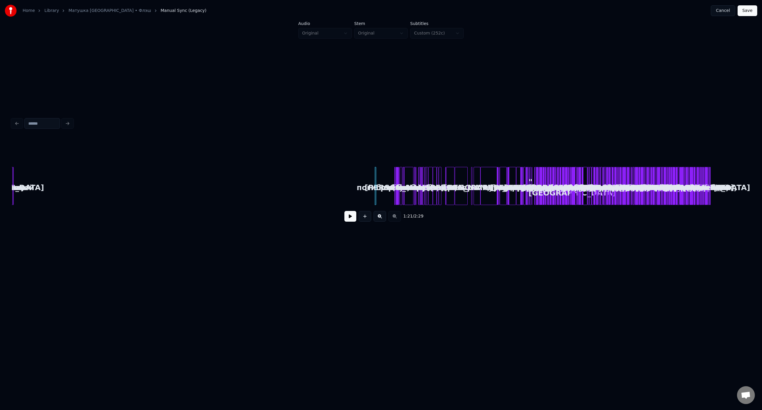
scroll to position [0, 0]
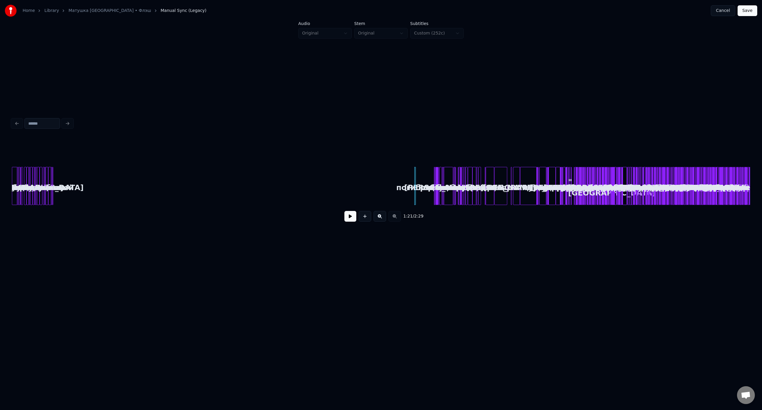
click at [394, 219] on div "1:21 / 2:29" at bounding box center [381, 216] width 729 height 13
click at [380, 217] on button at bounding box center [380, 216] width 13 height 11
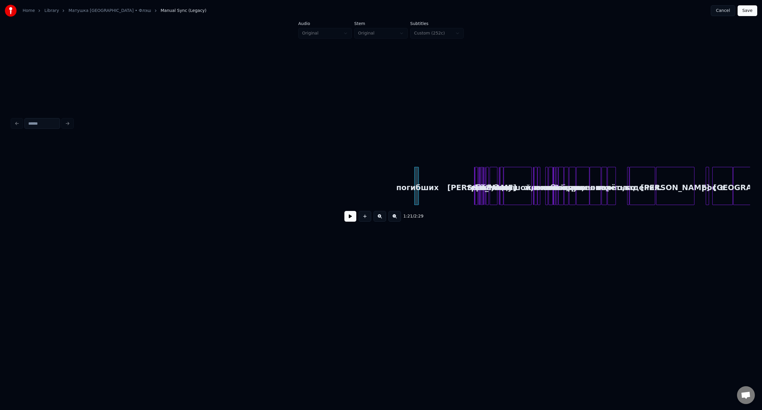
click at [380, 217] on button at bounding box center [380, 216] width 13 height 11
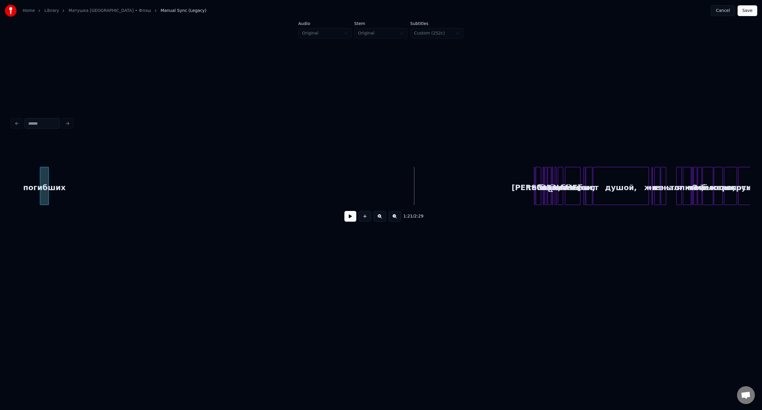
click at [44, 177] on div "погибших" at bounding box center [44, 187] width 8 height 40
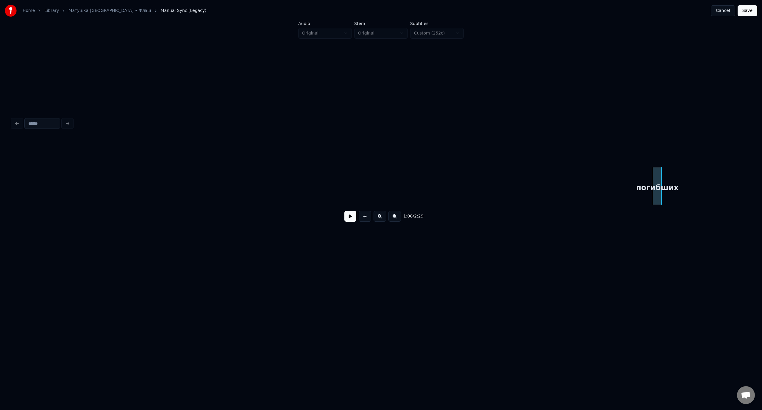
scroll to position [0, 1411]
drag, startPoint x: 394, startPoint y: 219, endPoint x: 492, endPoint y: 201, distance: 99.8
click at [395, 219] on button at bounding box center [395, 216] width 13 height 11
click at [54, 182] on div "погибших" at bounding box center [57, 187] width 6 height 40
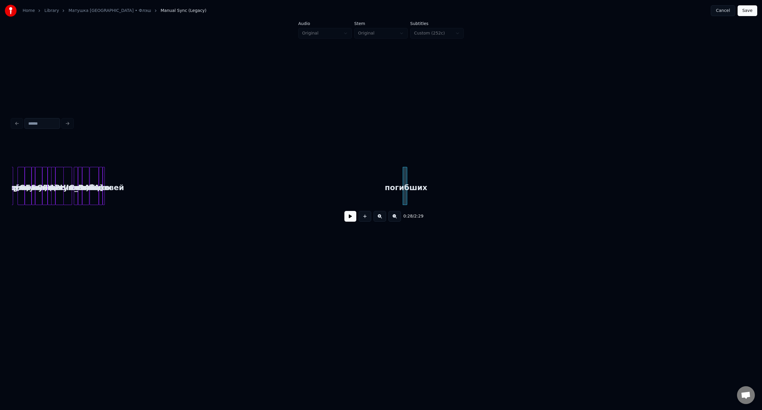
scroll to position [0, 32]
click at [134, 183] on div "погибших" at bounding box center [137, 187] width 6 height 40
click at [146, 180] on div "погибших" at bounding box center [145, 187] width 6 height 40
click at [116, 177] on div "погибших" at bounding box center [116, 187] width 6 height 40
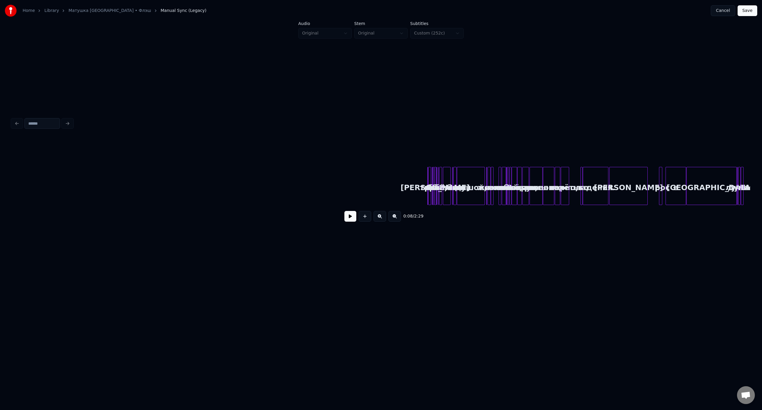
scroll to position [0, 849]
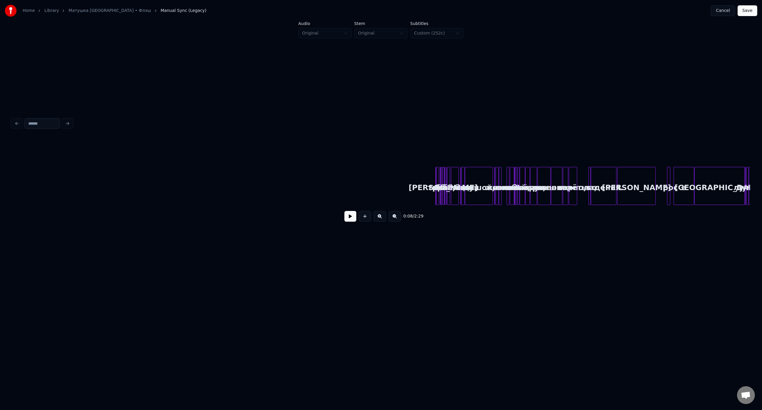
click at [378, 219] on button at bounding box center [380, 216] width 13 height 11
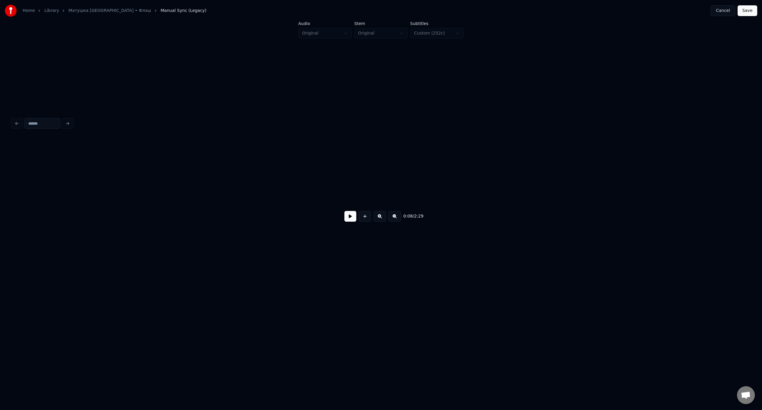
click at [378, 219] on button at bounding box center [380, 216] width 13 height 11
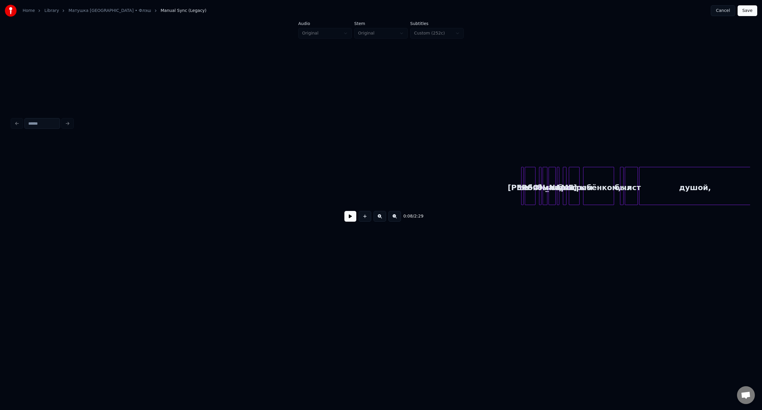
scroll to position [0, 4737]
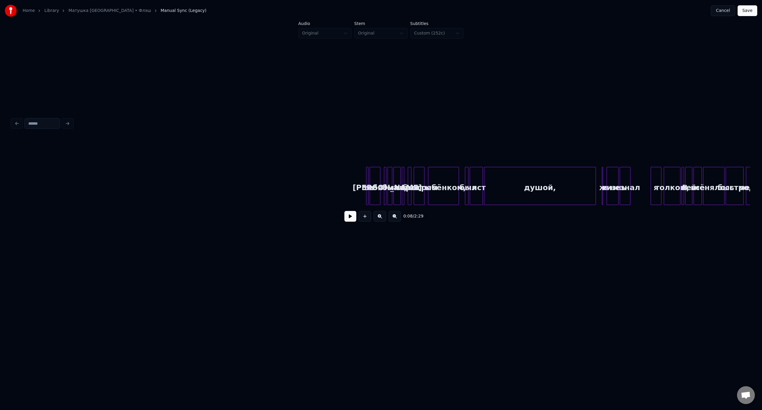
click at [380, 219] on button at bounding box center [380, 216] width 13 height 11
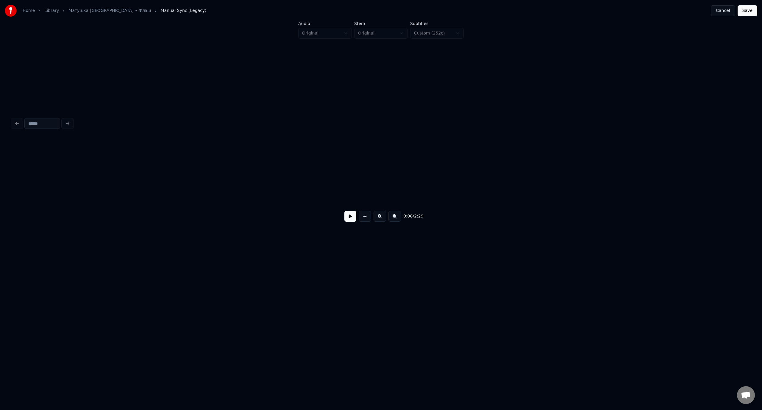
scroll to position [0, 4869]
click at [380, 219] on button at bounding box center [380, 216] width 13 height 11
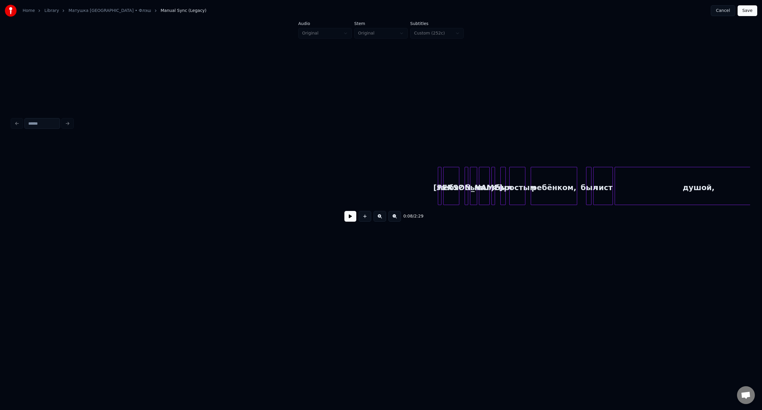
scroll to position [0, 7327]
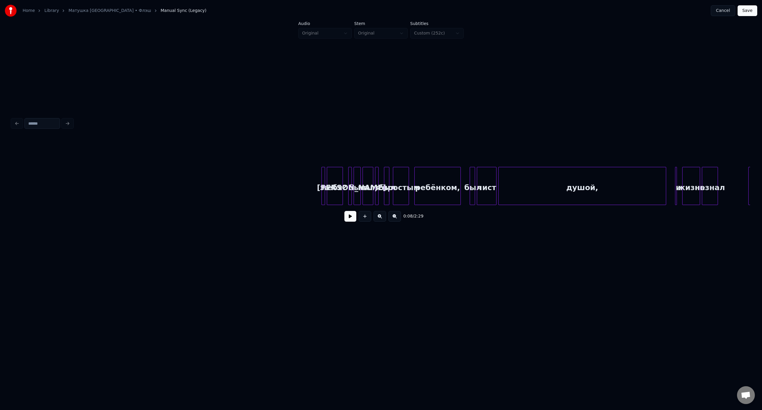
click at [378, 219] on button at bounding box center [380, 216] width 13 height 11
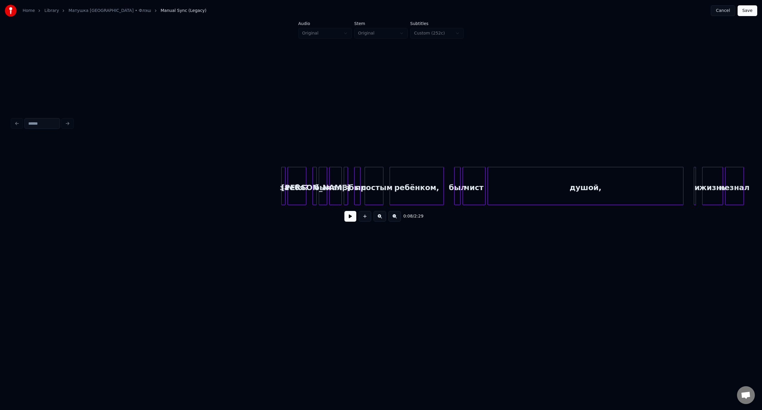
scroll to position [0, 8559]
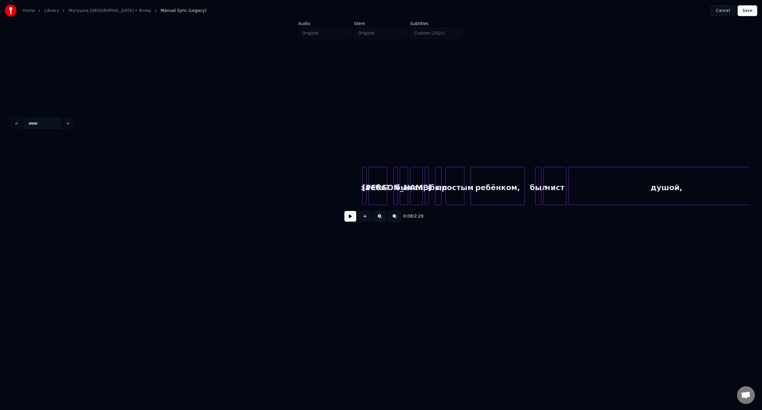
click at [364, 180] on div at bounding box center [364, 186] width 2 height 38
click at [20, 174] on div "за" at bounding box center [19, 187] width 6 height 40
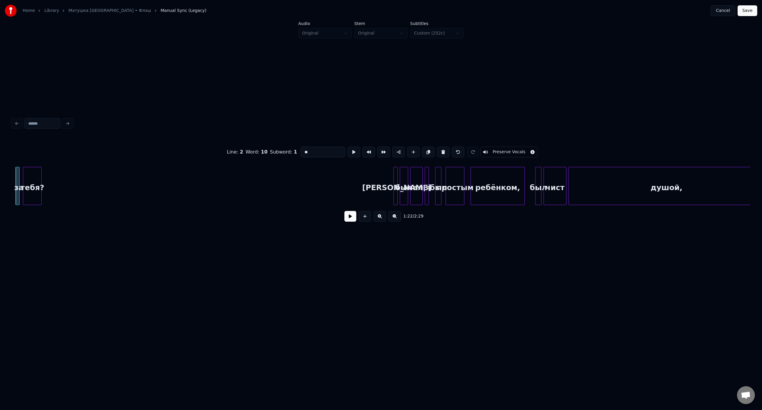
click at [33, 180] on div "тебя?" at bounding box center [32, 187] width 18 height 40
click at [48, 188] on div "[PERSON_NAME]" at bounding box center [47, 187] width 6 height 40
click at [56, 177] on div "был" at bounding box center [57, 187] width 8 height 40
click at [69, 173] on div "мал," at bounding box center [71, 187] width 12 height 40
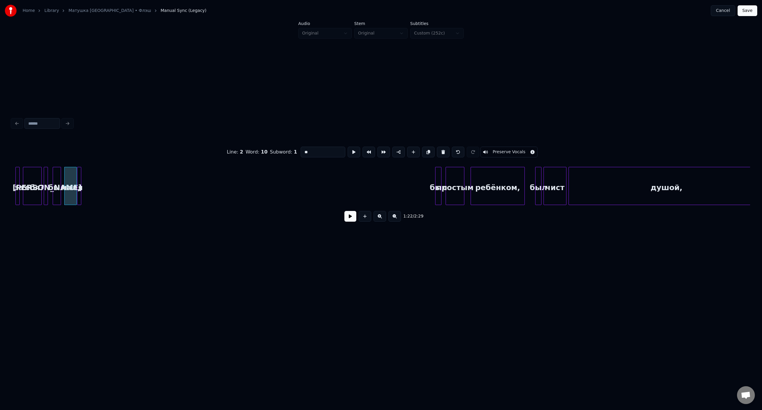
click at [82, 185] on div "я" at bounding box center [80, 187] width 6 height 40
click at [89, 178] on div "был" at bounding box center [89, 187] width 6 height 40
click at [109, 183] on div "простым" at bounding box center [108, 187] width 18 height 40
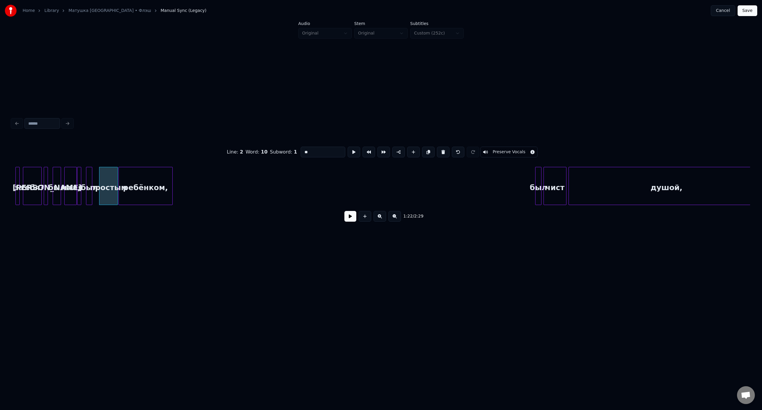
click at [155, 180] on div "ребёнком," at bounding box center [146, 187] width 54 height 40
click at [195, 177] on div "был" at bounding box center [195, 187] width 6 height 40
click at [179, 178] on div "был" at bounding box center [180, 187] width 6 height 40
click at [201, 178] on div "чист" at bounding box center [195, 187] width 22 height 40
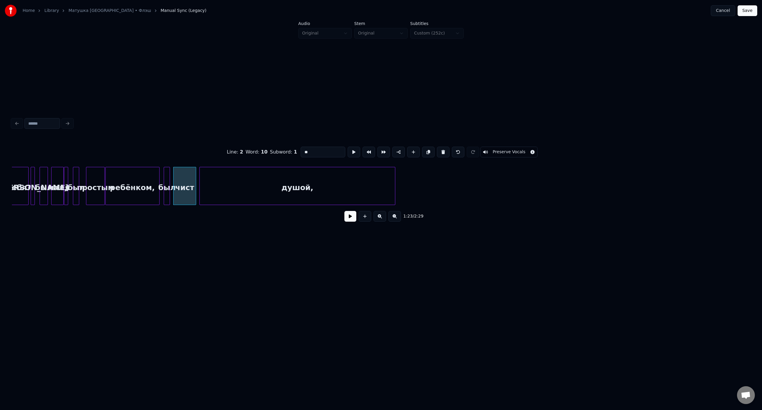
click at [273, 175] on div "душой," at bounding box center [297, 187] width 195 height 40
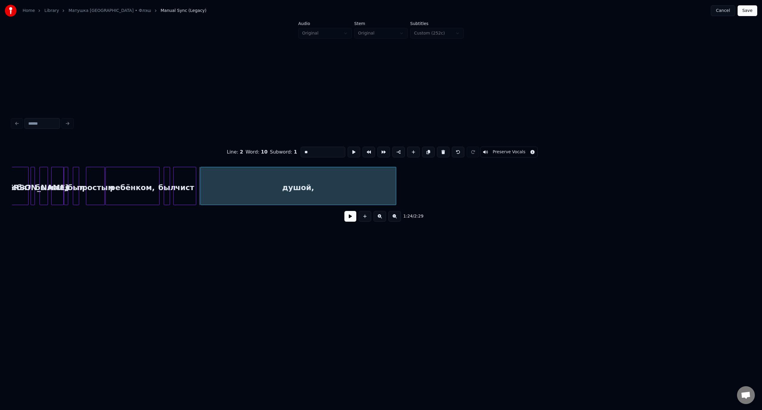
click at [396, 186] on div "душой," at bounding box center [298, 186] width 196 height 38
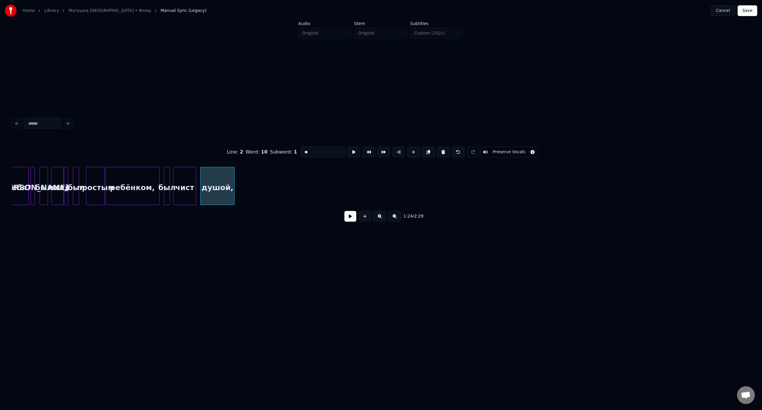
click at [233, 179] on div at bounding box center [234, 186] width 2 height 38
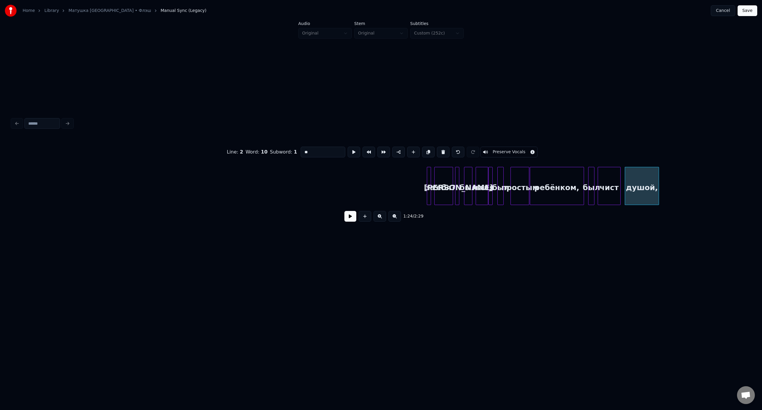
scroll to position [0, 8151]
click at [31, 177] on div "за" at bounding box center [30, 187] width 6 height 40
click at [45, 174] on div "тебя?" at bounding box center [44, 187] width 18 height 40
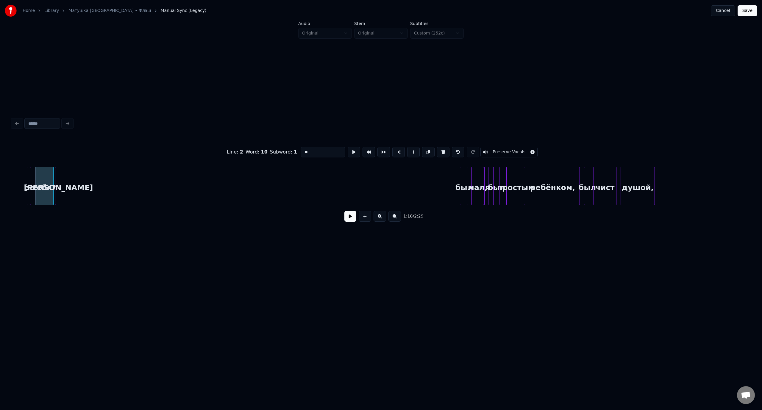
click at [57, 167] on div "[PERSON_NAME]" at bounding box center [58, 187] width 6 height 40
click at [66, 182] on div "был" at bounding box center [68, 187] width 8 height 40
click at [84, 167] on div "мал," at bounding box center [81, 187] width 12 height 40
click at [95, 179] on div "я" at bounding box center [93, 187] width 6 height 40
click at [99, 177] on div "был" at bounding box center [99, 187] width 6 height 40
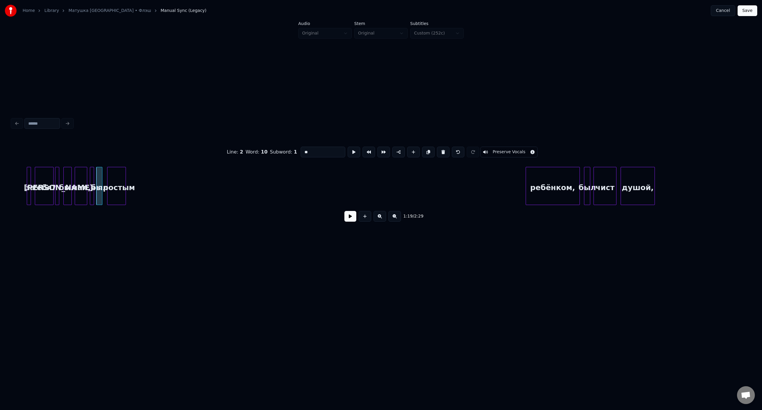
click at [117, 183] on div "простым" at bounding box center [116, 187] width 18 height 40
click at [165, 180] on div "ребёнком," at bounding box center [156, 187] width 54 height 40
click at [148, 181] on div at bounding box center [148, 186] width 2 height 38
click at [156, 175] on div "был" at bounding box center [156, 187] width 6 height 40
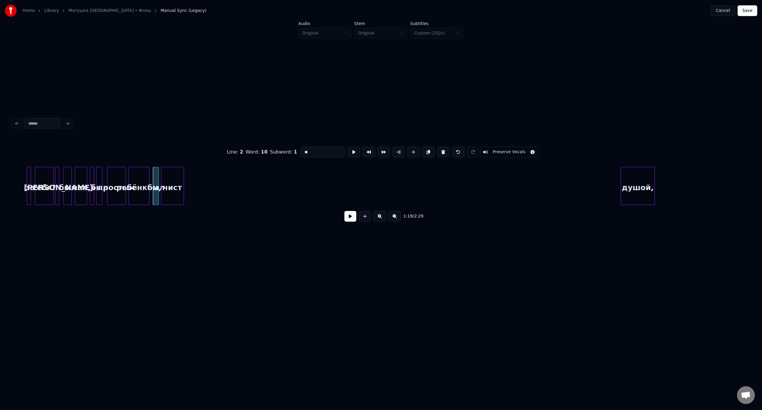
click at [176, 173] on div "чист" at bounding box center [172, 187] width 22 height 40
click at [199, 182] on div "душой," at bounding box center [202, 187] width 34 height 40
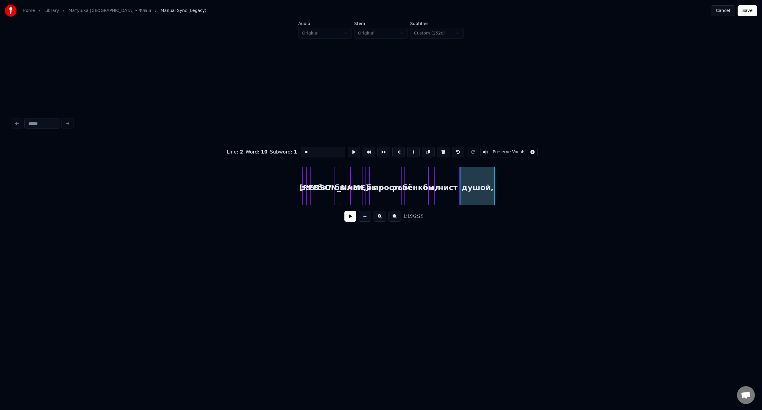
scroll to position [0, 7842]
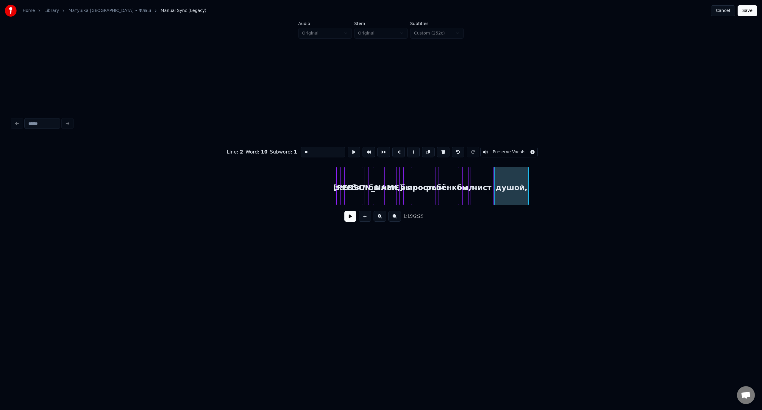
click at [394, 218] on button at bounding box center [395, 216] width 13 height 11
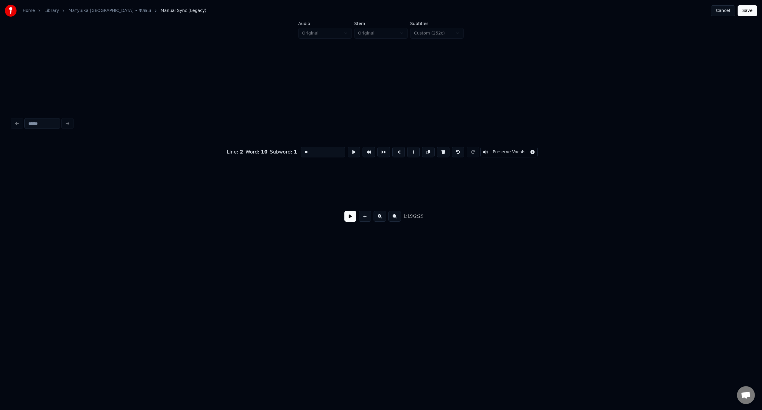
scroll to position [0, 3335]
click at [395, 219] on button at bounding box center [395, 216] width 13 height 11
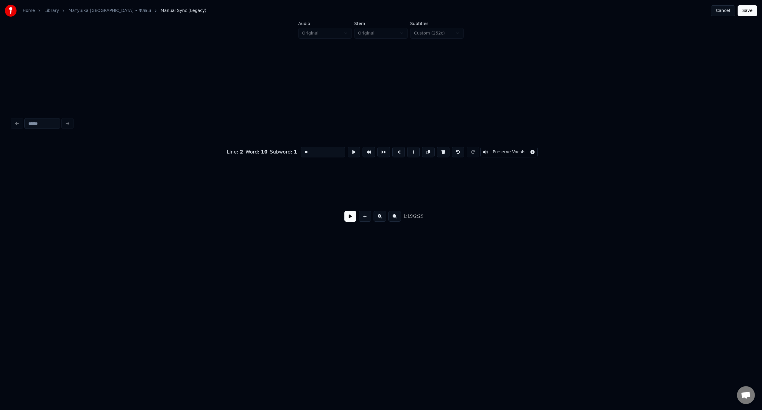
scroll to position [0, 0]
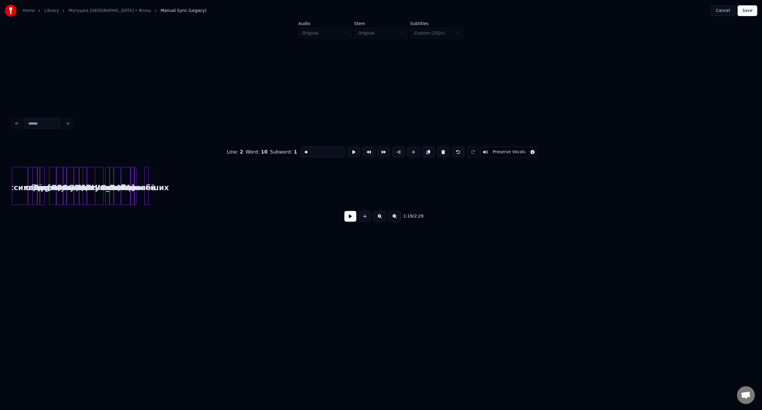
click at [395, 219] on button at bounding box center [395, 216] width 13 height 11
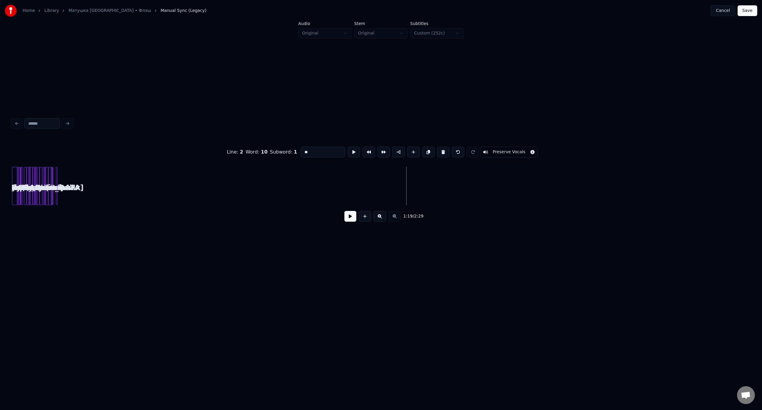
click at [379, 216] on button at bounding box center [380, 216] width 13 height 11
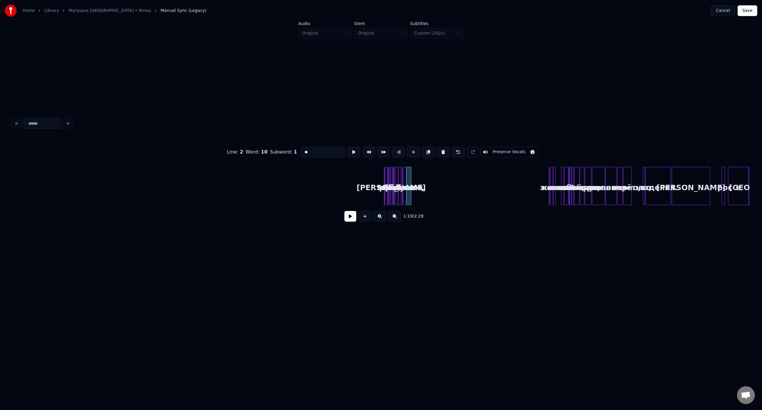
click at [385, 193] on div "за тебя? Я был мал, я был простым ребёнком, был чист душой, и жизнь незнал я то…" at bounding box center [329, 186] width 2225 height 38
click at [747, 11] on button "Save" at bounding box center [748, 10] width 20 height 11
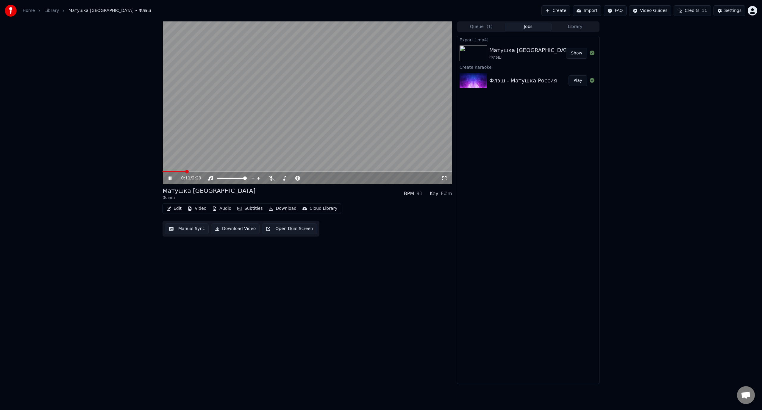
drag, startPoint x: 169, startPoint y: 177, endPoint x: 174, endPoint y: 208, distance: 31.7
click at [169, 177] on icon at bounding box center [170, 179] width 3 height 4
click at [175, 209] on button "Edit" at bounding box center [174, 209] width 20 height 8
click at [200, 272] on div "Manual Sync (Legacy)" at bounding box center [199, 272] width 46 height 6
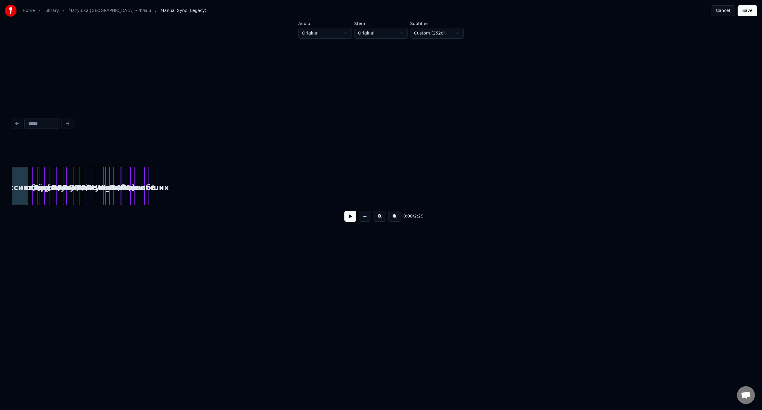
click at [379, 219] on button at bounding box center [380, 216] width 13 height 11
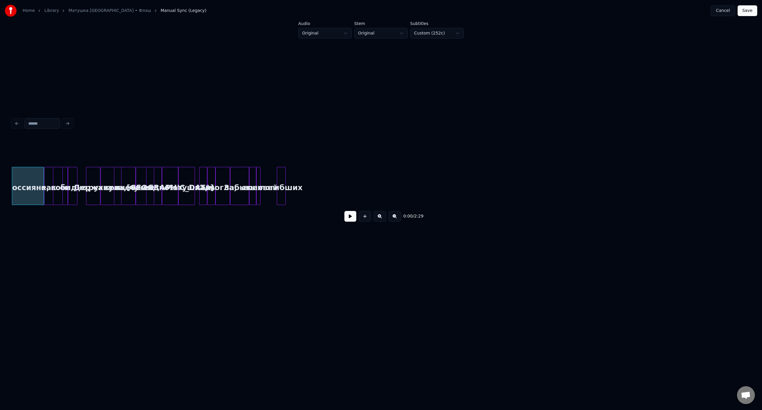
click at [379, 219] on button at bounding box center [380, 216] width 13 height 11
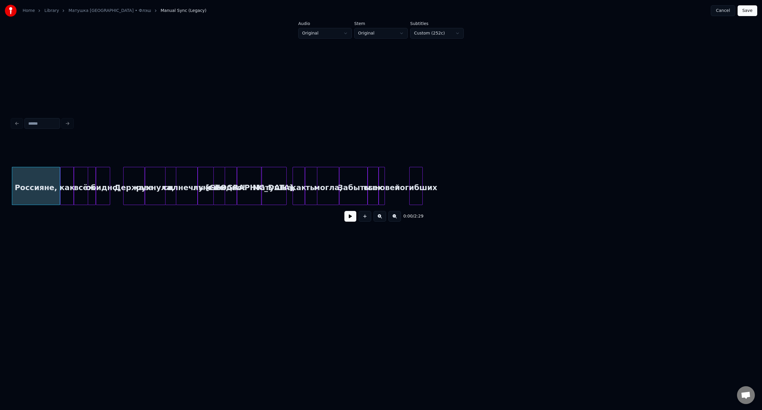
click at [379, 219] on button at bounding box center [380, 216] width 13 height 11
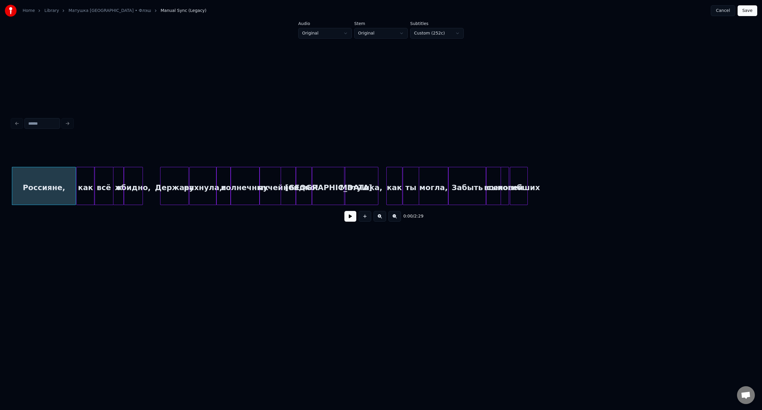
click at [523, 176] on div "погибших" at bounding box center [518, 187] width 17 height 40
click at [748, 11] on button "Save" at bounding box center [748, 10] width 20 height 11
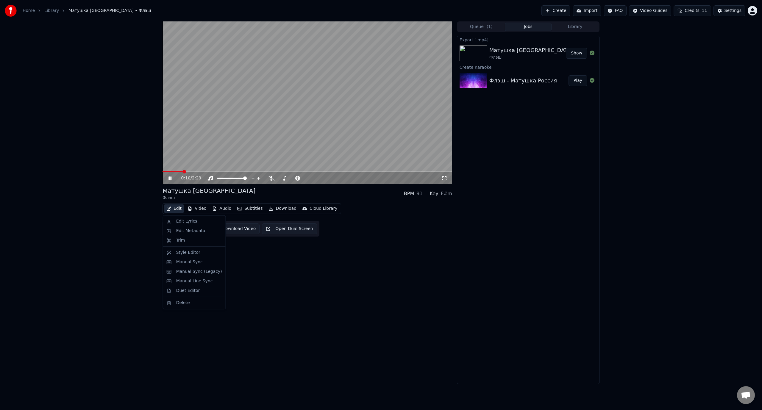
click at [176, 206] on button "Edit" at bounding box center [174, 209] width 20 height 8
click at [206, 275] on div "Manual Sync (Legacy)" at bounding box center [194, 272] width 60 height 10
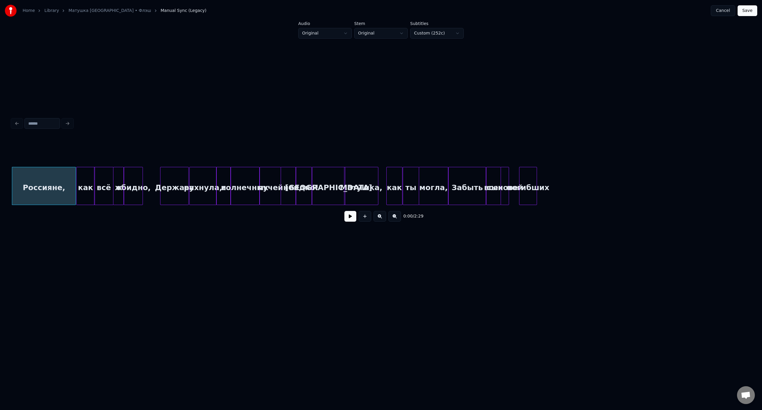
click at [531, 178] on div "погибших" at bounding box center [528, 187] width 17 height 40
click at [393, 176] on div "как" at bounding box center [395, 187] width 16 height 40
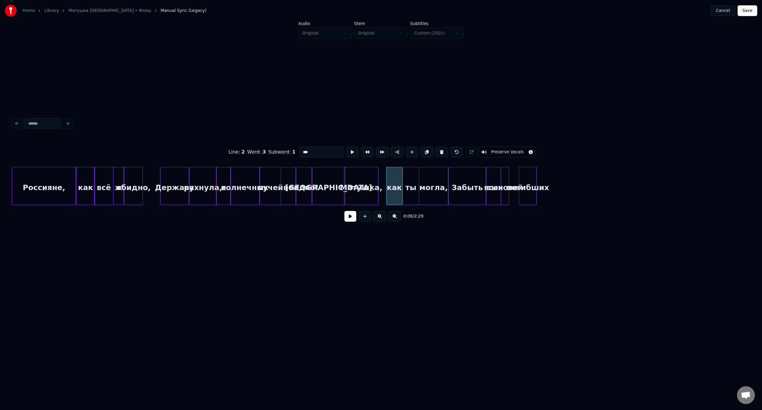
click at [350, 215] on button at bounding box center [350, 216] width 12 height 11
click at [462, 179] on div "Забыть" at bounding box center [467, 187] width 37 height 40
click at [361, 176] on div "Матушка," at bounding box center [361, 187] width 34 height 40
type input "********"
click at [351, 218] on button at bounding box center [350, 216] width 12 height 11
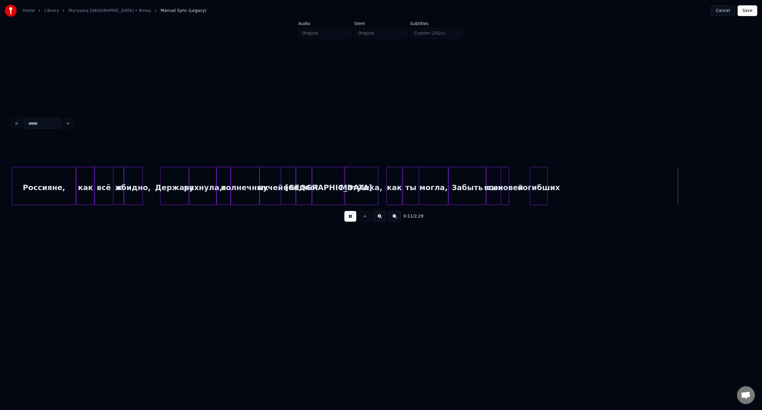
click at [538, 176] on div "погибших" at bounding box center [538, 187] width 17 height 40
click at [202, 177] on div "рухнула," at bounding box center [203, 187] width 27 height 40
click at [349, 217] on button at bounding box center [350, 216] width 12 height 11
click at [350, 217] on button at bounding box center [350, 216] width 12 height 11
click at [748, 12] on button "Save" at bounding box center [748, 10] width 20 height 11
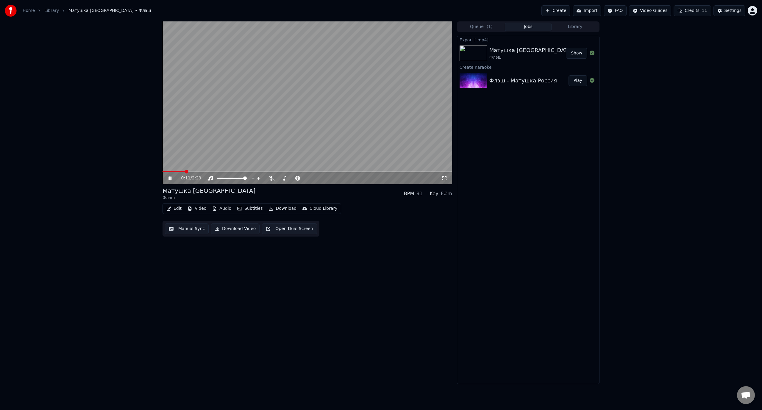
click at [171, 179] on icon at bounding box center [170, 179] width 3 height 4
click at [171, 174] on span at bounding box center [172, 172] width 4 height 4
click at [169, 179] on icon at bounding box center [170, 178] width 4 height 4
click at [169, 179] on icon at bounding box center [170, 179] width 3 height 4
click at [164, 172] on span at bounding box center [166, 172] width 4 height 4
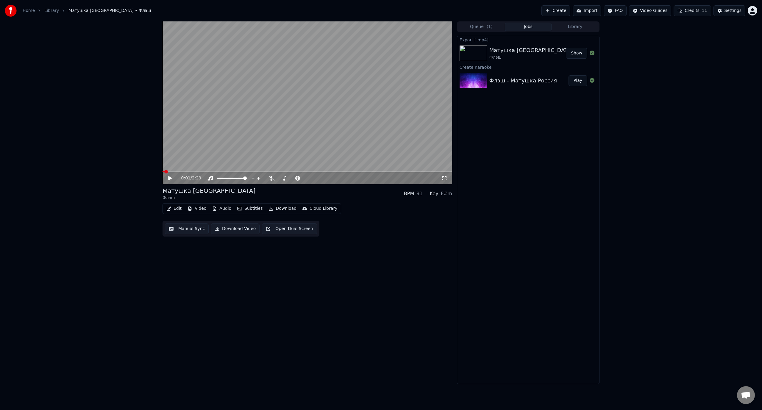
click at [167, 179] on icon at bounding box center [174, 178] width 14 height 5
click at [171, 179] on icon at bounding box center [170, 179] width 3 height 4
